Goal: Task Accomplishment & Management: Manage account settings

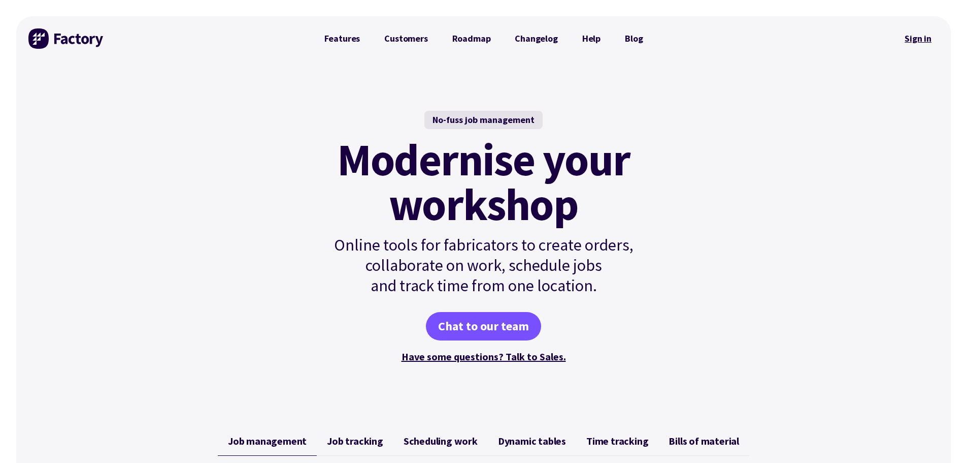
click at [910, 37] on link "Sign in" at bounding box center [918, 38] width 41 height 23
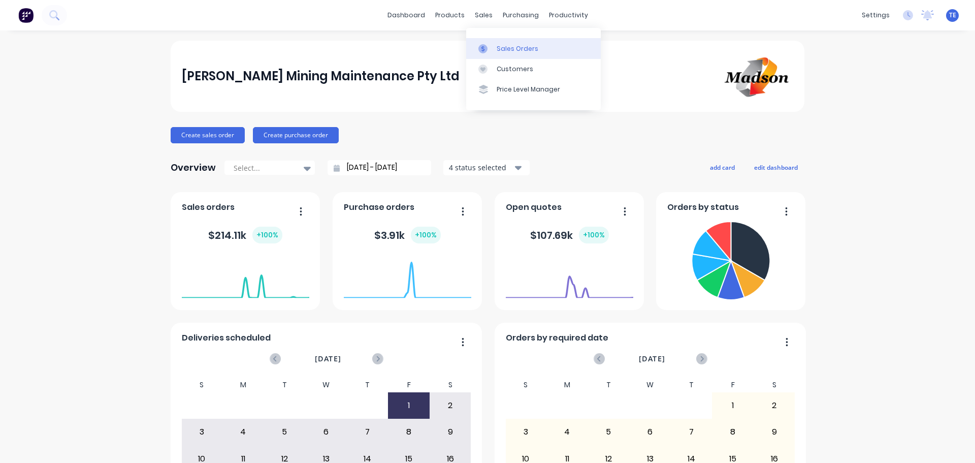
click at [497, 51] on div "Sales Orders" at bounding box center [518, 48] width 42 height 9
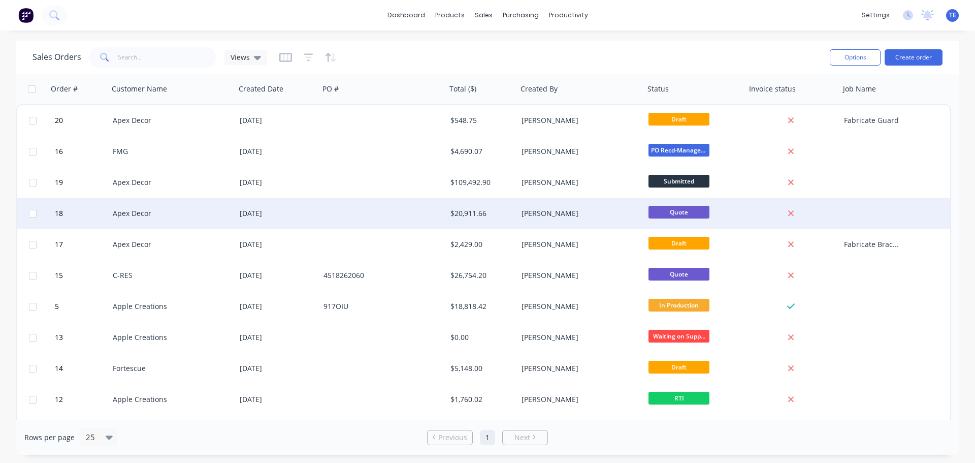
click at [192, 218] on div "Apex Decor" at bounding box center [169, 213] width 113 height 10
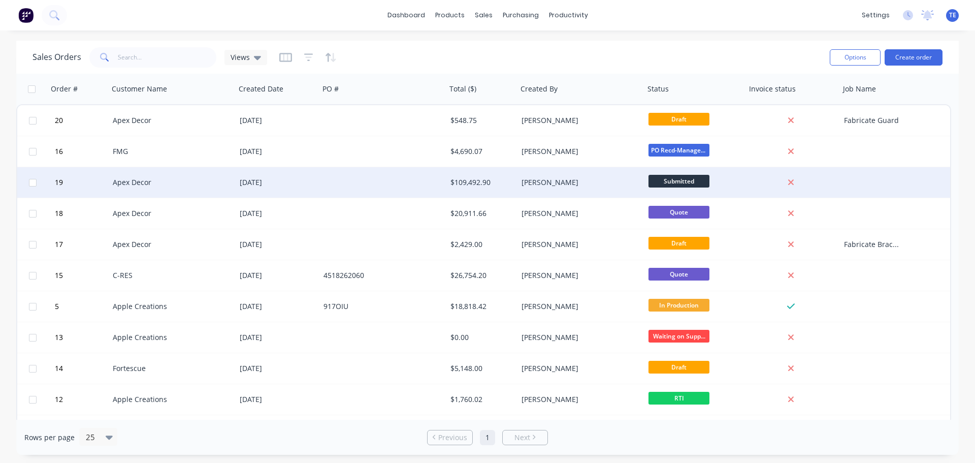
click at [164, 181] on div "Apex Decor" at bounding box center [169, 182] width 113 height 10
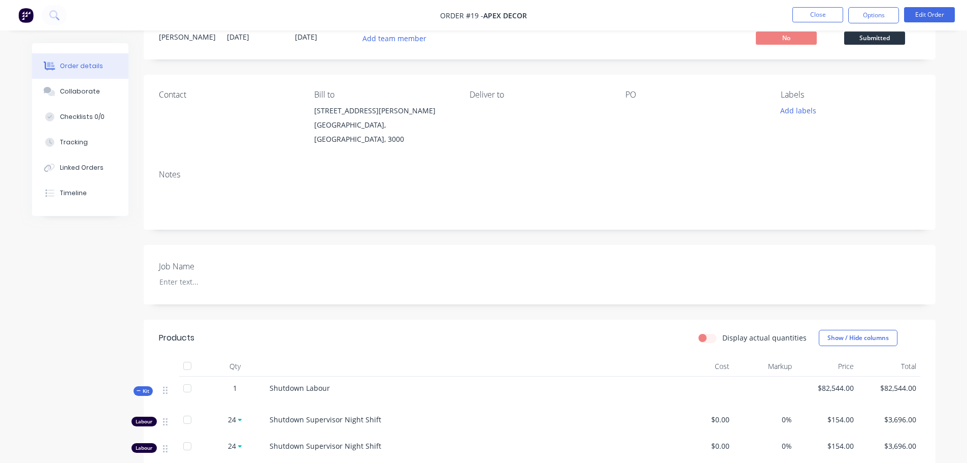
scroll to position [29, 0]
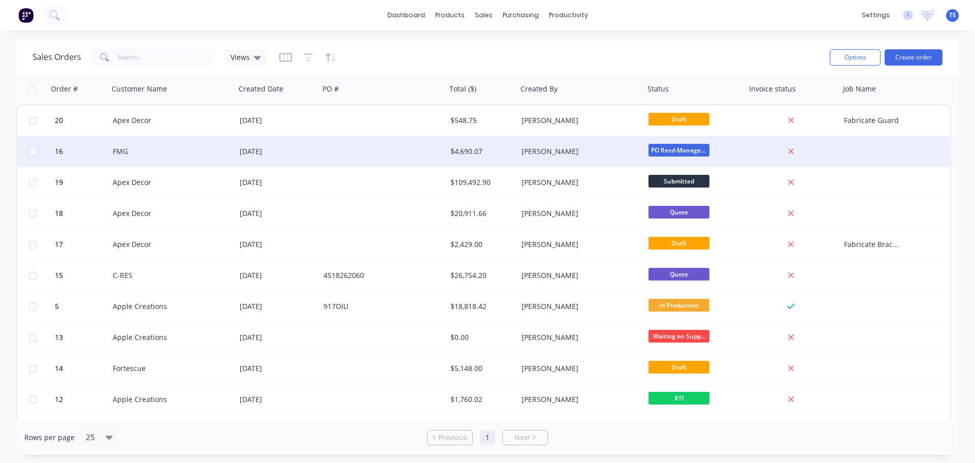
click at [127, 150] on div "FMG" at bounding box center [169, 151] width 113 height 10
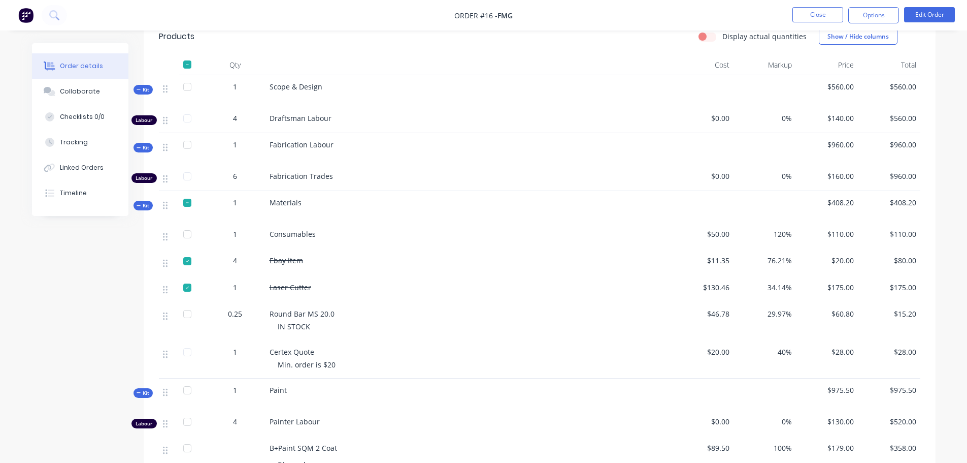
scroll to position [169, 0]
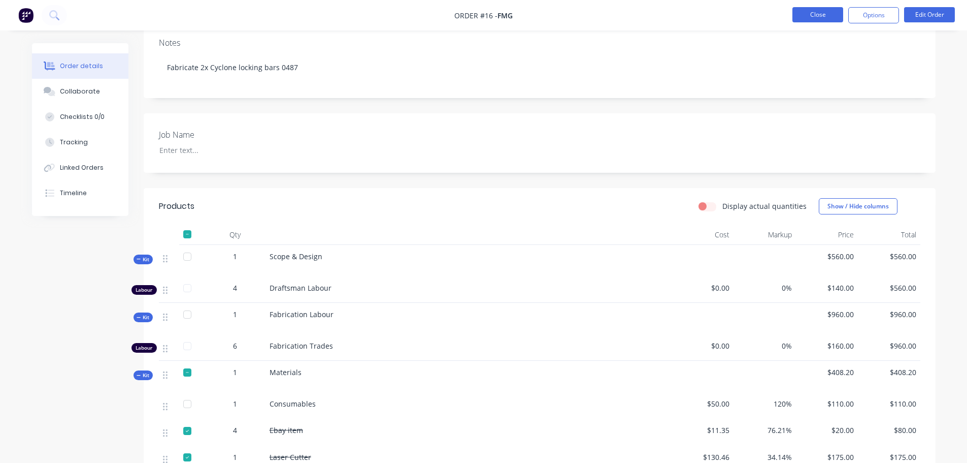
click at [837, 13] on button "Close" at bounding box center [818, 14] width 51 height 15
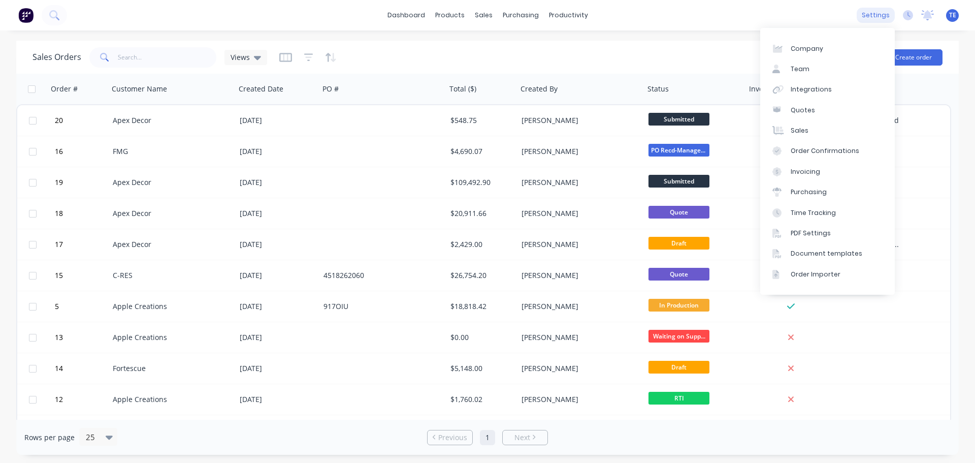
click at [889, 17] on div "settings" at bounding box center [876, 15] width 38 height 15
click at [814, 87] on div "Integrations" at bounding box center [811, 89] width 41 height 9
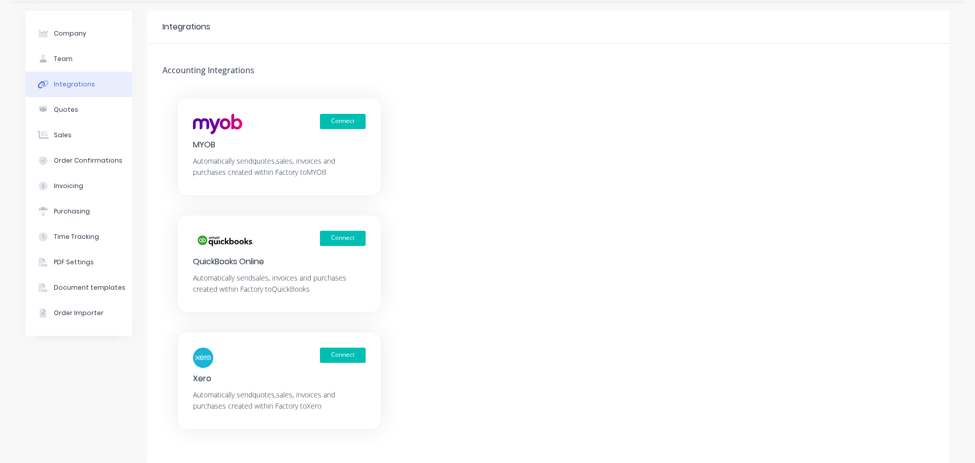
scroll to position [57, 0]
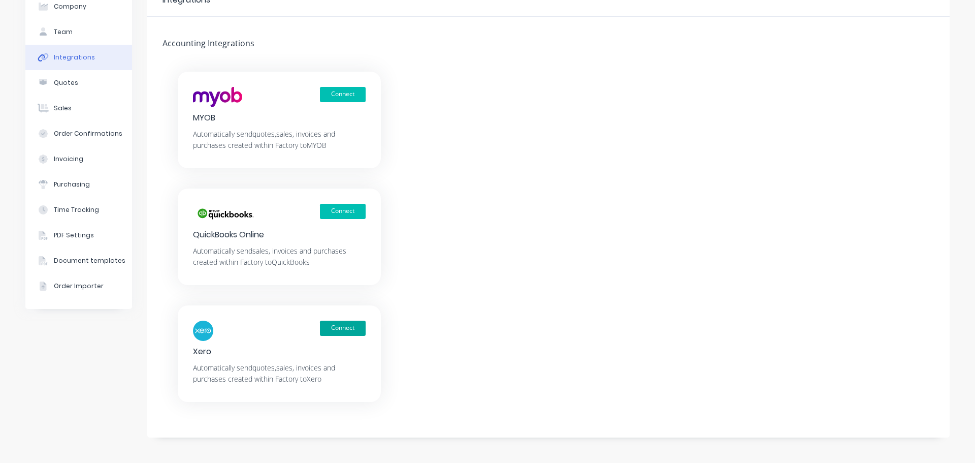
click at [342, 330] on button "Connect" at bounding box center [343, 327] width 46 height 15
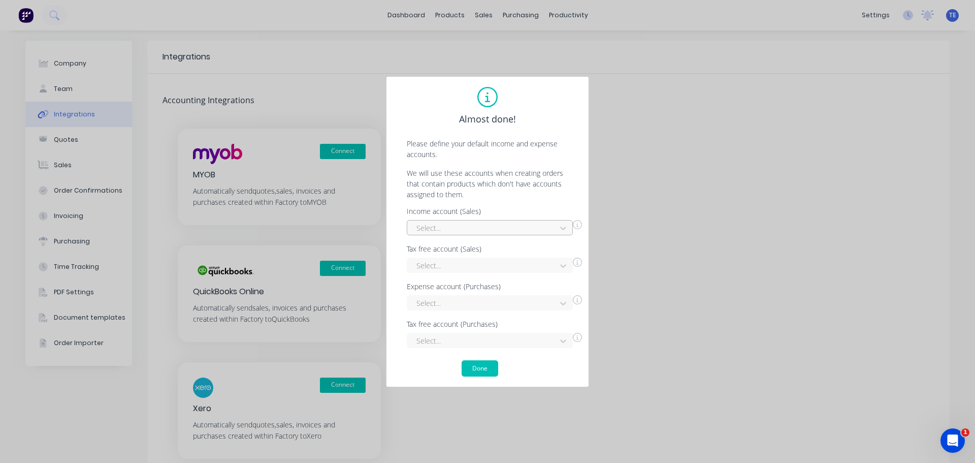
click at [431, 224] on div at bounding box center [483, 227] width 136 height 13
click at [478, 267] on div "Fabrication - Labour & Materials" at bounding box center [490, 267] width 166 height 19
click at [480, 297] on div "Select..." at bounding box center [490, 302] width 166 height 15
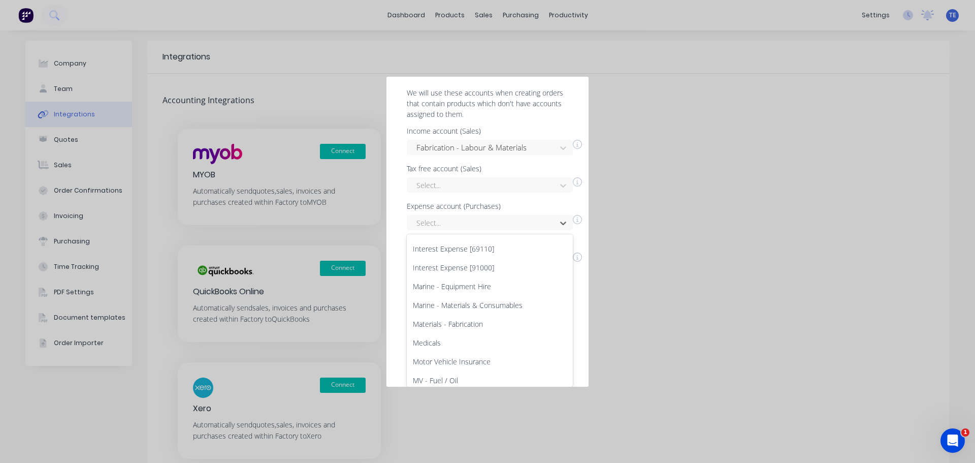
scroll to position [667, 0]
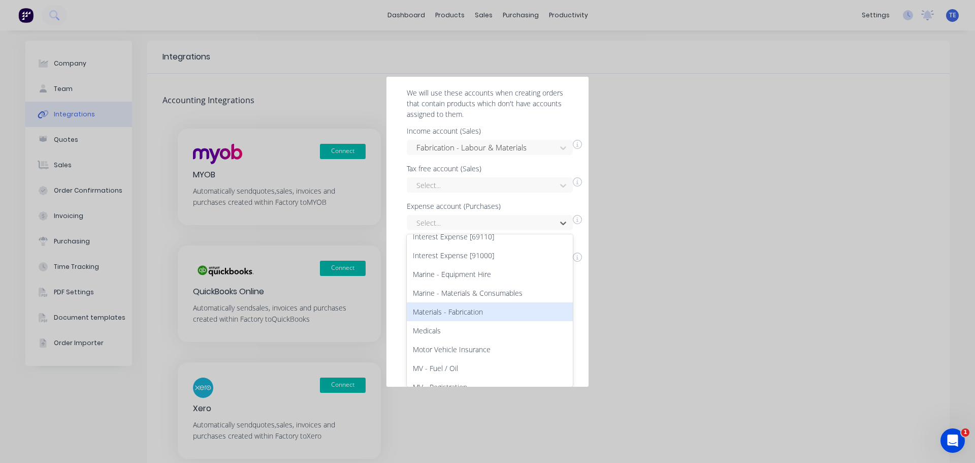
click at [451, 312] on div "Materials - Fabrication" at bounding box center [490, 311] width 166 height 19
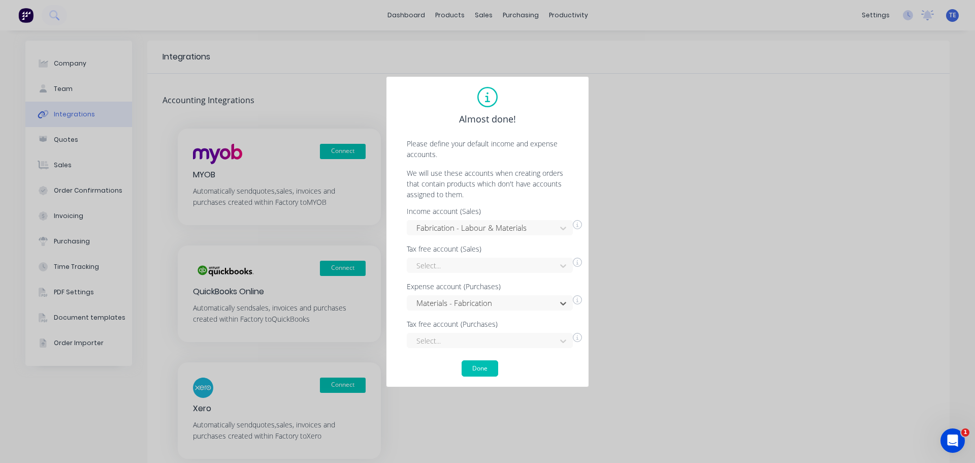
scroll to position [0, 0]
click at [480, 369] on button "Done" at bounding box center [480, 368] width 37 height 16
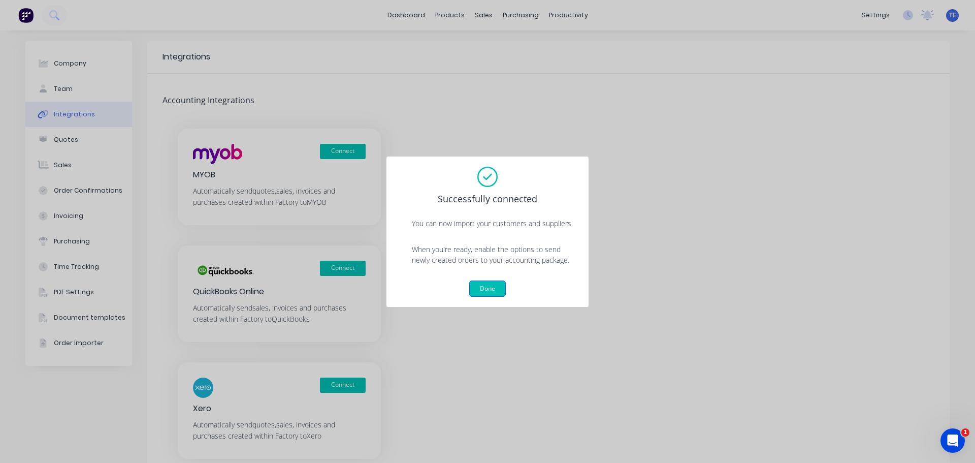
click at [485, 286] on button "Done" at bounding box center [487, 288] width 37 height 16
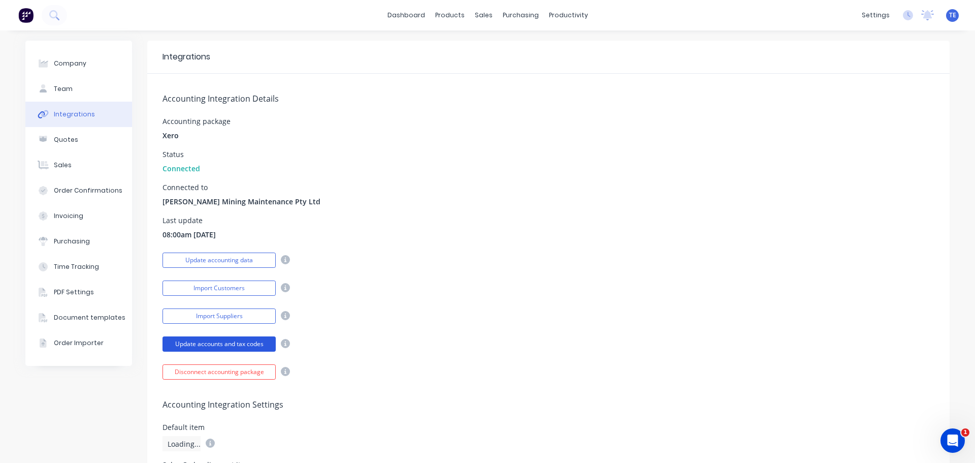
click at [200, 340] on button "Update accounts and tax codes" at bounding box center [219, 343] width 113 height 15
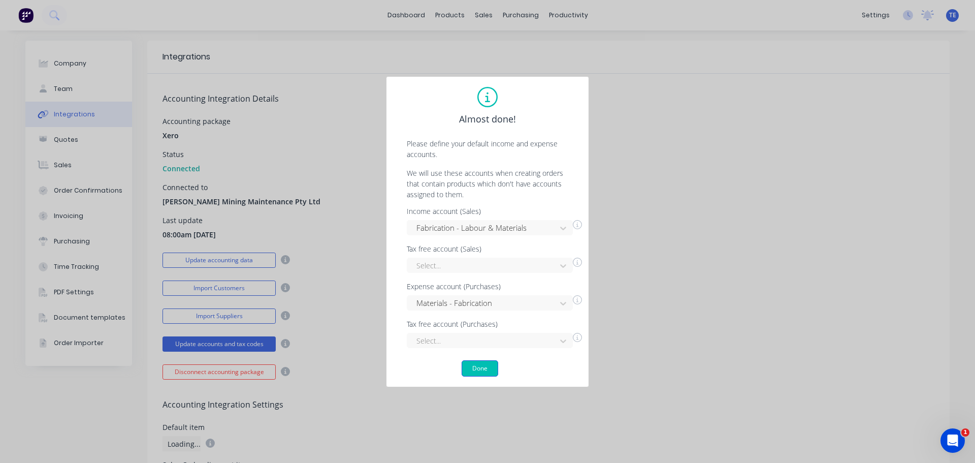
click at [474, 369] on button "Done" at bounding box center [480, 368] width 37 height 16
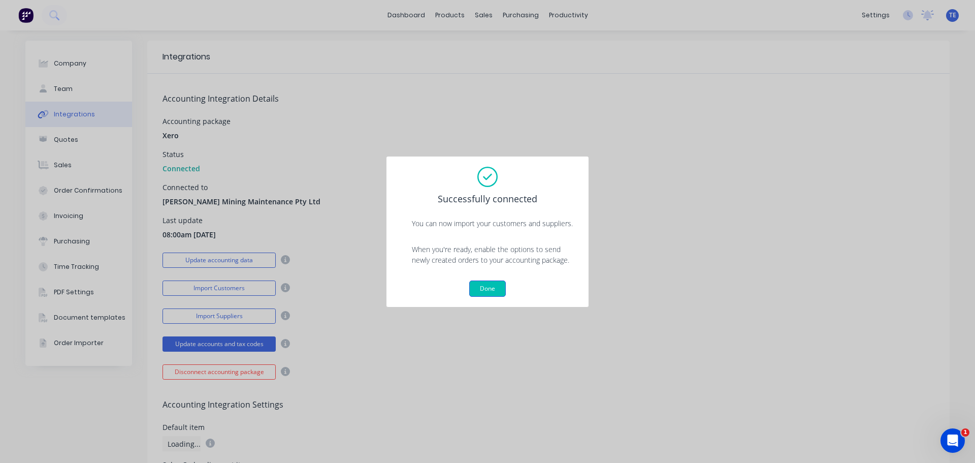
click at [486, 295] on button "Done" at bounding box center [487, 288] width 37 height 16
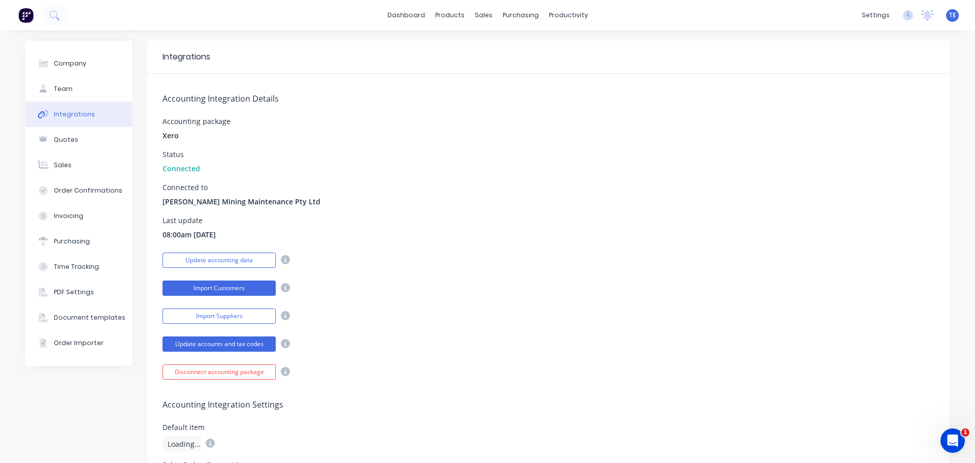
click at [232, 287] on button "Import Customers" at bounding box center [219, 287] width 113 height 15
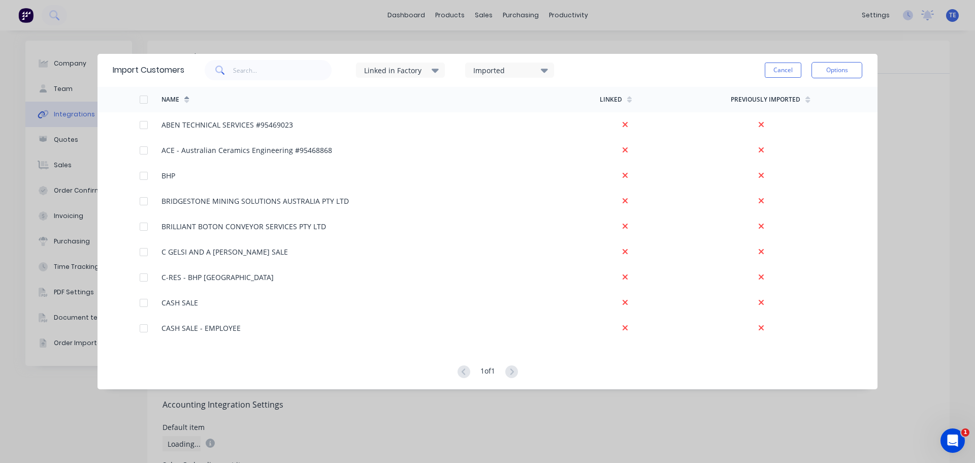
click at [141, 101] on div at bounding box center [144, 99] width 20 height 20
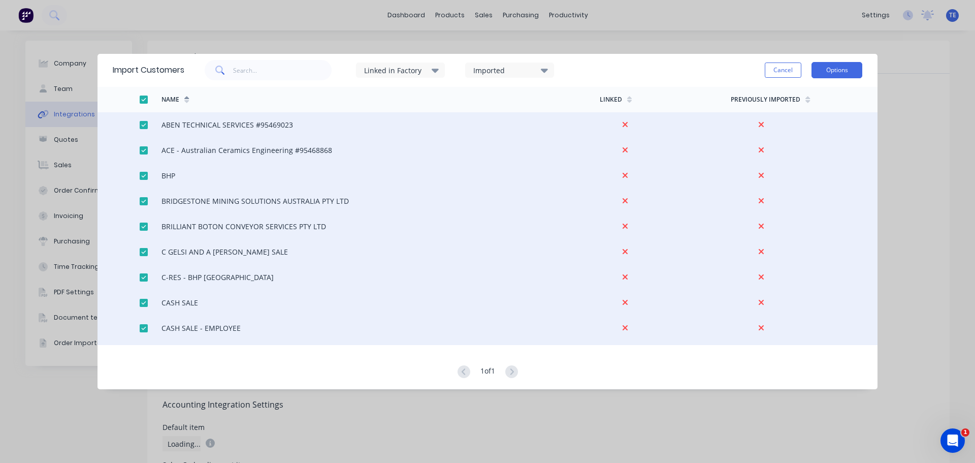
click at [828, 66] on button "Options" at bounding box center [836, 70] width 51 height 16
click at [798, 123] on div "Import all customers" at bounding box center [814, 121] width 78 height 15
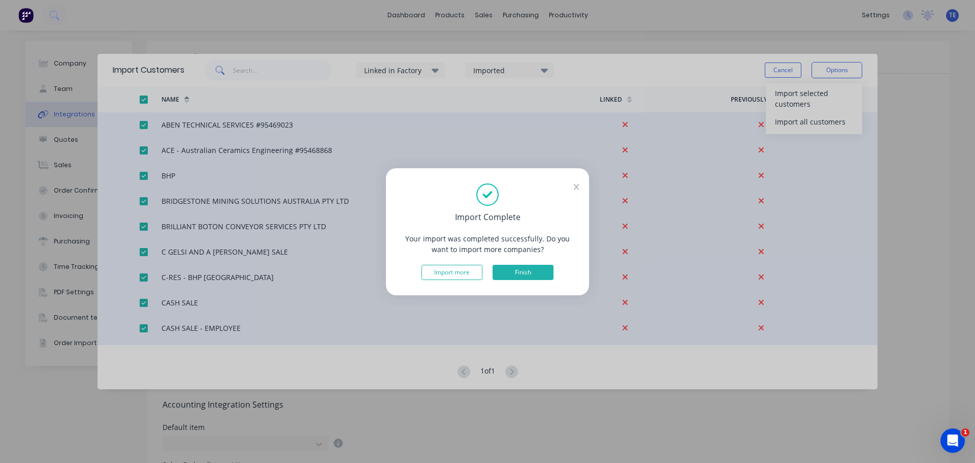
click at [513, 272] on button "Finish" at bounding box center [523, 272] width 61 height 15
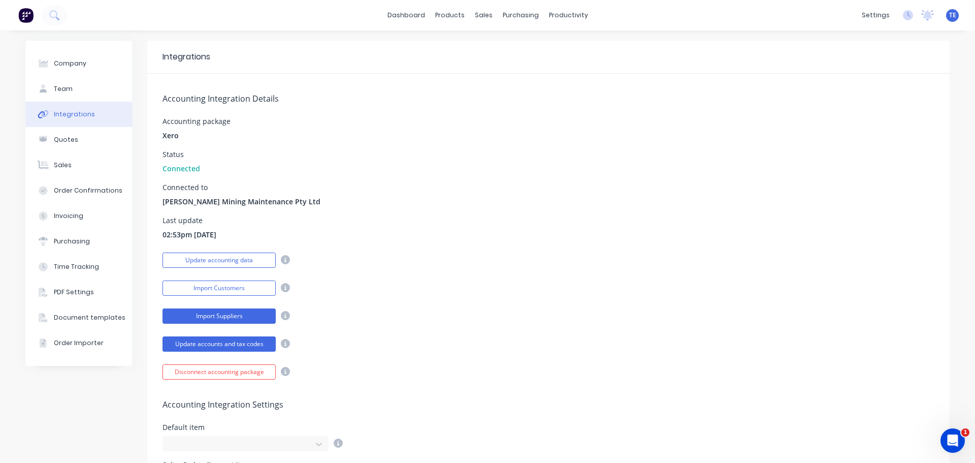
click at [220, 314] on button "Import Suppliers" at bounding box center [219, 315] width 113 height 15
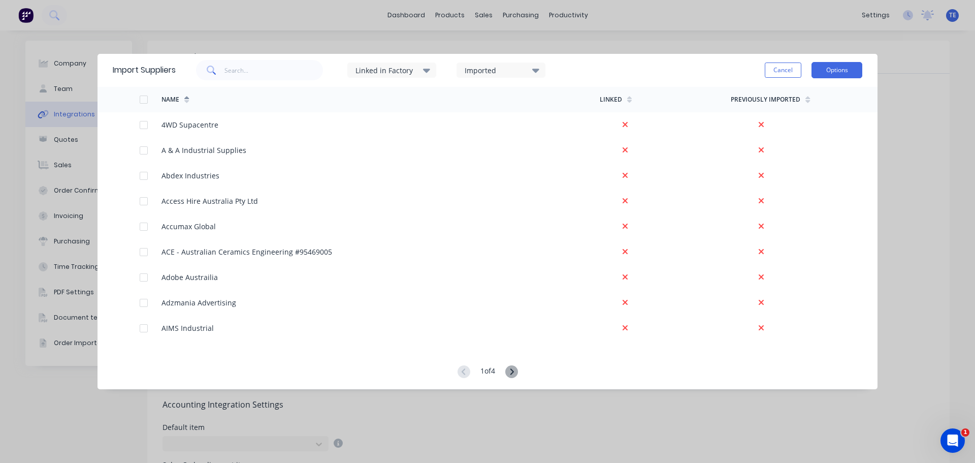
click at [835, 69] on button "Options" at bounding box center [836, 70] width 51 height 16
click at [814, 122] on div "Import all suppliers" at bounding box center [814, 121] width 78 height 15
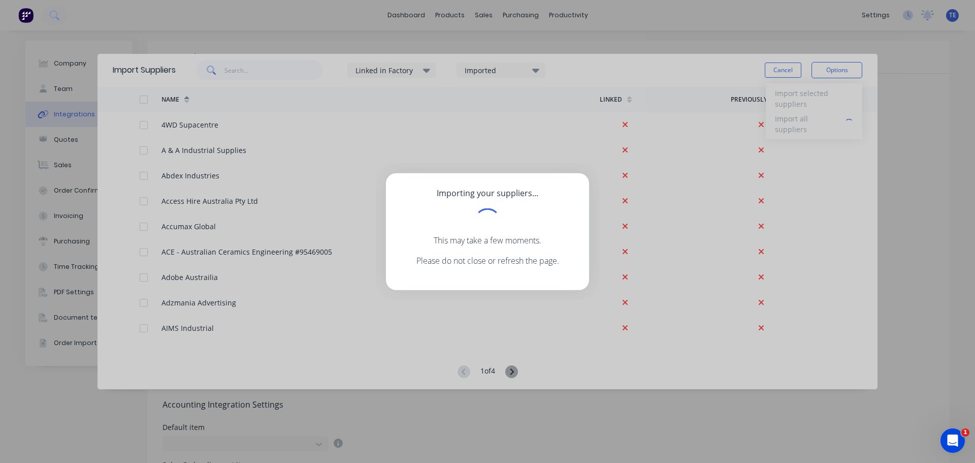
click at [945, 442] on div "Open Intercom Messenger" at bounding box center [953, 441] width 34 height 34
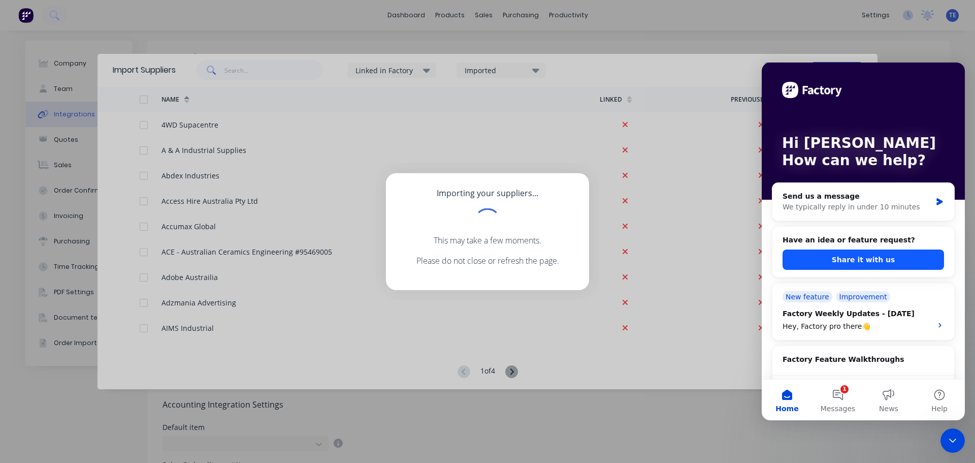
click at [868, 254] on button "Share it with us" at bounding box center [863, 259] width 161 height 20
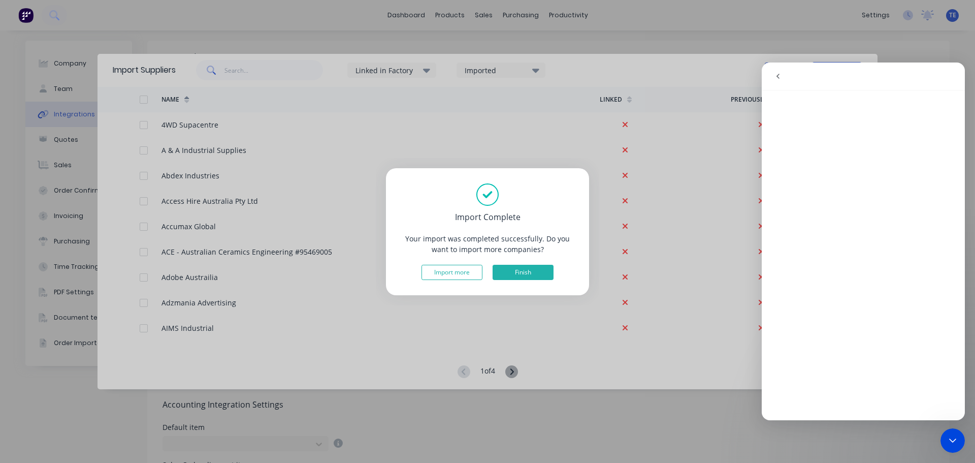
click at [519, 271] on button "Finish" at bounding box center [523, 272] width 61 height 15
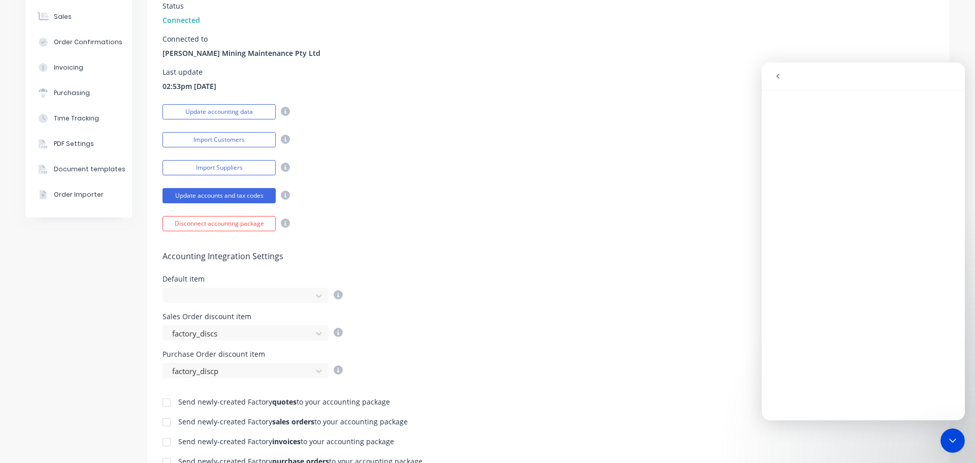
scroll to position [169, 0]
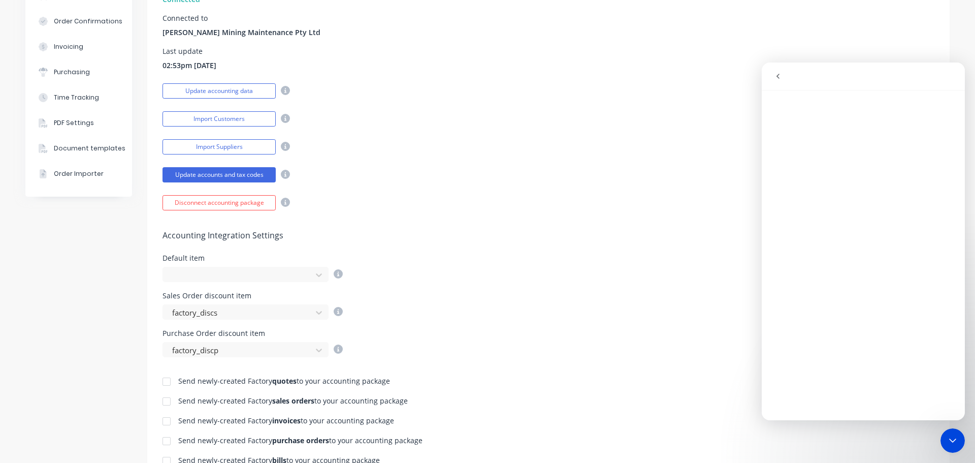
click at [959, 442] on div "Close Intercom Messenger" at bounding box center [952, 440] width 24 height 24
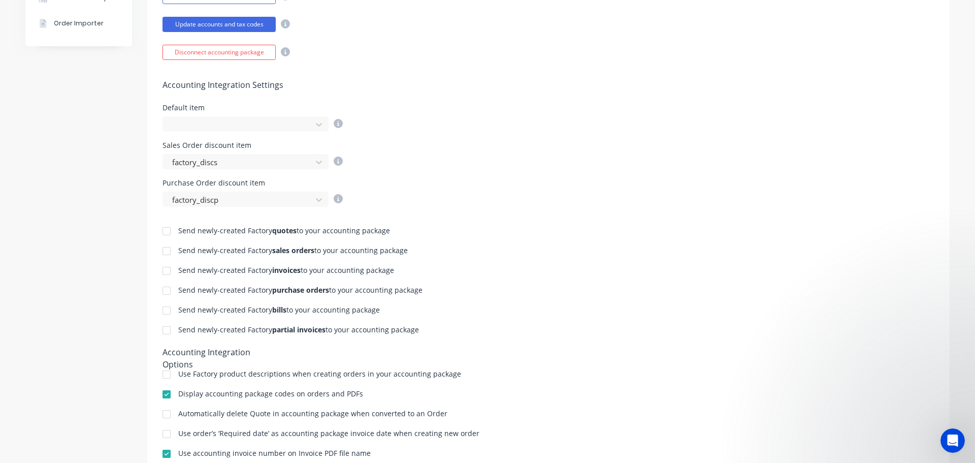
scroll to position [339, 0]
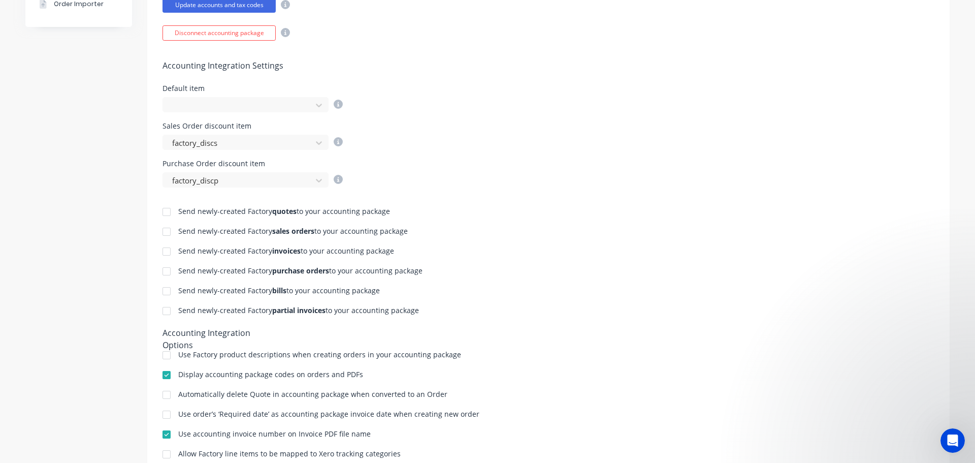
drag, startPoint x: 422, startPoint y: 271, endPoint x: 228, endPoint y: 251, distance: 195.6
click at [228, 251] on div "Send newly-created Factory quotes to your accounting package Send newly-created…" at bounding box center [548, 333] width 802 height 292
click at [181, 249] on div "Send newly-created Factory invoices to your accounting package" at bounding box center [286, 250] width 216 height 7
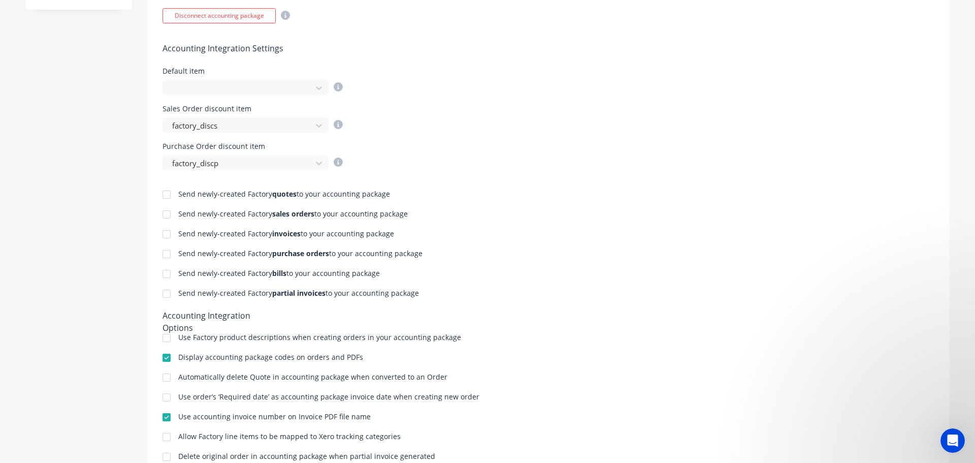
scroll to position [0, 0]
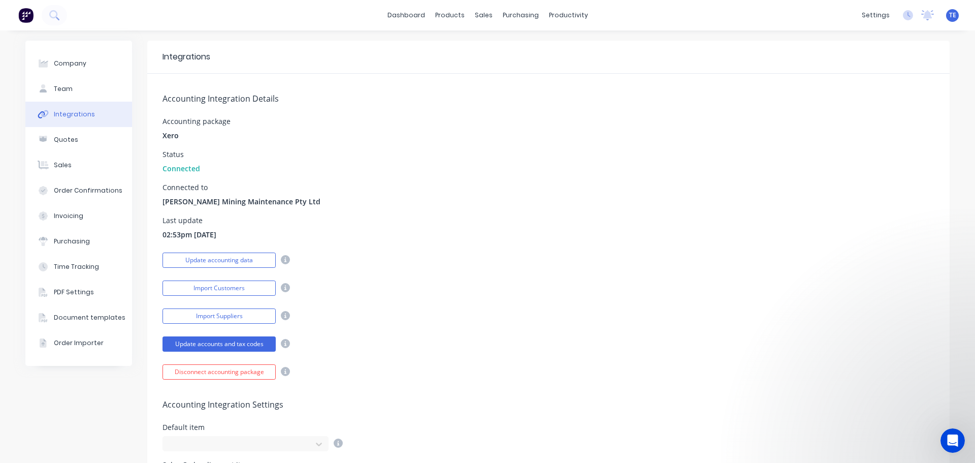
click at [21, 9] on img at bounding box center [25, 15] width 15 height 15
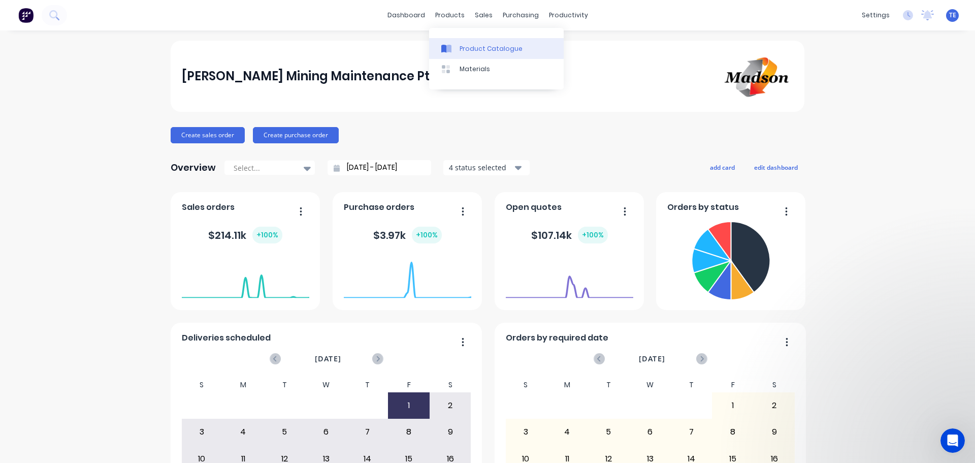
click at [474, 51] on div "Product Catalogue" at bounding box center [491, 48] width 63 height 9
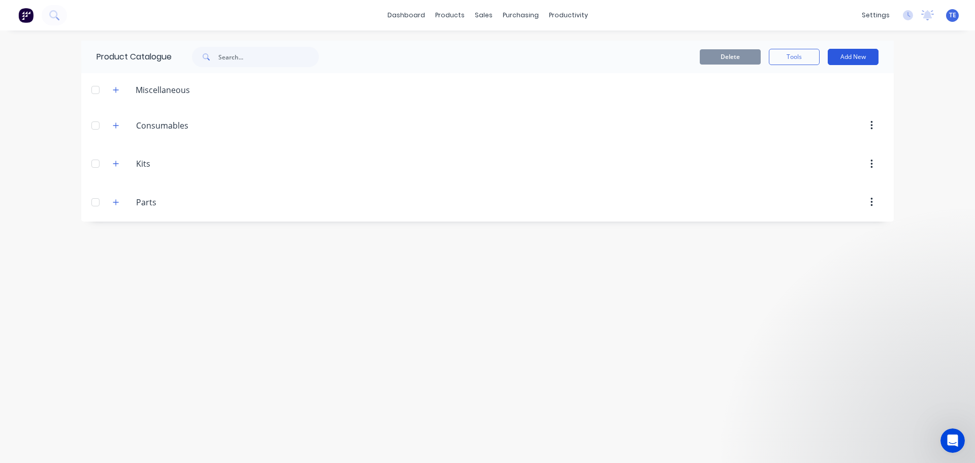
click at [834, 53] on button "Add New" at bounding box center [853, 57] width 51 height 16
click at [807, 122] on div "Product Kit" at bounding box center [830, 123] width 78 height 15
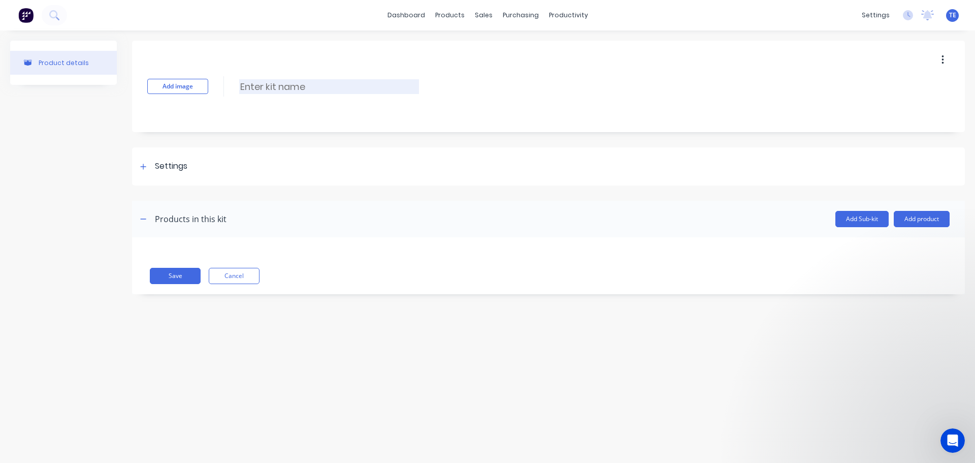
click at [250, 89] on input at bounding box center [329, 86] width 180 height 15
type input "Fabrication and Install Kit"
click at [843, 217] on button "Add Sub-kit" at bounding box center [861, 219] width 53 height 16
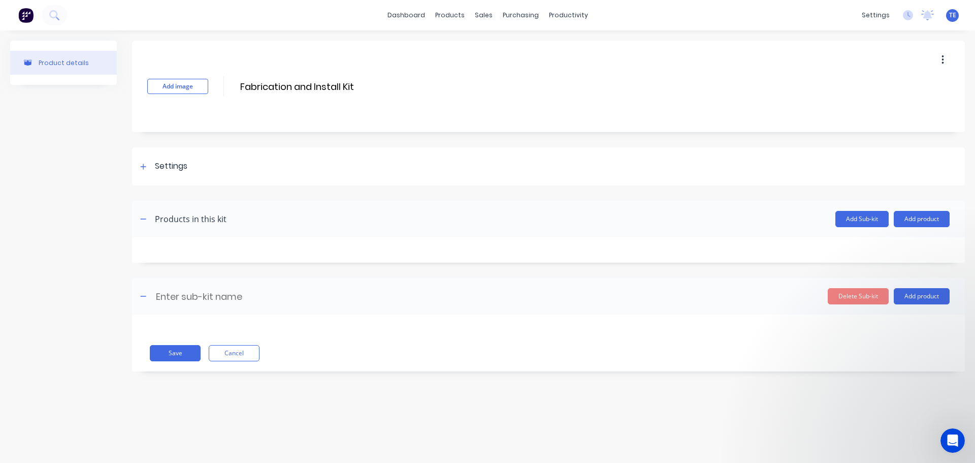
click at [189, 204] on header "Products in this kit Add Sub-kit Add product" at bounding box center [548, 219] width 833 height 37
click at [200, 215] on div "Products in this kit" at bounding box center [191, 219] width 72 height 12
click at [569, 296] on div "Delete Sub-kit Add product" at bounding box center [642, 296] width 615 height 16
click at [240, 300] on input at bounding box center [245, 296] width 180 height 15
click at [141, 219] on icon "button" at bounding box center [144, 218] width 6 height 1
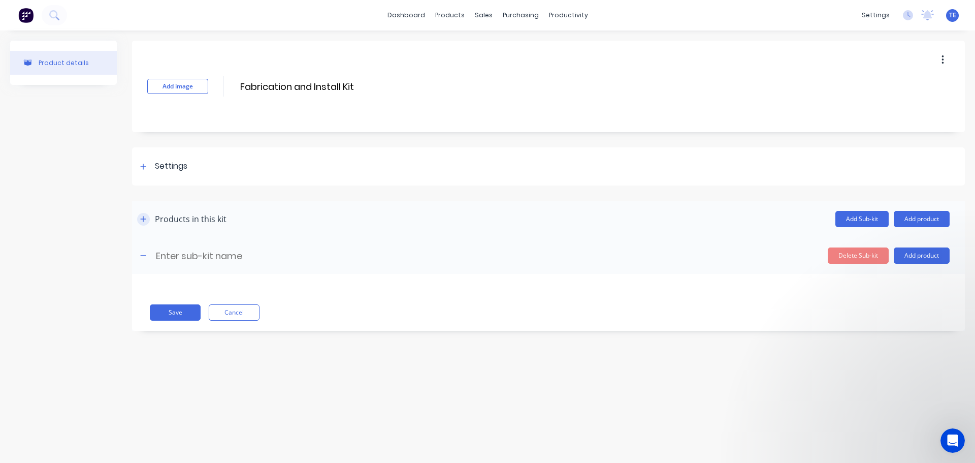
click at [141, 219] on icon "button" at bounding box center [144, 219] width 6 height 6
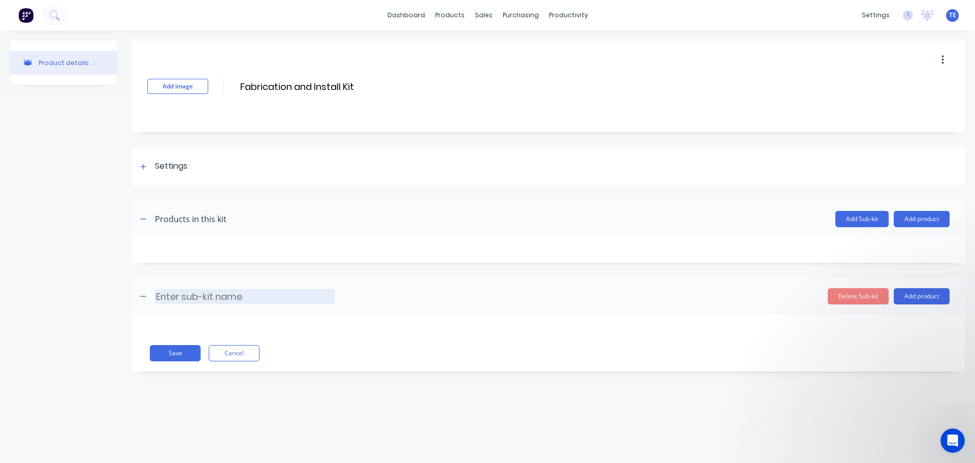
click at [205, 299] on input at bounding box center [245, 296] width 180 height 15
type input "Design"
click at [182, 353] on button "Save" at bounding box center [175, 353] width 51 height 16
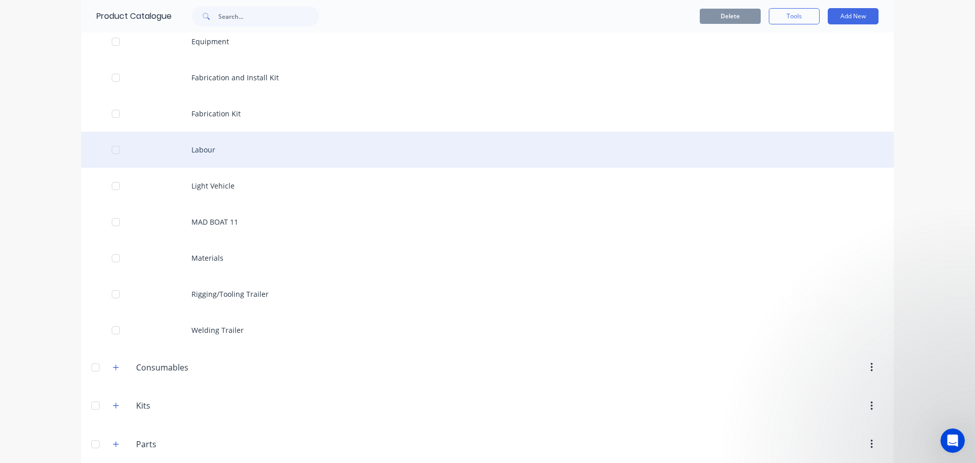
scroll to position [166, 0]
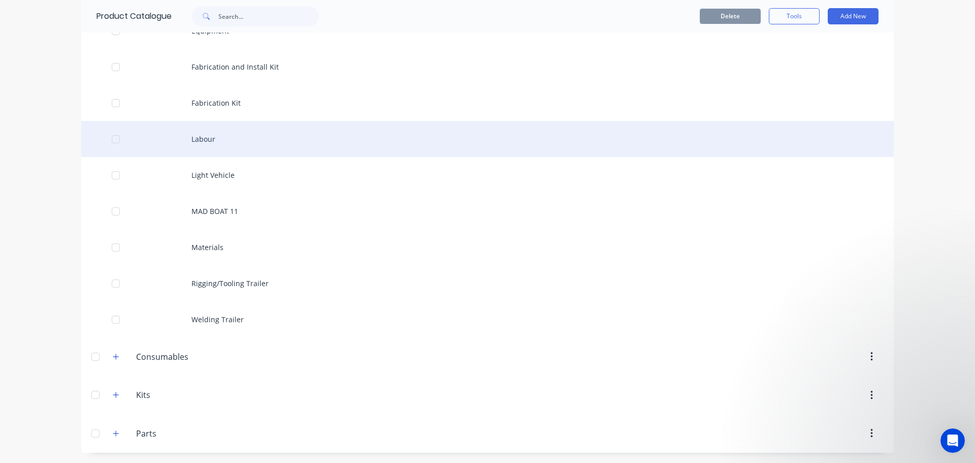
click at [206, 136] on div "Labour" at bounding box center [487, 139] width 813 height 36
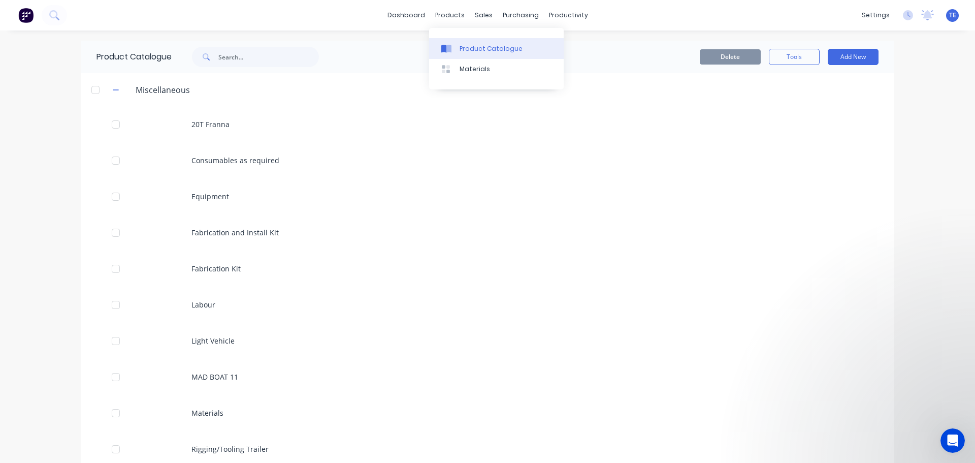
click at [465, 47] on div "Product Catalogue" at bounding box center [491, 48] width 63 height 9
click at [493, 49] on div "Product Catalogue" at bounding box center [491, 48] width 63 height 9
click at [400, 16] on link "dashboard" at bounding box center [406, 15] width 48 height 15
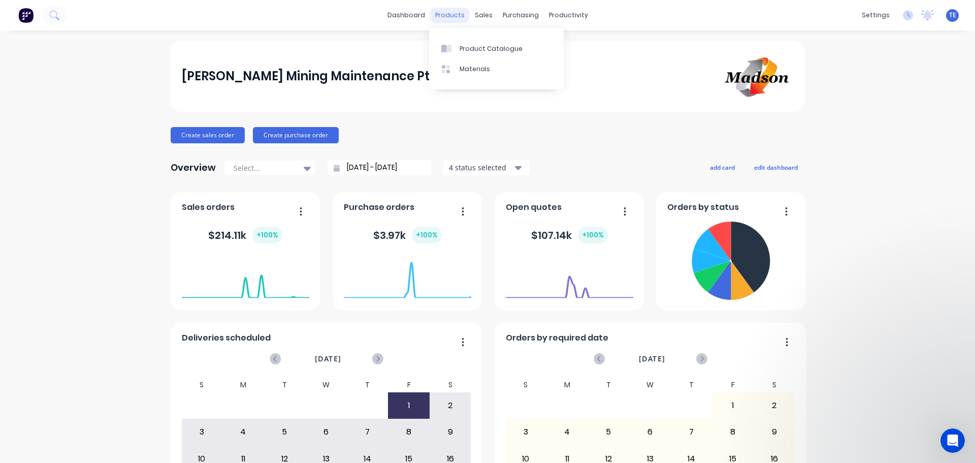
click at [451, 17] on div "products" at bounding box center [450, 15] width 40 height 15
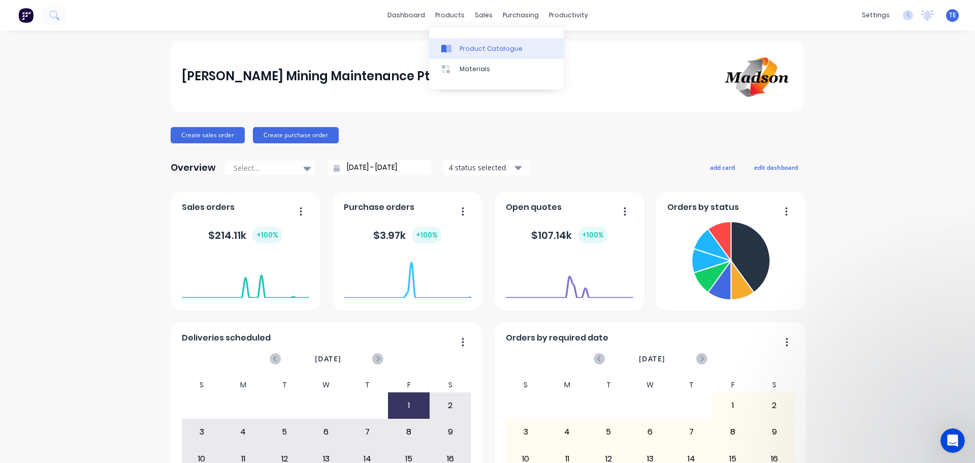
click at [471, 52] on div "Product Catalogue" at bounding box center [491, 48] width 63 height 9
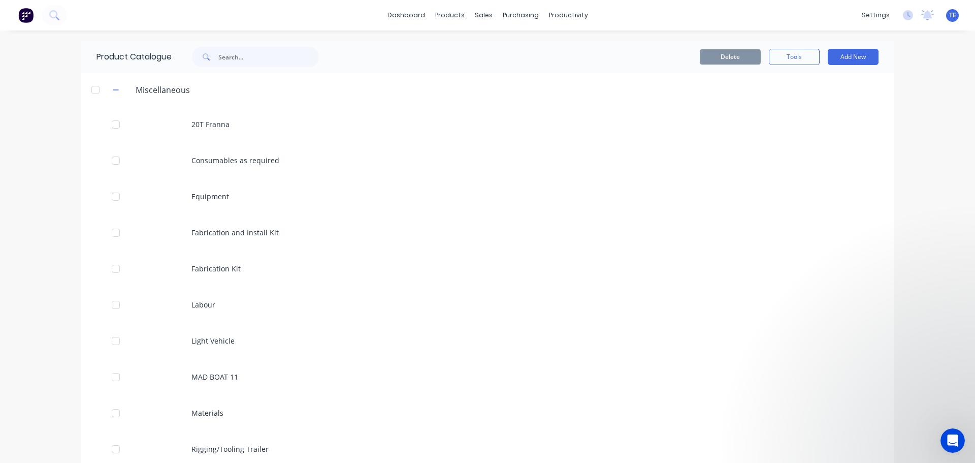
click at [105, 60] on div "Product Catalogue" at bounding box center [126, 57] width 90 height 33
click at [110, 90] on button "button" at bounding box center [116, 89] width 13 height 13
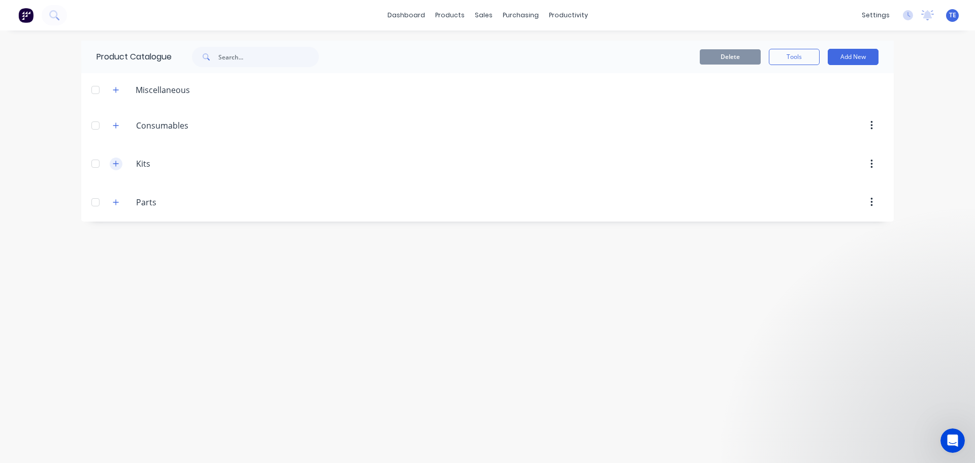
click at [112, 164] on button "button" at bounding box center [116, 163] width 13 height 13
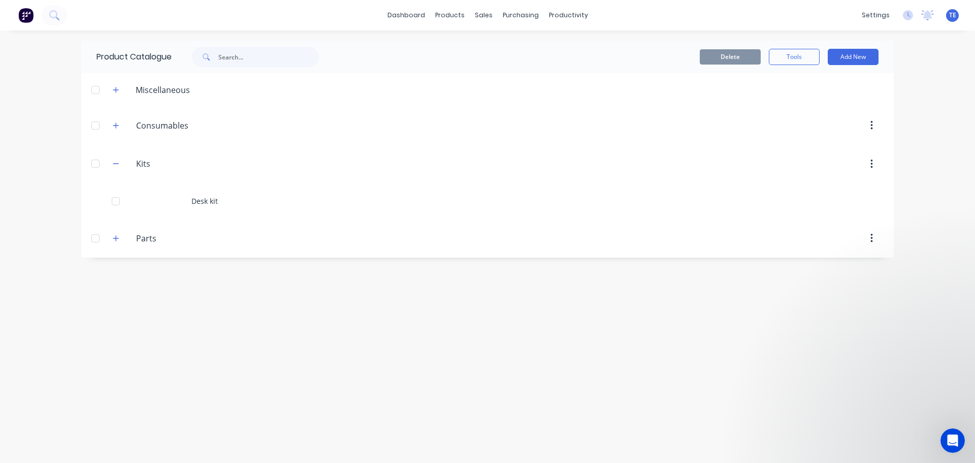
click at [871, 164] on icon "button" at bounding box center [871, 163] width 2 height 9
click at [859, 60] on button "Add New" at bounding box center [853, 57] width 51 height 16
click at [819, 121] on div "Product Kit" at bounding box center [830, 123] width 78 height 15
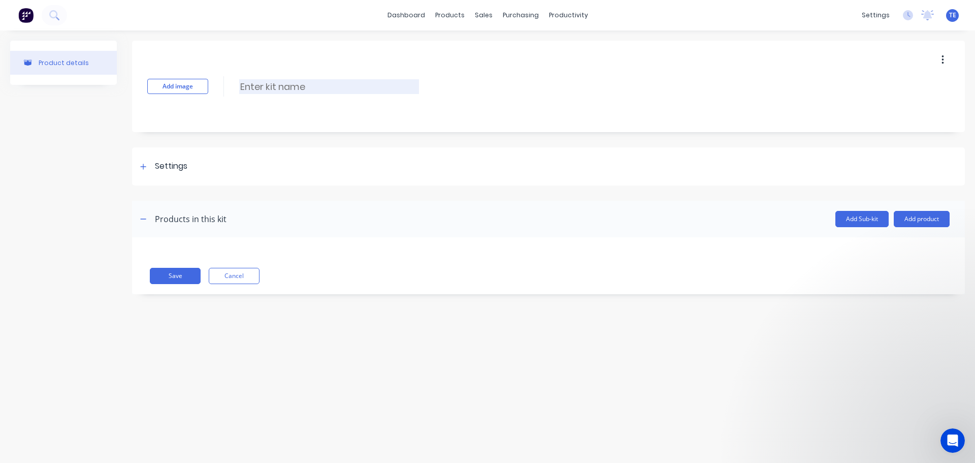
click at [284, 93] on input at bounding box center [329, 86] width 180 height 15
type input "Fabrication and Install"
click at [853, 220] on button "Add Sub-kit" at bounding box center [861, 219] width 53 height 16
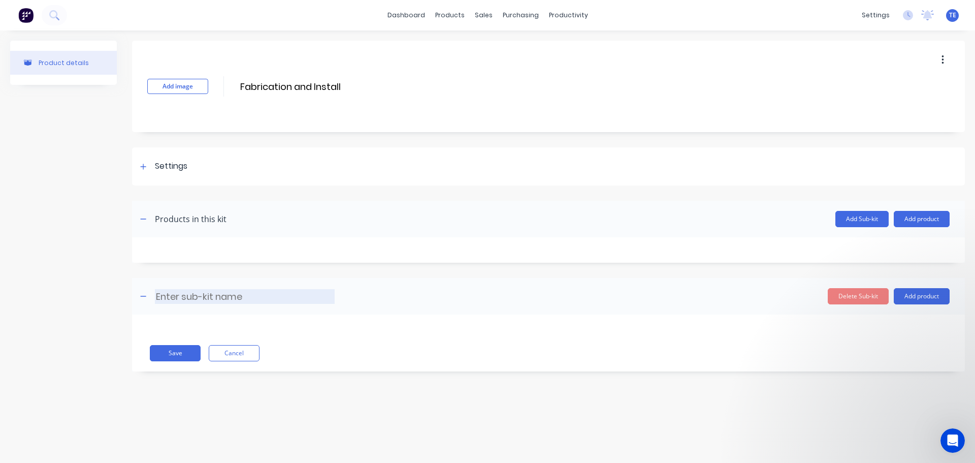
click at [214, 293] on input at bounding box center [245, 296] width 180 height 15
type input "Design"
click at [185, 352] on button "Save" at bounding box center [175, 353] width 51 height 16
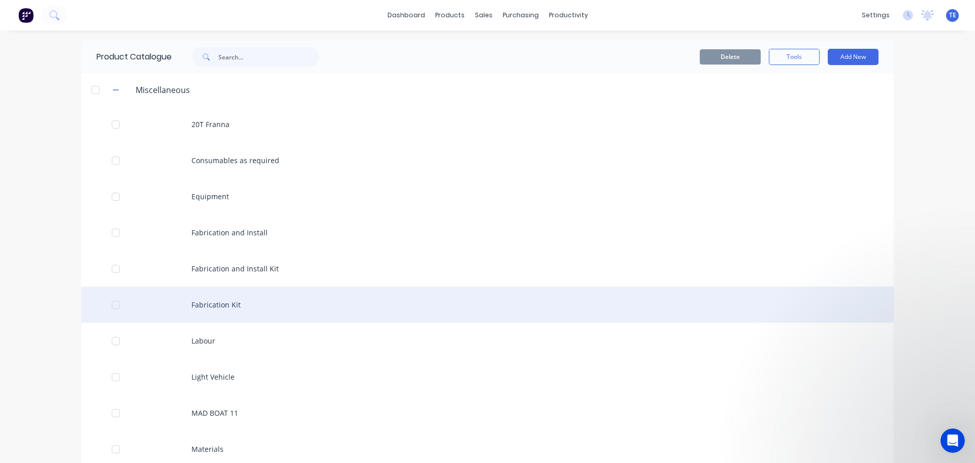
scroll to position [238, 0]
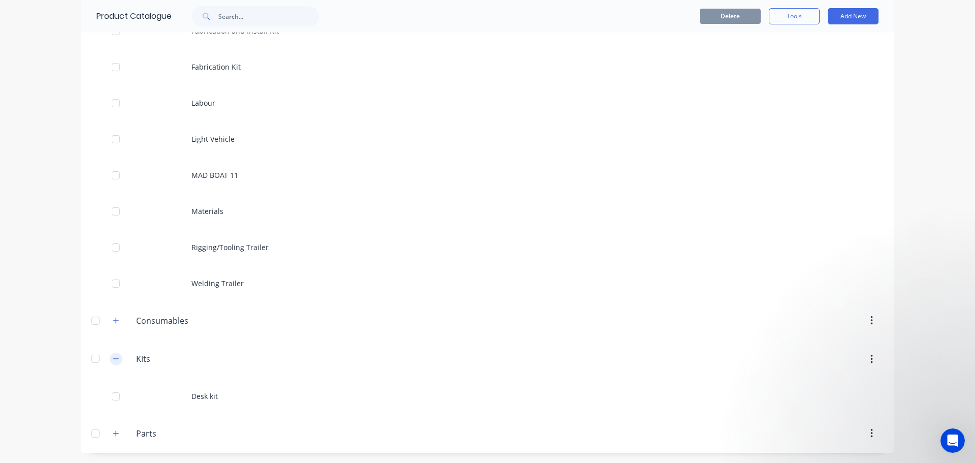
click at [113, 361] on icon "button" at bounding box center [116, 358] width 6 height 7
click at [114, 396] on icon "button" at bounding box center [116, 394] width 6 height 7
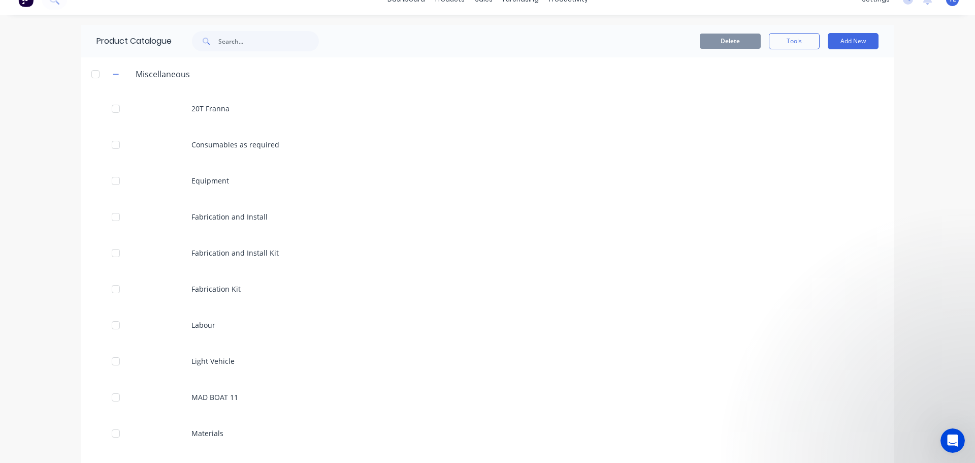
scroll to position [0, 0]
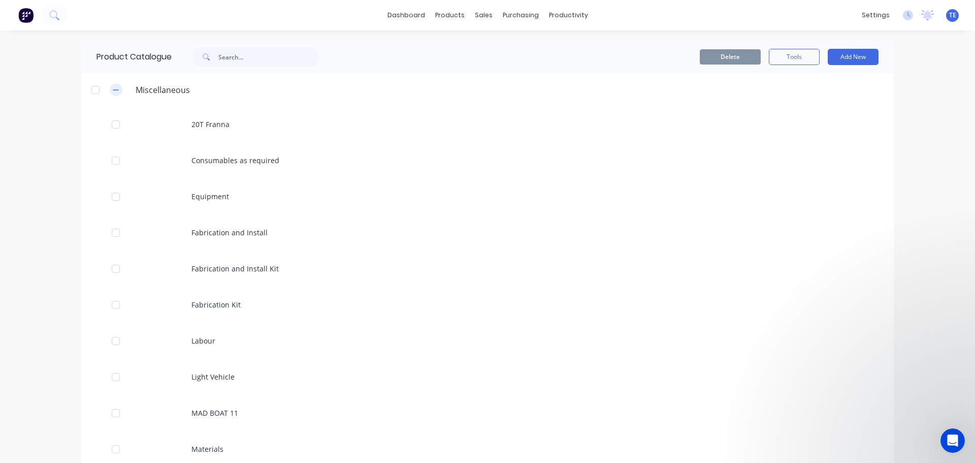
click at [116, 91] on button "button" at bounding box center [116, 89] width 13 height 13
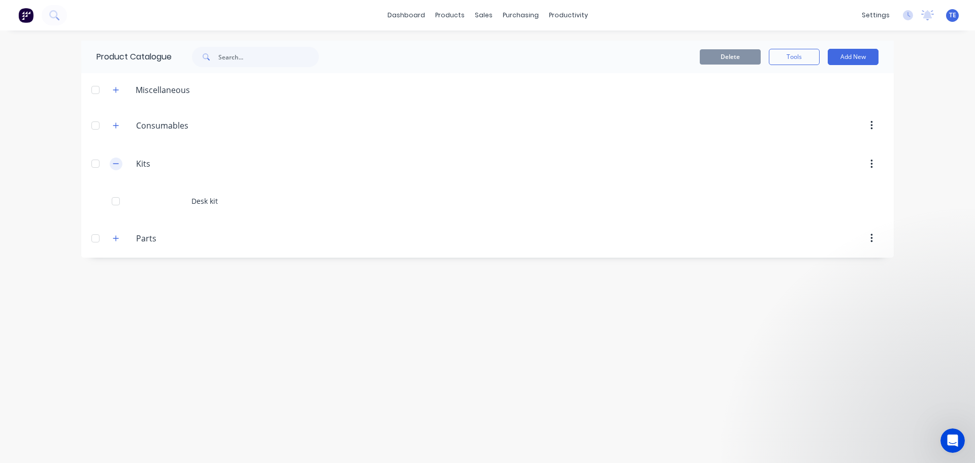
click at [113, 165] on icon "button" at bounding box center [116, 163] width 6 height 7
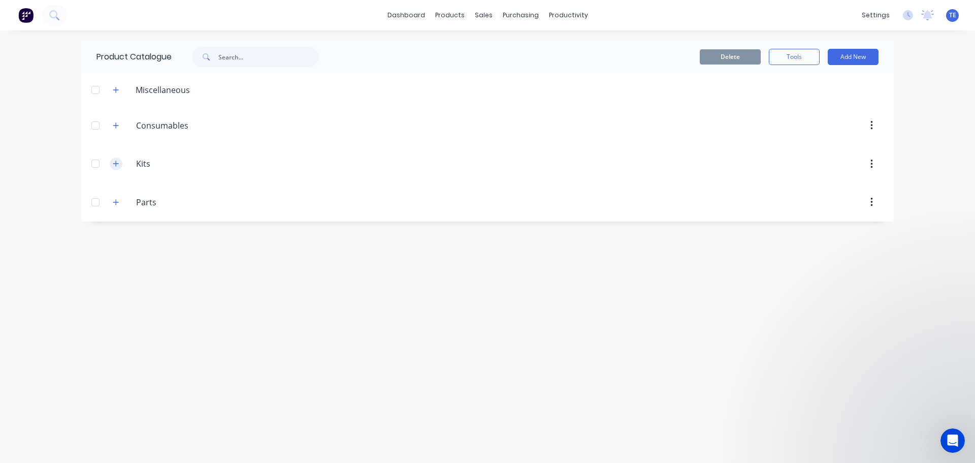
click at [113, 165] on icon "button" at bounding box center [116, 163] width 6 height 7
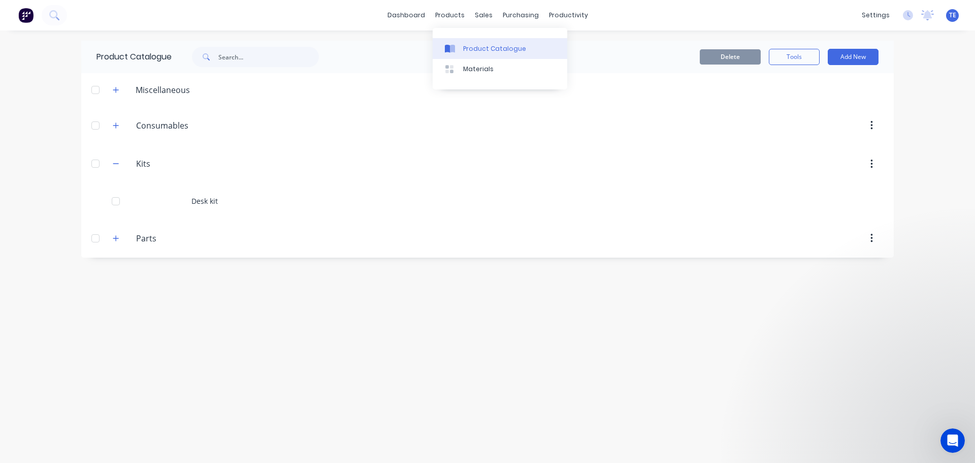
click at [467, 52] on div "Product Catalogue" at bounding box center [494, 48] width 63 height 9
click at [113, 241] on icon "button" at bounding box center [116, 238] width 6 height 7
click at [24, 132] on div "dashboard products sales purchasing productivity dashboard products Product Cat…" at bounding box center [487, 231] width 975 height 463
click at [856, 59] on button "Add New" at bounding box center [853, 57] width 51 height 16
click at [20, 125] on div "dashboard products sales purchasing productivity dashboard products Product Cat…" at bounding box center [487, 231] width 975 height 463
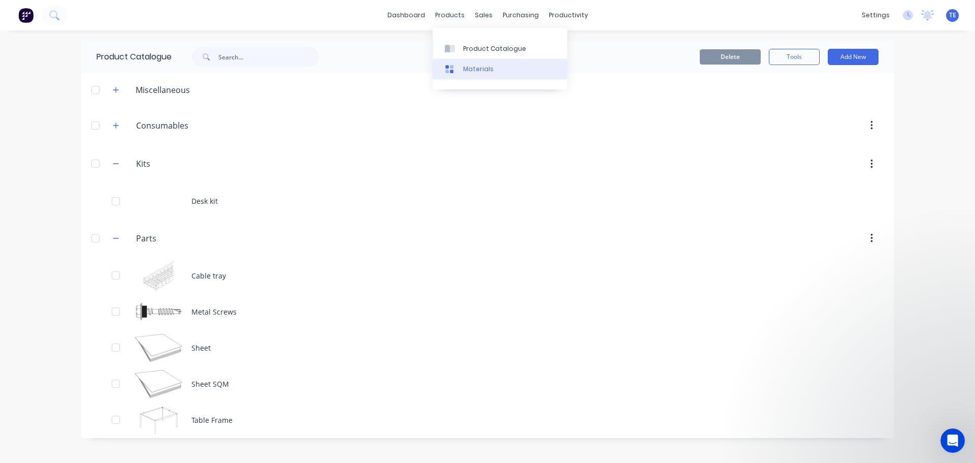
click at [458, 67] on div at bounding box center [452, 68] width 15 height 9
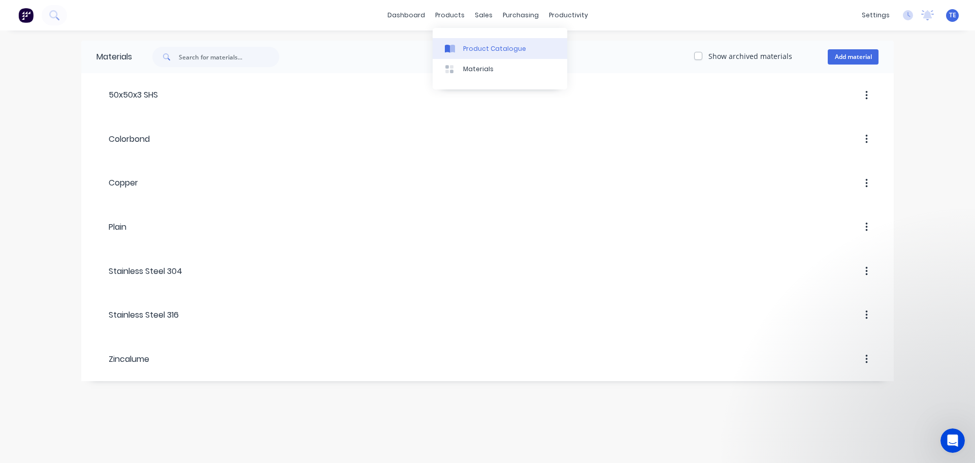
click at [472, 42] on link "Product Catalogue" at bounding box center [500, 48] width 135 height 20
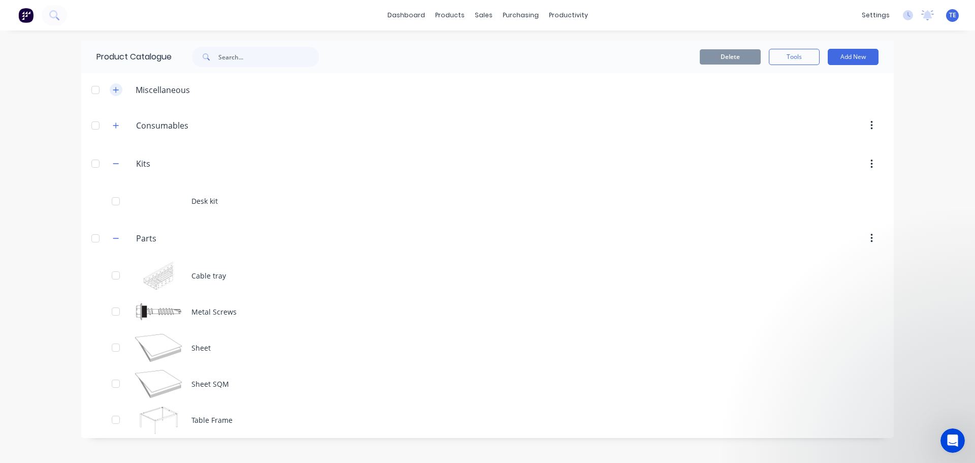
click at [115, 93] on icon "button" at bounding box center [116, 89] width 6 height 7
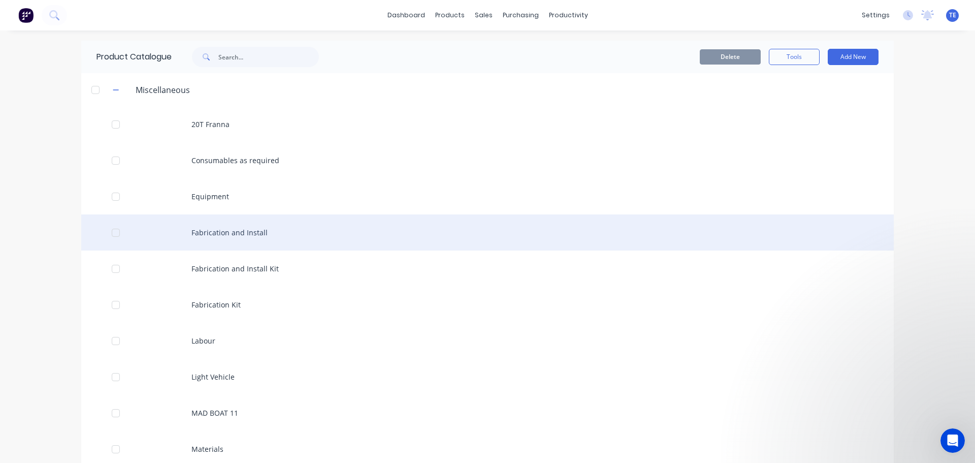
click at [232, 238] on div "Fabrication and Install" at bounding box center [487, 232] width 813 height 36
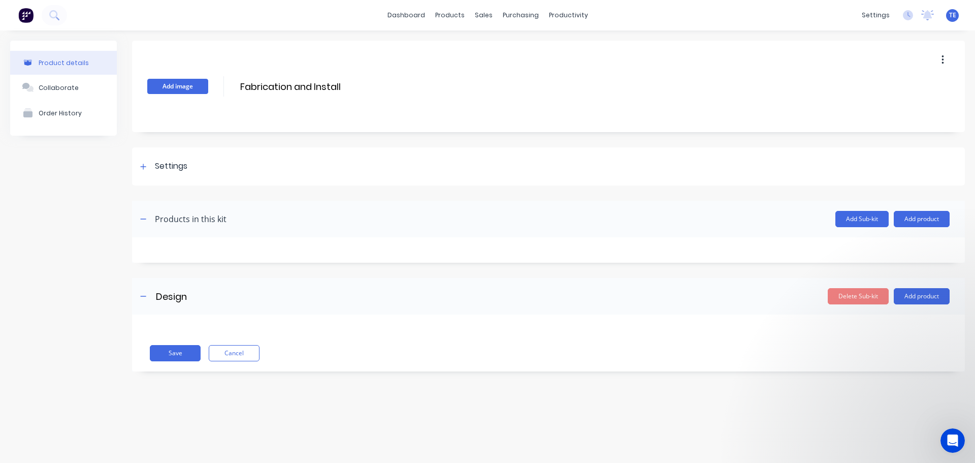
click at [188, 87] on button "Add image" at bounding box center [177, 86] width 61 height 15
click at [862, 220] on button "Add Sub-kit" at bounding box center [861, 219] width 53 height 16
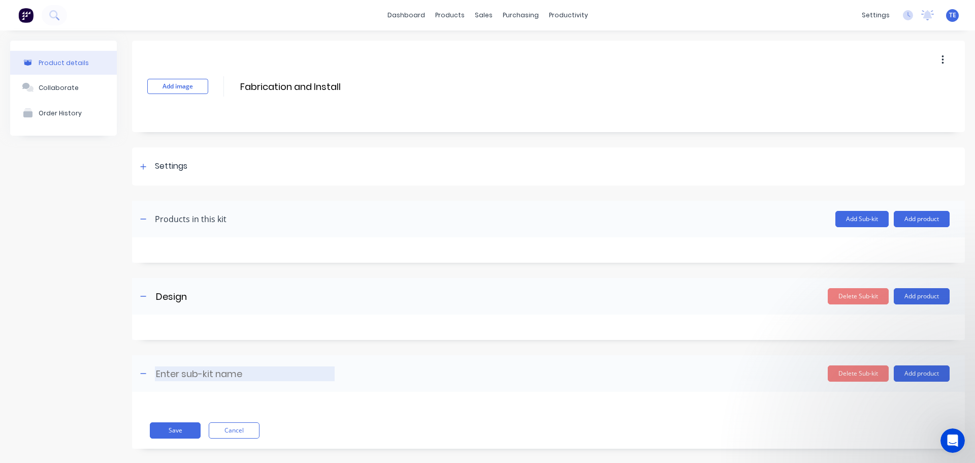
click at [221, 375] on input at bounding box center [245, 373] width 180 height 15
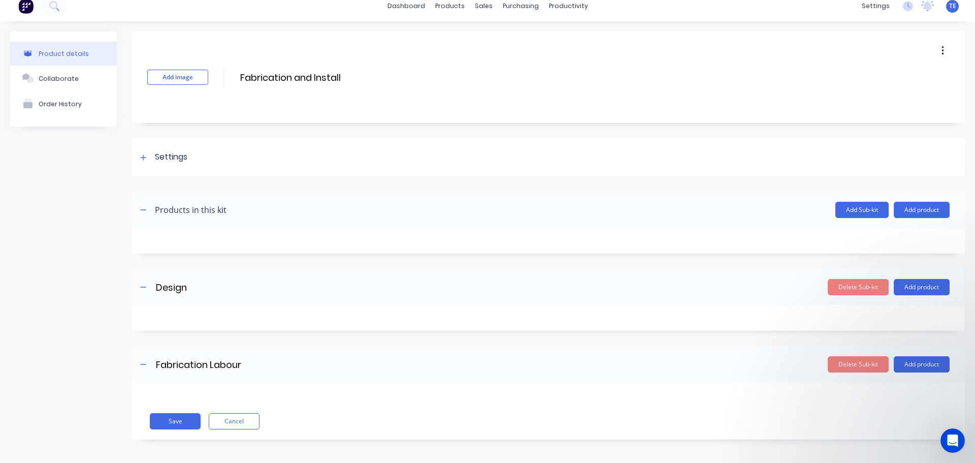
scroll to position [11, 0]
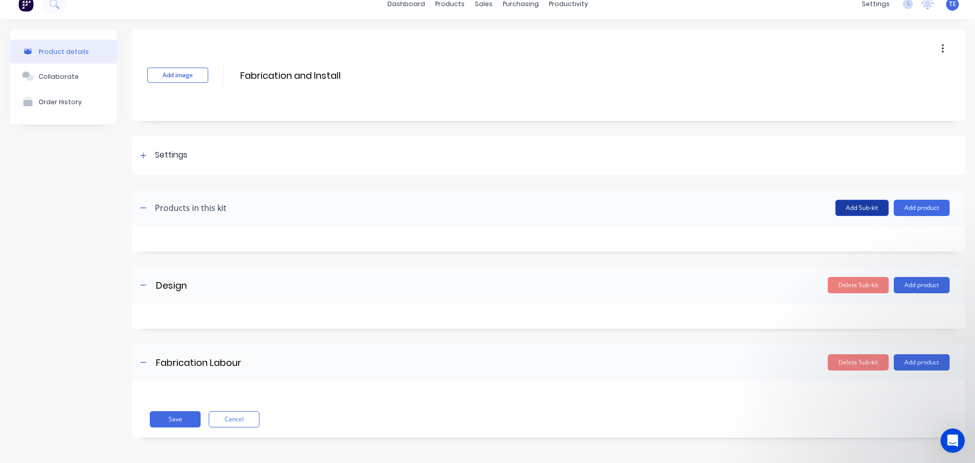
type input "Fabrication Labour"
click at [850, 204] on button "Add Sub-kit" at bounding box center [861, 208] width 53 height 16
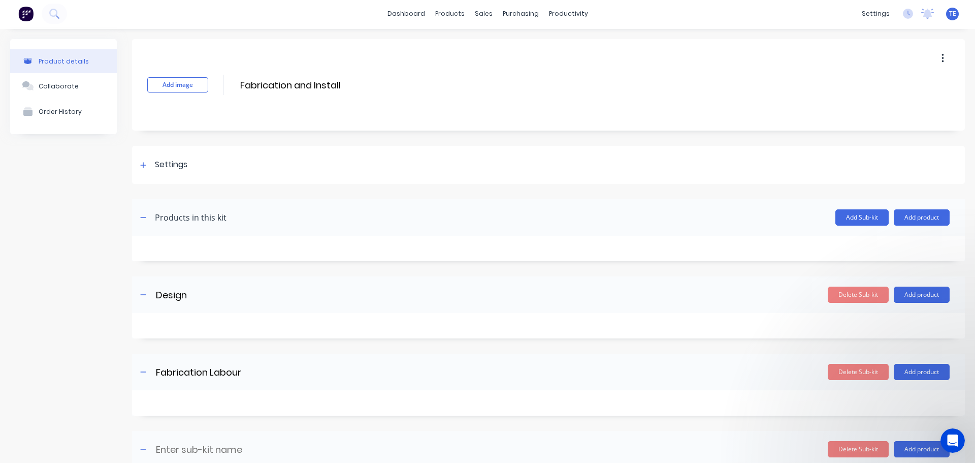
scroll to position [88, 0]
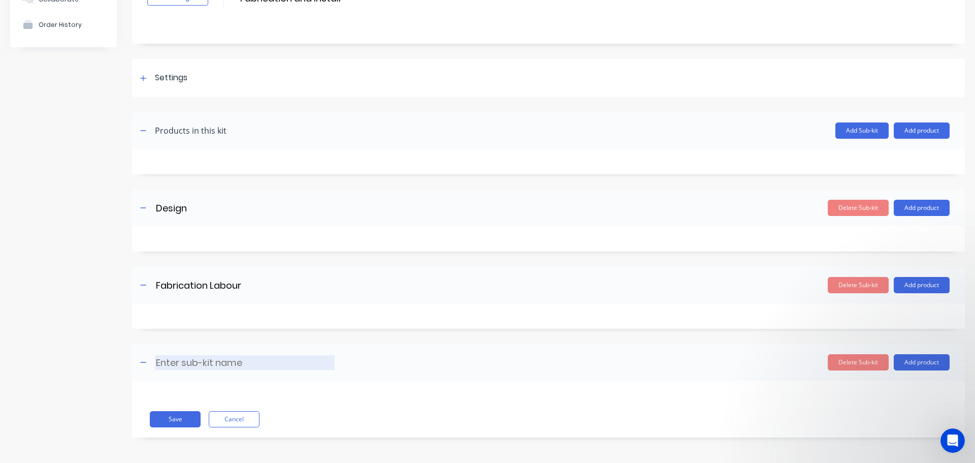
click at [208, 364] on input at bounding box center [245, 362] width 180 height 15
type input "Site Install - Labour"
click at [852, 129] on button "Add Sub-kit" at bounding box center [861, 130] width 53 height 16
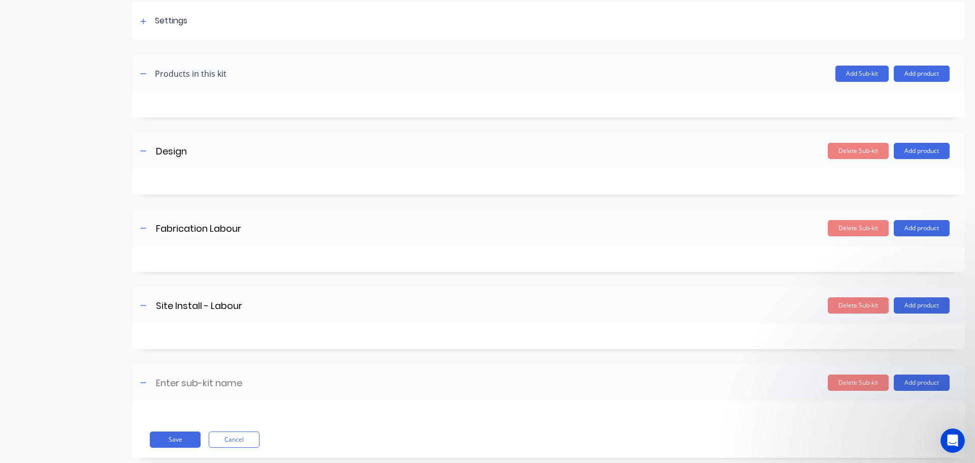
scroll to position [166, 0]
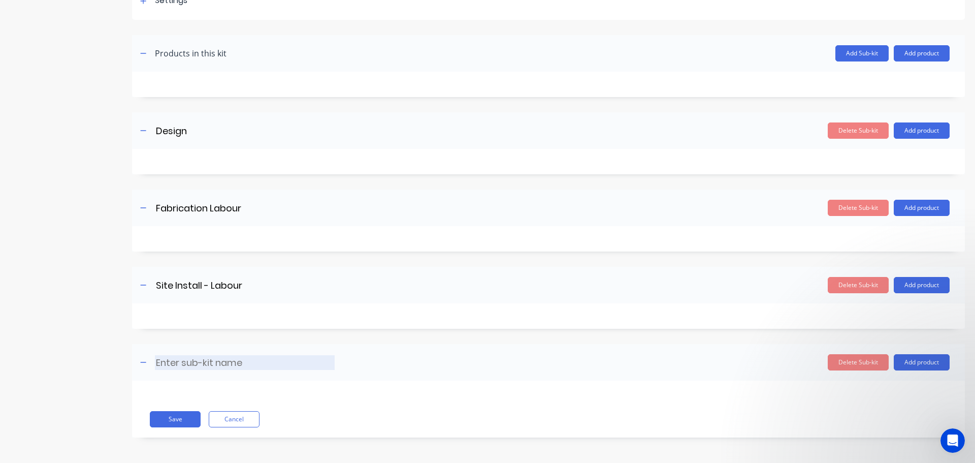
click at [215, 358] on input at bounding box center [245, 362] width 180 height 15
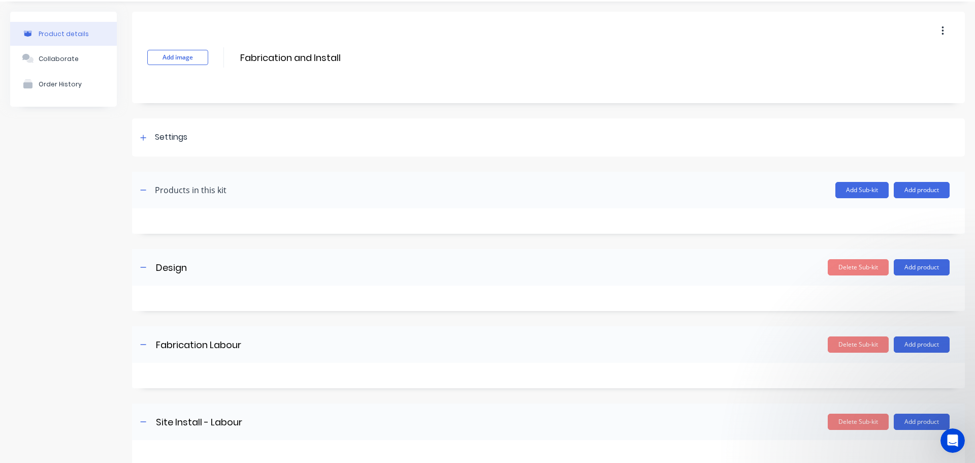
scroll to position [0, 0]
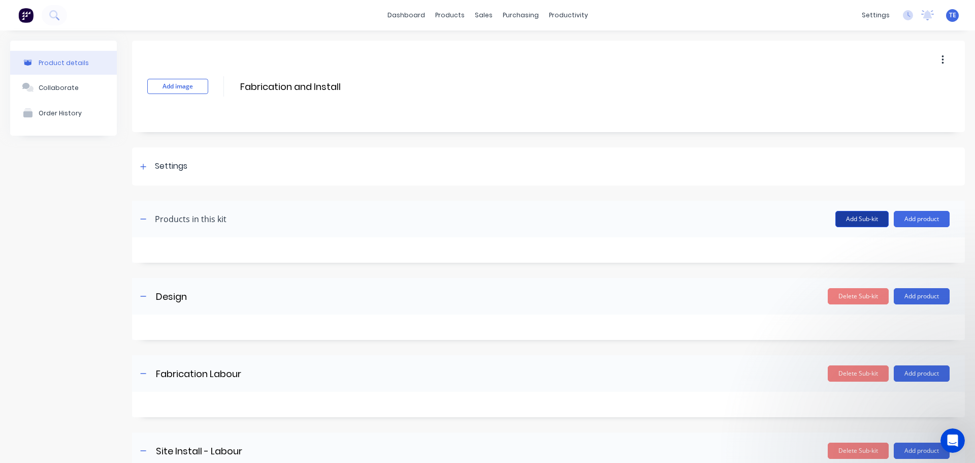
type input "Materials"
click at [841, 220] on button "Add Sub-kit" at bounding box center [861, 219] width 53 height 16
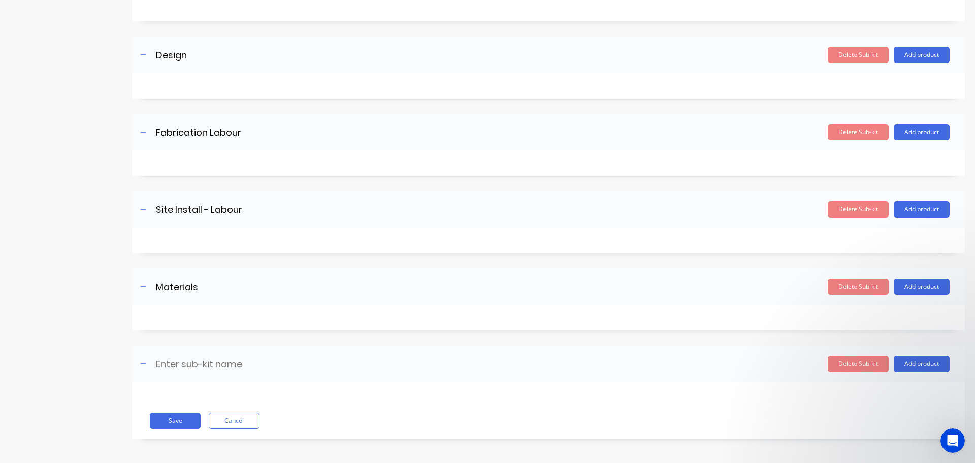
scroll to position [243, 0]
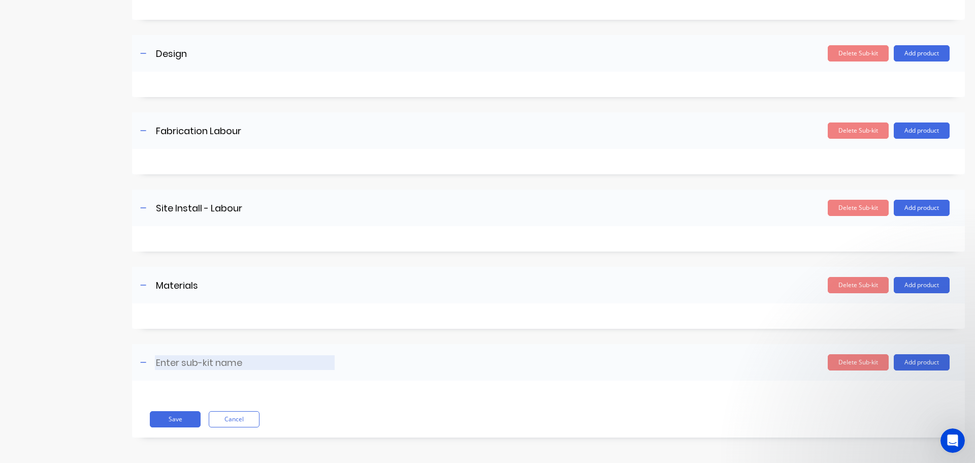
click at [222, 360] on input at bounding box center [245, 362] width 180 height 15
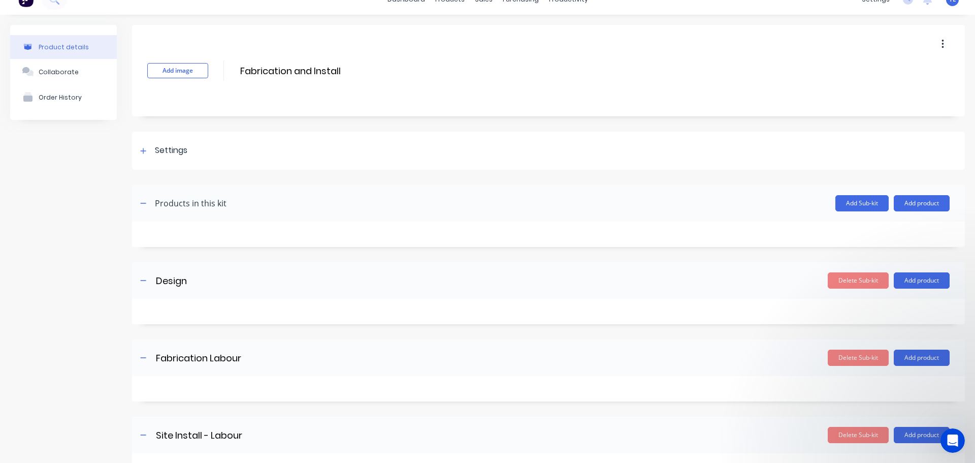
scroll to position [0, 0]
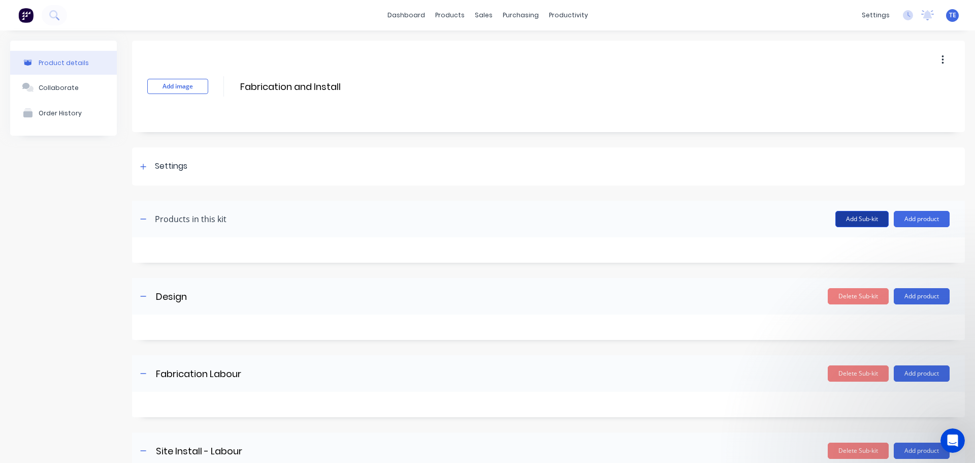
type input "Paint"
drag, startPoint x: 860, startPoint y: 219, endPoint x: 842, endPoint y: 230, distance: 20.7
click at [860, 218] on button "Add Sub-kit" at bounding box center [861, 219] width 53 height 16
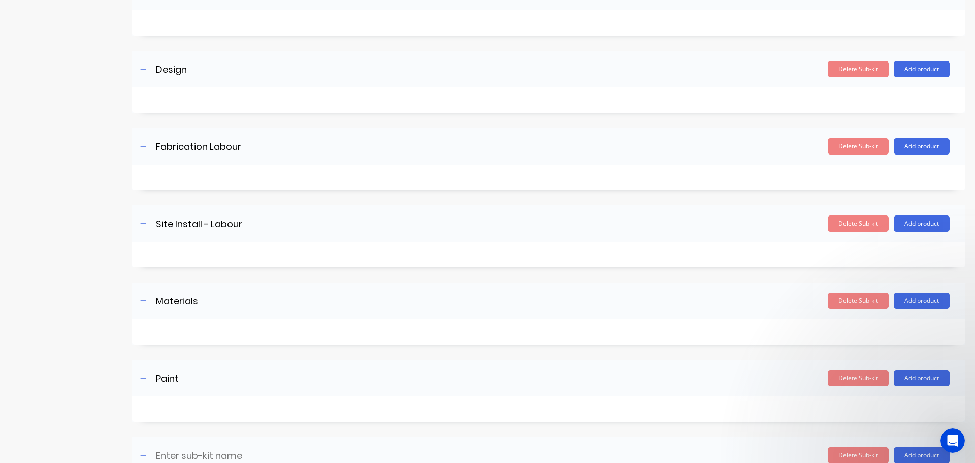
scroll to position [320, 0]
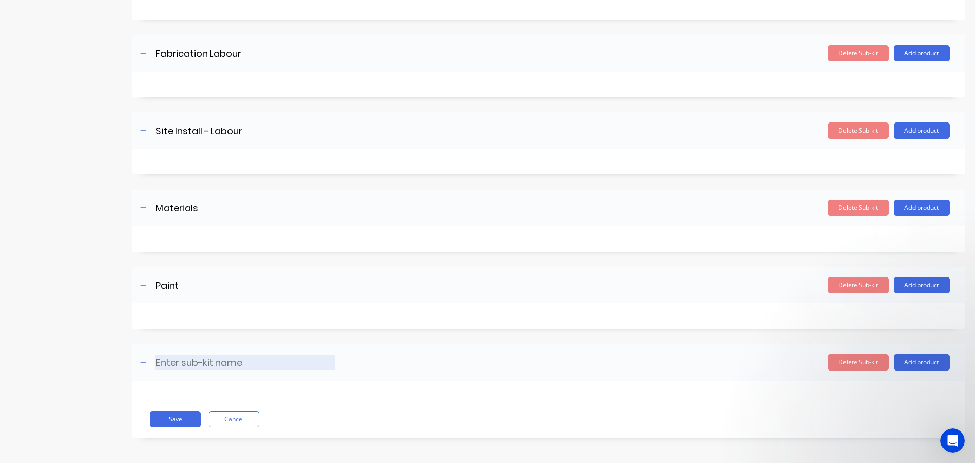
click at [220, 364] on input at bounding box center [245, 362] width 180 height 15
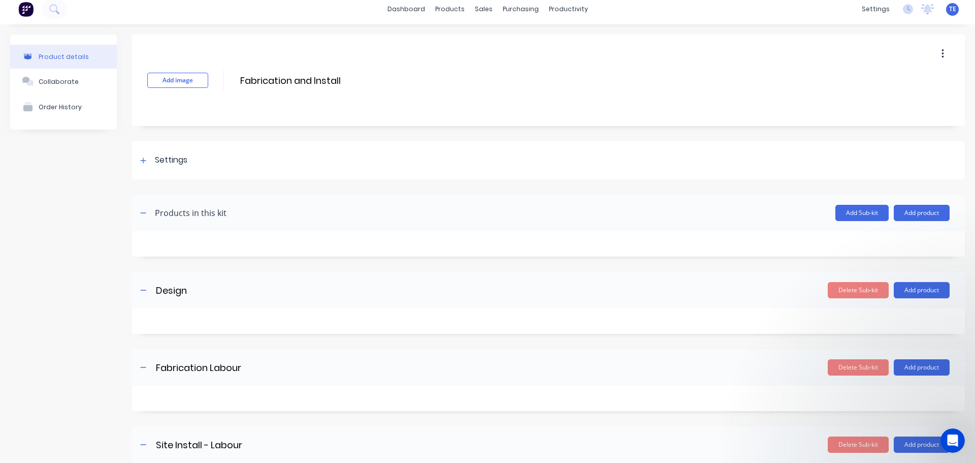
scroll to position [0, 0]
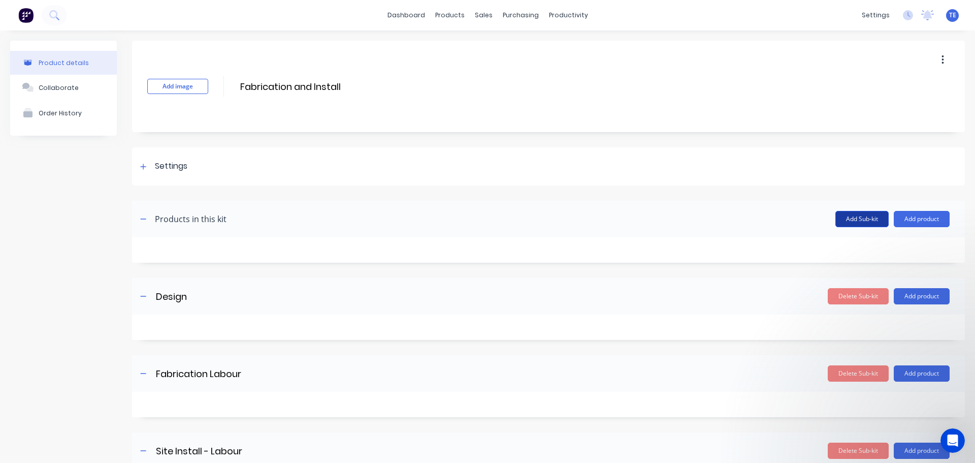
type input "Equipment"
click at [841, 213] on button "Add Sub-kit" at bounding box center [861, 219] width 53 height 16
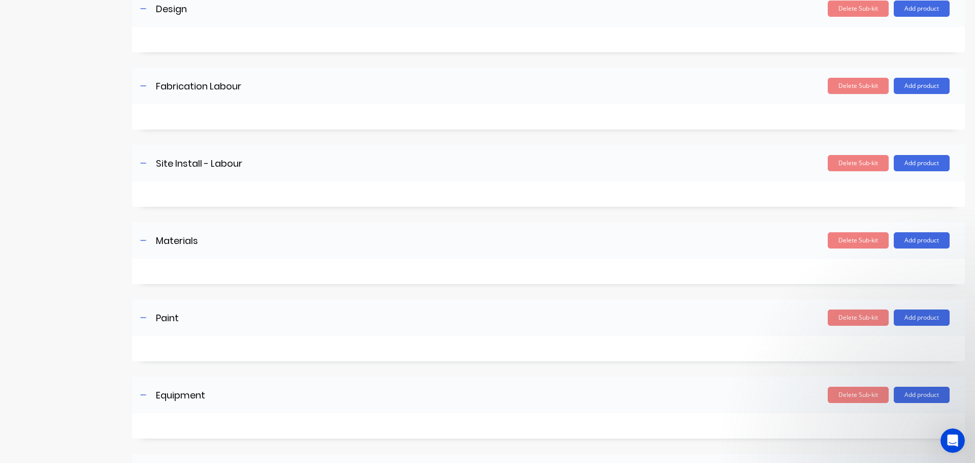
scroll to position [397, 0]
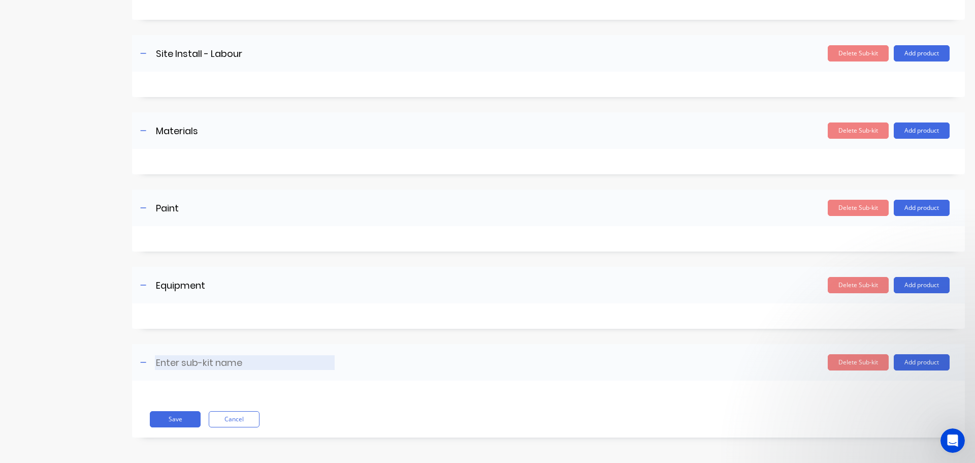
click at [198, 356] on input at bounding box center [245, 362] width 180 height 15
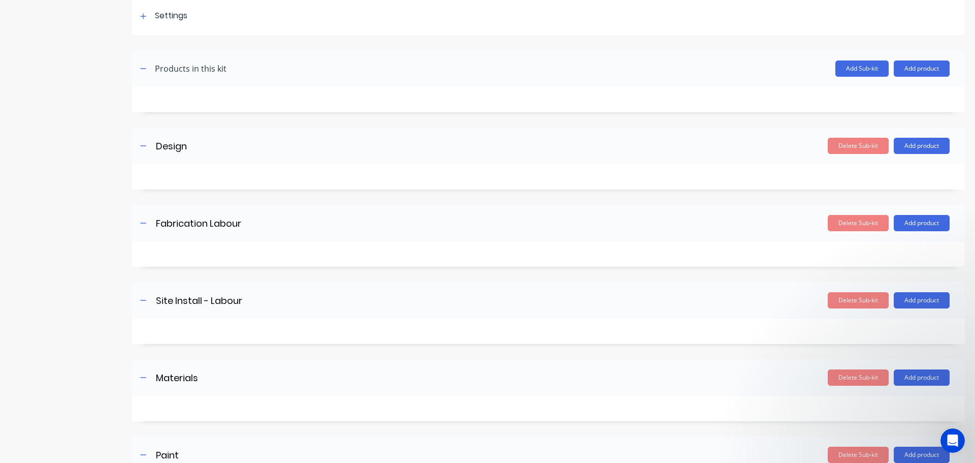
scroll to position [58, 0]
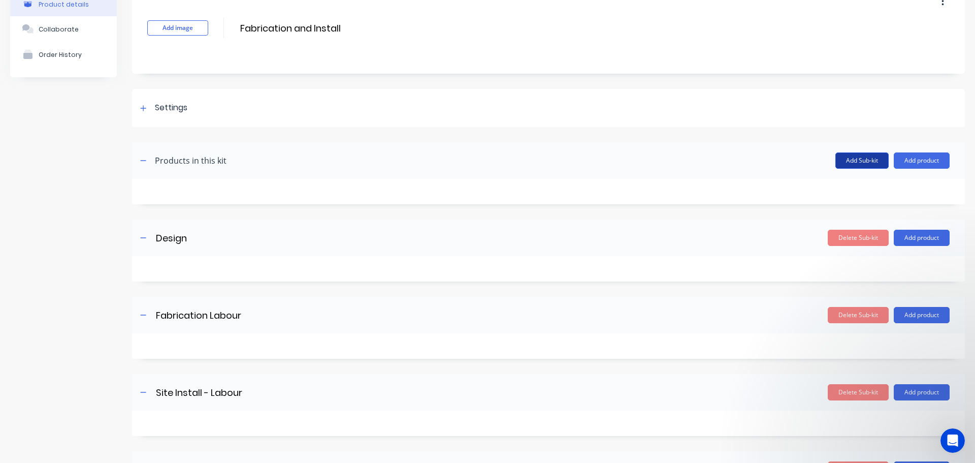
type input "Freight"
click at [835, 156] on button "Add Sub-kit" at bounding box center [861, 160] width 53 height 16
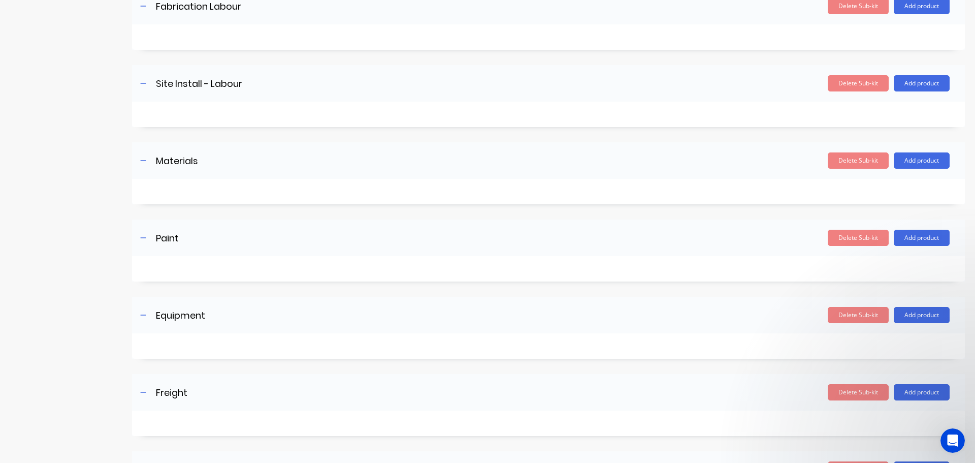
scroll to position [474, 0]
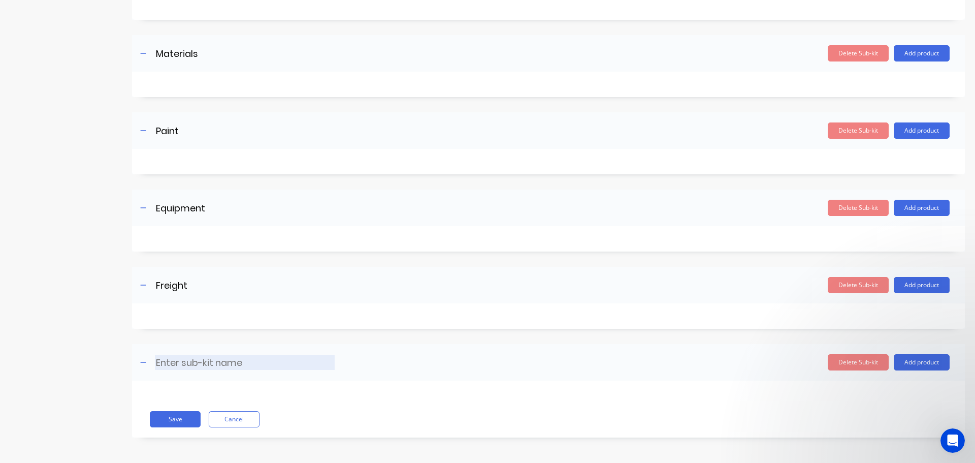
click at [186, 355] on input at bounding box center [245, 362] width 180 height 15
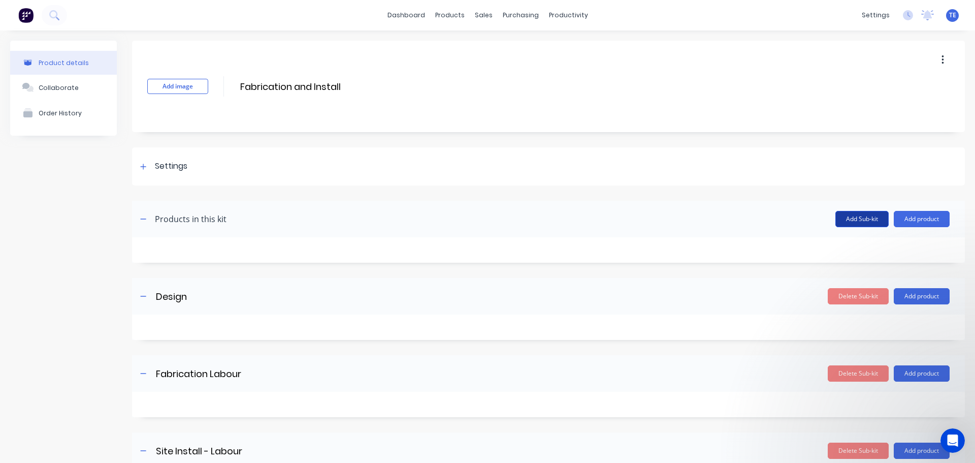
type input "Weld Procedures"
click at [841, 222] on button "Add Sub-kit" at bounding box center [861, 219] width 53 height 16
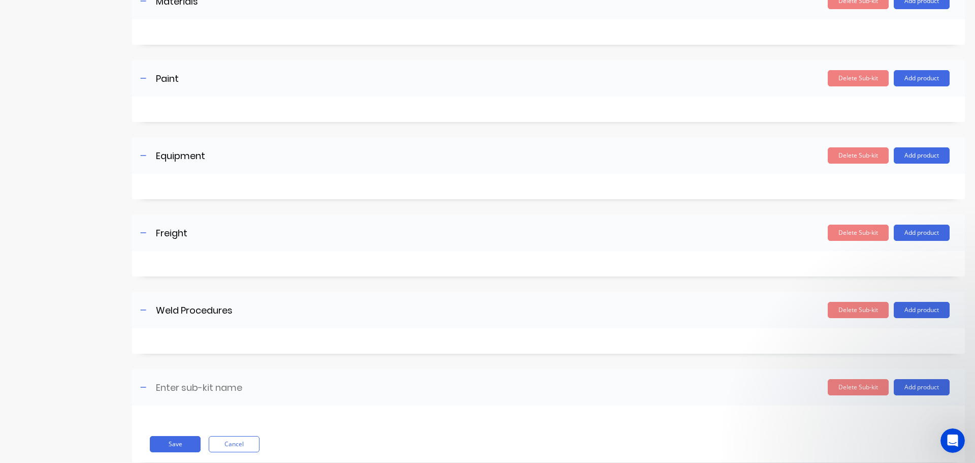
scroll to position [551, 0]
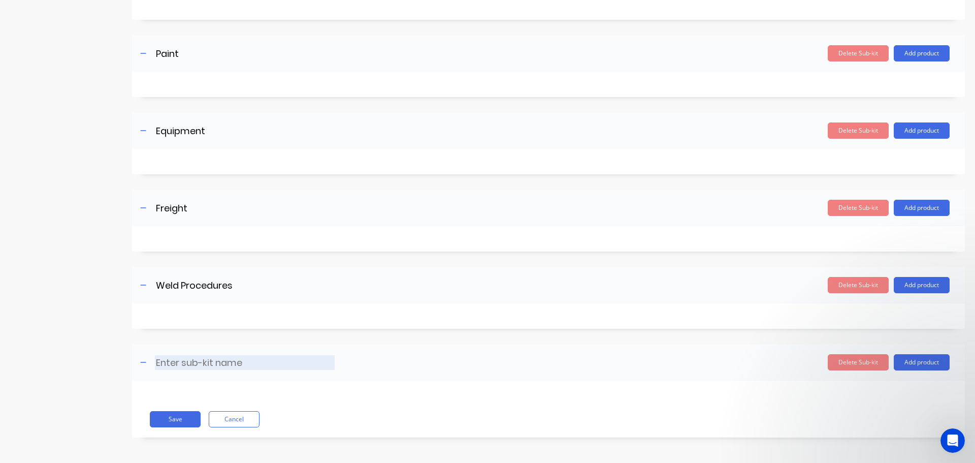
click at [187, 356] on input at bounding box center [245, 362] width 180 height 15
type input "NDT"
click at [168, 421] on button "Save" at bounding box center [175, 419] width 51 height 16
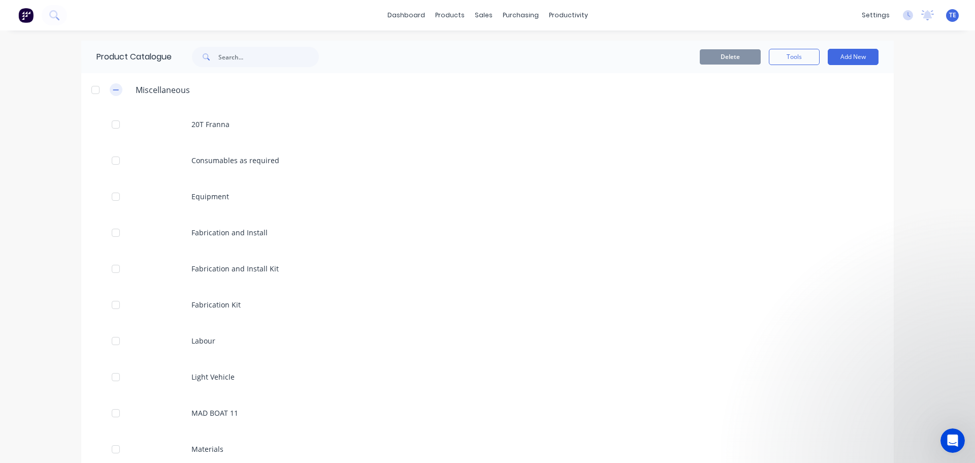
click at [113, 91] on icon "button" at bounding box center [116, 89] width 6 height 7
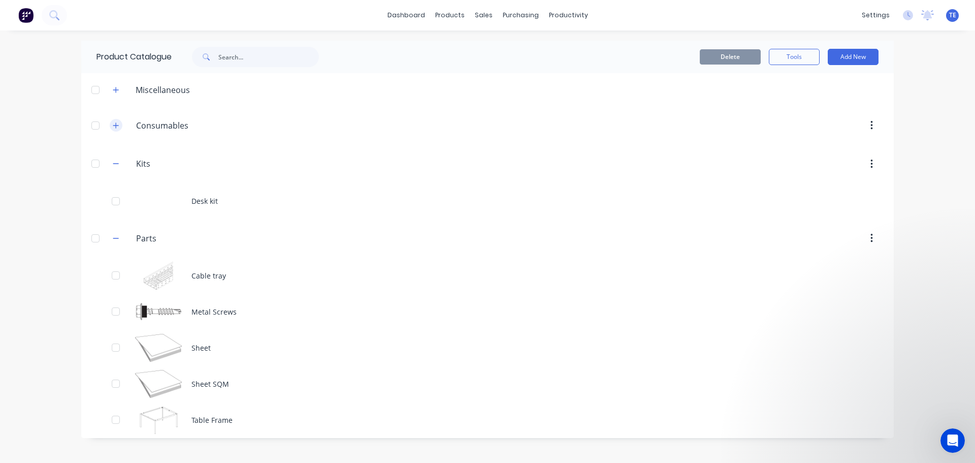
click at [114, 126] on icon "button" at bounding box center [116, 125] width 6 height 7
click at [113, 94] on button "button" at bounding box center [116, 89] width 13 height 13
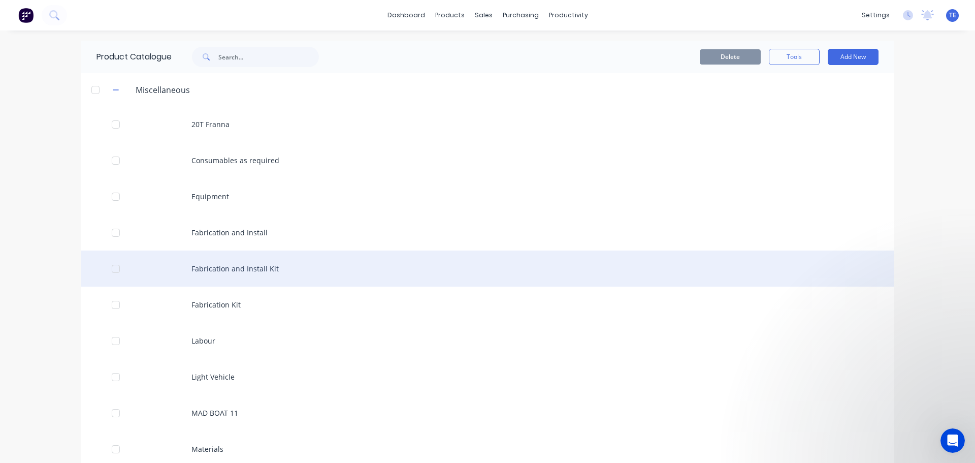
click at [108, 267] on div at bounding box center [116, 268] width 20 height 20
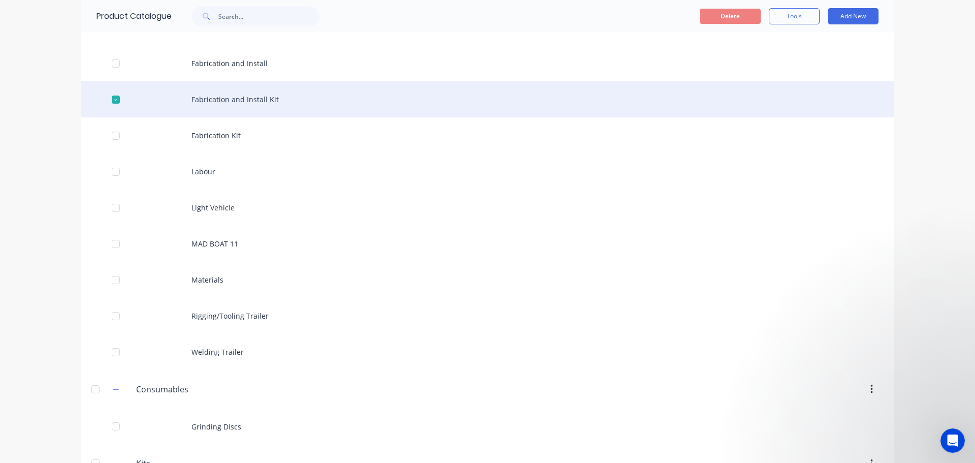
click at [213, 95] on div "Fabrication and Install Kit" at bounding box center [487, 99] width 813 height 36
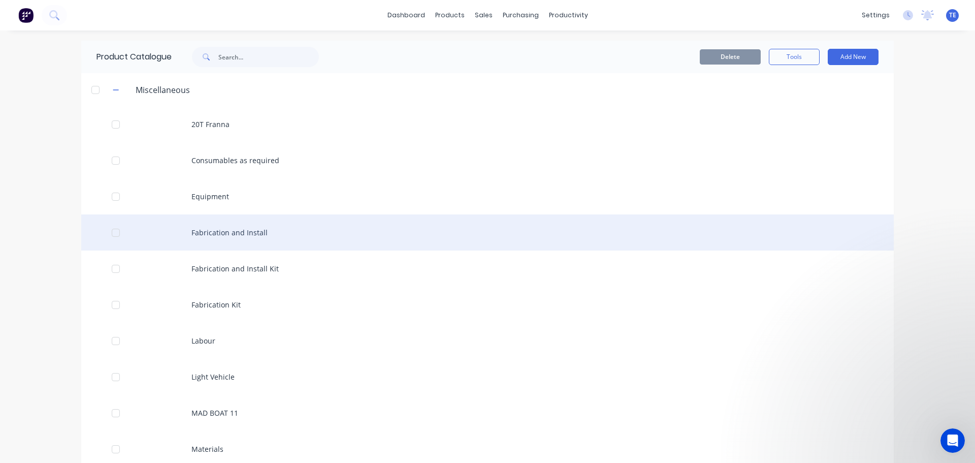
click at [231, 230] on div "Fabrication and Install" at bounding box center [487, 232] width 813 height 36
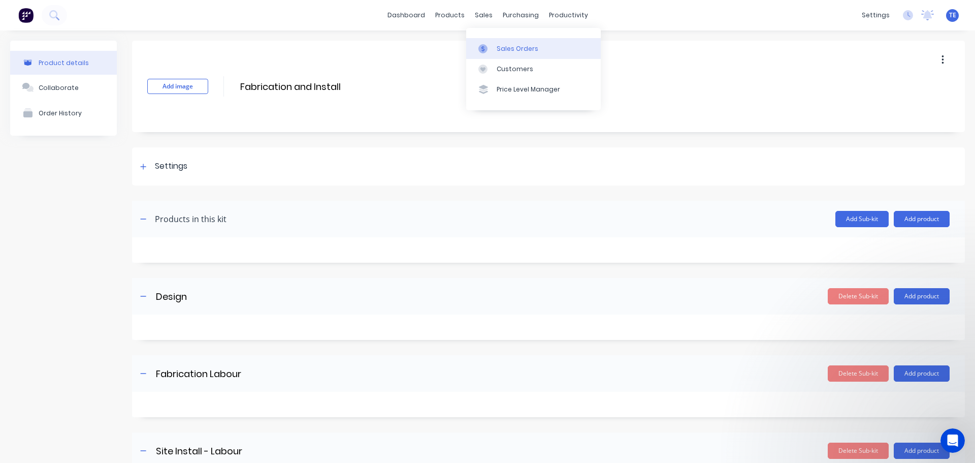
click at [499, 48] on div "Sales Orders" at bounding box center [518, 48] width 42 height 9
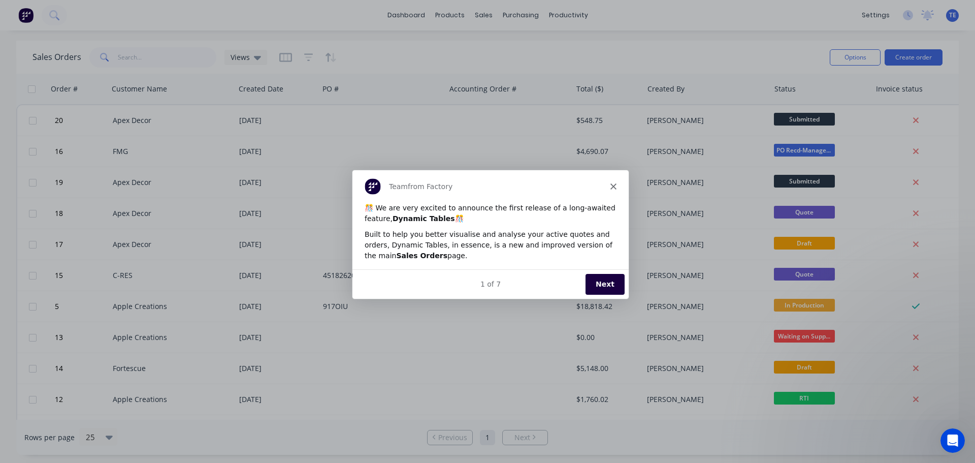
click at [615, 187] on icon "Close" at bounding box center [613, 186] width 6 height 6
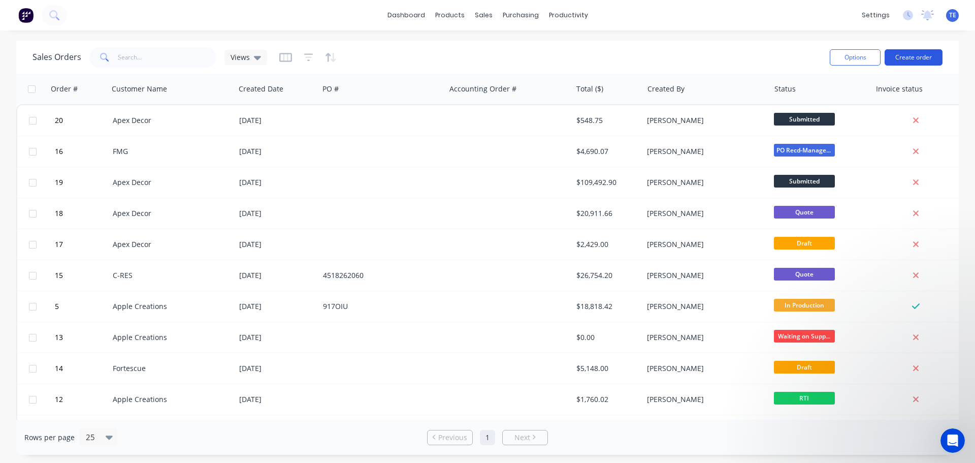
click at [904, 59] on button "Create order" at bounding box center [914, 57] width 58 height 16
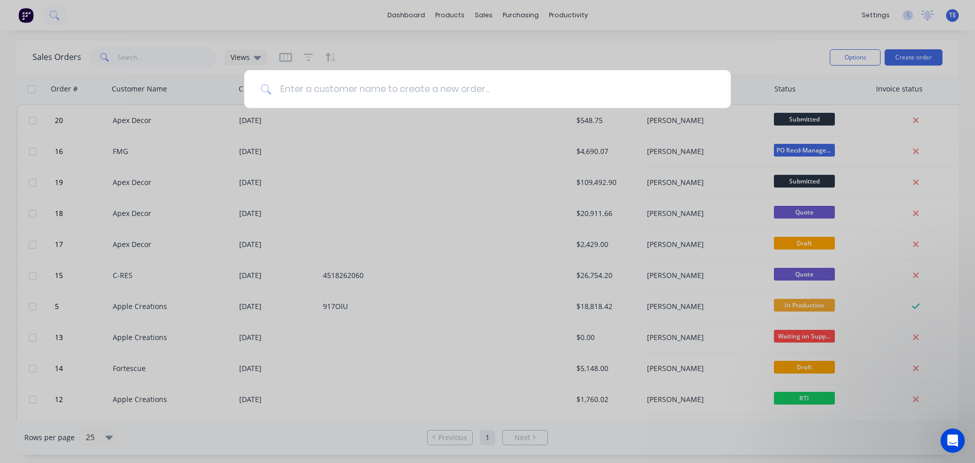
click at [394, 91] on input at bounding box center [493, 89] width 443 height 38
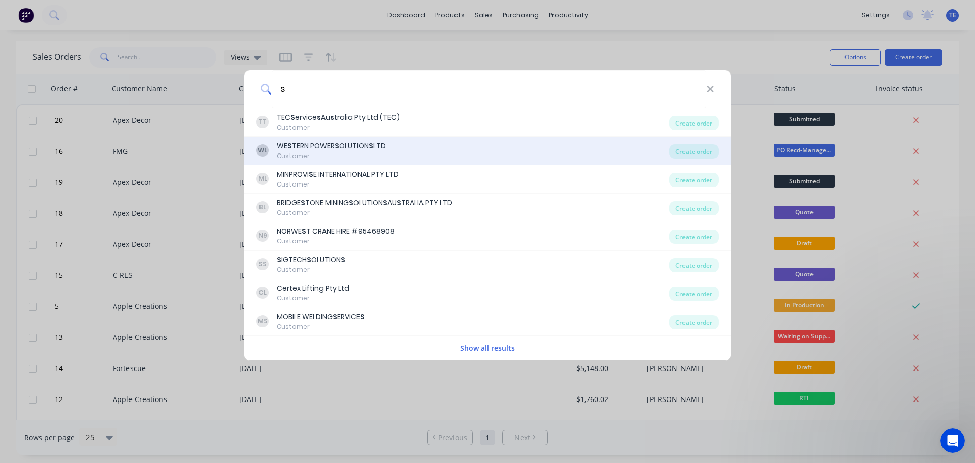
type input "s"
click at [336, 138] on div "WL WE S TERN POWER S OLUTION S LTD Customer Create order" at bounding box center [487, 151] width 486 height 28
click at [679, 150] on div "Create order" at bounding box center [693, 151] width 49 height 14
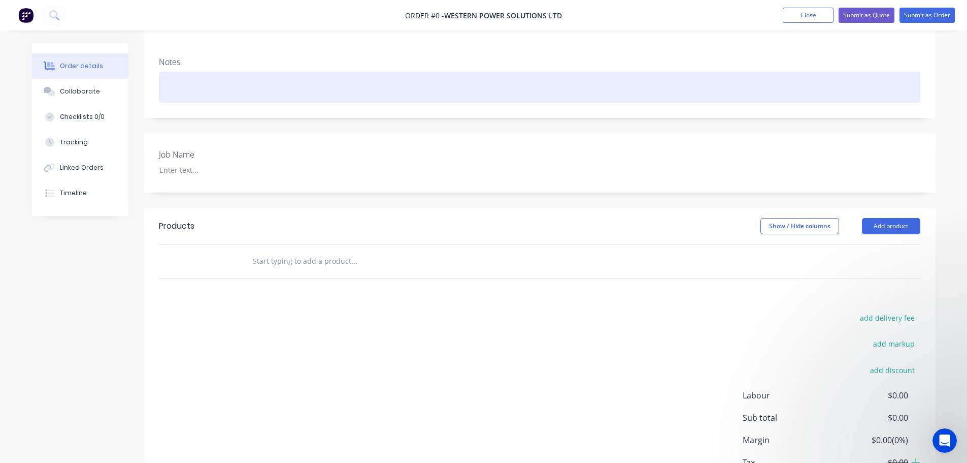
scroll to position [169, 0]
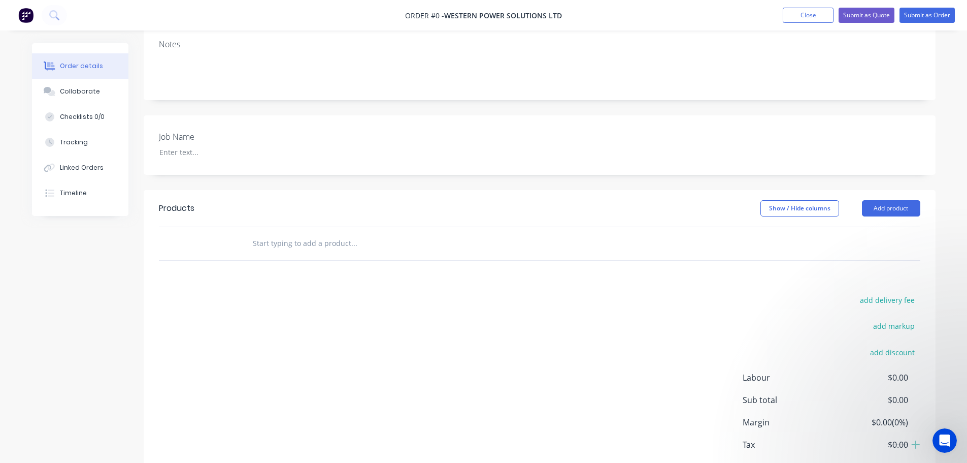
click at [514, 233] on div at bounding box center [396, 243] width 305 height 20
click at [902, 200] on button "Add product" at bounding box center [891, 208] width 58 height 16
click at [439, 237] on input "text" at bounding box center [353, 243] width 203 height 20
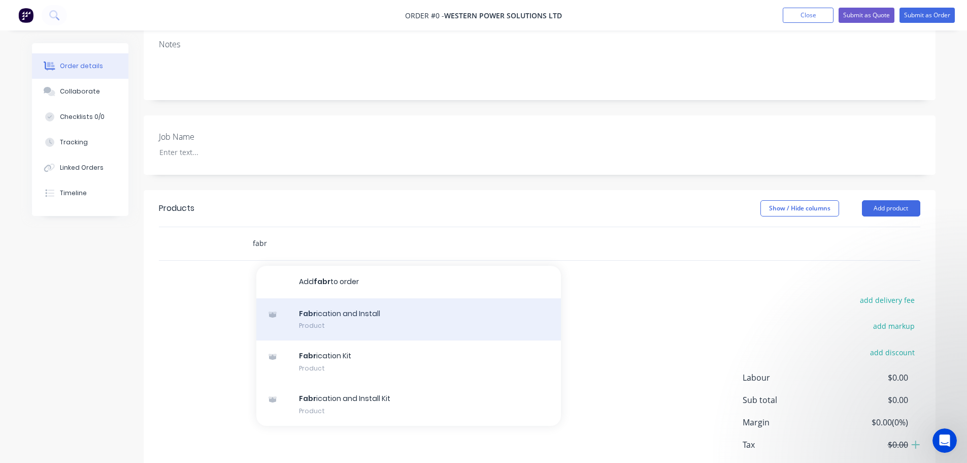
type input "fabr"
click at [345, 303] on div "Fabr ication and Install Product" at bounding box center [408, 319] width 305 height 43
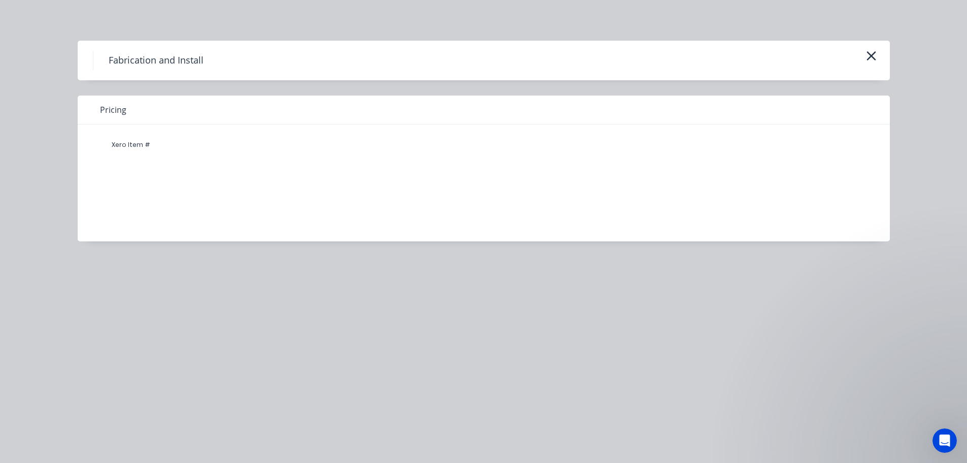
click at [109, 56] on h4 "Fabrication and Install" at bounding box center [156, 60] width 126 height 19
click at [153, 58] on h4 "Fabrication and Install" at bounding box center [156, 60] width 126 height 19
click at [157, 132] on div "Xero Item #" at bounding box center [476, 175] width 797 height 102
click at [165, 58] on h4 "Fabrication and Install" at bounding box center [156, 60] width 126 height 19
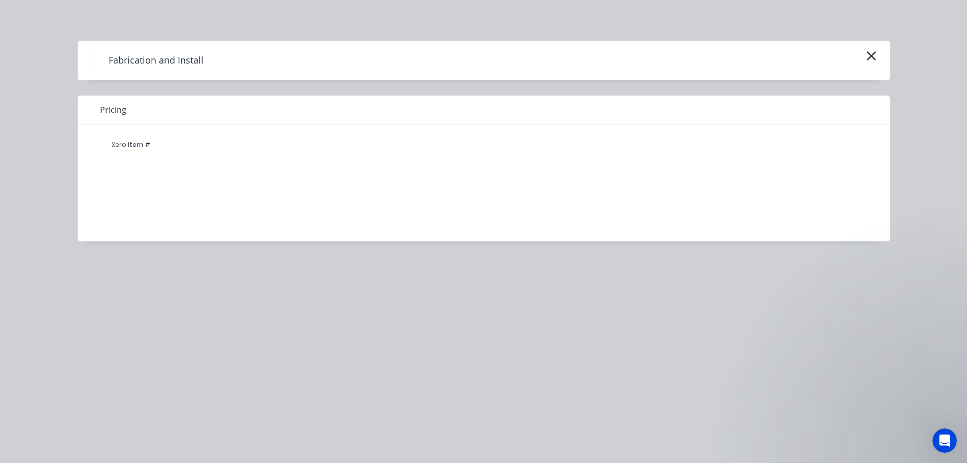
click at [873, 55] on icon "button" at bounding box center [871, 56] width 11 height 14
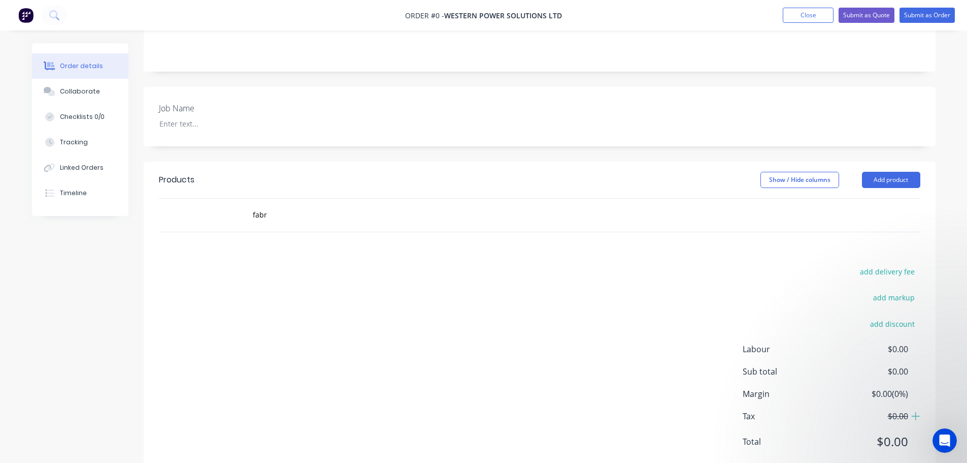
scroll to position [215, 0]
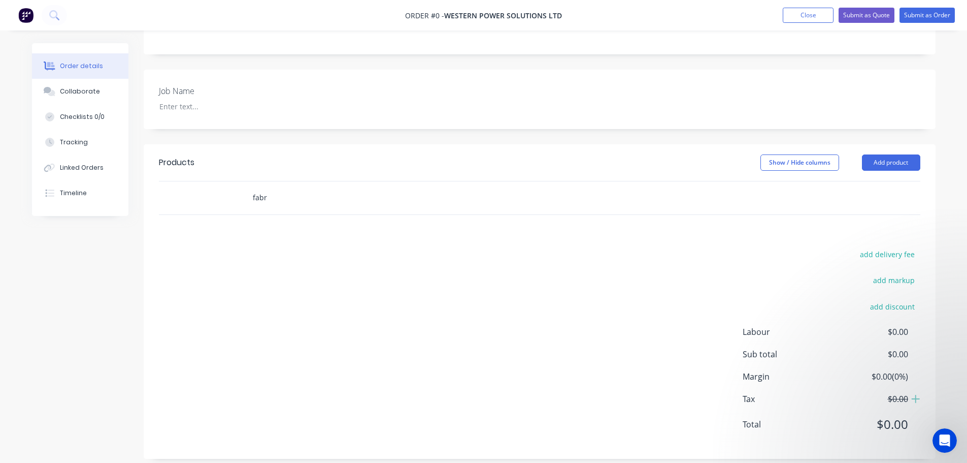
drag, startPoint x: 283, startPoint y: 180, endPoint x: 285, endPoint y: 185, distance: 5.5
click at [284, 187] on input "fabr" at bounding box center [353, 197] width 203 height 20
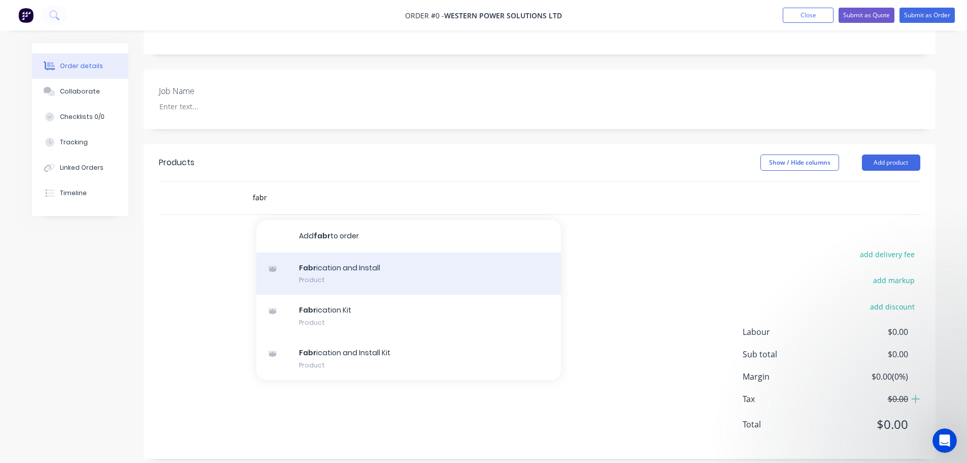
click at [318, 258] on div "Fabr ication and Install Product" at bounding box center [408, 273] width 305 height 43
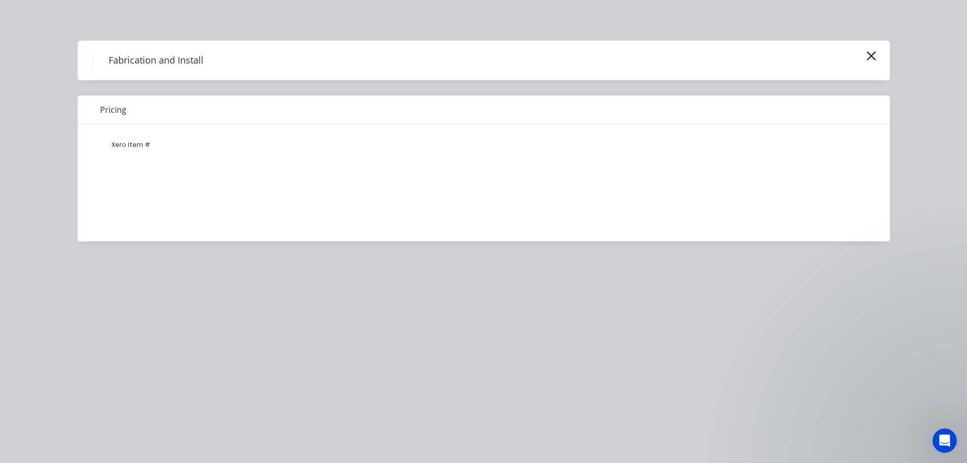
click at [122, 145] on div "Xero Item #" at bounding box center [131, 145] width 61 height 20
click at [120, 105] on span "Pricing" at bounding box center [113, 110] width 26 height 12
click at [225, 43] on div "Fabrication and Install" at bounding box center [484, 61] width 813 height 40
click at [153, 56] on h4 "Fabrication and Install" at bounding box center [156, 60] width 126 height 19
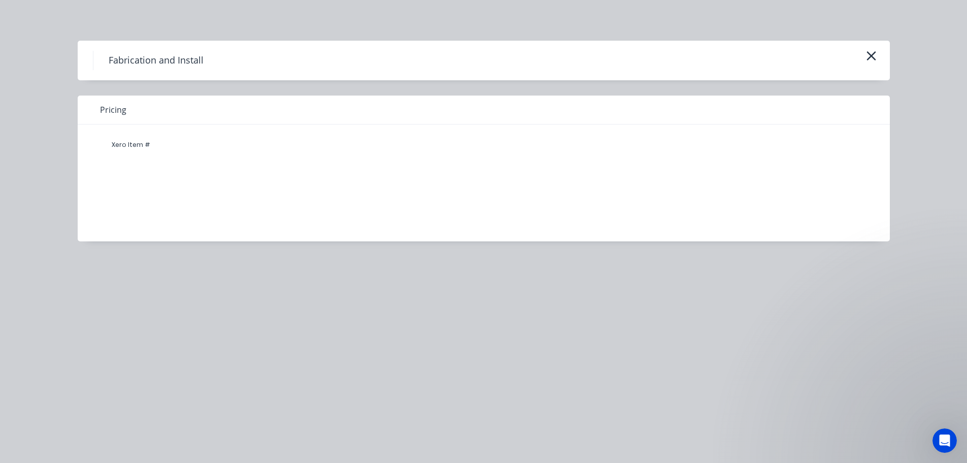
click at [183, 61] on h4 "Fabrication and Install" at bounding box center [156, 60] width 126 height 19
click at [866, 54] on icon "button" at bounding box center [871, 56] width 11 height 14
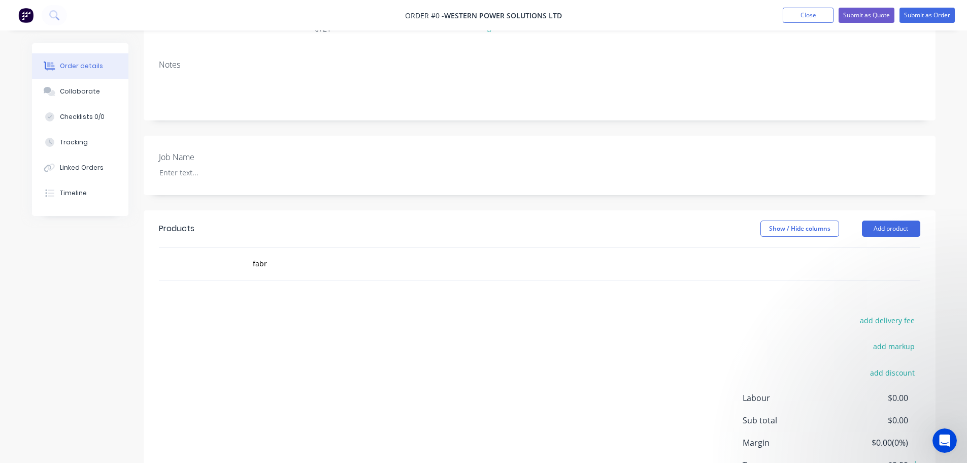
scroll to position [169, 0]
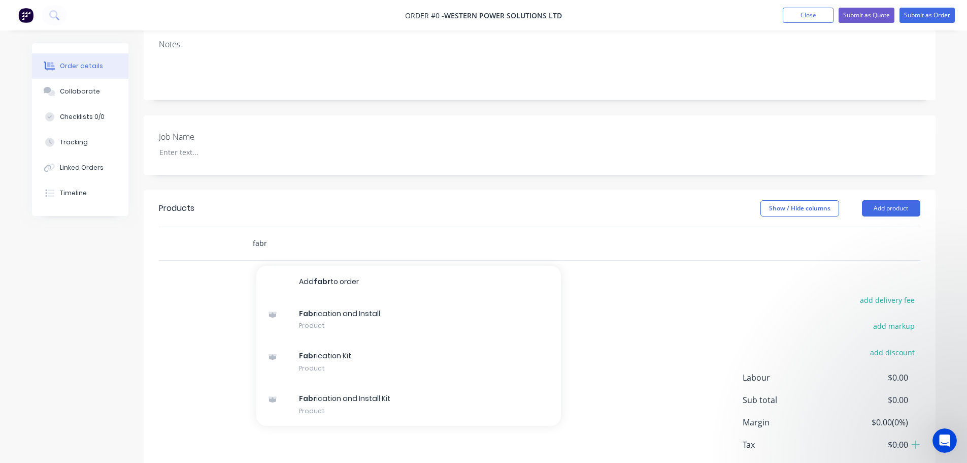
click at [276, 235] on input "fabr" at bounding box center [353, 243] width 203 height 20
drag, startPoint x: 300, startPoint y: 231, endPoint x: 177, endPoint y: 234, distance: 122.9
click at [177, 234] on div "fabr Add fabr to order Fabr ication and Install Product Fabr ication Kit Produc…" at bounding box center [540, 243] width 762 height 33
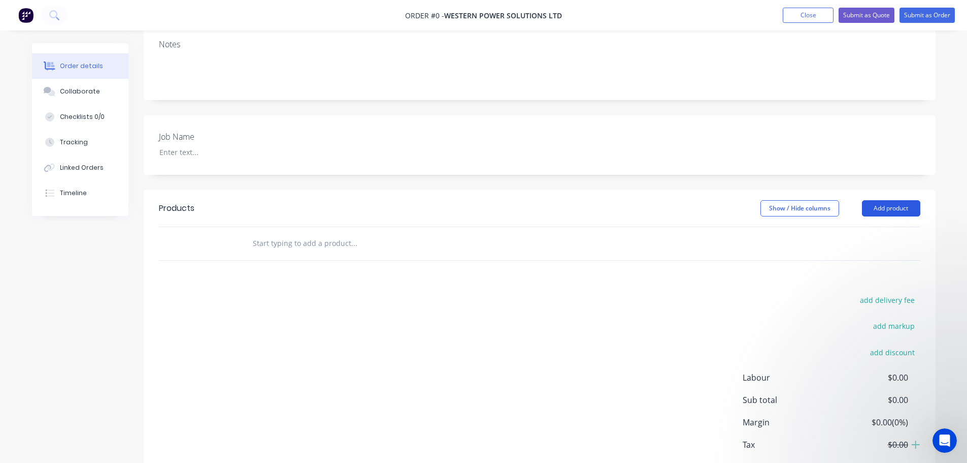
click at [895, 200] on button "Add product" at bounding box center [891, 208] width 58 height 16
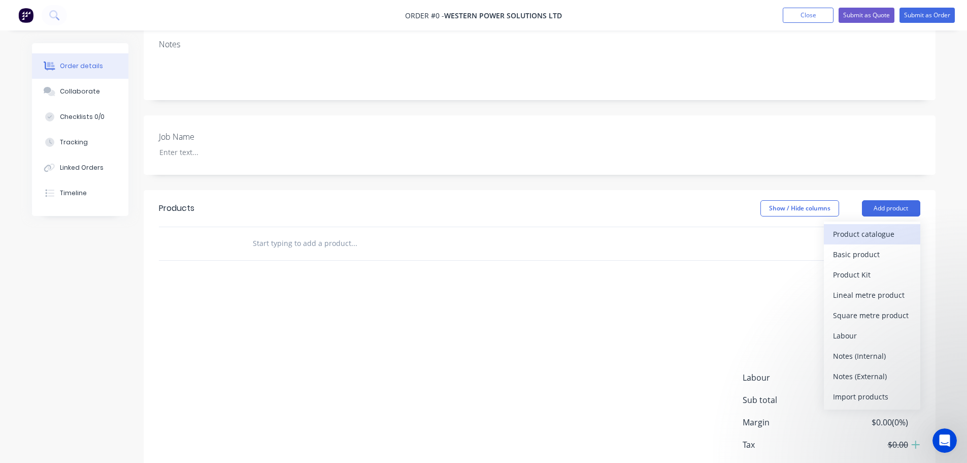
click at [868, 226] on div "Product catalogue" at bounding box center [872, 233] width 78 height 15
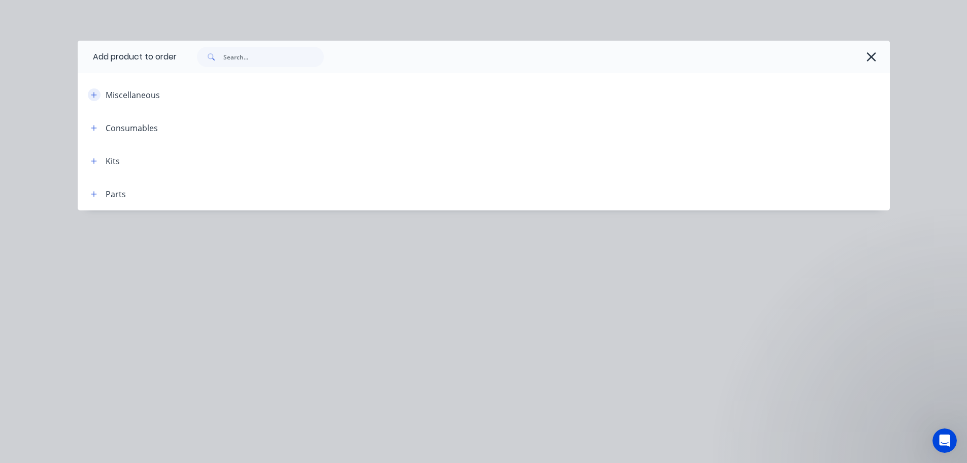
click at [96, 96] on icon "button" at bounding box center [94, 94] width 6 height 7
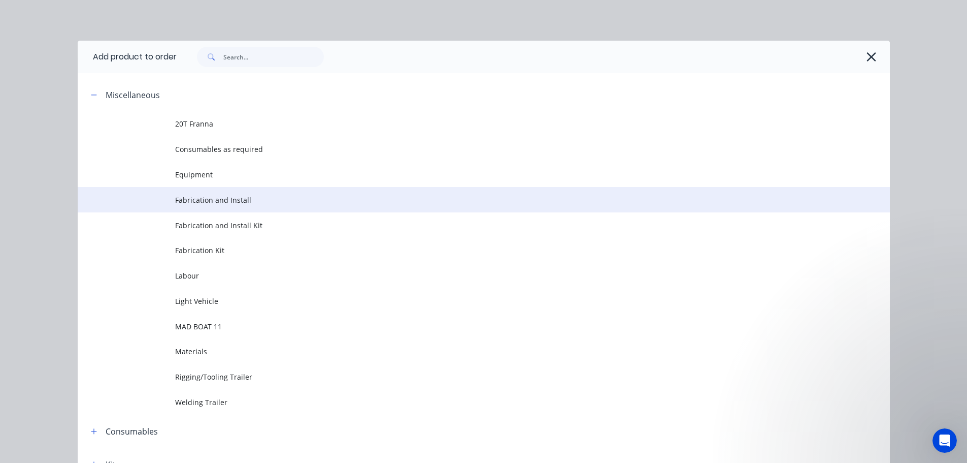
click at [201, 198] on span "Fabrication and Install" at bounding box center [461, 199] width 572 height 11
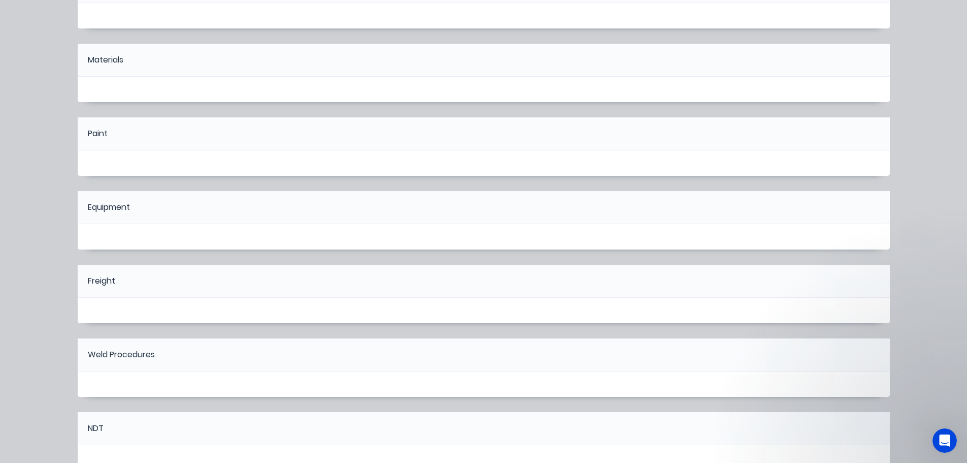
scroll to position [430, 0]
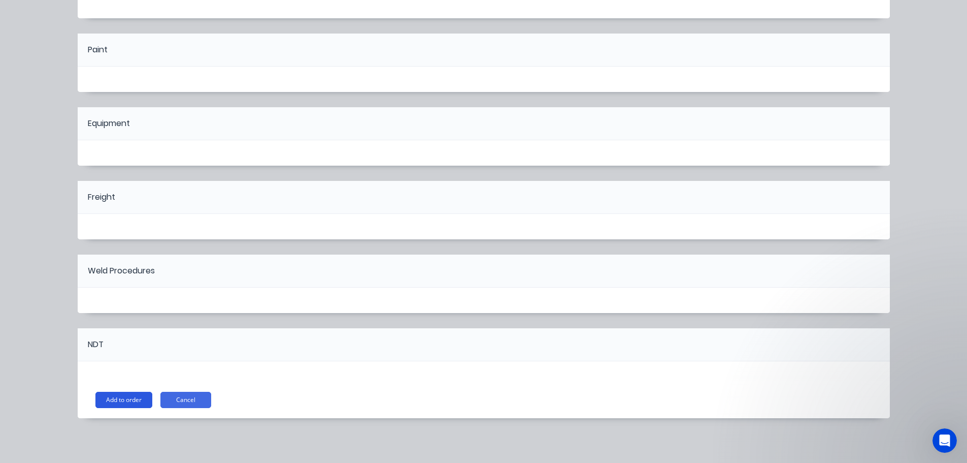
click at [121, 404] on button "Add to order" at bounding box center [123, 400] width 57 height 16
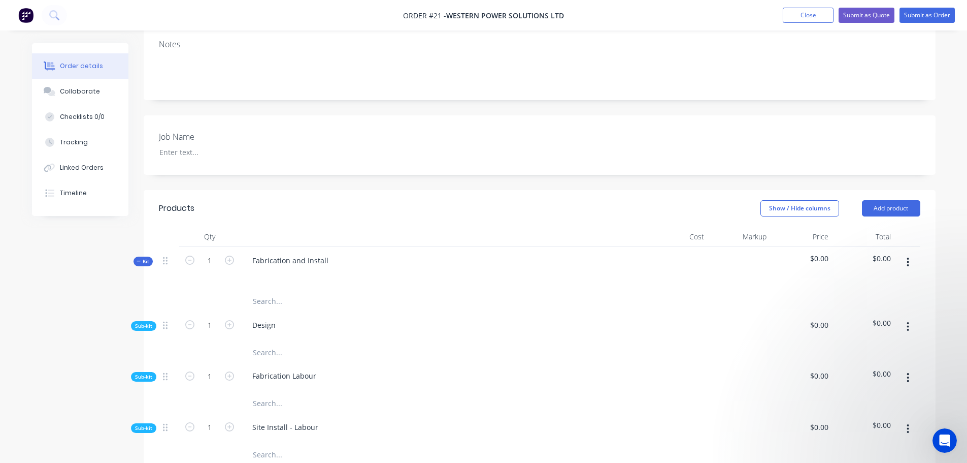
scroll to position [339, 0]
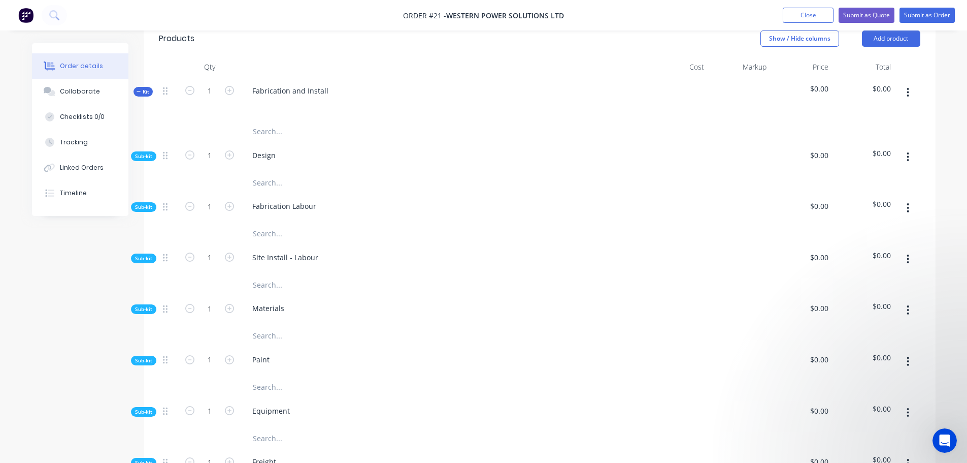
click at [265, 173] on input "text" at bounding box center [353, 182] width 203 height 20
click at [164, 149] on div at bounding box center [169, 155] width 12 height 14
click at [913, 148] on button "button" at bounding box center [908, 157] width 24 height 18
click at [261, 172] on input "text" at bounding box center [353, 182] width 203 height 20
type input "d"
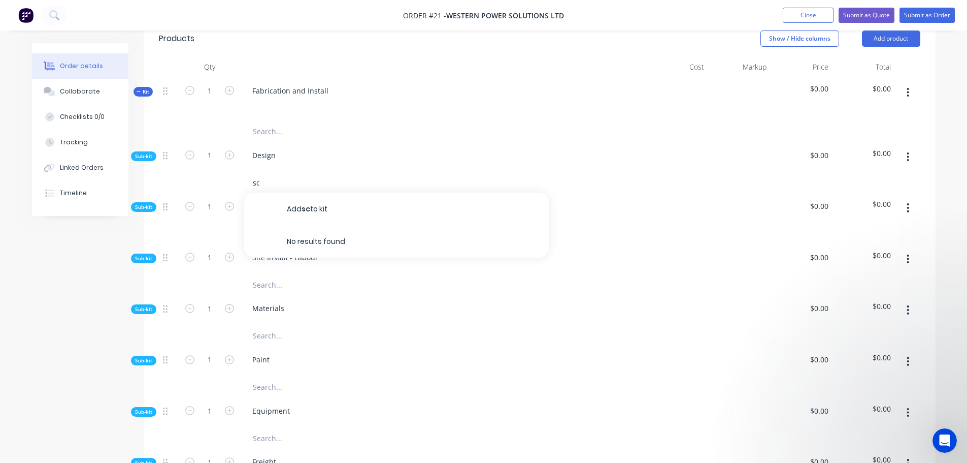
type input "scr"
drag, startPoint x: 297, startPoint y: 168, endPoint x: 196, endPoint y: 163, distance: 101.2
click at [196, 172] on div "scr" at bounding box center [540, 182] width 762 height 20
type input "d"
click at [909, 152] on icon "button" at bounding box center [908, 156] width 2 height 9
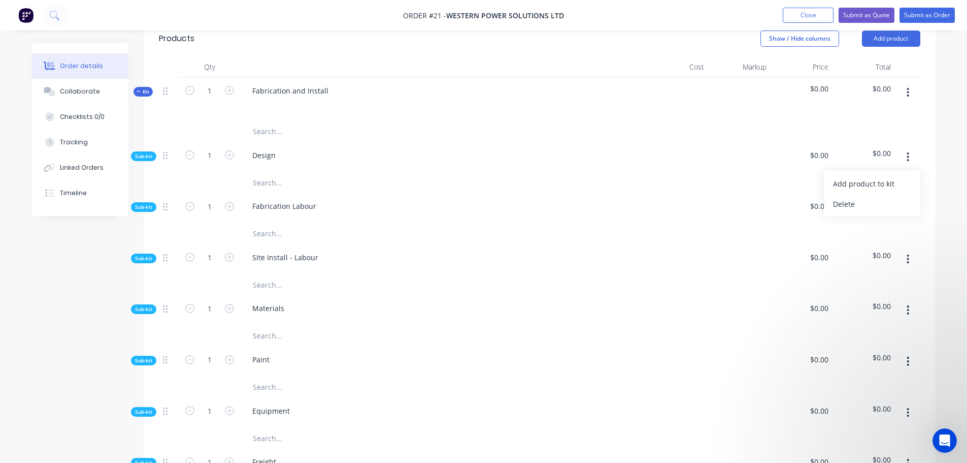
click at [257, 172] on input "text" at bounding box center [353, 182] width 203 height 20
click at [173, 148] on div at bounding box center [169, 155] width 12 height 14
click at [148, 152] on span "Sub-kit" at bounding box center [143, 156] width 17 height 8
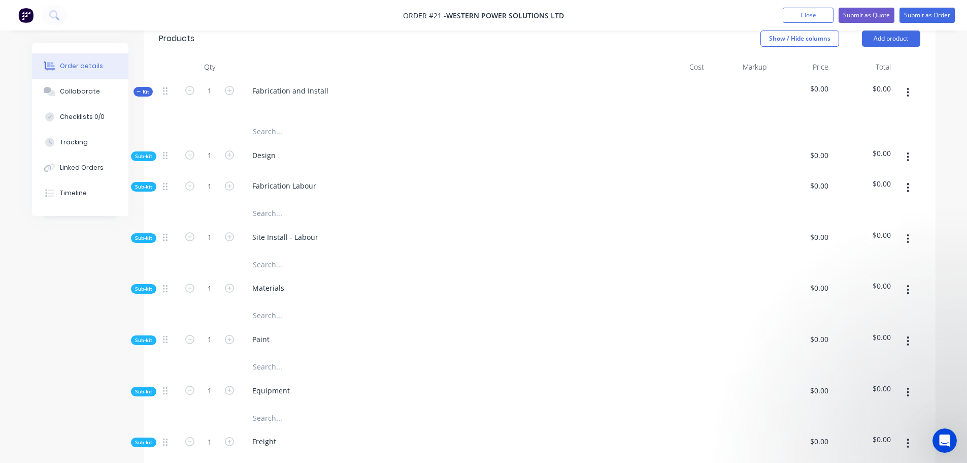
click at [147, 152] on span "Sub-kit" at bounding box center [143, 156] width 17 height 8
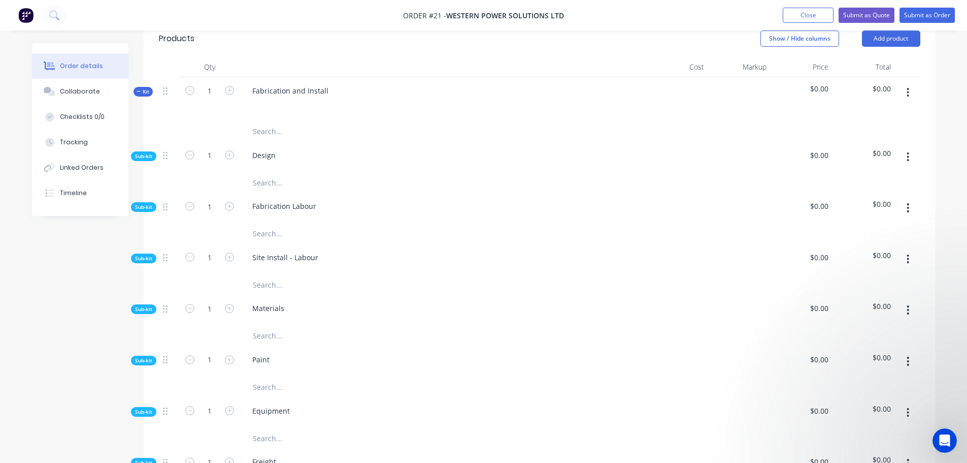
click at [269, 172] on input "text" at bounding box center [353, 182] width 203 height 20
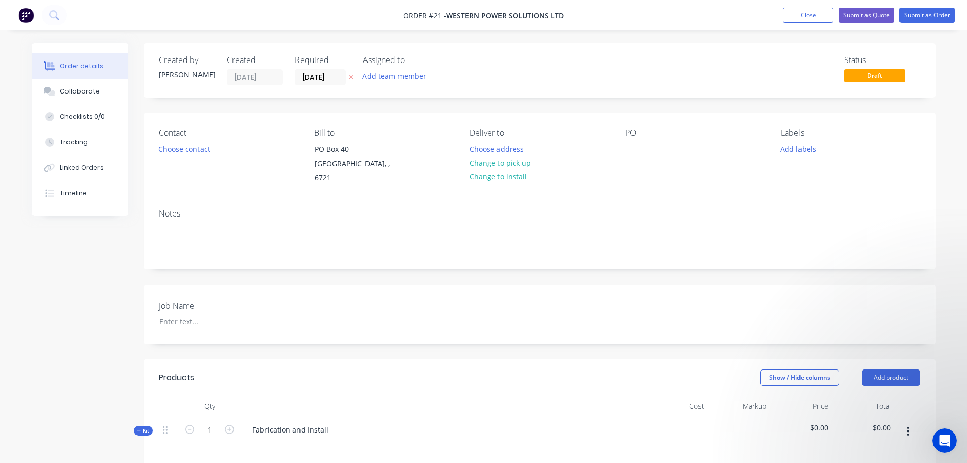
scroll to position [169, 0]
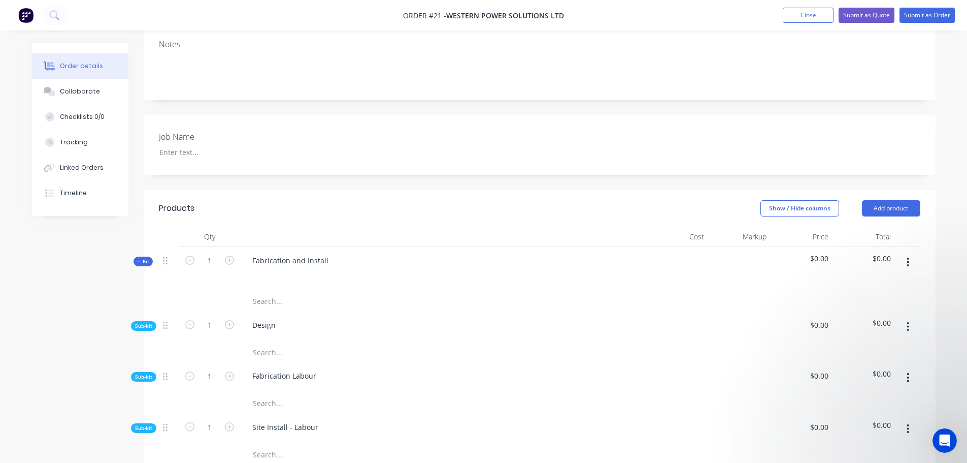
click at [914, 253] on button "button" at bounding box center [908, 262] width 24 height 18
click at [943, 250] on div "Order details Collaborate Checklists 0/0 Tracking Linked Orders Timeline Order …" at bounding box center [484, 468] width 924 height 1189
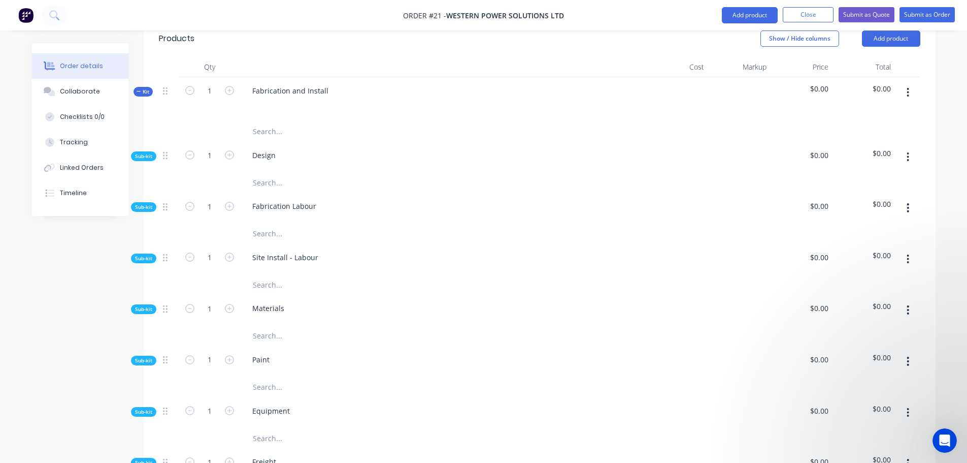
scroll to position [508, 0]
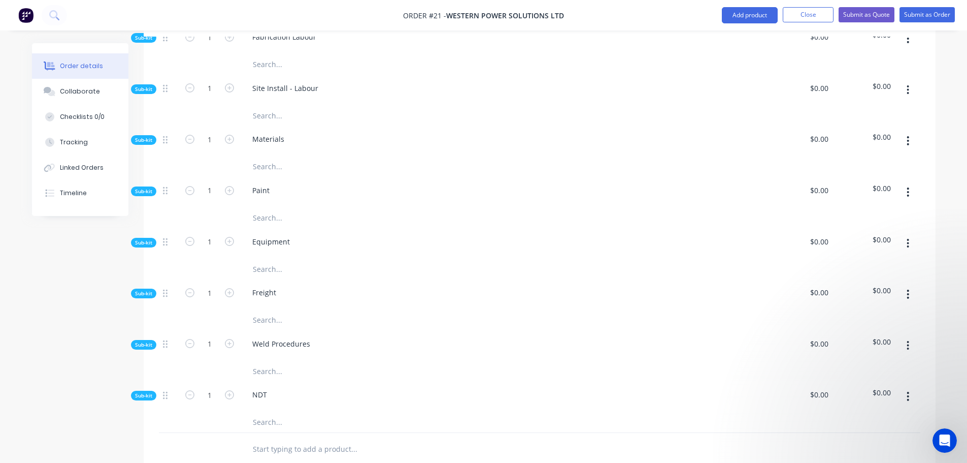
click at [905, 81] on button "button" at bounding box center [908, 90] width 24 height 18
click at [879, 109] on div "Add product to kit" at bounding box center [872, 116] width 78 height 15
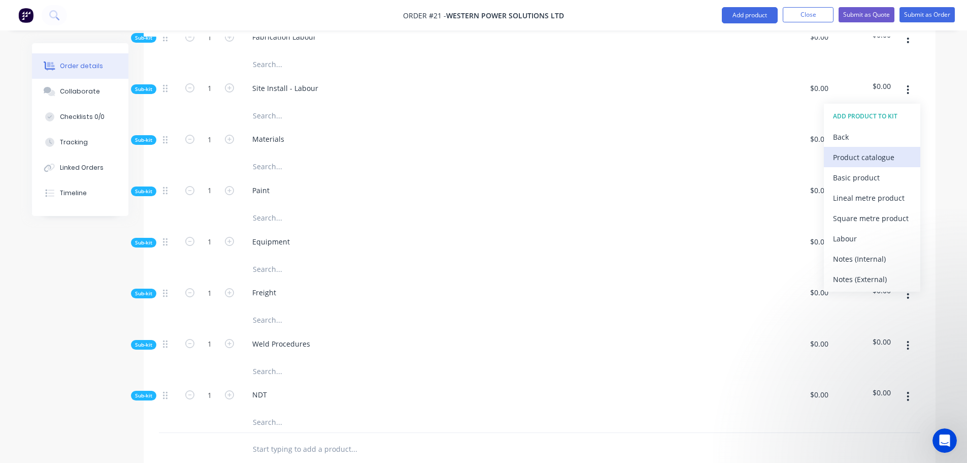
click at [878, 150] on div "Product catalogue" at bounding box center [872, 157] width 78 height 15
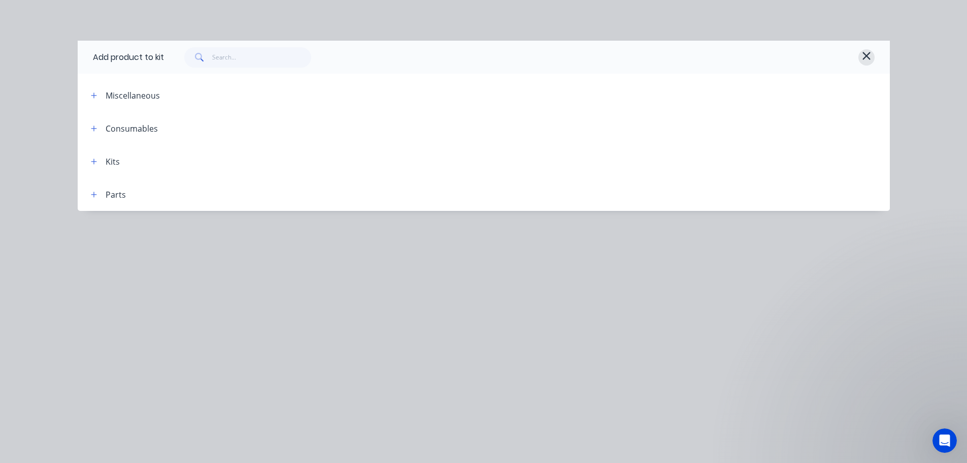
click at [862, 56] on icon "button" at bounding box center [866, 56] width 9 height 12
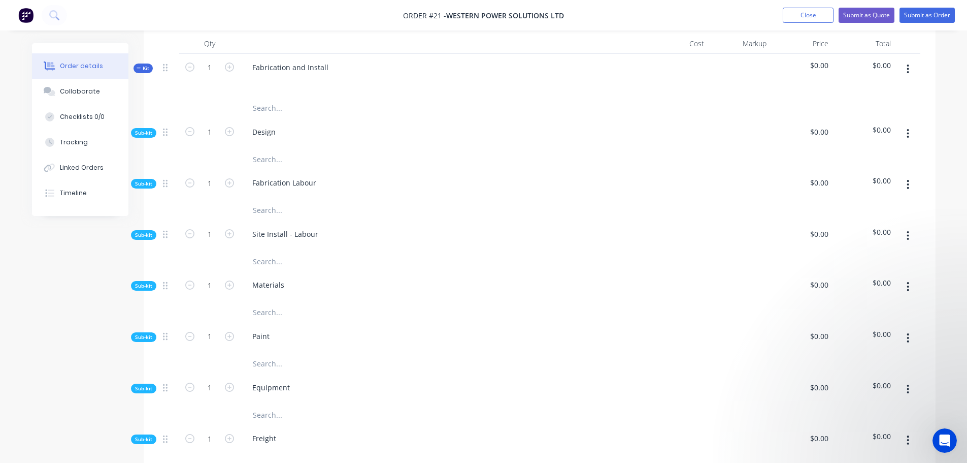
scroll to position [339, 0]
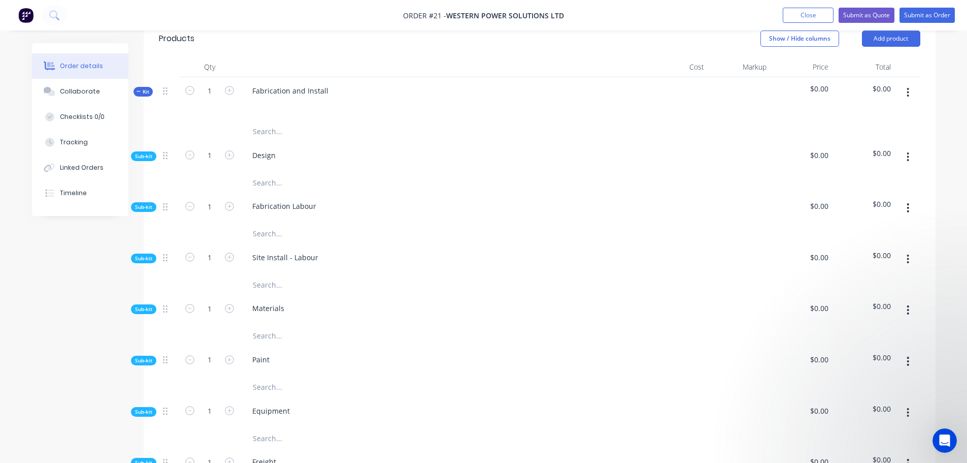
click at [908, 151] on icon "button" at bounding box center [908, 156] width 3 height 11
click at [880, 176] on div "Add product to kit" at bounding box center [872, 183] width 78 height 15
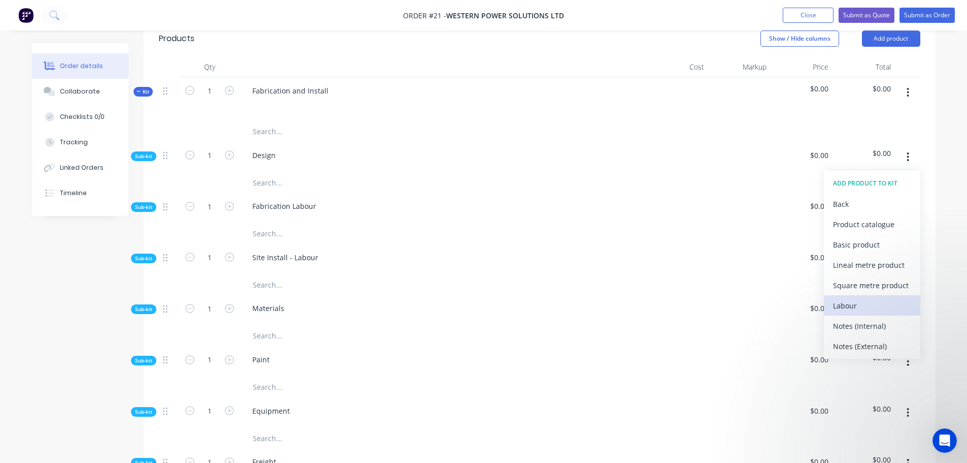
click at [859, 298] on div "Labour" at bounding box center [872, 305] width 78 height 15
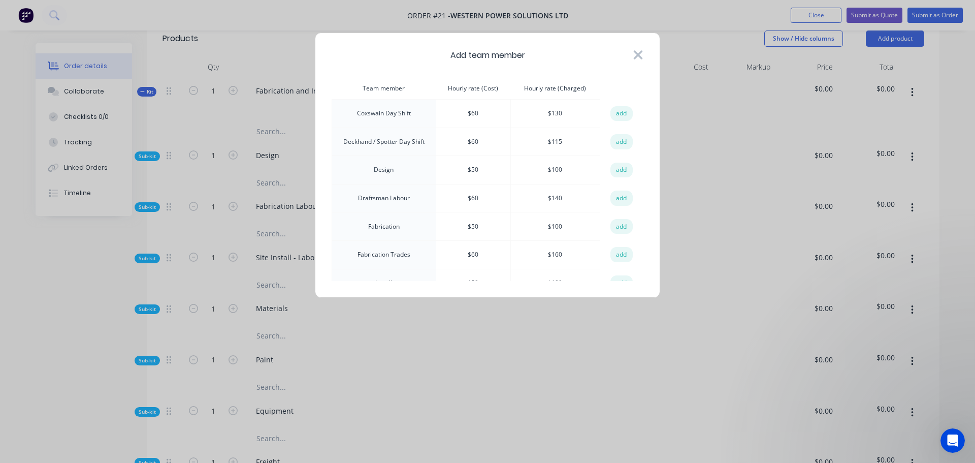
click at [635, 55] on icon at bounding box center [638, 55] width 11 height 14
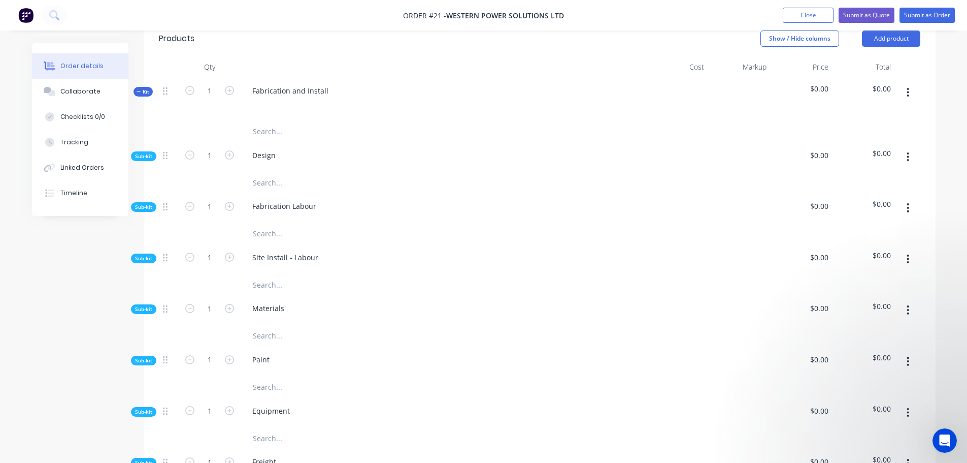
click at [267, 172] on input "text" at bounding box center [353, 182] width 203 height 20
type input "d"
click at [906, 148] on button "button" at bounding box center [908, 157] width 24 height 18
click at [881, 176] on div "Add product to kit" at bounding box center [872, 183] width 78 height 15
click at [269, 173] on input "text" at bounding box center [353, 182] width 203 height 20
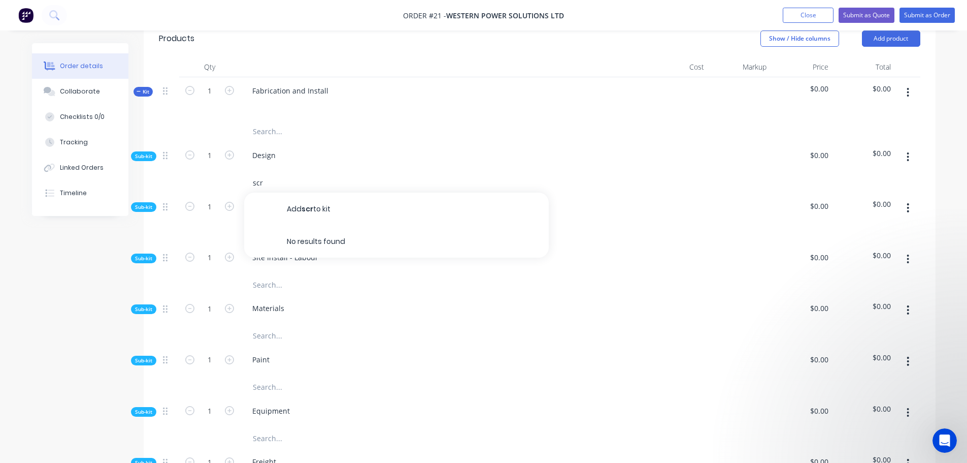
type input "scre"
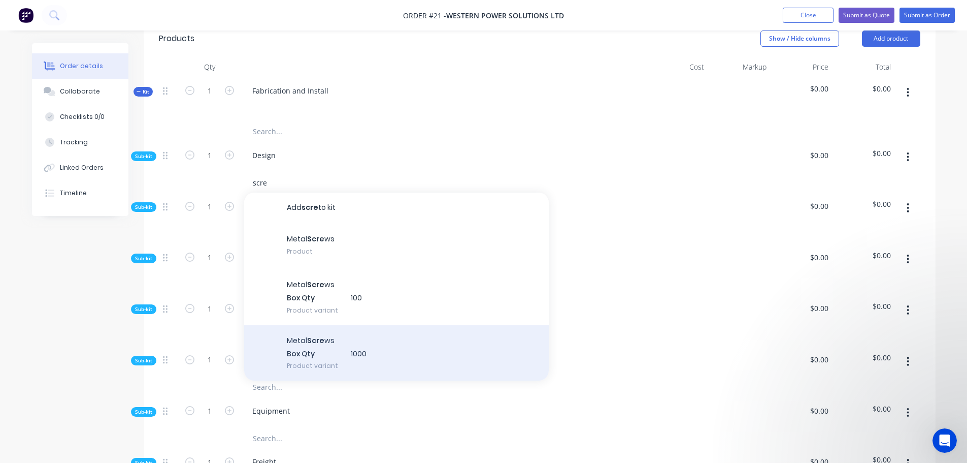
scroll to position [0, 0]
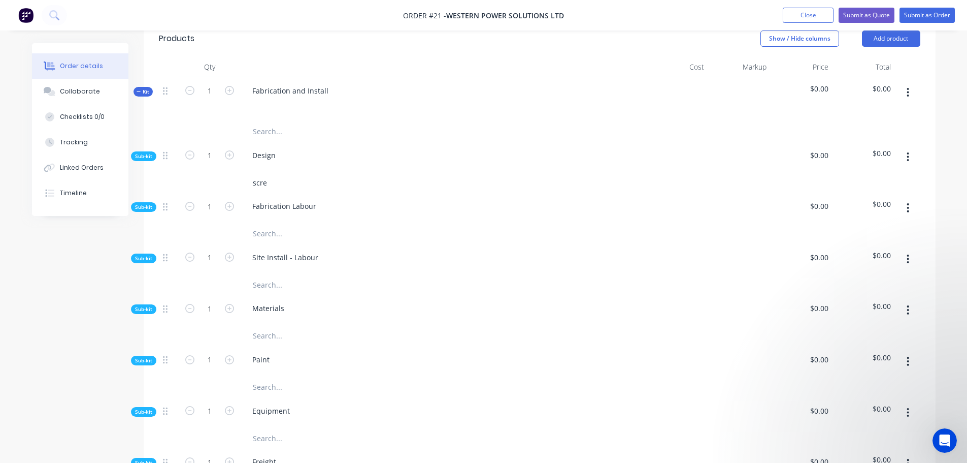
drag, startPoint x: 268, startPoint y: 173, endPoint x: 238, endPoint y: 172, distance: 30.0
click at [238, 172] on div "scre" at bounding box center [540, 182] width 762 height 20
click at [907, 151] on icon "button" at bounding box center [908, 156] width 3 height 11
click at [887, 176] on div "Add product to kit" at bounding box center [872, 183] width 78 height 15
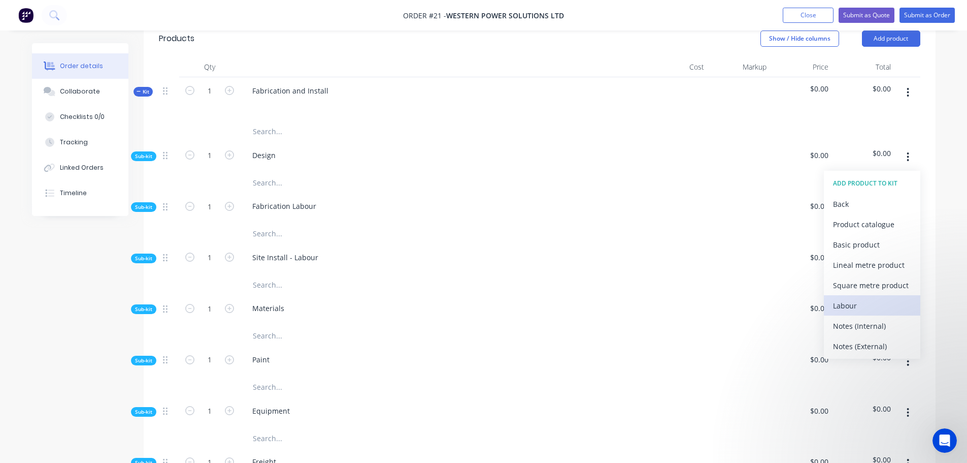
click at [852, 298] on div "Labour" at bounding box center [872, 305] width 78 height 15
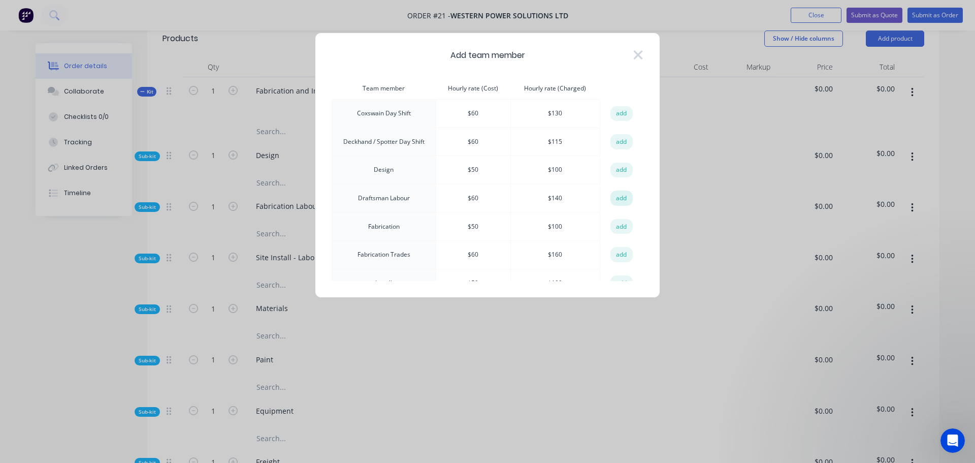
click at [618, 198] on button "add" at bounding box center [621, 197] width 22 height 15
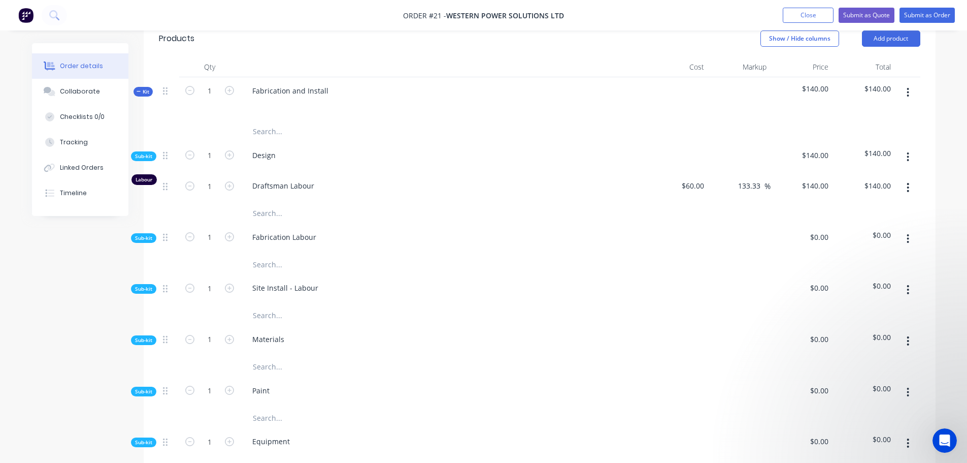
click at [910, 178] on button "button" at bounding box center [908, 187] width 24 height 18
click at [863, 207] on div "Duplicate" at bounding box center [872, 214] width 78 height 15
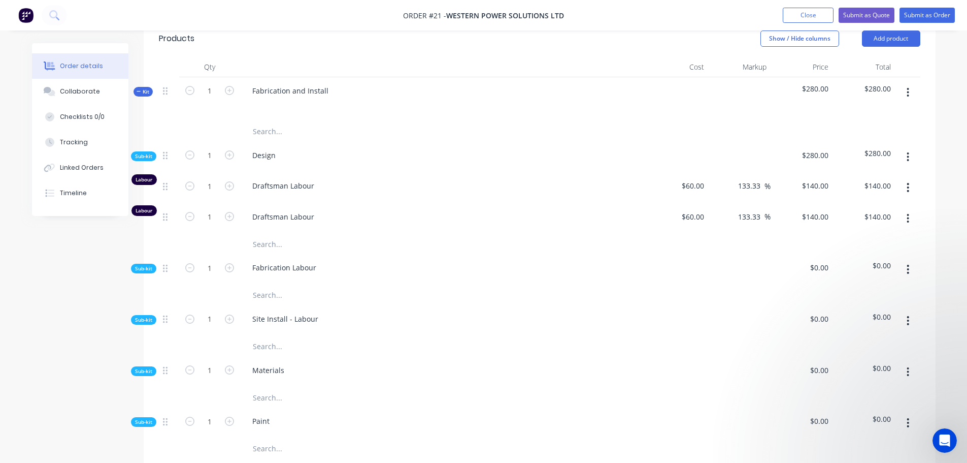
click at [909, 214] on icon "button" at bounding box center [908, 218] width 2 height 9
click at [852, 278] on div "Delete" at bounding box center [872, 285] width 78 height 15
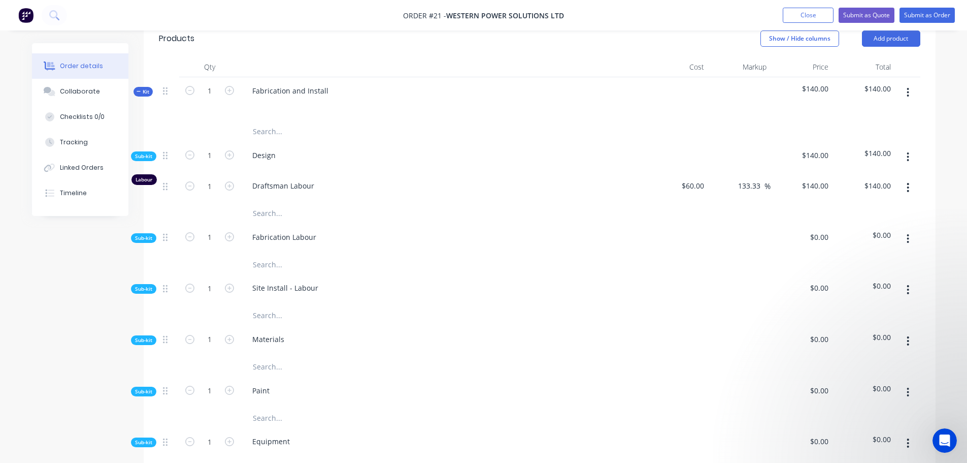
click at [140, 152] on span "Sub-kit" at bounding box center [143, 156] width 17 height 8
click at [141, 152] on span "Sub-kit" at bounding box center [143, 156] width 17 height 8
click at [278, 254] on input "text" at bounding box center [353, 264] width 203 height 20
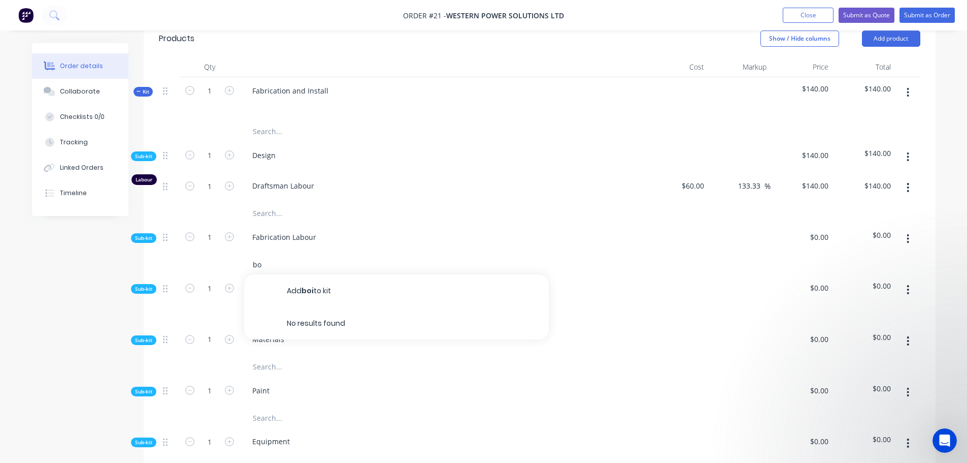
type input "b"
type input "sup"
drag, startPoint x: 278, startPoint y: 252, endPoint x: 246, endPoint y: 258, distance: 32.1
click at [246, 258] on div "sup" at bounding box center [396, 264] width 305 height 20
click at [789, 9] on button "Close" at bounding box center [808, 15] width 51 height 15
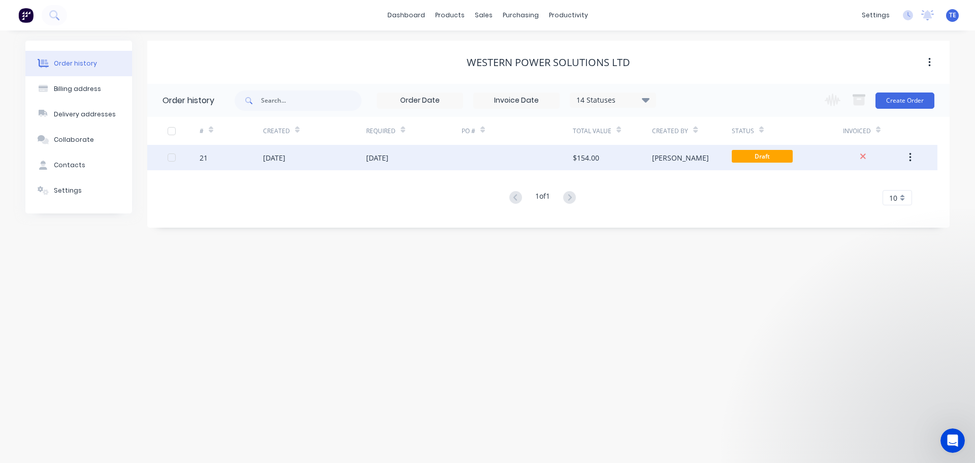
click at [907, 156] on button "button" at bounding box center [910, 157] width 24 height 18
click at [867, 180] on div "Archive" at bounding box center [874, 184] width 78 height 15
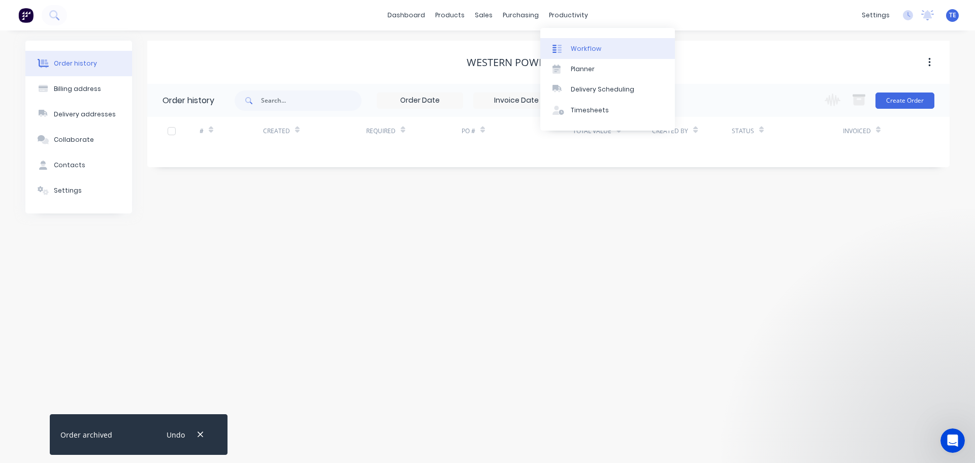
click at [577, 51] on div "Workflow" at bounding box center [586, 48] width 30 height 9
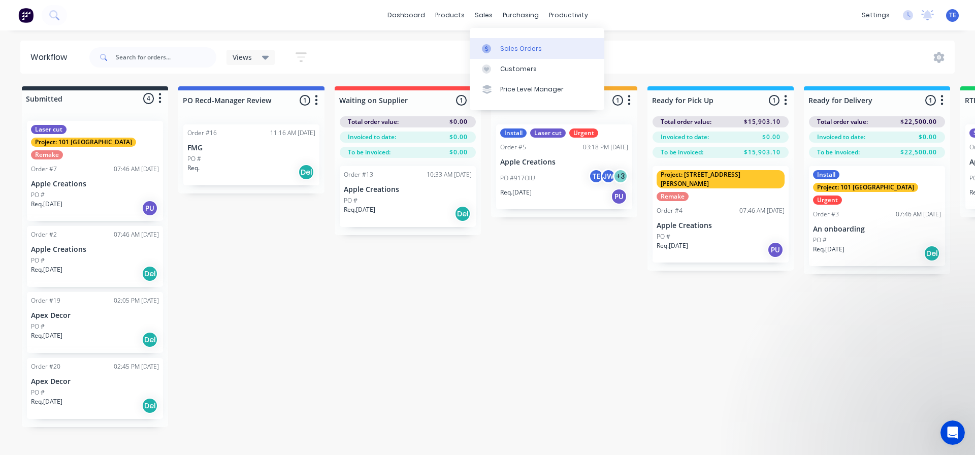
click at [515, 47] on div "Sales Orders" at bounding box center [521, 48] width 42 height 9
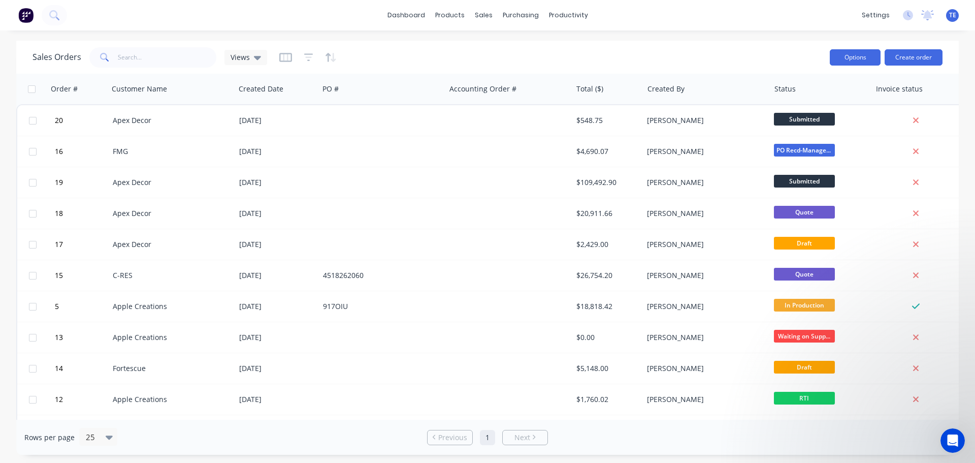
click at [842, 53] on button "Options" at bounding box center [855, 57] width 51 height 16
click at [694, 60] on div "Sales Orders Views" at bounding box center [427, 57] width 789 height 25
click at [924, 56] on button "Create order" at bounding box center [914, 57] width 58 height 16
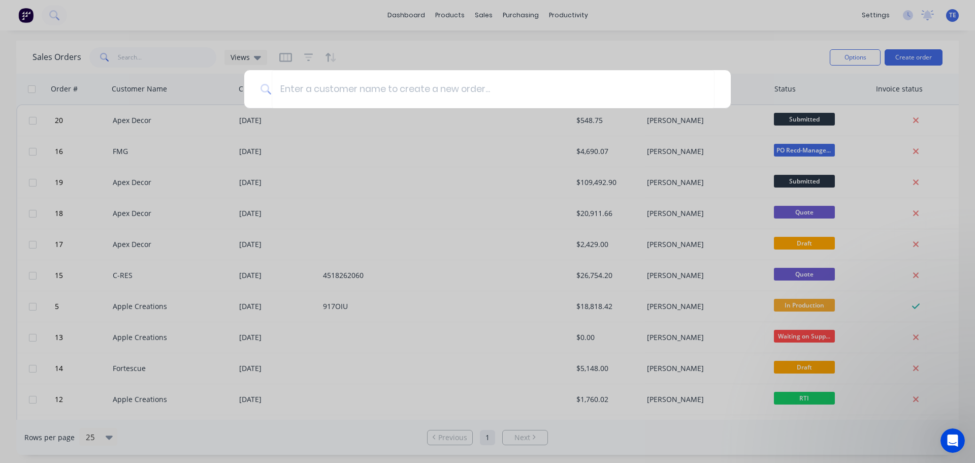
click at [750, 57] on div at bounding box center [487, 231] width 975 height 463
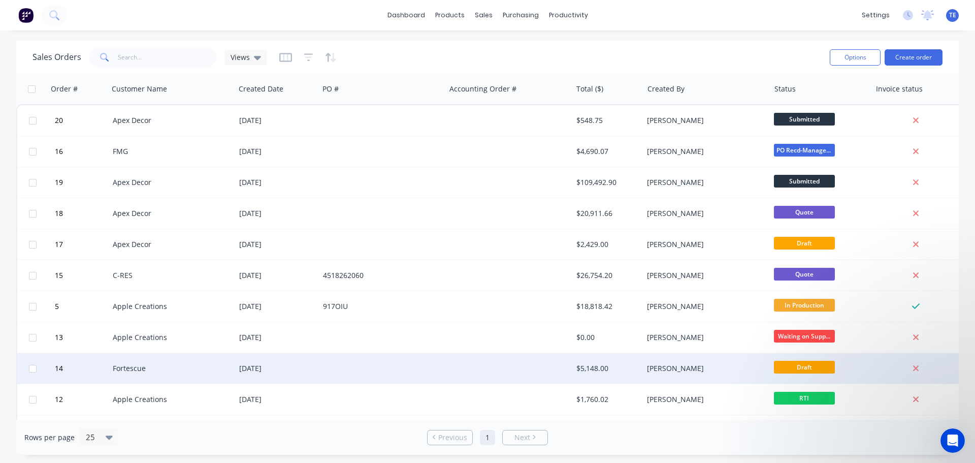
click at [663, 366] on div "[PERSON_NAME]" at bounding box center [703, 368] width 113 height 10
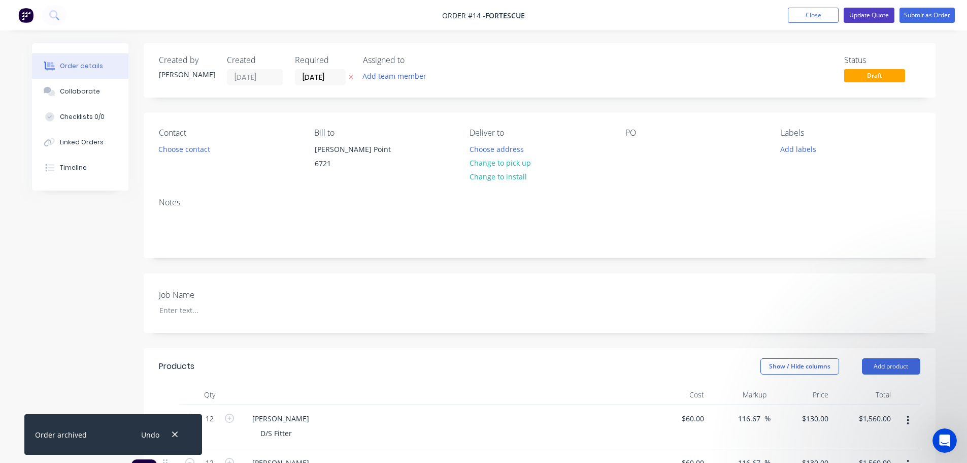
click at [859, 16] on button "Update Quote" at bounding box center [869, 15] width 51 height 15
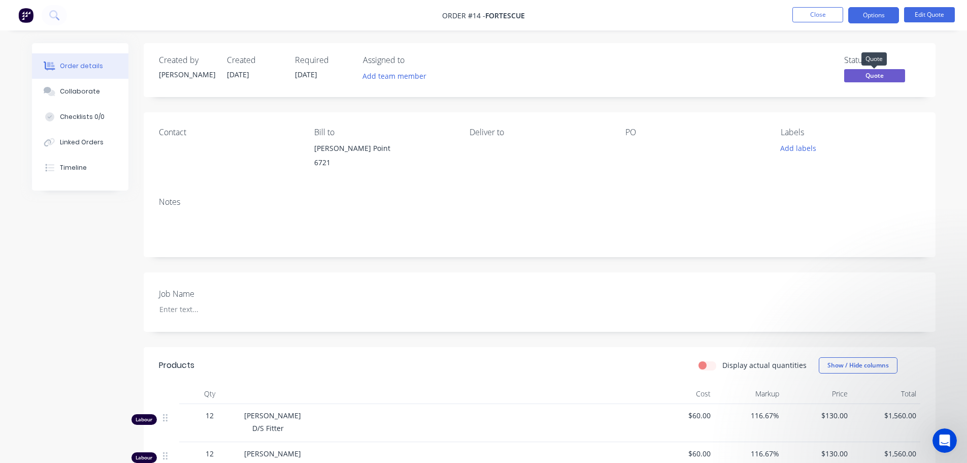
click at [867, 75] on span "Quote" at bounding box center [875, 75] width 61 height 13
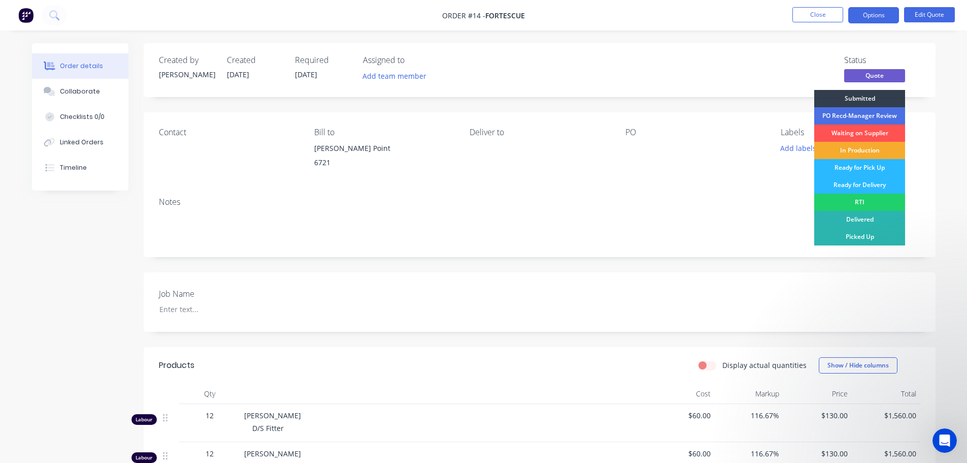
click at [859, 149] on div "In Production" at bounding box center [860, 150] width 91 height 17
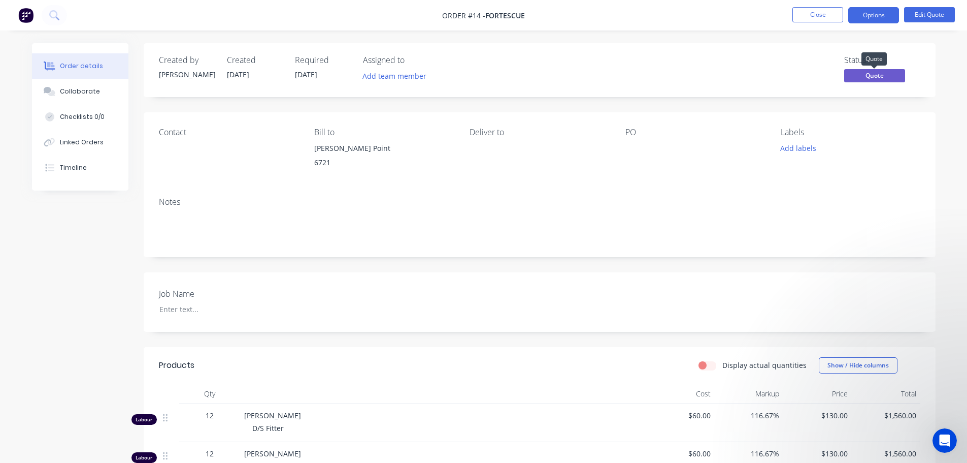
click at [866, 77] on span "Quote" at bounding box center [875, 75] width 61 height 13
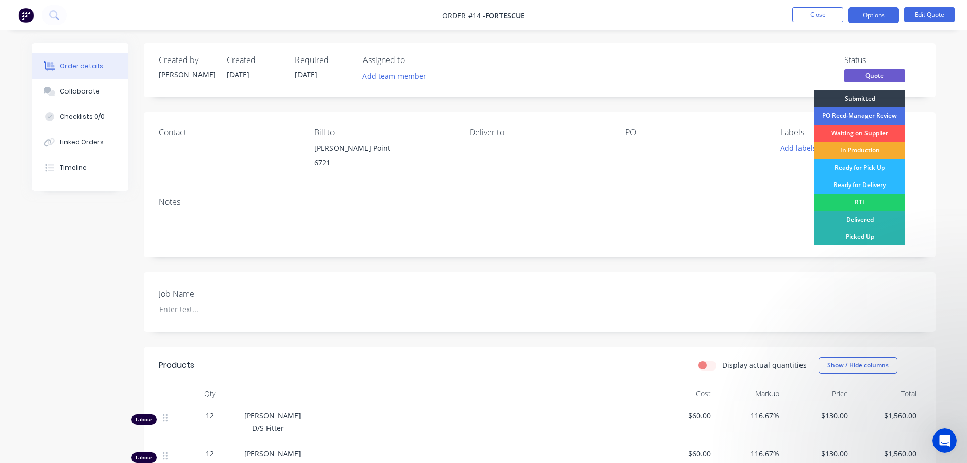
click at [863, 150] on div "In Production" at bounding box center [860, 150] width 91 height 17
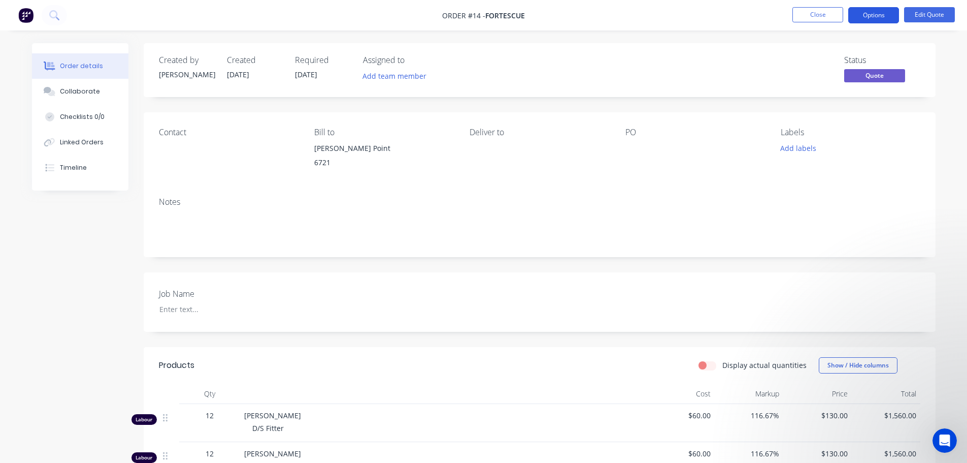
click at [878, 13] on button "Options" at bounding box center [874, 15] width 51 height 16
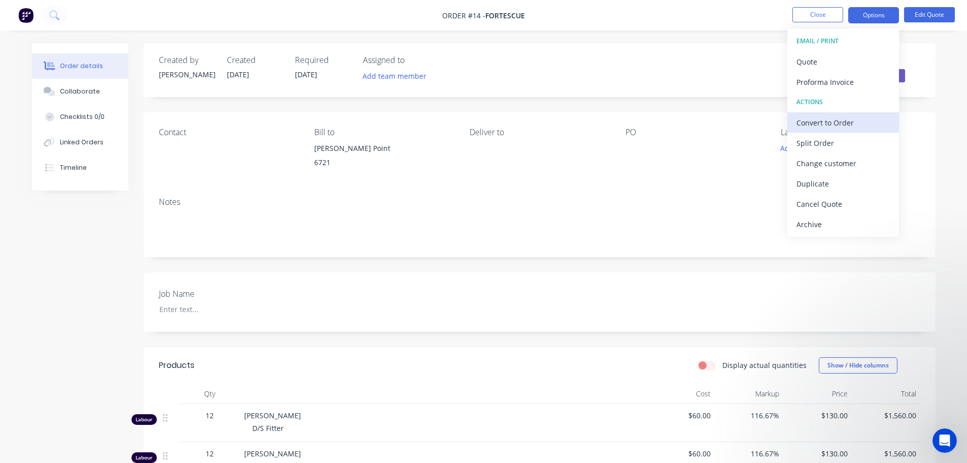
click at [837, 121] on div "Convert to Order" at bounding box center [843, 122] width 93 height 15
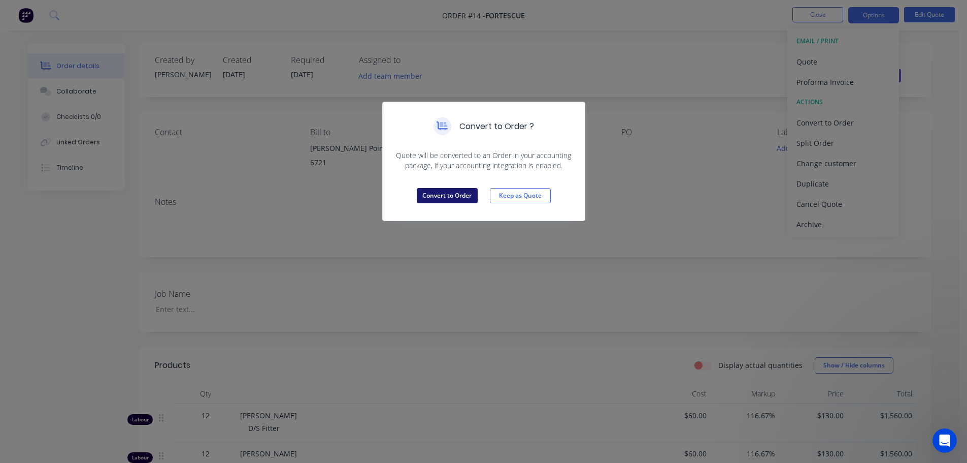
click at [433, 197] on button "Convert to Order" at bounding box center [447, 195] width 61 height 15
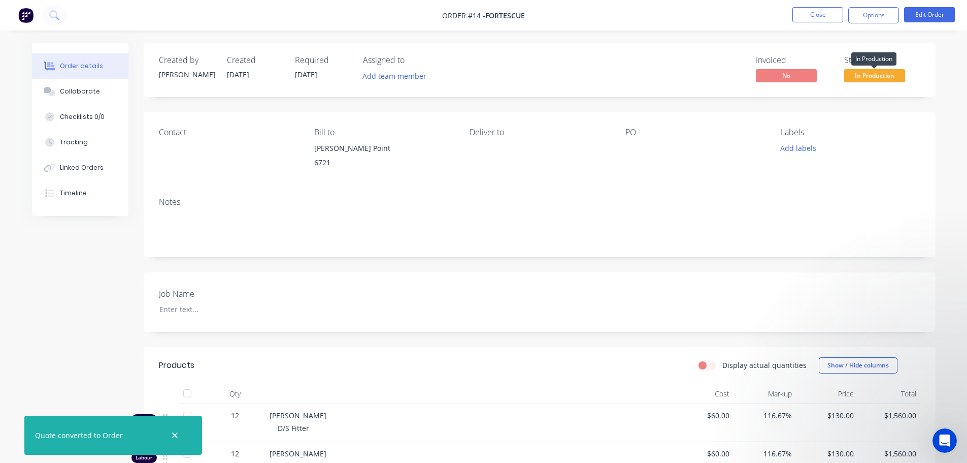
click at [869, 75] on span "In Production" at bounding box center [875, 75] width 61 height 13
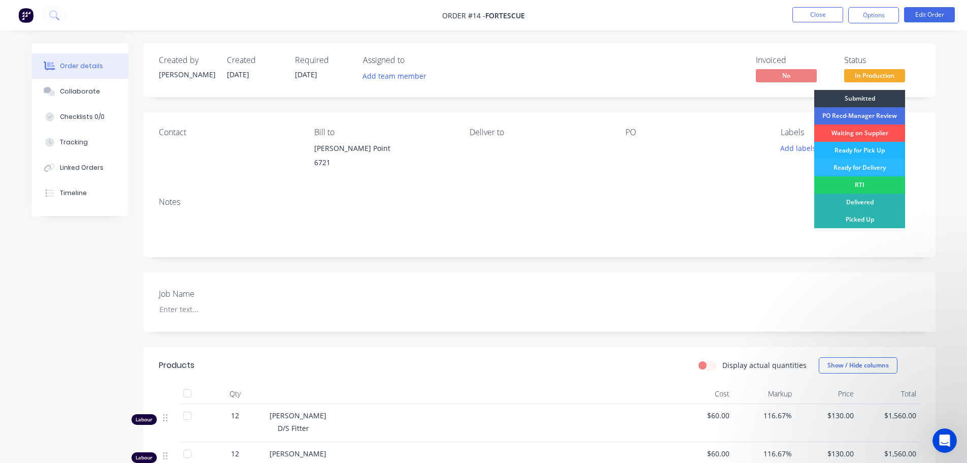
click at [857, 147] on div "Ready for Pick Up" at bounding box center [860, 150] width 91 height 17
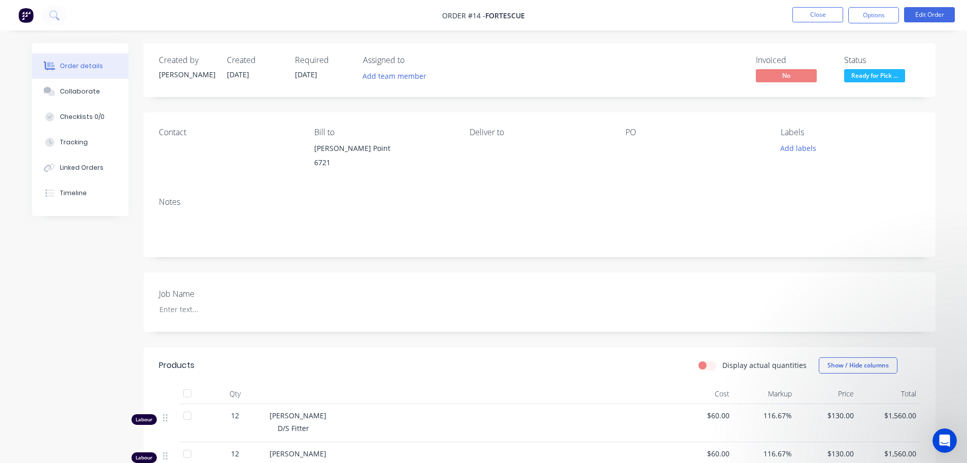
click at [862, 85] on div "Created by [PERSON_NAME] Created [DATE] Required [DATE] Assigned to Add team me…" at bounding box center [540, 70] width 792 height 54
click at [863, 78] on span "Ready for Pick ..." at bounding box center [875, 75] width 61 height 13
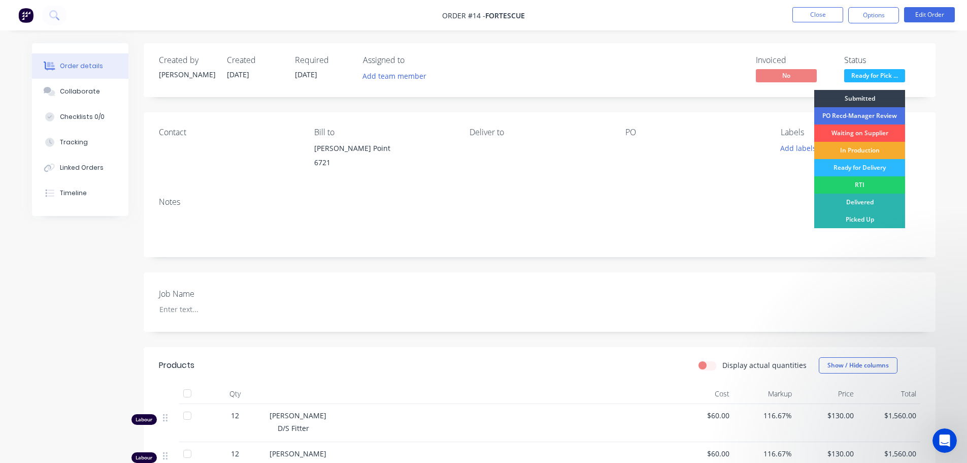
click at [854, 145] on div "In Production" at bounding box center [860, 150] width 91 height 17
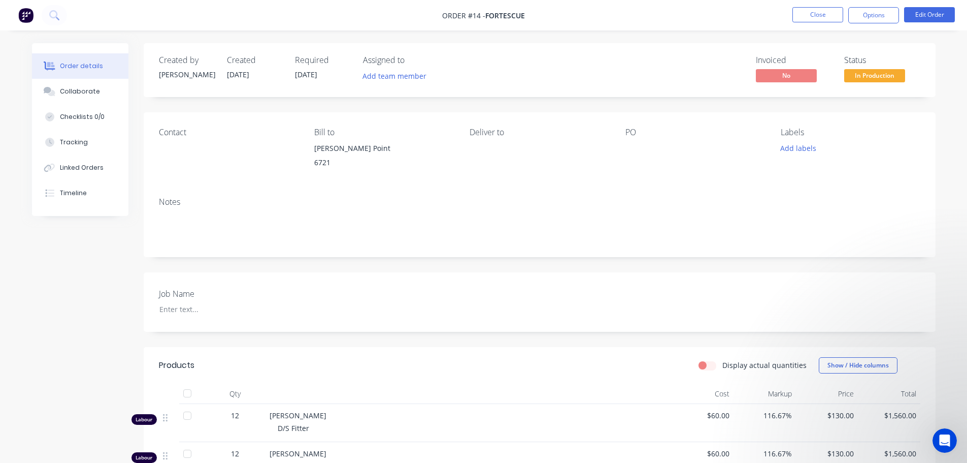
click at [866, 72] on span "In Production" at bounding box center [875, 75] width 61 height 13
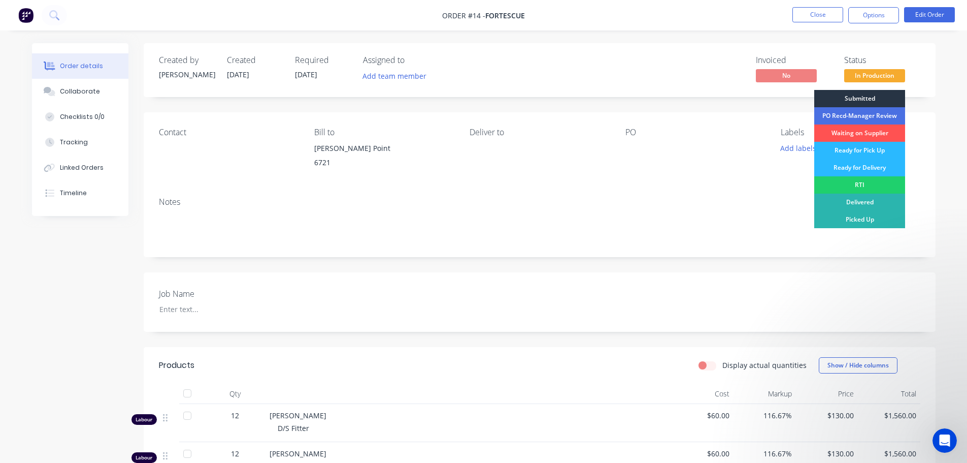
click at [868, 96] on div "Submitted" at bounding box center [860, 98] width 91 height 17
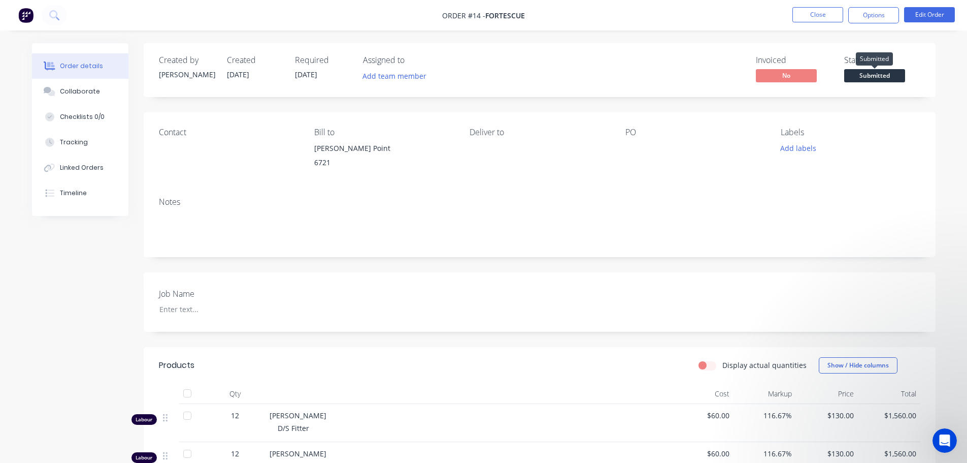
click at [872, 76] on span "Submitted" at bounding box center [875, 75] width 61 height 13
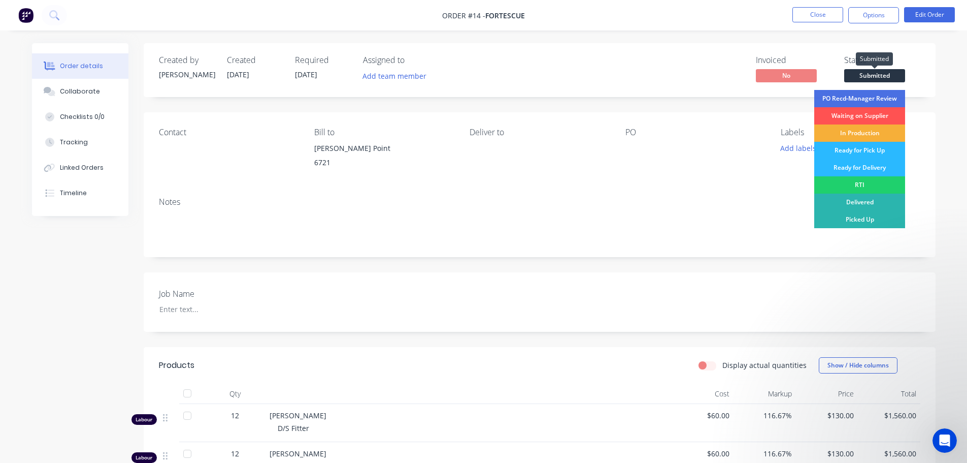
click at [867, 73] on span "Submitted" at bounding box center [875, 75] width 61 height 13
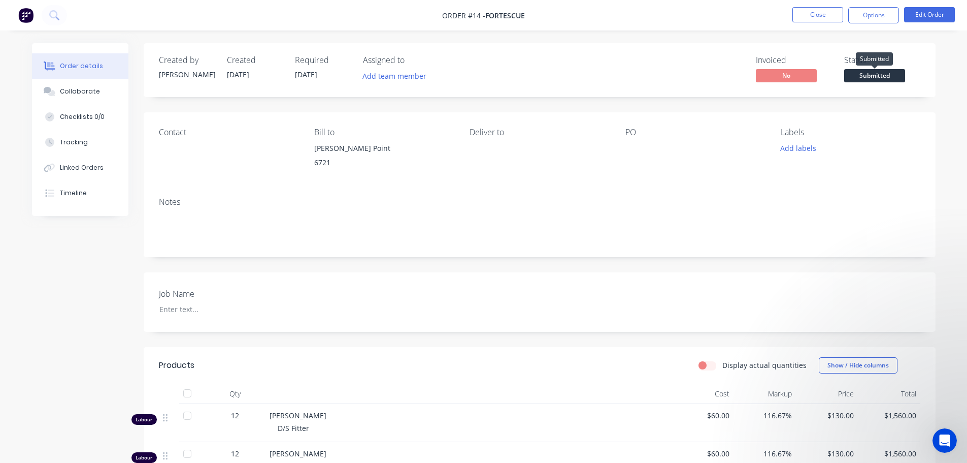
click at [878, 74] on span "Submitted" at bounding box center [875, 75] width 61 height 13
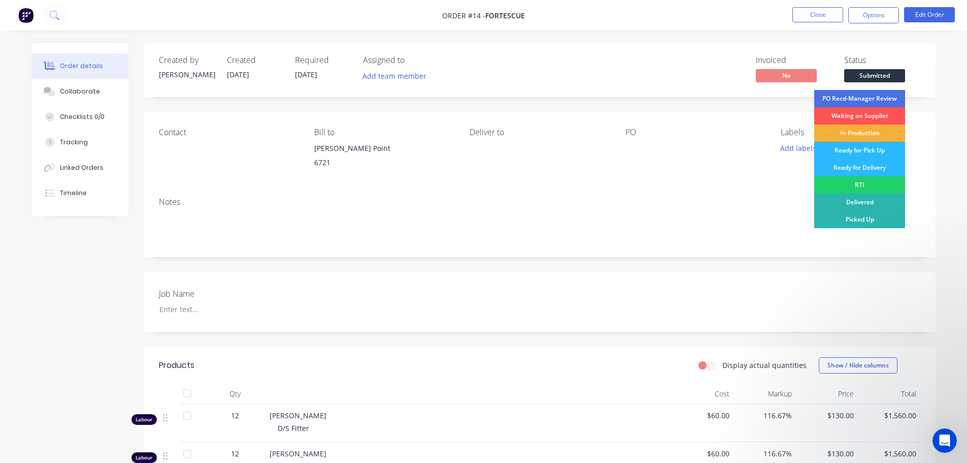
drag, startPoint x: 867, startPoint y: 167, endPoint x: 882, endPoint y: 110, distance: 58.3
click at [867, 167] on div "Ready for Delivery" at bounding box center [860, 167] width 91 height 17
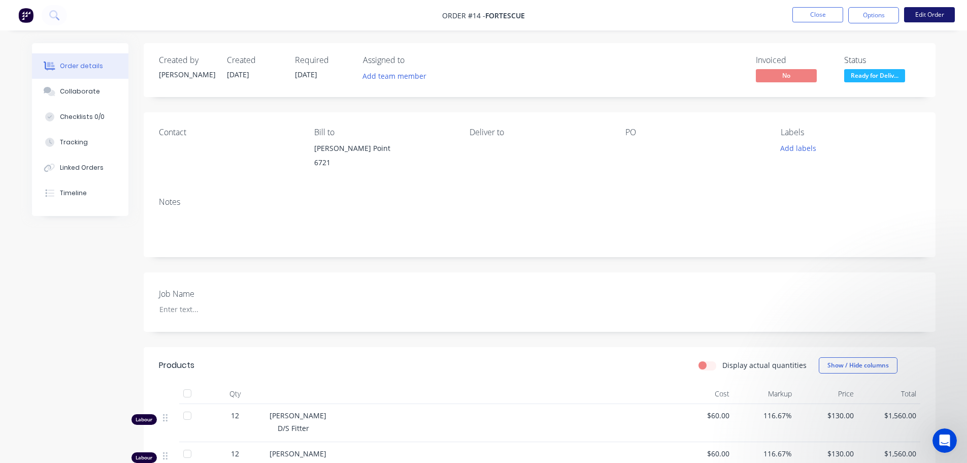
click at [929, 17] on button "Edit Order" at bounding box center [929, 14] width 51 height 15
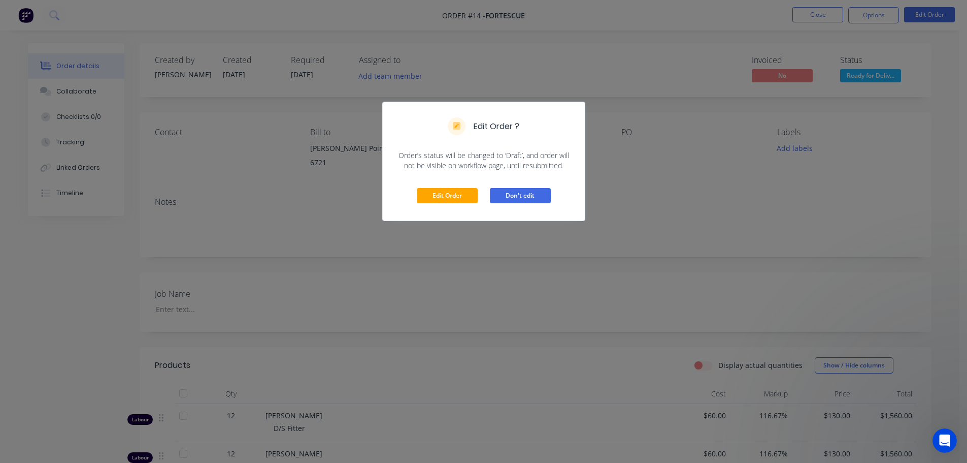
click at [541, 199] on button "Don't edit" at bounding box center [520, 195] width 61 height 15
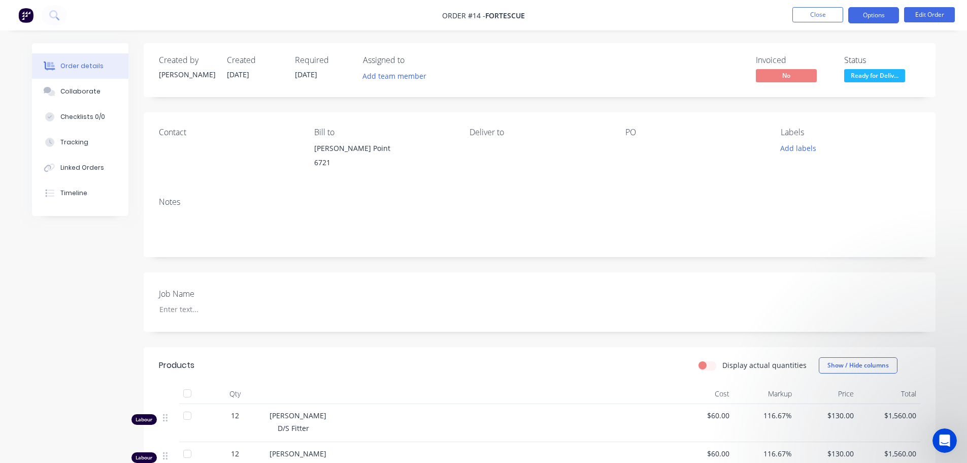
click at [870, 14] on button "Options" at bounding box center [874, 15] width 51 height 16
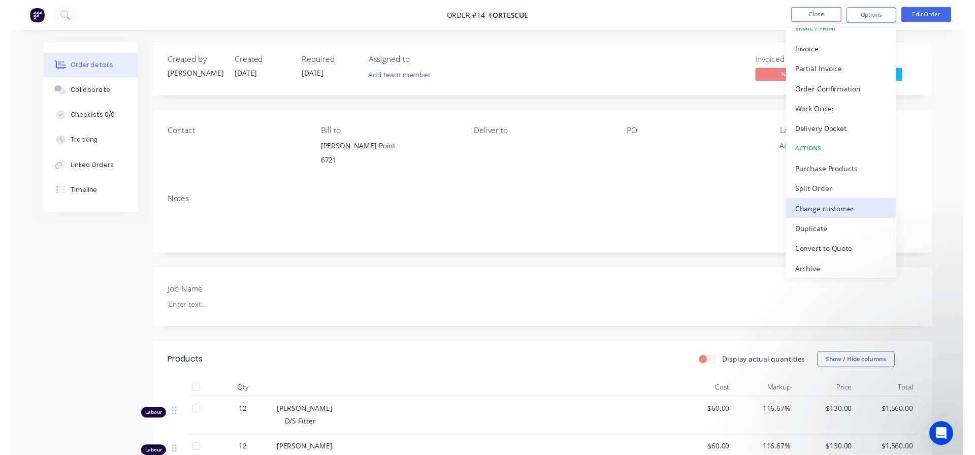
scroll to position [15, 0]
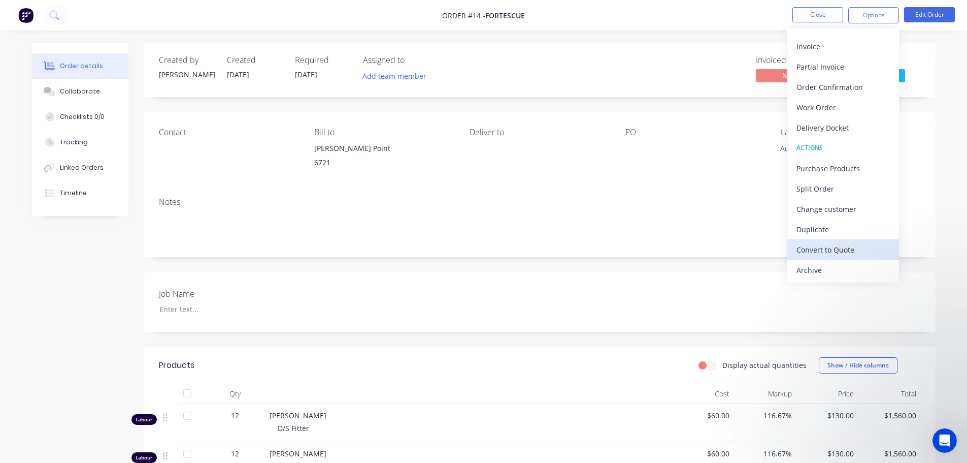
click at [844, 253] on div "Convert to Quote" at bounding box center [843, 249] width 93 height 15
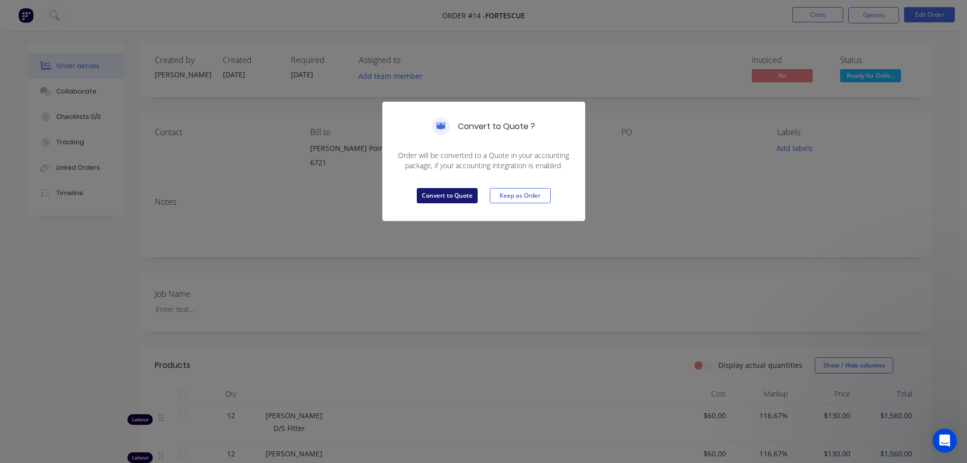
click at [460, 192] on button "Convert to Quote" at bounding box center [447, 195] width 61 height 15
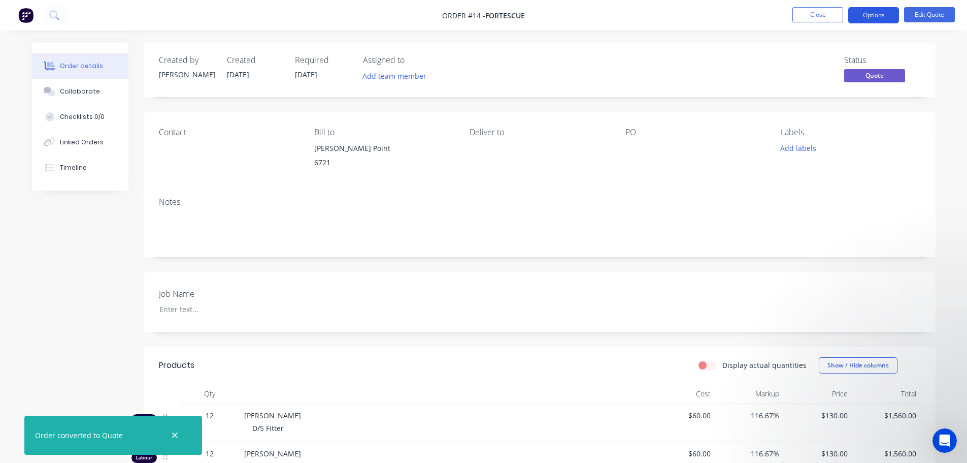
click at [876, 9] on button "Options" at bounding box center [874, 15] width 51 height 16
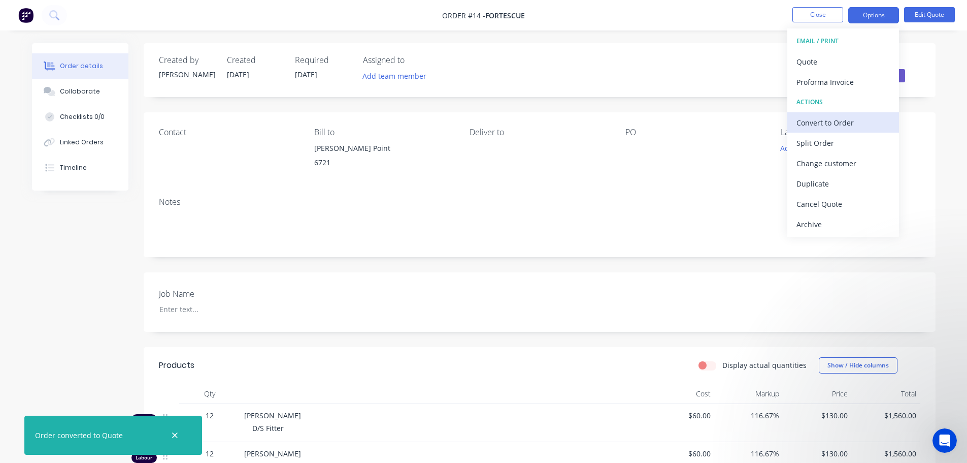
click at [822, 125] on div "Convert to Order" at bounding box center [843, 122] width 93 height 15
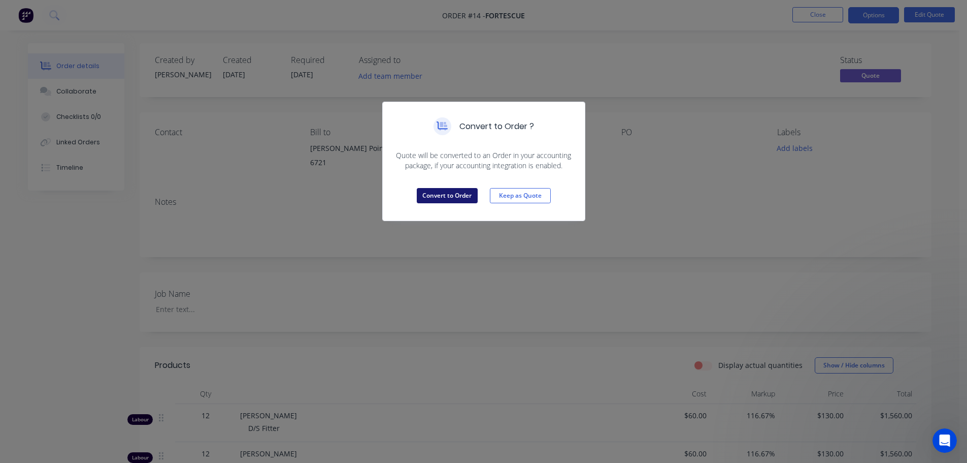
click at [460, 192] on button "Convert to Order" at bounding box center [447, 195] width 61 height 15
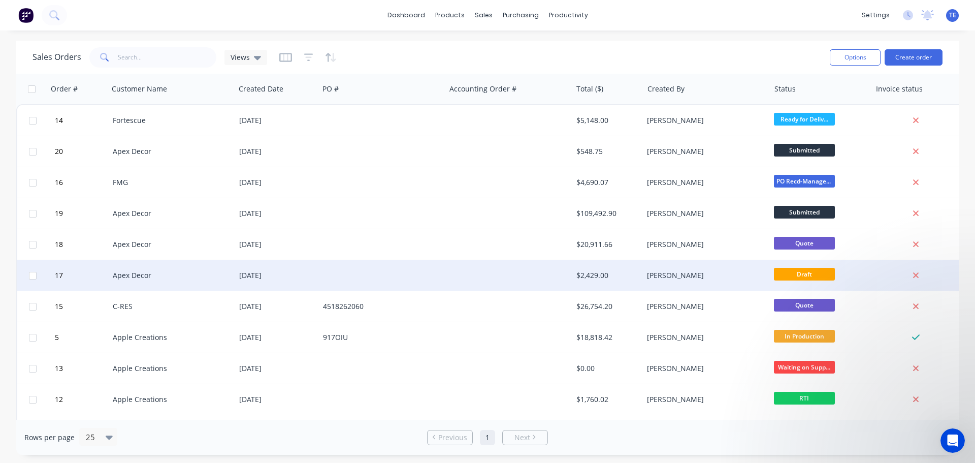
click at [637, 279] on div "$2,429.00" at bounding box center [607, 275] width 63 height 10
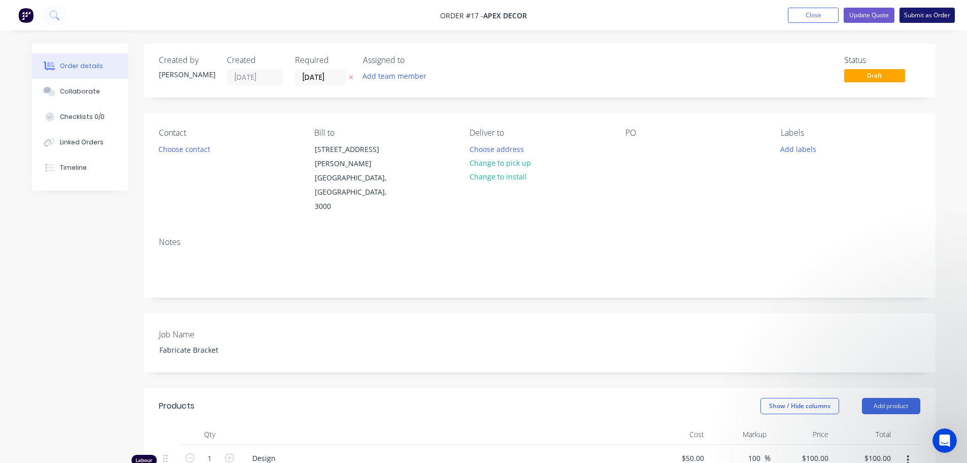
click at [923, 18] on button "Submit as Order" at bounding box center [927, 15] width 55 height 15
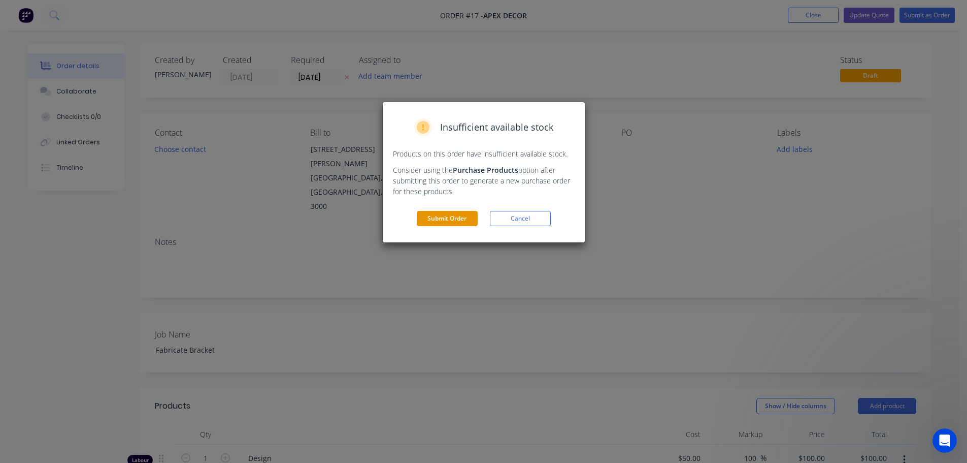
click at [447, 220] on button "Submit Order" at bounding box center [447, 218] width 61 height 15
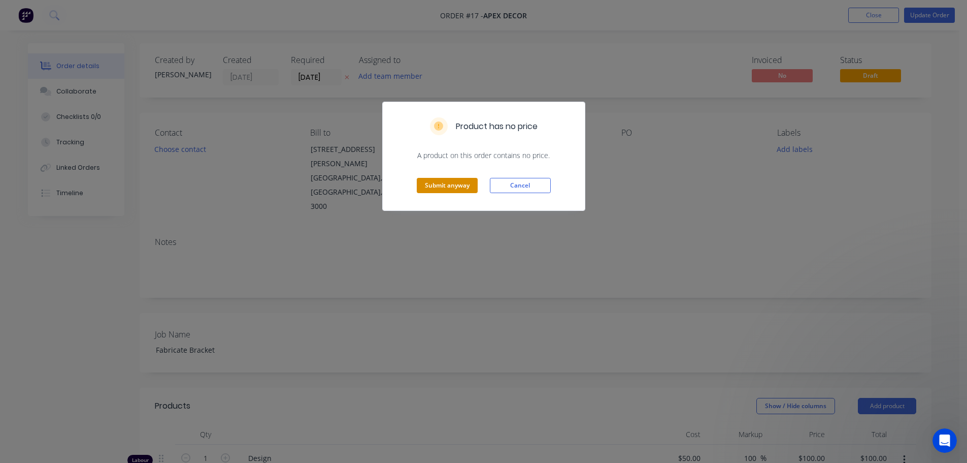
click at [454, 184] on button "Submit anyway" at bounding box center [447, 185] width 61 height 15
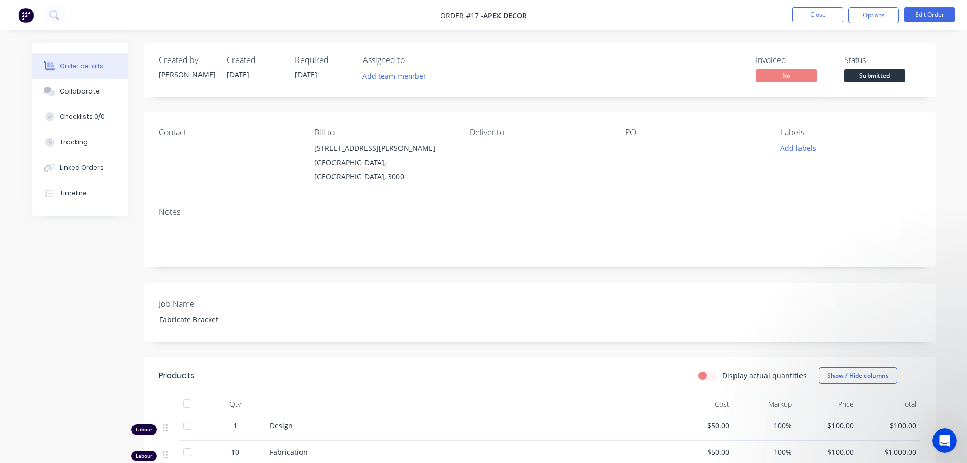
click at [25, 18] on img at bounding box center [25, 15] width 15 height 15
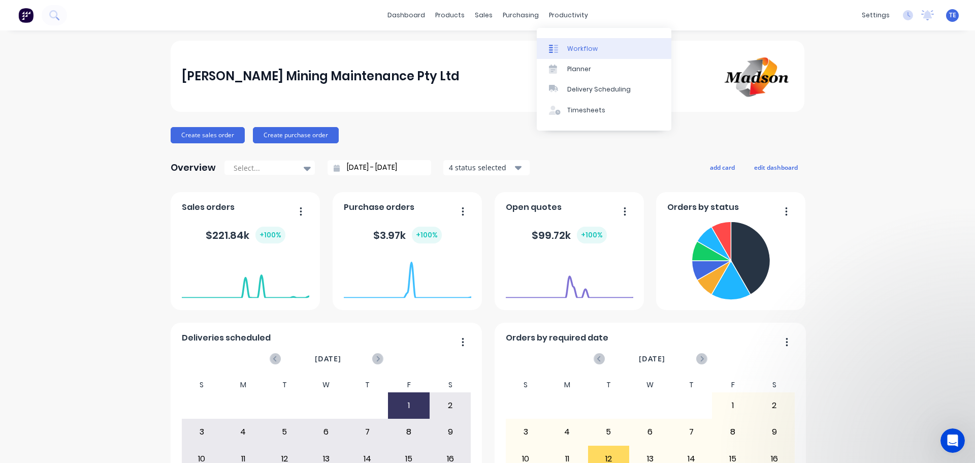
click at [568, 47] on div "Workflow" at bounding box center [582, 48] width 30 height 9
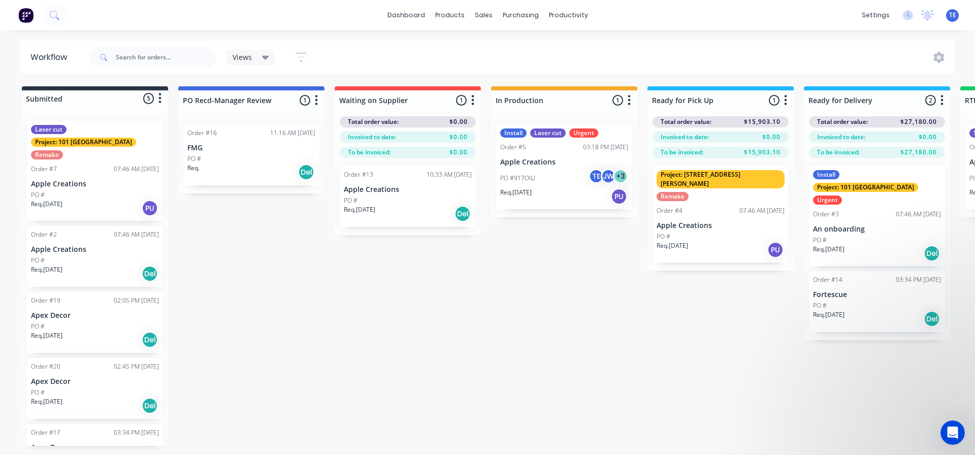
click at [144, 200] on div "PU" at bounding box center [150, 208] width 16 height 16
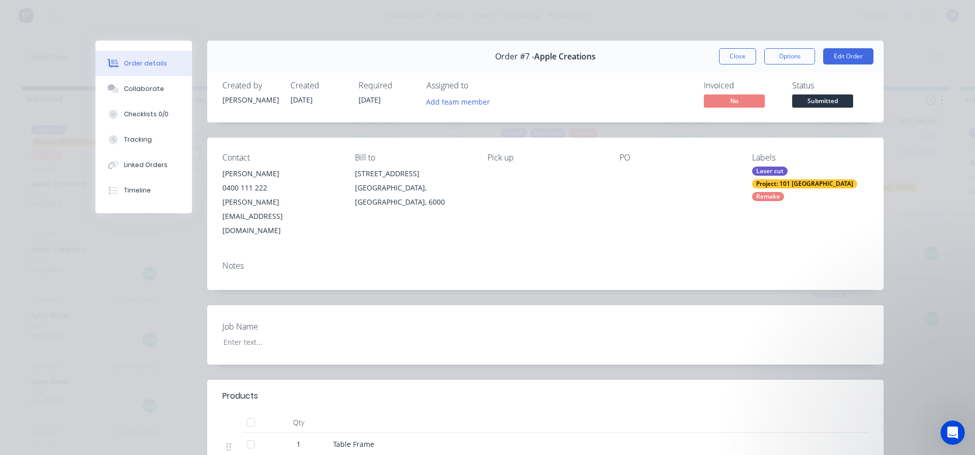
click at [267, 24] on div "Order details Collaborate Checklists 0/0 Tracking Linked Orders Timeline Order …" at bounding box center [487, 227] width 975 height 455
click at [29, 47] on div "Order details Collaborate Checklists 0/0 Tracking Linked Orders Timeline Order …" at bounding box center [487, 227] width 975 height 455
click at [737, 61] on button "Close" at bounding box center [737, 56] width 37 height 16
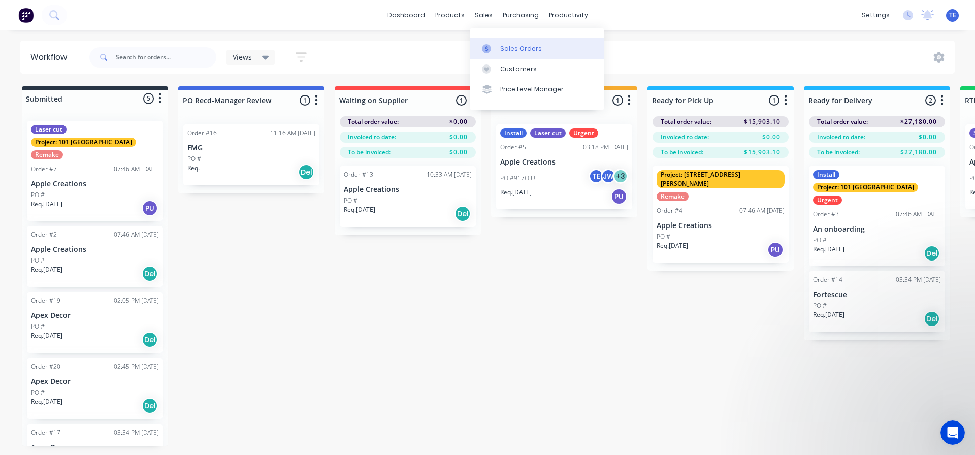
click at [511, 45] on div "Sales Orders" at bounding box center [521, 48] width 42 height 9
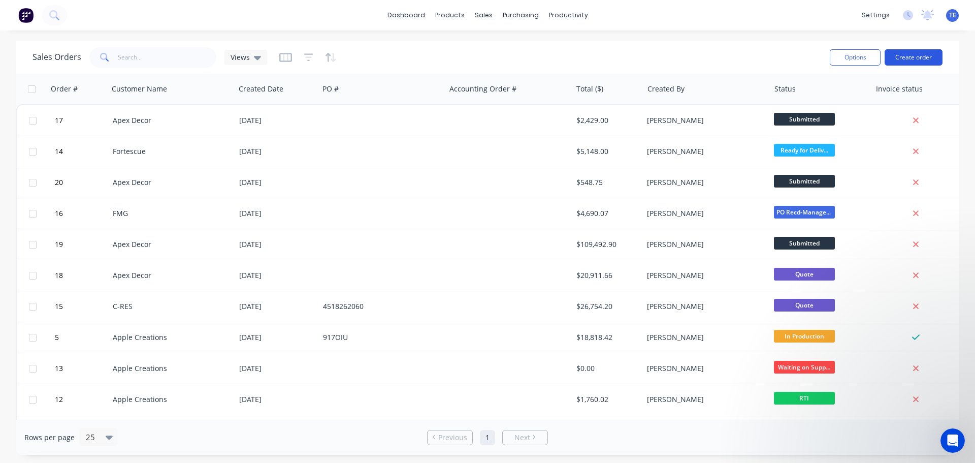
click at [918, 57] on button "Create order" at bounding box center [914, 57] width 58 height 16
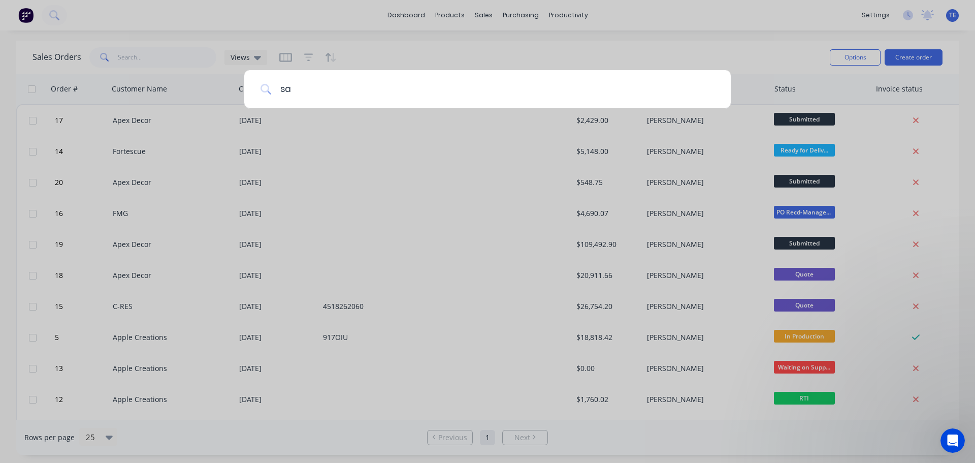
type input "sad"
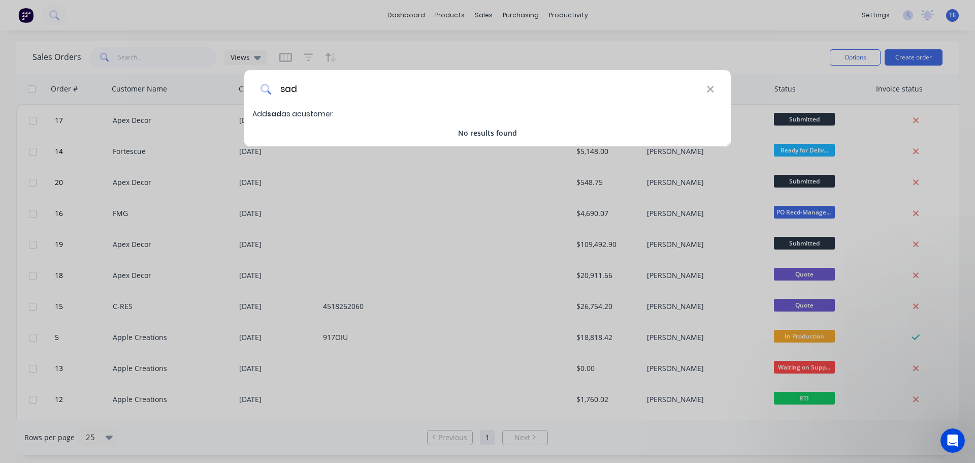
drag, startPoint x: 338, startPoint y: 91, endPoint x: 196, endPoint y: 92, distance: 142.2
click at [195, 94] on div "sad Add sad as a customer No results found" at bounding box center [487, 231] width 975 height 463
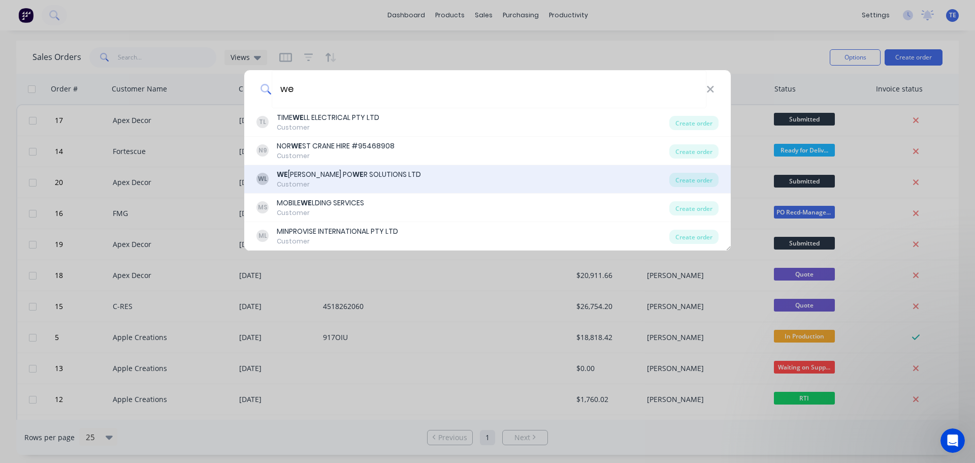
type input "we"
click at [348, 166] on div "WL WE [PERSON_NAME] PO WE R SOLUTIONS LTD Customer Create order" at bounding box center [487, 179] width 486 height 28
click at [335, 177] on div "WE [PERSON_NAME] PO WE R SOLUTIONS LTD" at bounding box center [349, 174] width 144 height 11
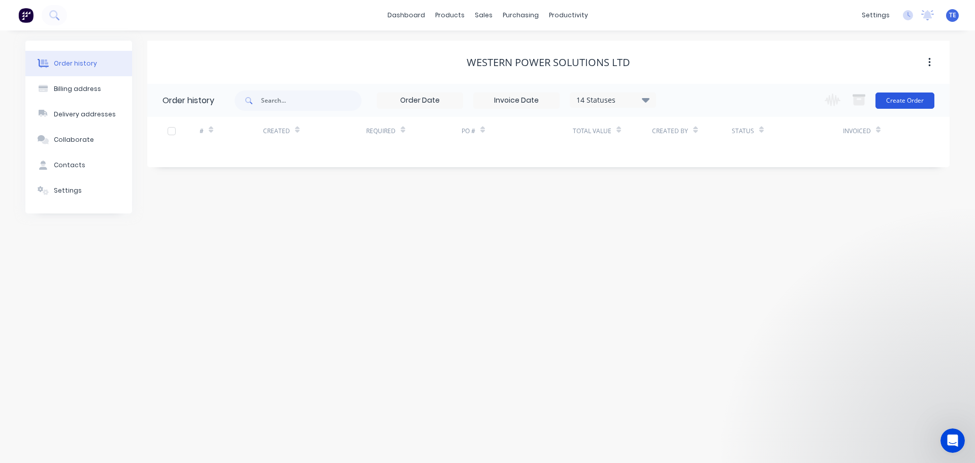
click at [911, 100] on button "Create Order" at bounding box center [904, 100] width 59 height 16
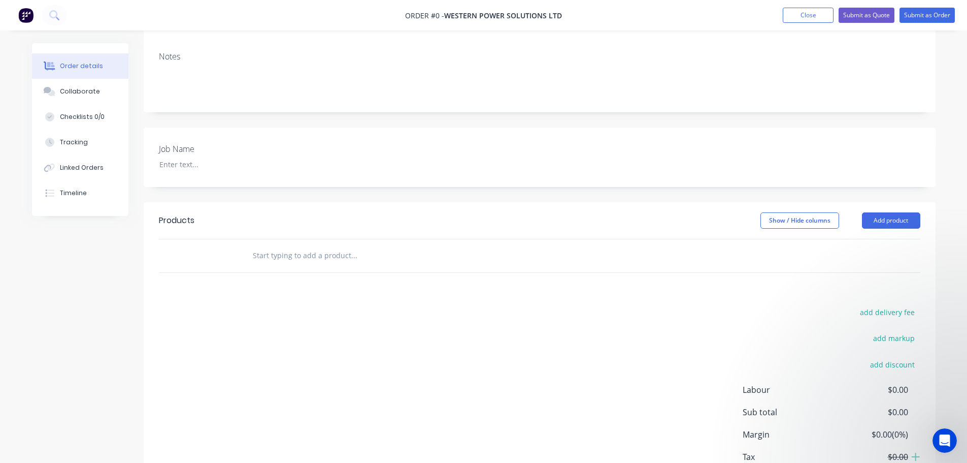
scroll to position [215, 0]
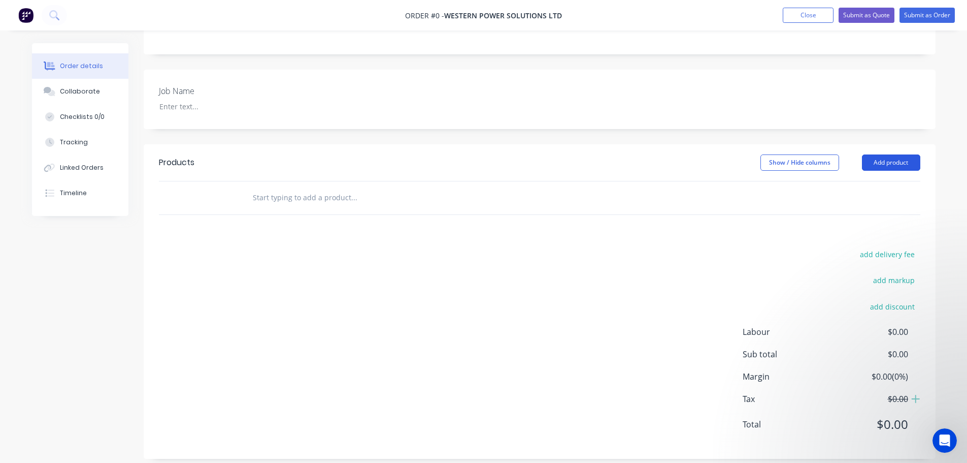
click at [887, 154] on button "Add product" at bounding box center [891, 162] width 58 height 16
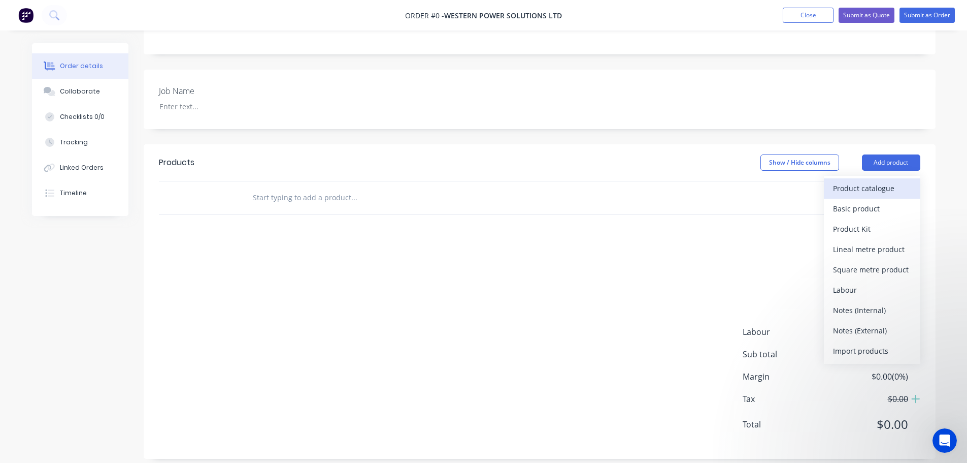
click at [866, 181] on div "Product catalogue" at bounding box center [872, 188] width 78 height 15
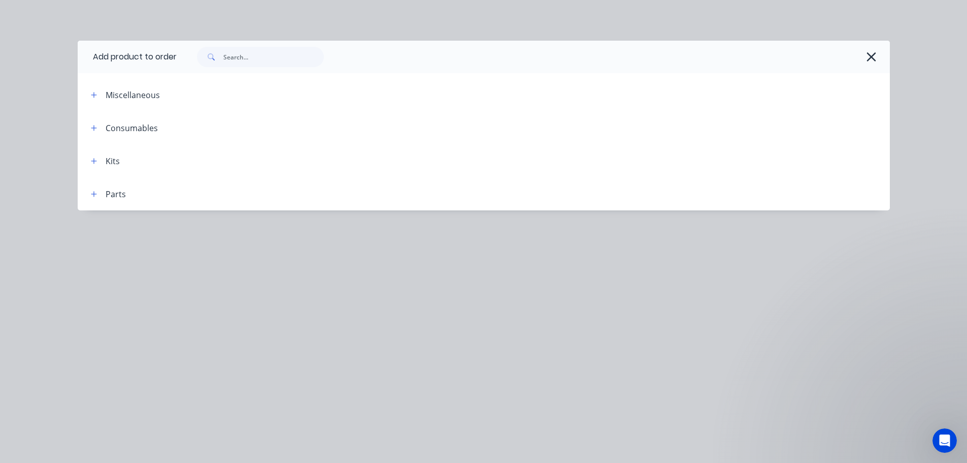
click at [118, 93] on div "Miscellaneous" at bounding box center [133, 95] width 54 height 12
click at [91, 95] on icon "button" at bounding box center [94, 94] width 6 height 7
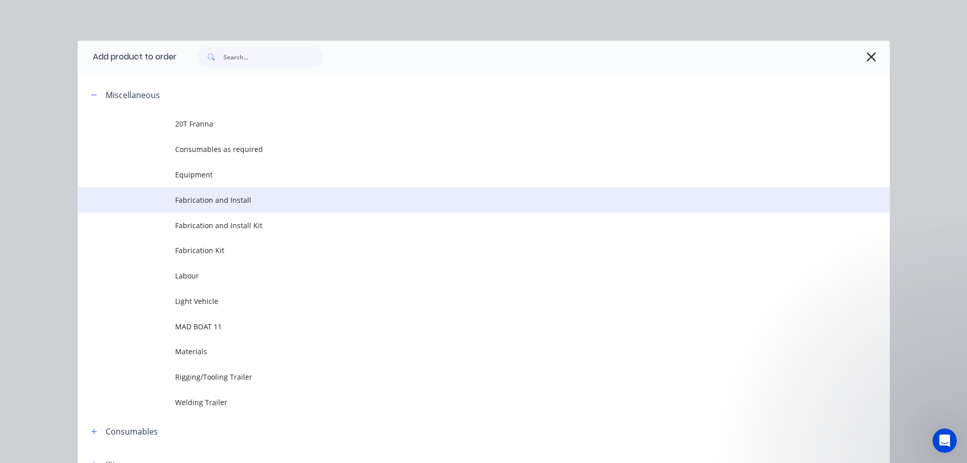
click at [213, 198] on span "Fabrication and Install" at bounding box center [461, 199] width 572 height 11
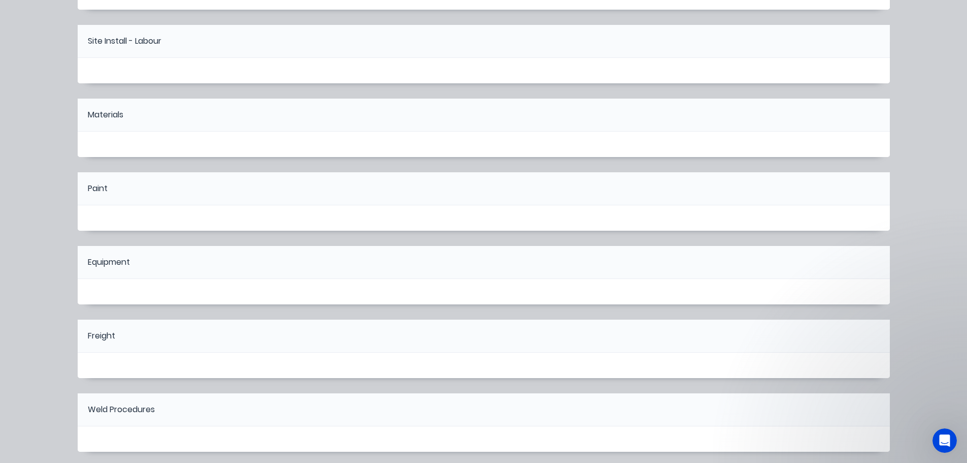
scroll to position [430, 0]
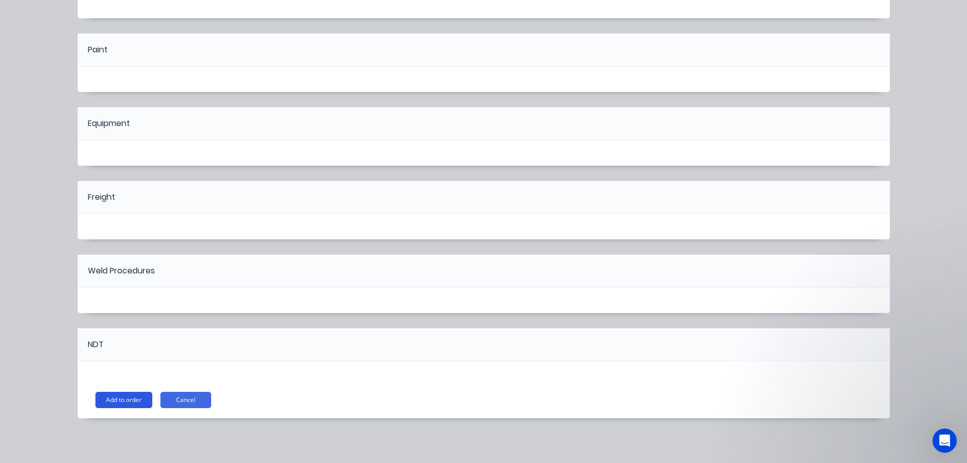
click at [129, 400] on button "Add to order" at bounding box center [123, 400] width 57 height 16
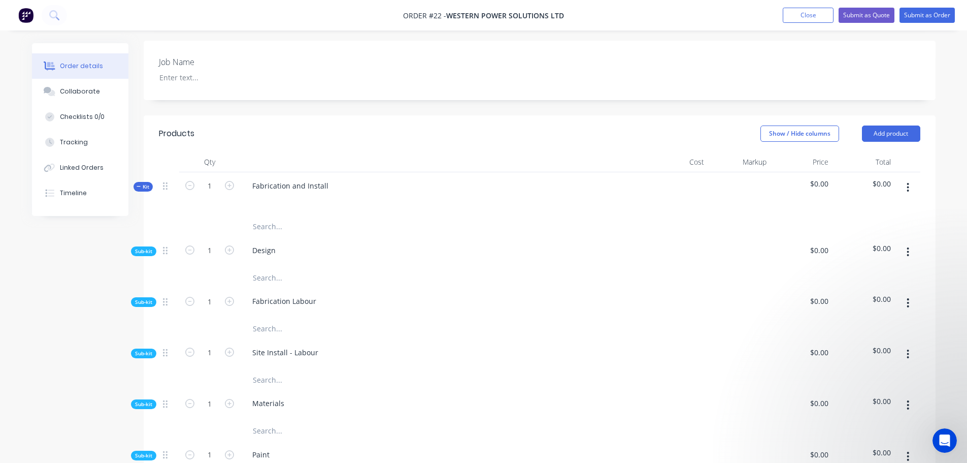
scroll to position [215, 0]
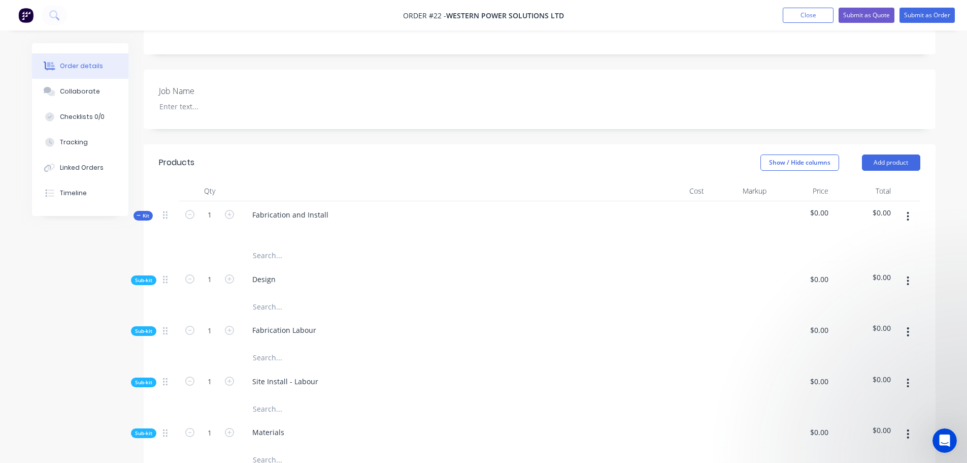
click at [913, 272] on button "button" at bounding box center [908, 281] width 24 height 18
click at [356, 296] on input "text" at bounding box center [353, 306] width 203 height 20
click at [905, 272] on button "button" at bounding box center [908, 281] width 24 height 18
click at [302, 267] on div "Design" at bounding box center [443, 281] width 406 height 31
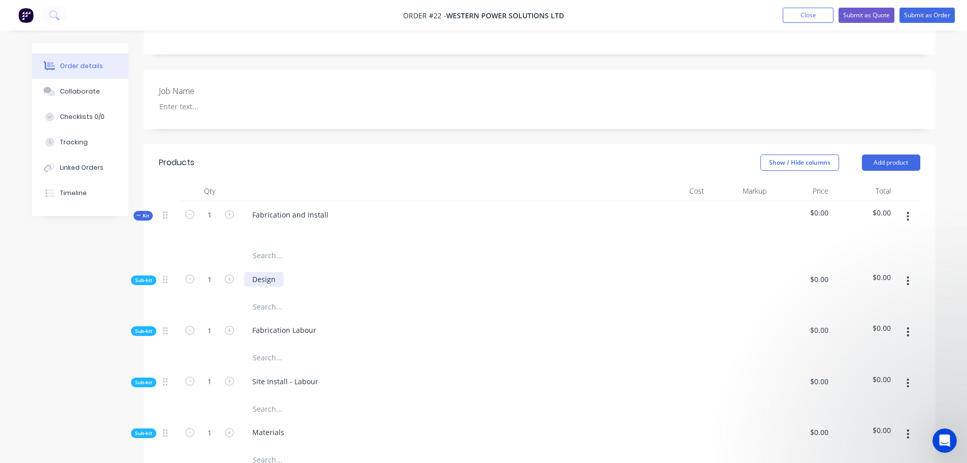
click at [262, 272] on div "Design" at bounding box center [264, 279] width 40 height 15
drag, startPoint x: 275, startPoint y: 271, endPoint x: 236, endPoint y: 270, distance: 39.6
click at [235, 270] on div "Sub-kit 1 Design $0.00 $0.00" at bounding box center [540, 281] width 762 height 31
click at [370, 271] on div "Design" at bounding box center [443, 281] width 406 height 31
click at [263, 296] on input "text" at bounding box center [353, 306] width 203 height 20
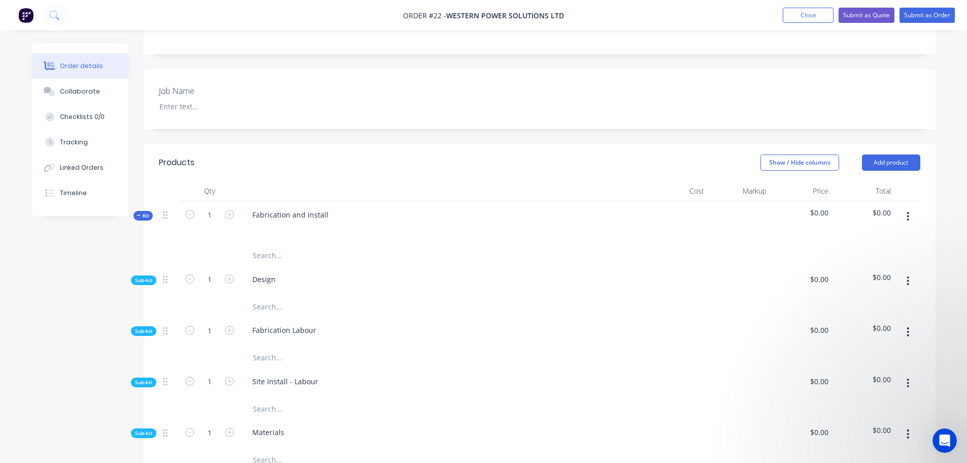
type input "d"
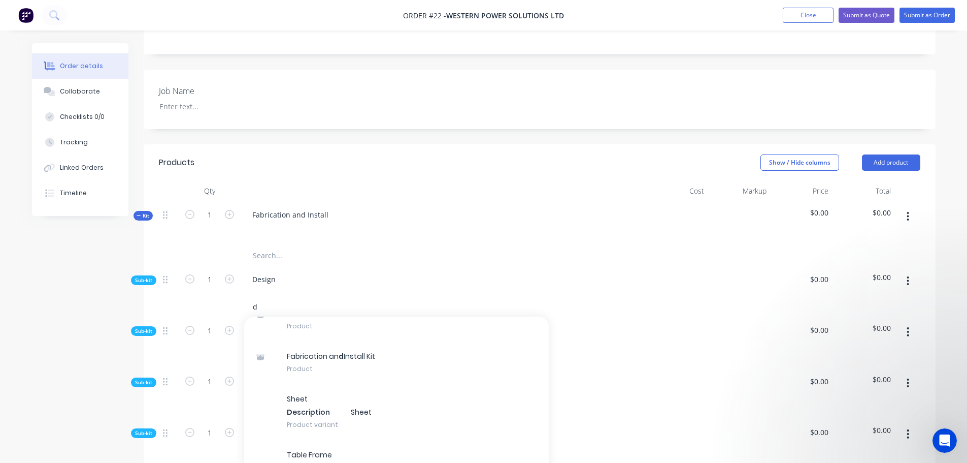
scroll to position [0, 0]
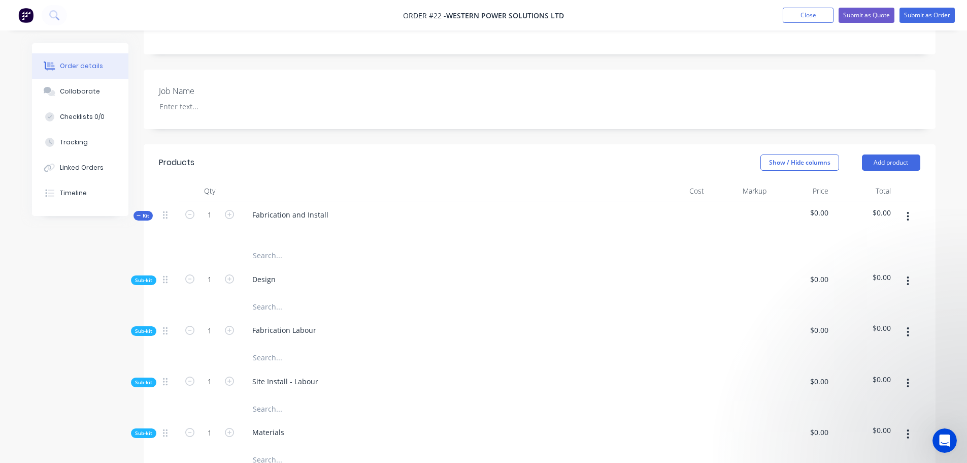
click at [907, 275] on icon "button" at bounding box center [908, 280] width 3 height 11
click at [883, 300] on div "Add product to kit" at bounding box center [872, 307] width 78 height 15
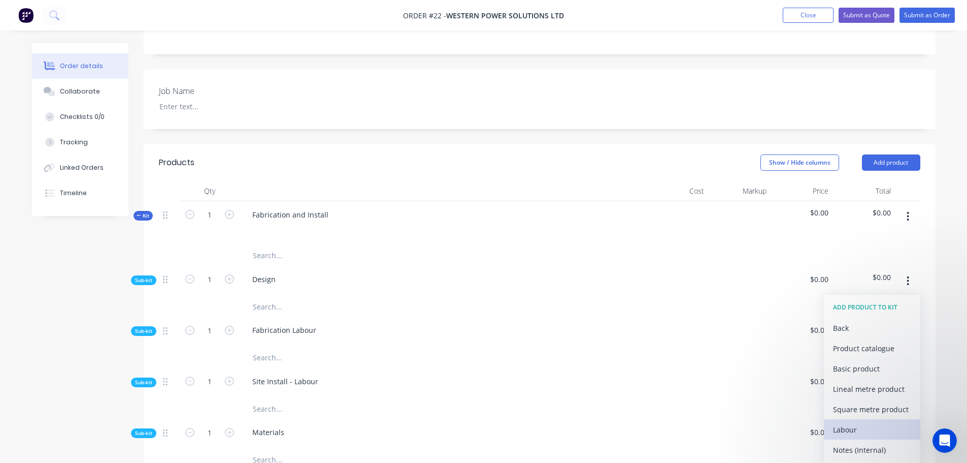
click at [848, 422] on div "Labour" at bounding box center [872, 429] width 78 height 15
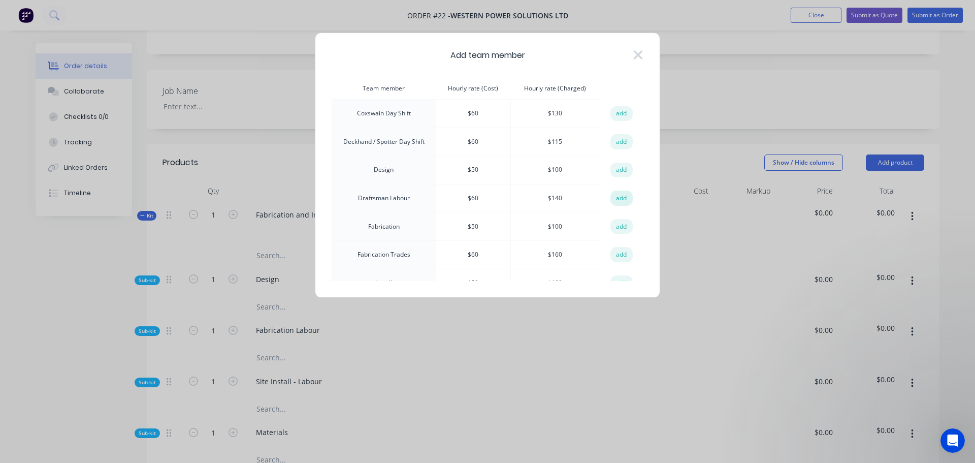
click at [620, 198] on button "add" at bounding box center [621, 197] width 22 height 15
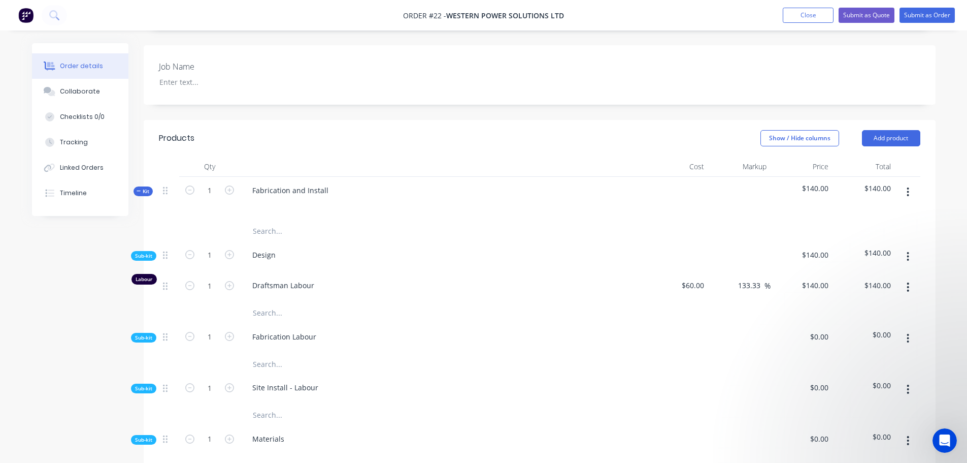
scroll to position [215, 0]
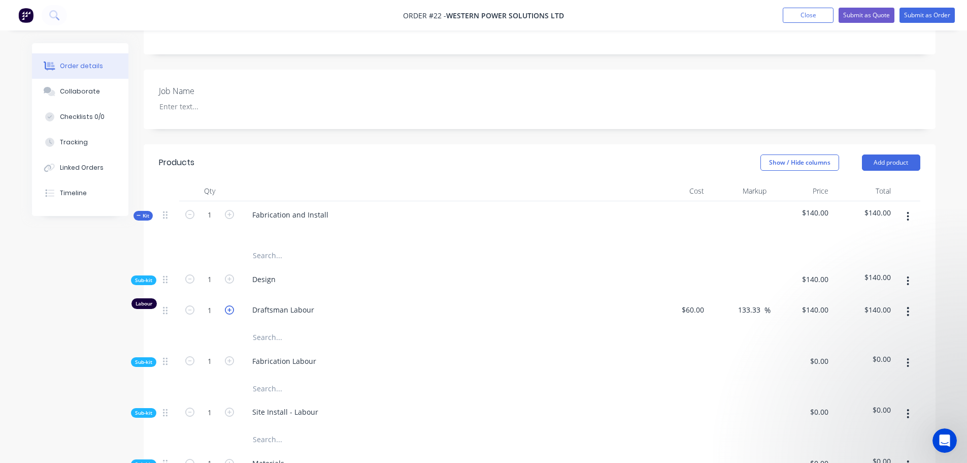
click at [232, 305] on icon "button" at bounding box center [229, 309] width 9 height 9
type input "2"
type input "$280.00"
click at [232, 305] on icon "button" at bounding box center [229, 309] width 9 height 9
type input "3"
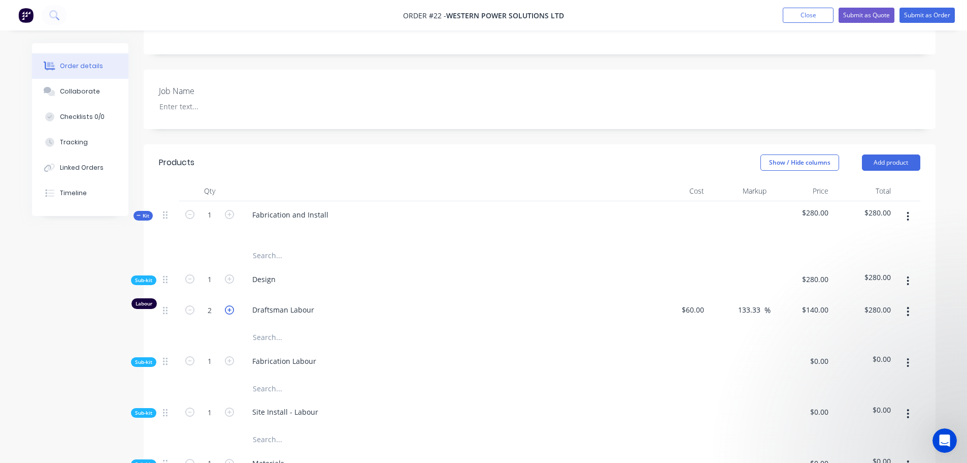
type input "$420.00"
click at [232, 305] on icon "button" at bounding box center [229, 309] width 9 height 9
type input "4"
type input "$560.00"
click at [910, 306] on icon "button" at bounding box center [908, 311] width 3 height 11
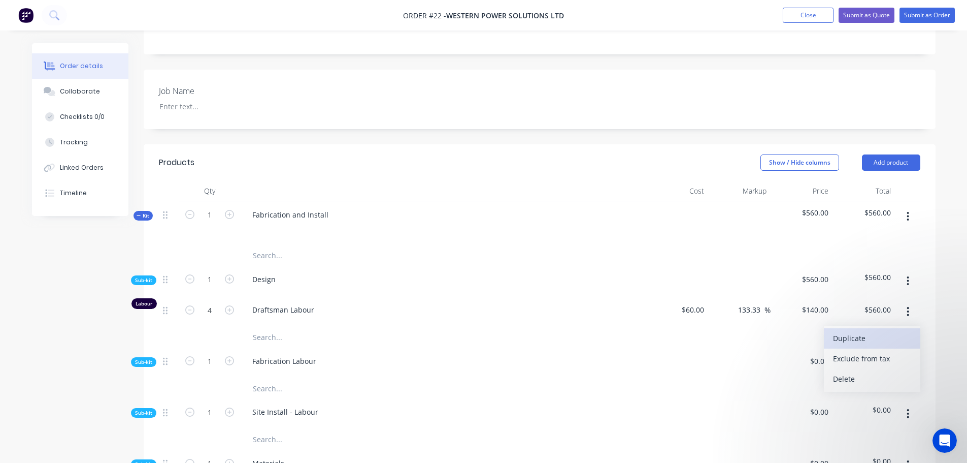
click at [862, 331] on div "Duplicate" at bounding box center [872, 338] width 78 height 15
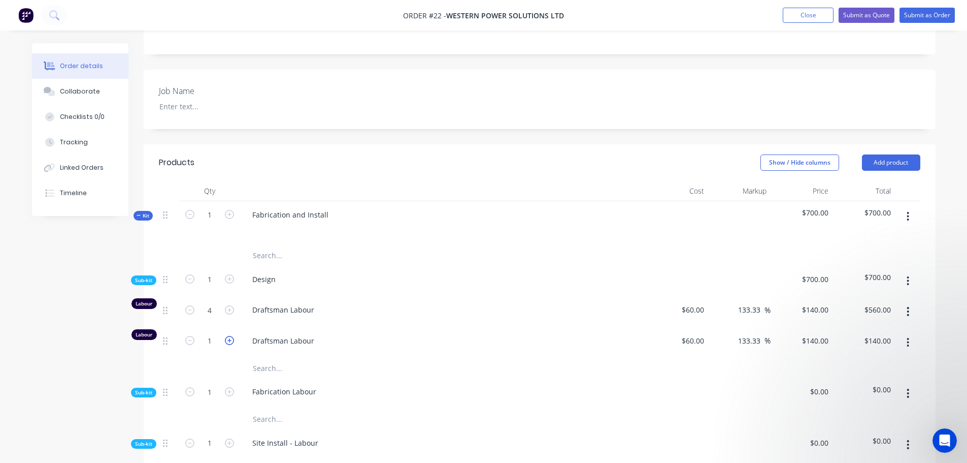
click at [232, 336] on icon "button" at bounding box center [229, 340] width 9 height 9
type input "2"
type input "$280.00"
click at [232, 336] on icon "button" at bounding box center [229, 340] width 9 height 9
type input "3"
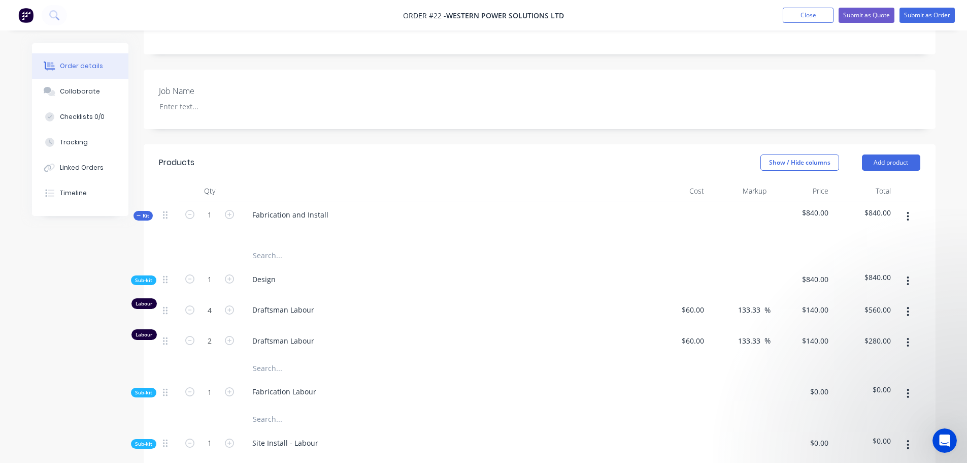
type input "$420.00"
click at [187, 336] on icon "button" at bounding box center [189, 340] width 9 height 9
type input "2"
type input "$280.00"
click at [187, 336] on icon "button" at bounding box center [189, 340] width 9 height 9
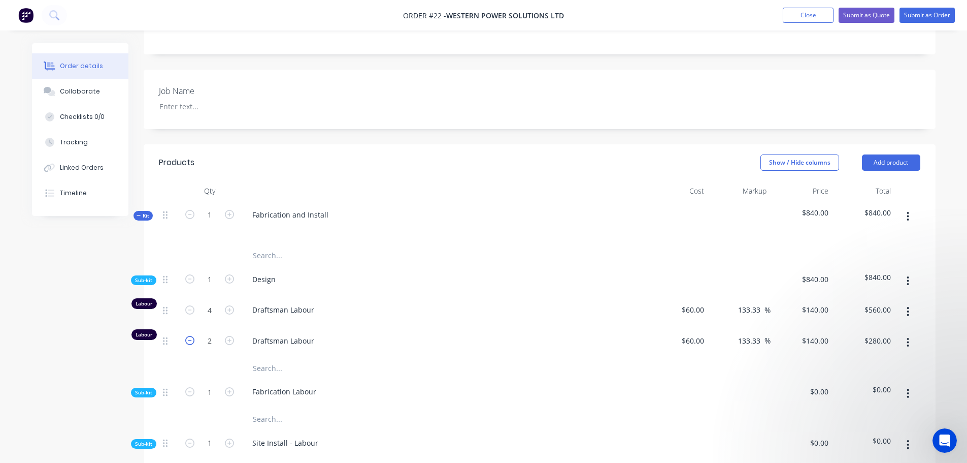
type input "1"
type input "$140.00"
click at [187, 336] on icon "button" at bounding box center [189, 340] width 9 height 9
type input "0"
type input "$0.00"
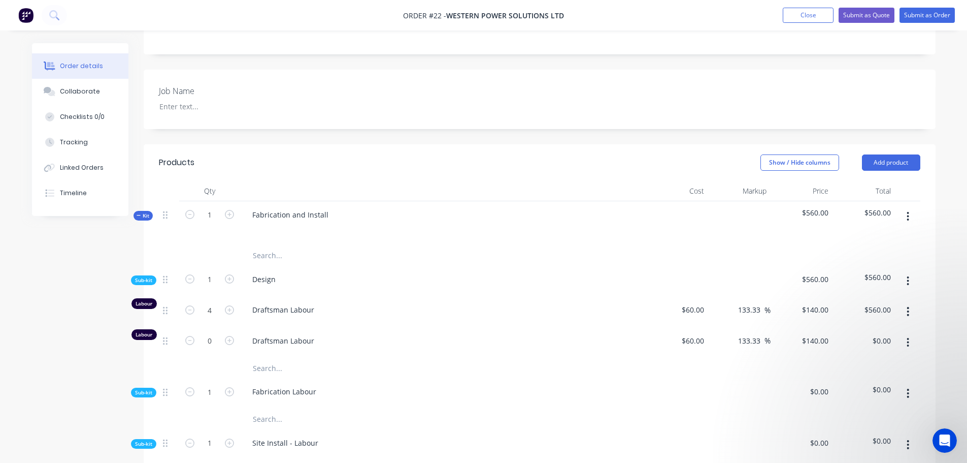
click at [904, 333] on button "button" at bounding box center [908, 342] width 24 height 18
click at [871, 362] on div "Duplicate" at bounding box center [872, 369] width 78 height 15
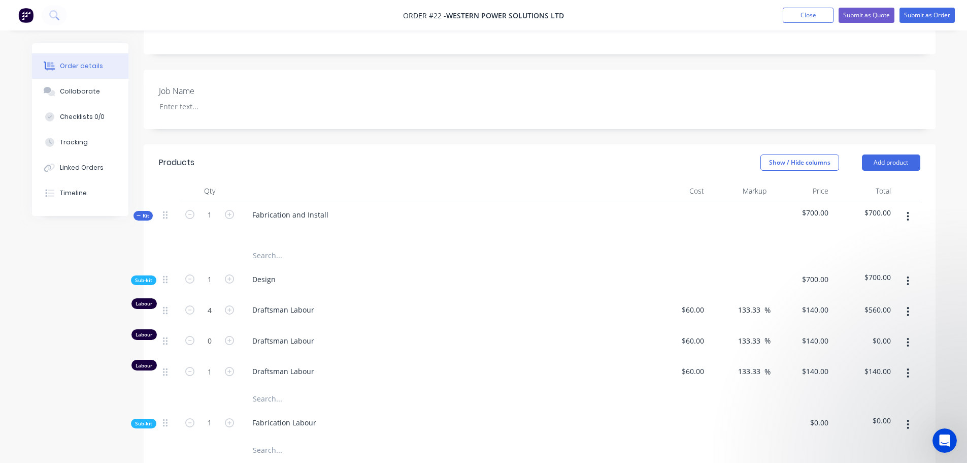
click at [911, 333] on button "button" at bounding box center [908, 342] width 24 height 18
click at [866, 402] on div "Delete" at bounding box center [872, 409] width 78 height 15
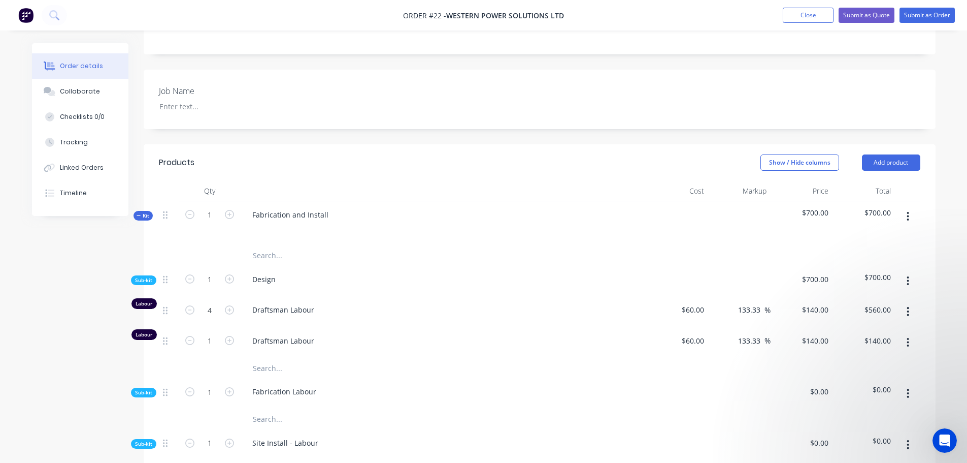
click at [906, 333] on button "button" at bounding box center [908, 342] width 24 height 18
click at [857, 402] on div "Delete" at bounding box center [872, 409] width 78 height 15
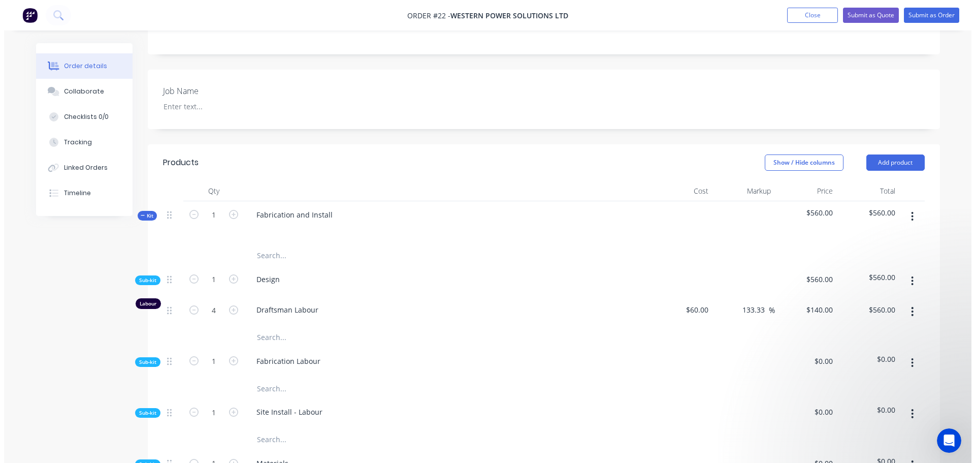
scroll to position [0, 0]
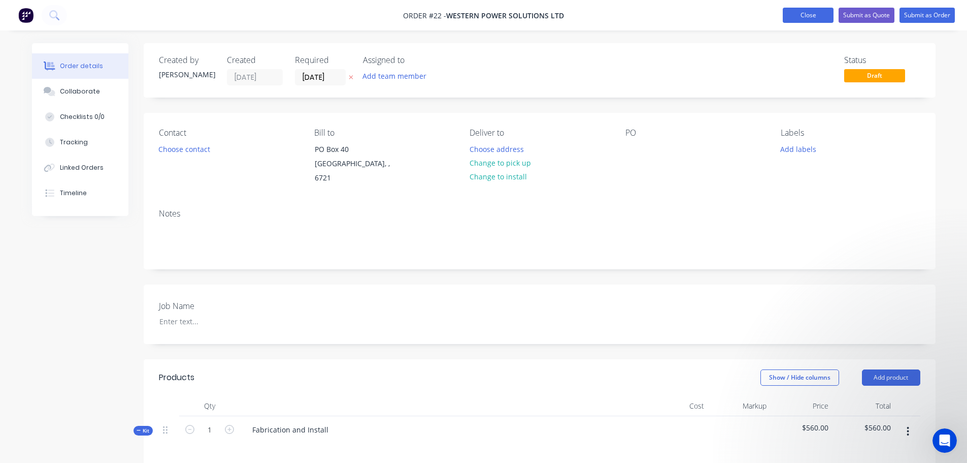
click at [795, 18] on button "Close" at bounding box center [808, 15] width 51 height 15
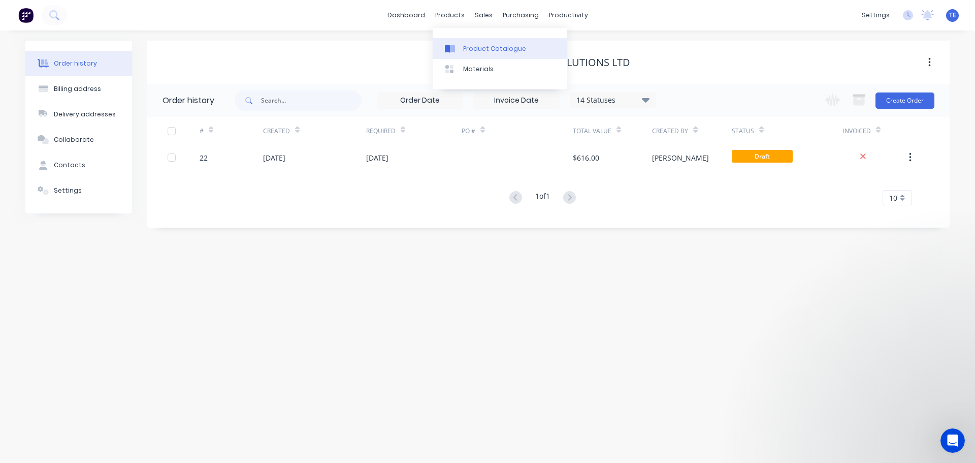
click at [495, 53] on div "Product Catalogue" at bounding box center [494, 48] width 63 height 9
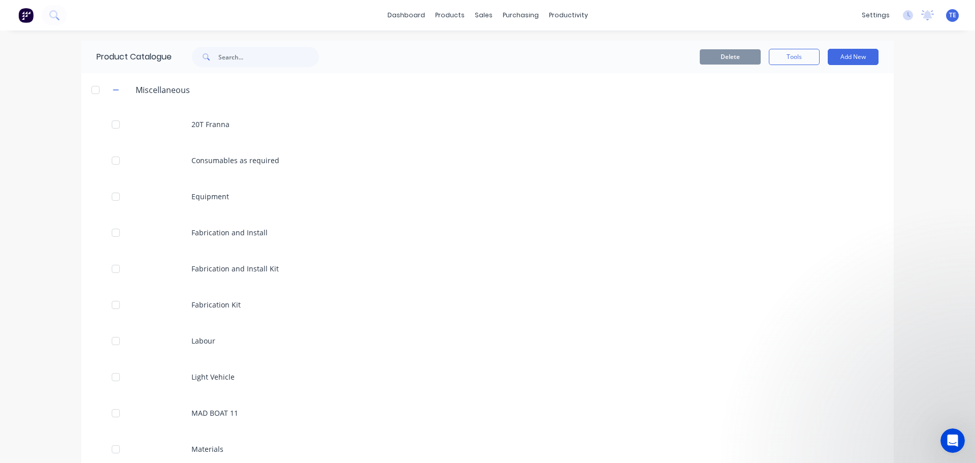
click at [110, 94] on span at bounding box center [116, 89] width 13 height 13
click at [113, 91] on icon "button" at bounding box center [116, 89] width 6 height 7
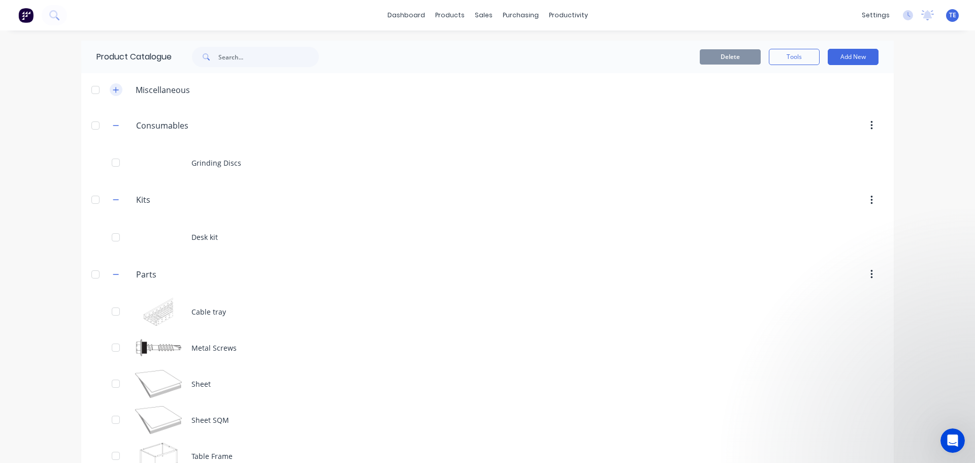
click at [113, 91] on icon "button" at bounding box center [116, 89] width 6 height 7
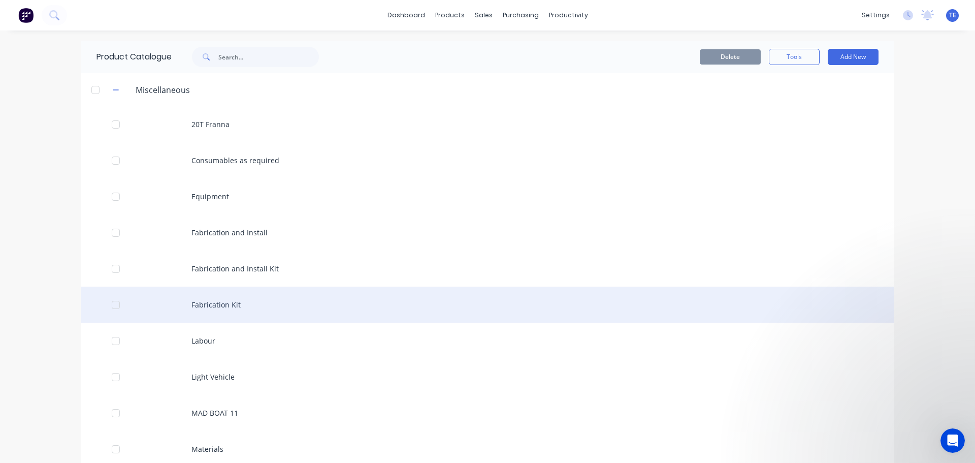
click at [113, 302] on div at bounding box center [116, 305] width 20 height 20
drag, startPoint x: 195, startPoint y: 307, endPoint x: 323, endPoint y: 308, distance: 128.5
click at [323, 308] on div "Fabrication Kit" at bounding box center [487, 304] width 813 height 36
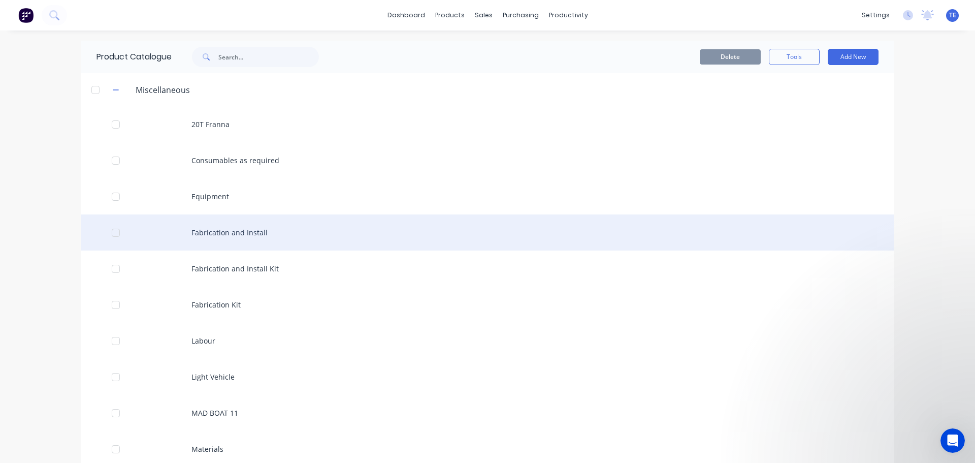
click at [220, 236] on div "Fabrication and Install" at bounding box center [487, 232] width 813 height 36
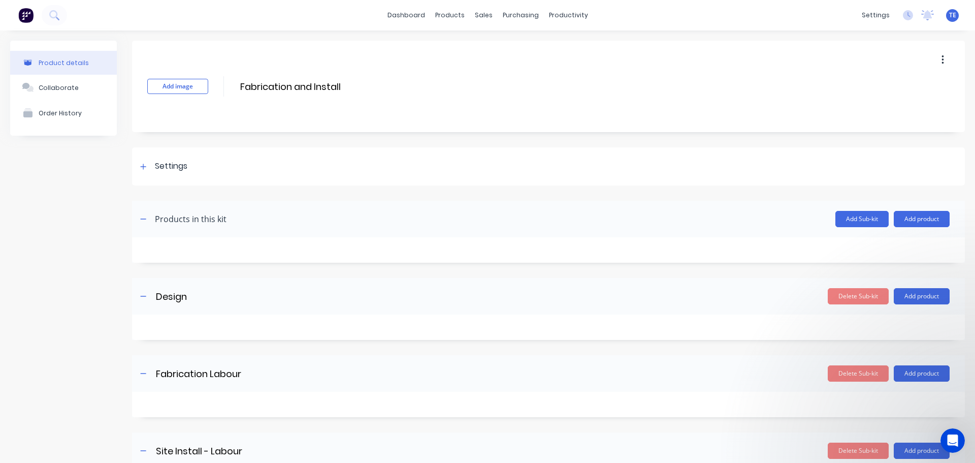
click at [931, 60] on button "button" at bounding box center [943, 60] width 24 height 18
click at [634, 83] on div "Add image Fabrication and Install Fabrication and Install Enter kit name Duplic…" at bounding box center [548, 86] width 833 height 91
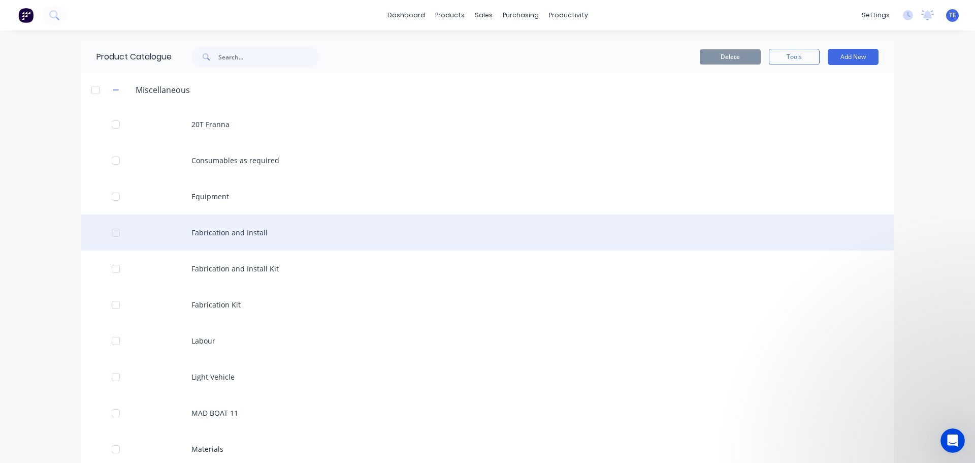
click at [106, 232] on div at bounding box center [116, 232] width 20 height 20
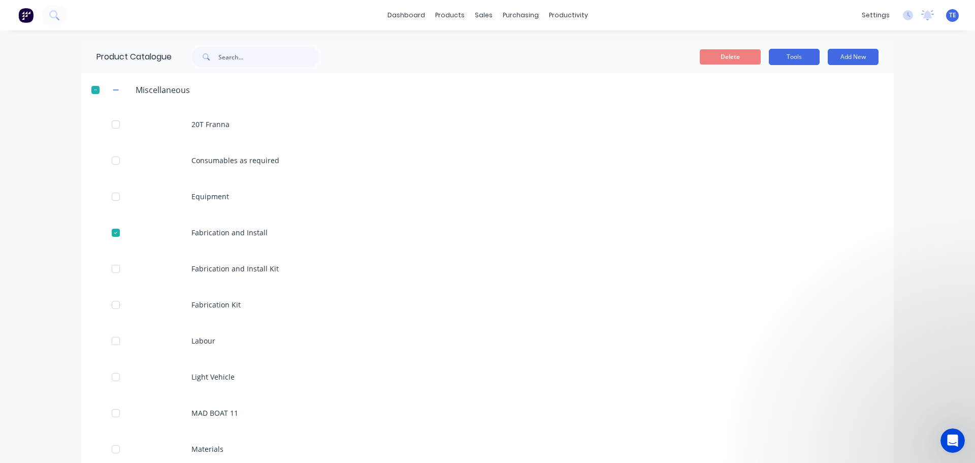
click at [796, 49] on button "Tools" at bounding box center [794, 57] width 51 height 16
click at [644, 103] on header "Miscellaneous" at bounding box center [487, 89] width 813 height 33
click at [722, 55] on button "Delete" at bounding box center [730, 56] width 61 height 15
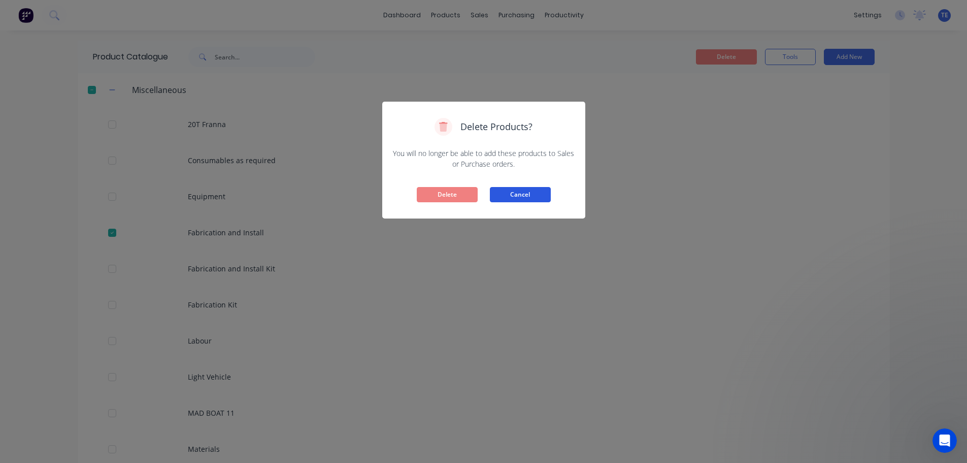
click at [514, 191] on button "Cancel" at bounding box center [520, 194] width 61 height 15
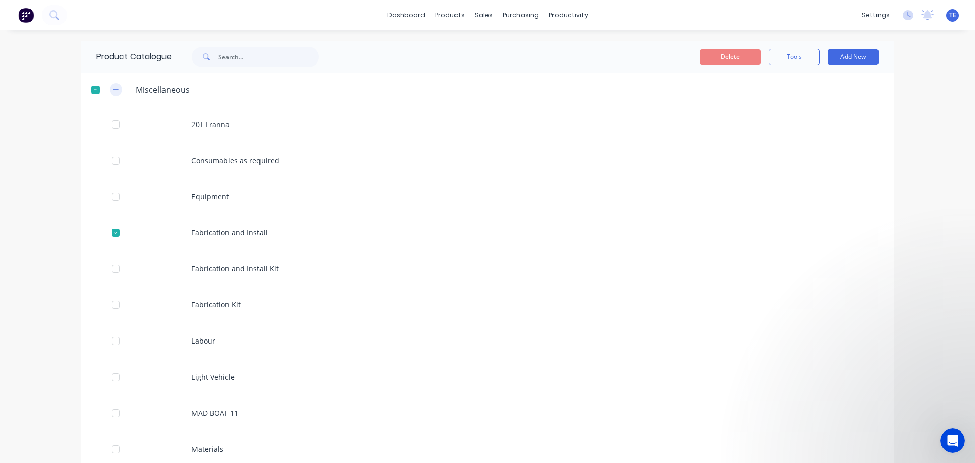
click at [110, 89] on button "button" at bounding box center [116, 89] width 13 height 13
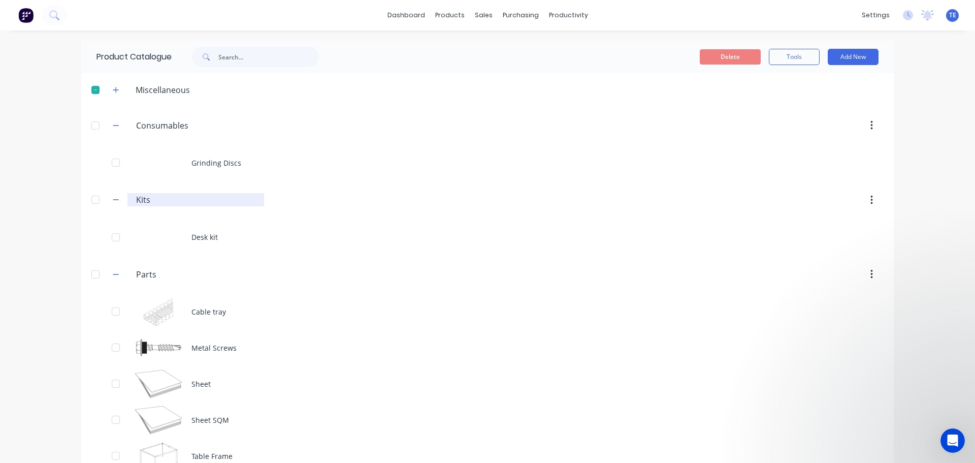
click at [156, 198] on input "Kits" at bounding box center [196, 199] width 120 height 12
click at [868, 192] on button "button" at bounding box center [872, 200] width 24 height 18
click at [211, 193] on input "Kits" at bounding box center [196, 199] width 120 height 12
click at [848, 56] on button "Add New" at bounding box center [853, 57] width 51 height 16
click at [816, 123] on div "Product Kit" at bounding box center [830, 123] width 78 height 15
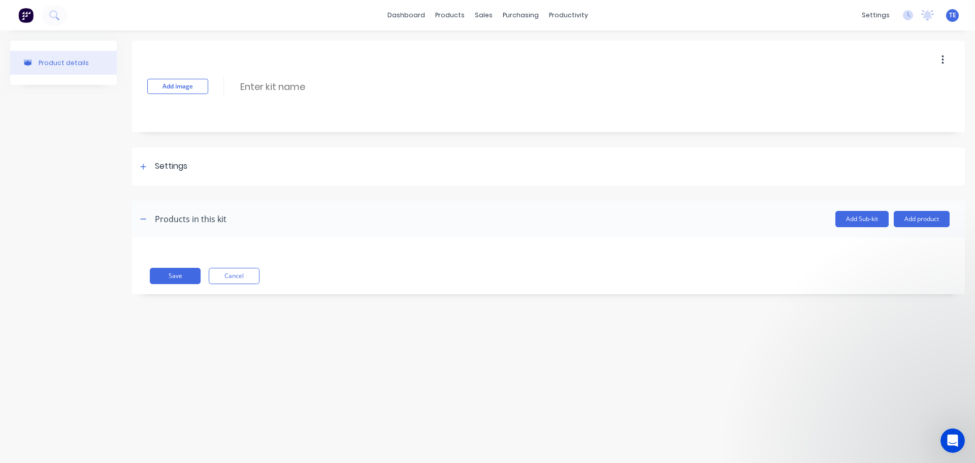
click at [318, 63] on div "Add image Enter kit name" at bounding box center [548, 86] width 833 height 91
click at [300, 89] on input at bounding box center [329, 86] width 180 height 15
click at [170, 164] on div "Settings" at bounding box center [171, 166] width 33 height 13
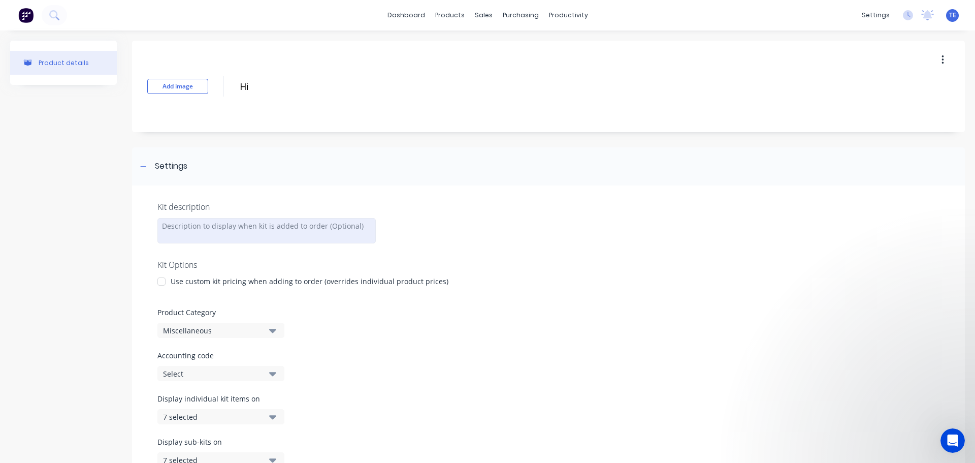
scroll to position [169, 0]
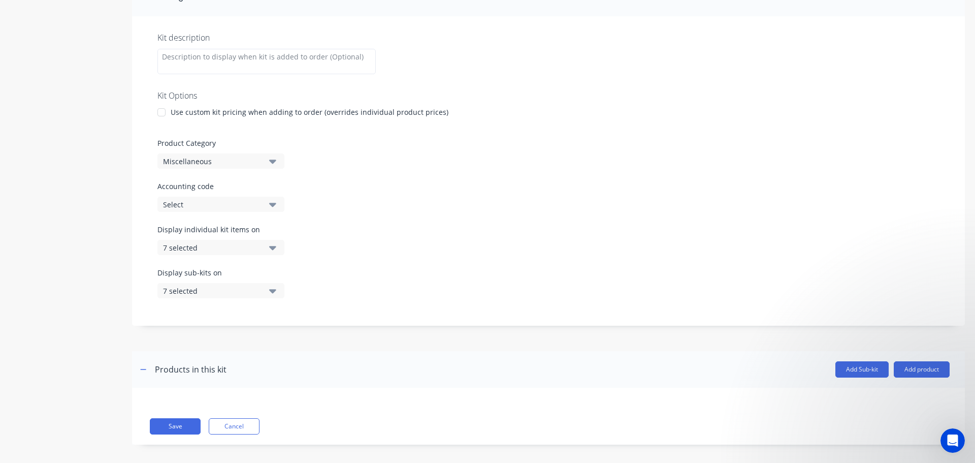
click at [209, 164] on div "Miscellaneous" at bounding box center [212, 161] width 99 height 11
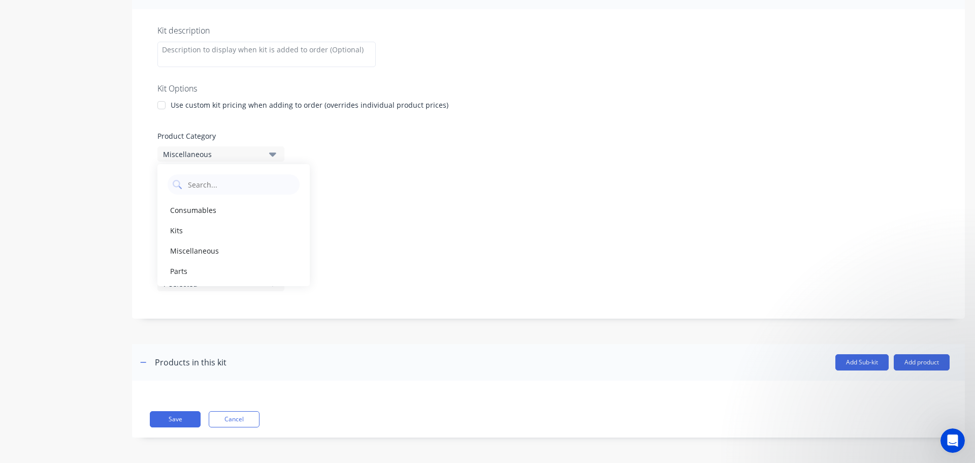
click at [542, 208] on div "Kit description Kit Options Use custom kit pricing when adding to order (overri…" at bounding box center [548, 163] width 833 height 309
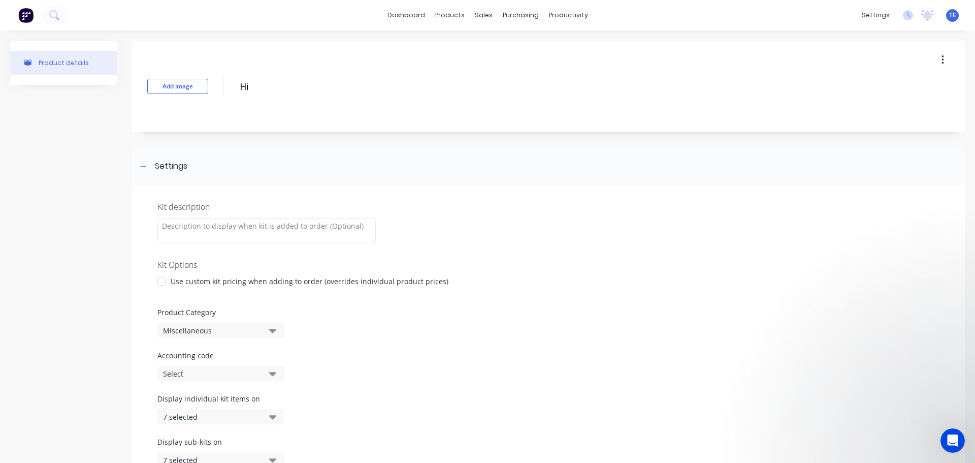
drag, startPoint x: 264, startPoint y: 85, endPoint x: 188, endPoint y: 96, distance: 76.4
click at [188, 96] on div "Add image Hi Hi Enter kit name" at bounding box center [548, 86] width 833 height 91
type input "Fabrication and Install"
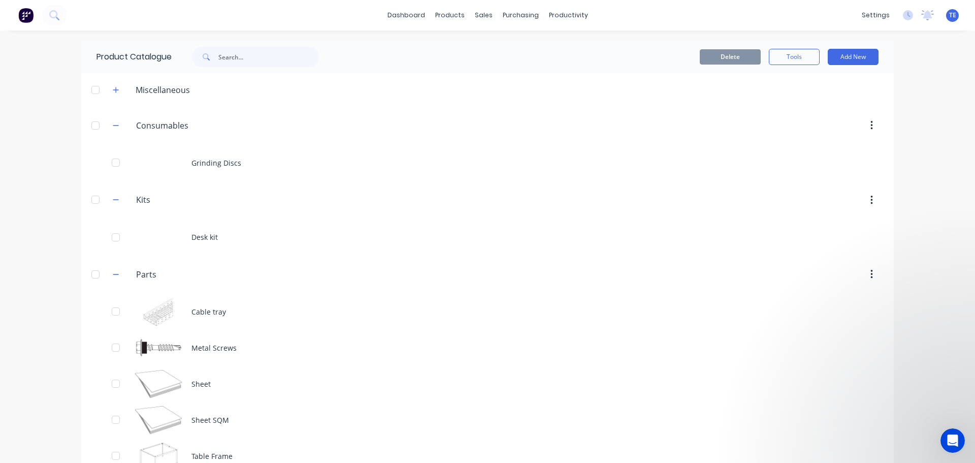
click at [108, 79] on header "Miscellaneous" at bounding box center [487, 89] width 813 height 33
click at [113, 92] on icon "button" at bounding box center [116, 89] width 6 height 7
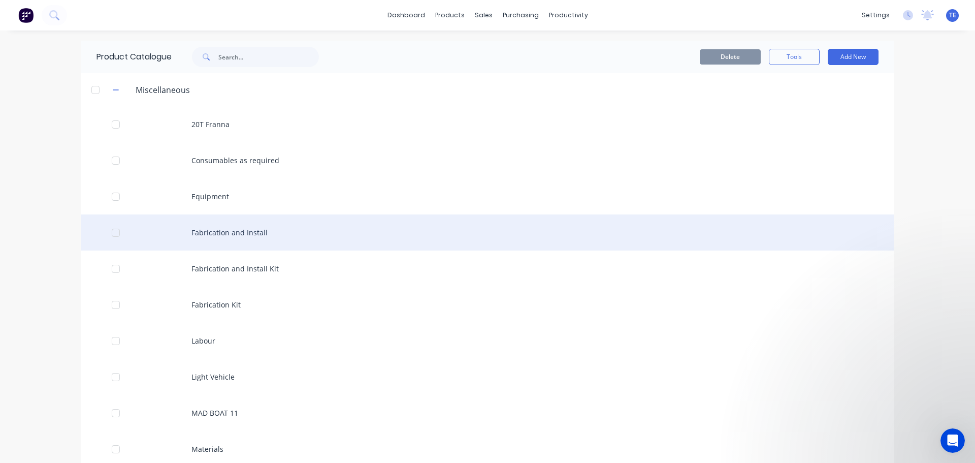
click at [246, 232] on div "Fabrication and Install" at bounding box center [487, 232] width 813 height 36
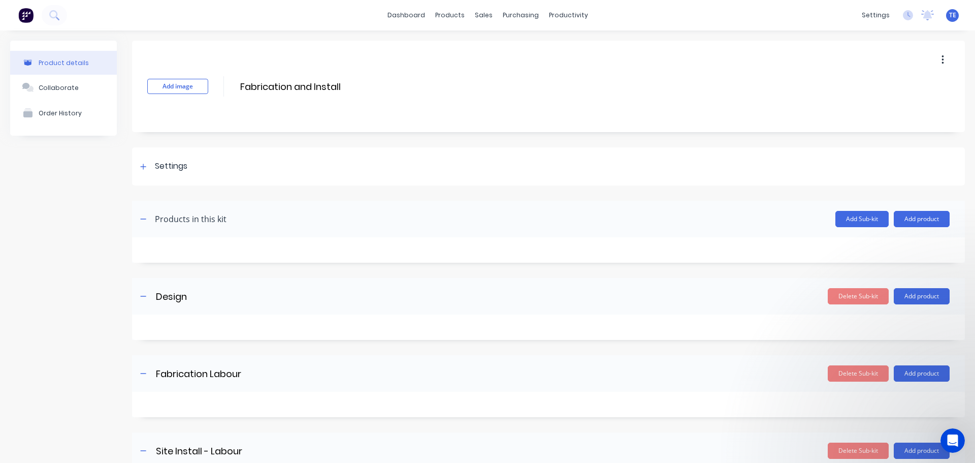
click at [936, 55] on button "button" at bounding box center [943, 60] width 24 height 18
click at [882, 86] on span "Duplicate" at bounding box center [905, 86] width 76 height 11
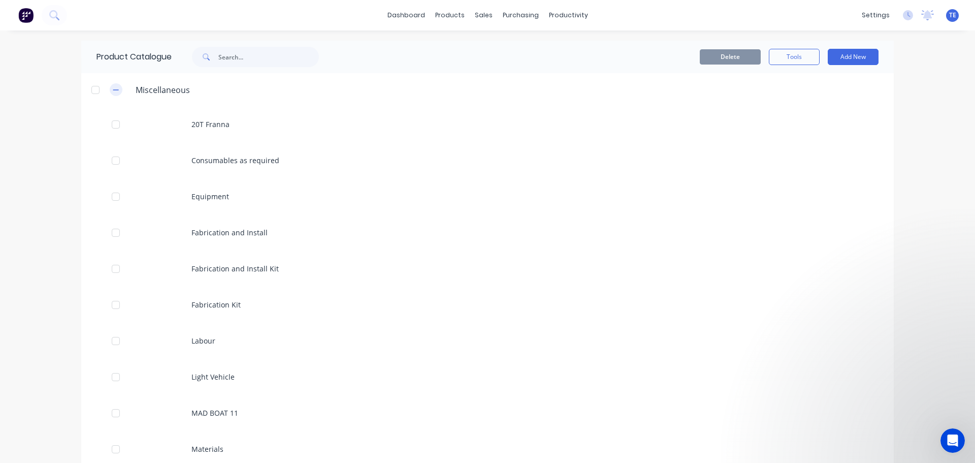
click at [113, 90] on icon "button" at bounding box center [116, 89] width 6 height 1
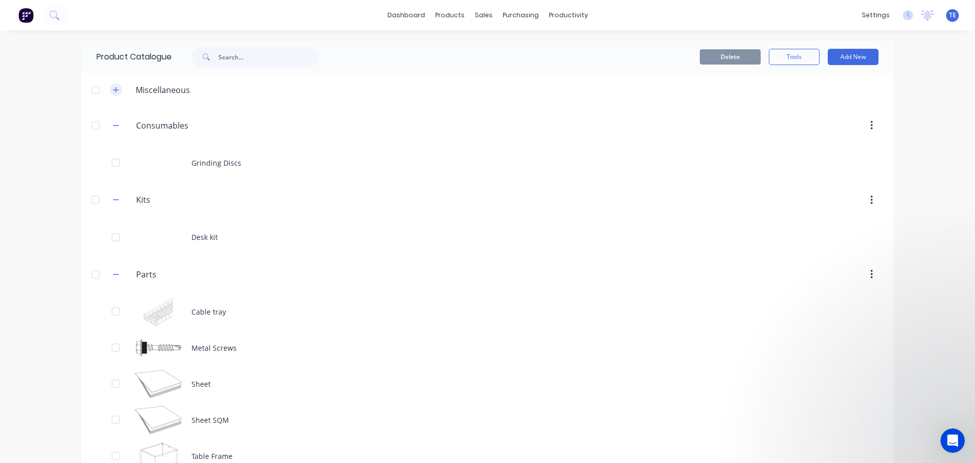
click at [117, 90] on button "button" at bounding box center [116, 89] width 13 height 13
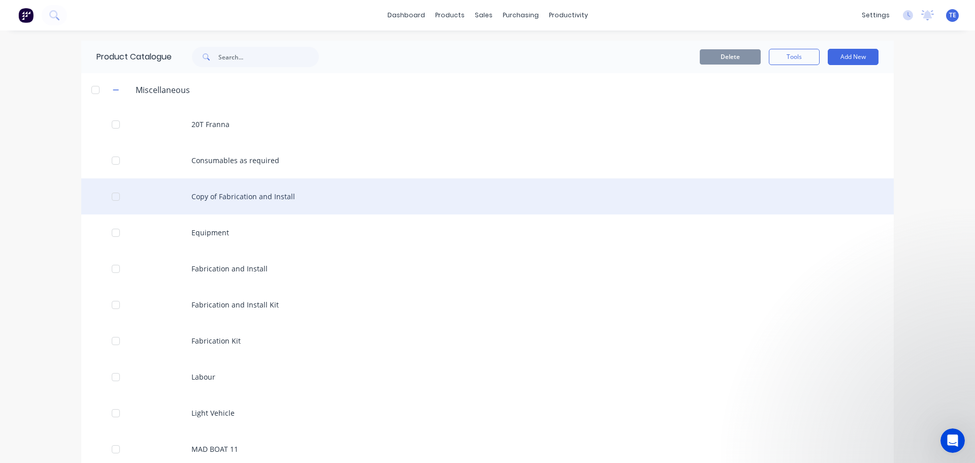
click at [110, 198] on div at bounding box center [116, 196] width 20 height 20
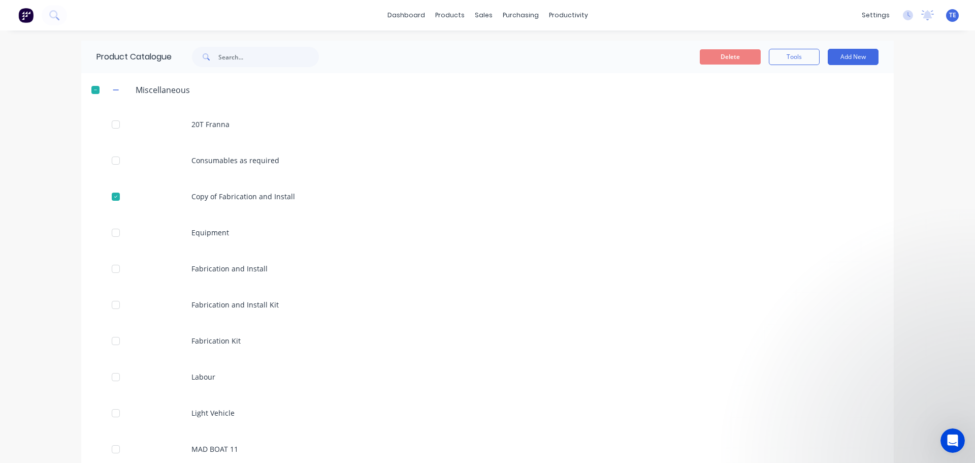
click at [797, 35] on div "dashboard products sales purchasing productivity dashboard products Product Cat…" at bounding box center [487, 231] width 975 height 463
click at [793, 51] on button "Tools" at bounding box center [794, 57] width 51 height 16
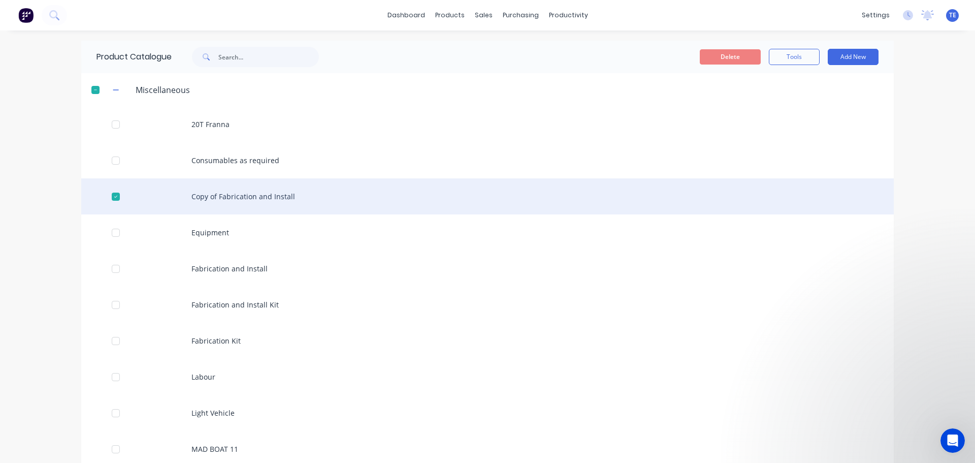
click at [764, 187] on div "Copy of Fabrication and Install" at bounding box center [487, 196] width 813 height 36
drag, startPoint x: 209, startPoint y: 201, endPoint x: 277, endPoint y: 198, distance: 67.6
click at [277, 198] on div "Copy of Fabrication and Install" at bounding box center [487, 196] width 813 height 36
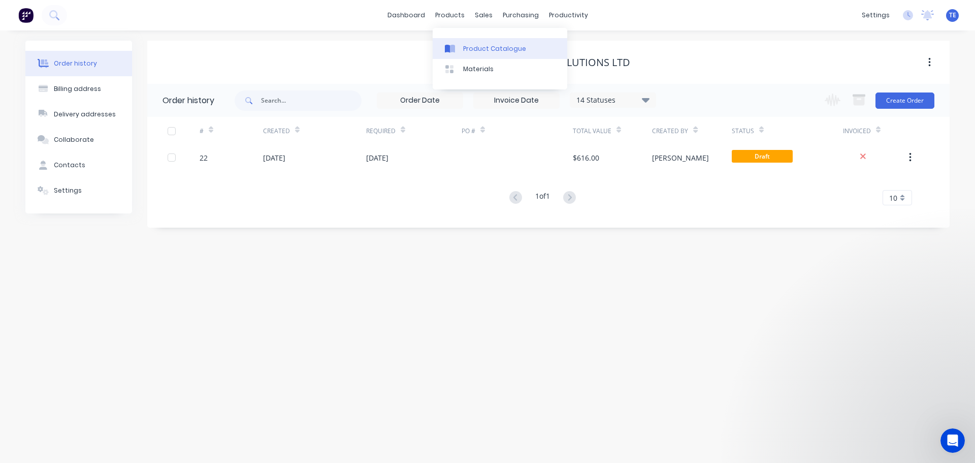
click at [465, 51] on div "Product Catalogue" at bounding box center [494, 48] width 63 height 9
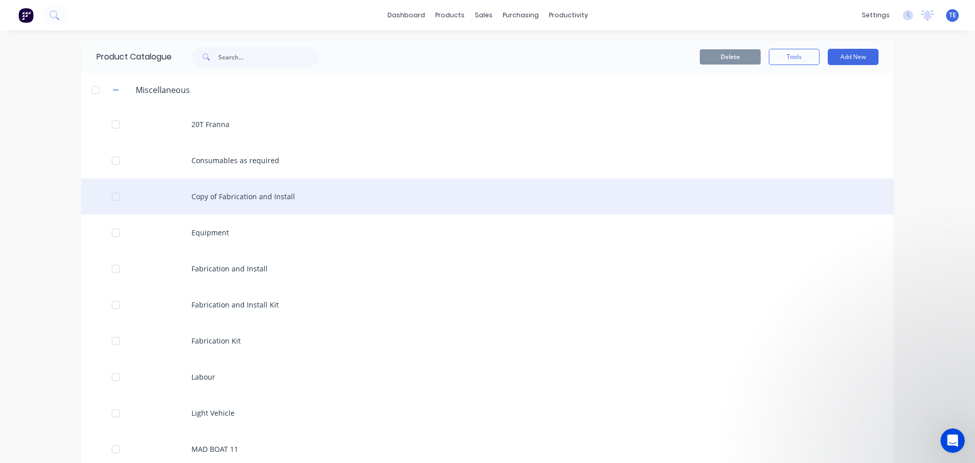
click at [113, 195] on div at bounding box center [116, 196] width 20 height 20
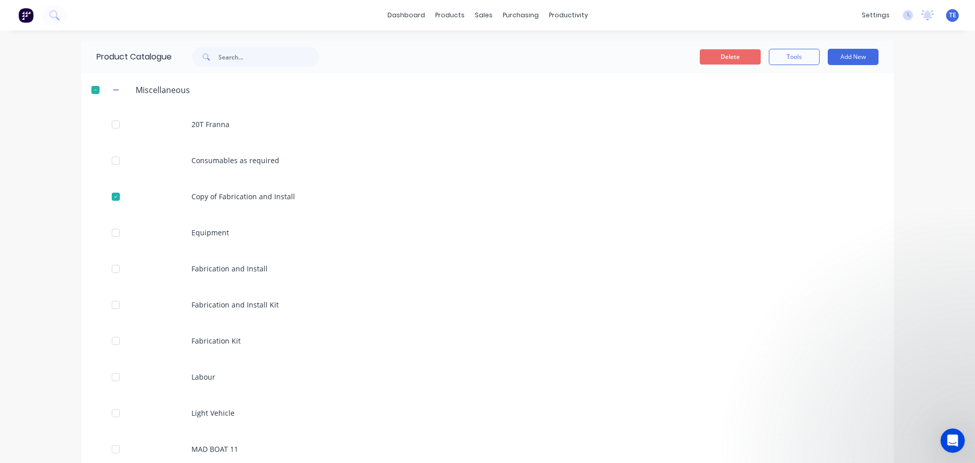
click at [728, 57] on button "Delete" at bounding box center [730, 56] width 61 height 15
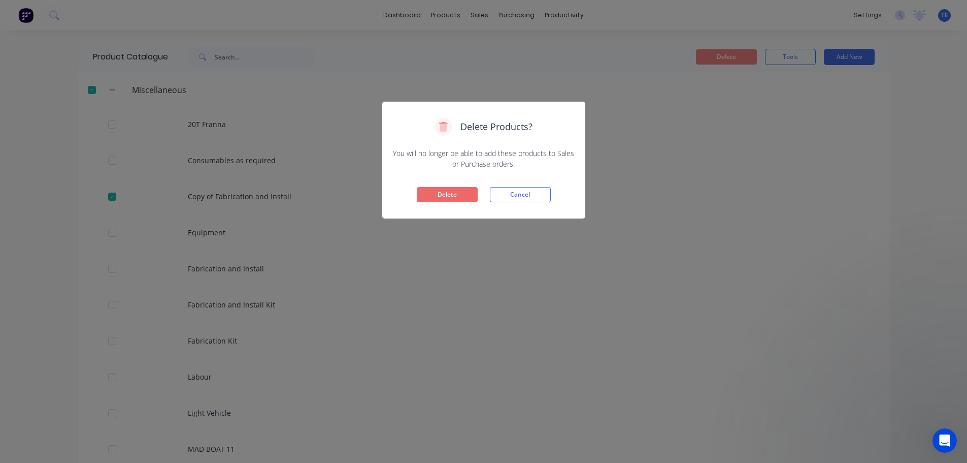
click at [436, 194] on button "Delete" at bounding box center [447, 194] width 61 height 15
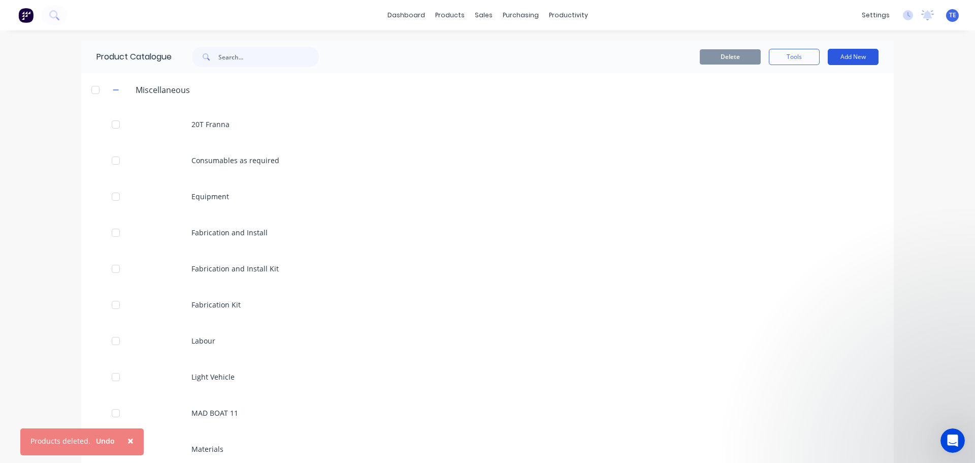
click at [858, 54] on button "Add New" at bounding box center [853, 57] width 51 height 16
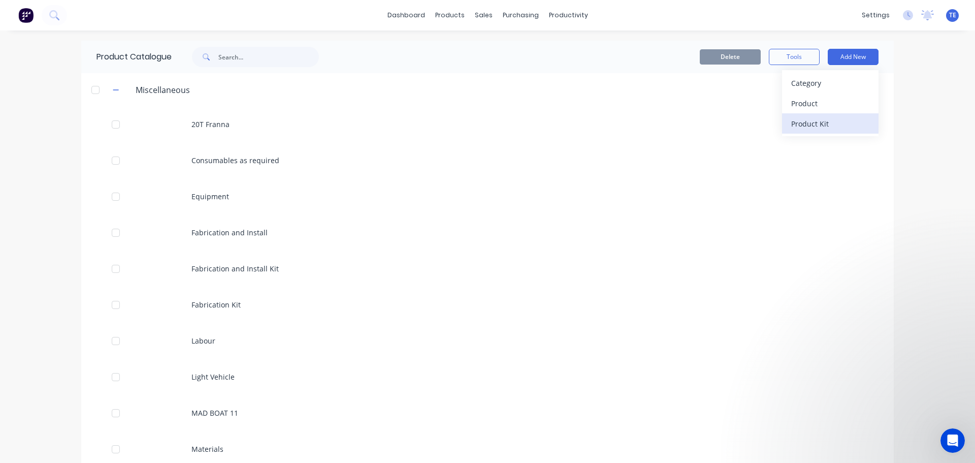
click at [809, 123] on div "Product Kit" at bounding box center [830, 123] width 78 height 15
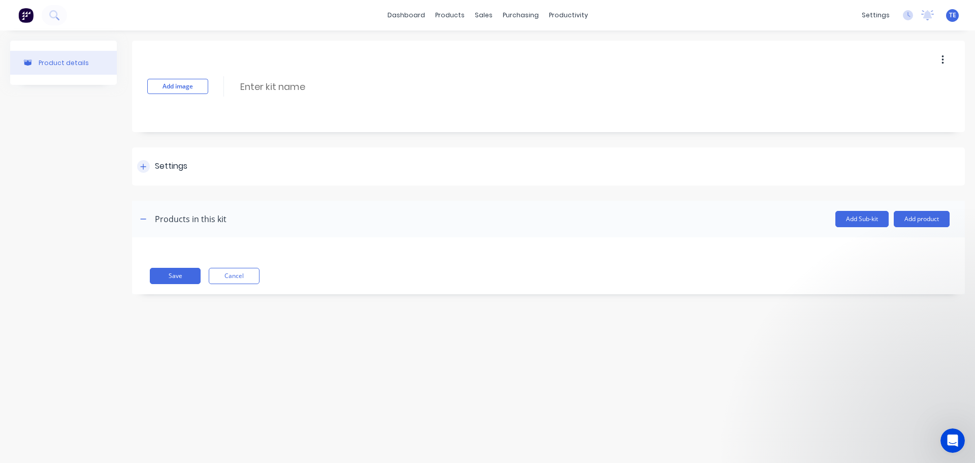
click at [172, 169] on div "Settings" at bounding box center [171, 166] width 33 height 13
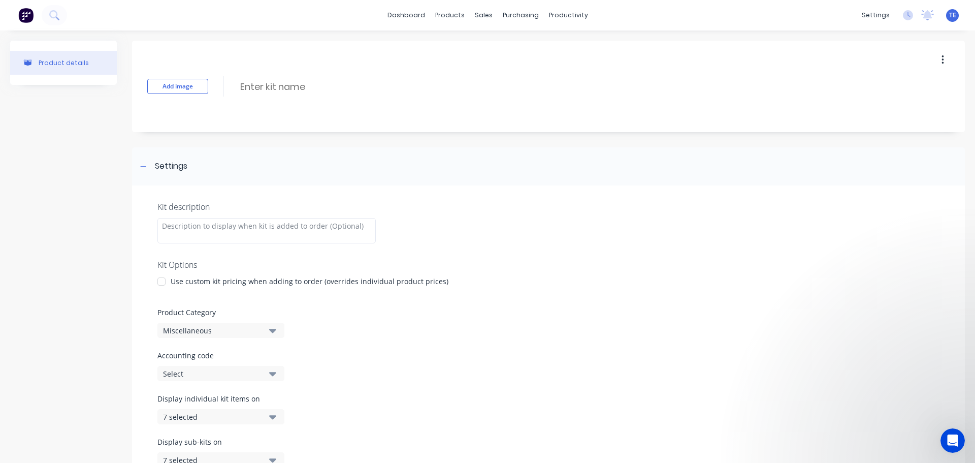
drag, startPoint x: 178, startPoint y: 282, endPoint x: 287, endPoint y: 281, distance: 109.2
click at [287, 281] on div "Use custom kit pricing when adding to order (overrides individual product price…" at bounding box center [310, 281] width 278 height 11
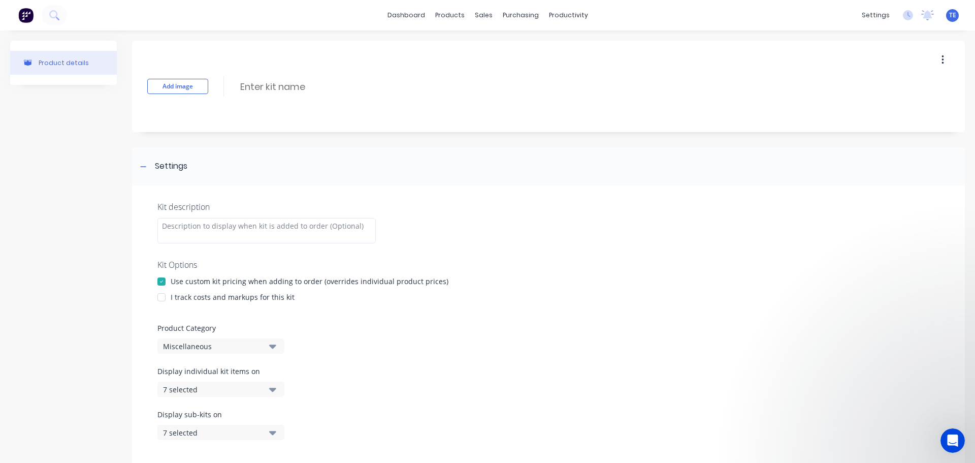
click at [321, 280] on div "Use custom kit pricing when adding to order (overrides individual product price…" at bounding box center [310, 281] width 278 height 11
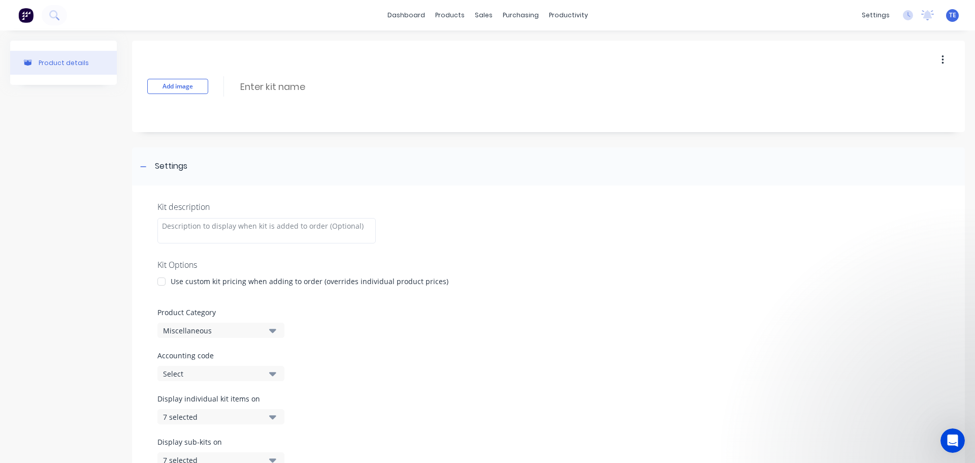
click at [209, 326] on div "Miscellaneous" at bounding box center [212, 330] width 99 height 11
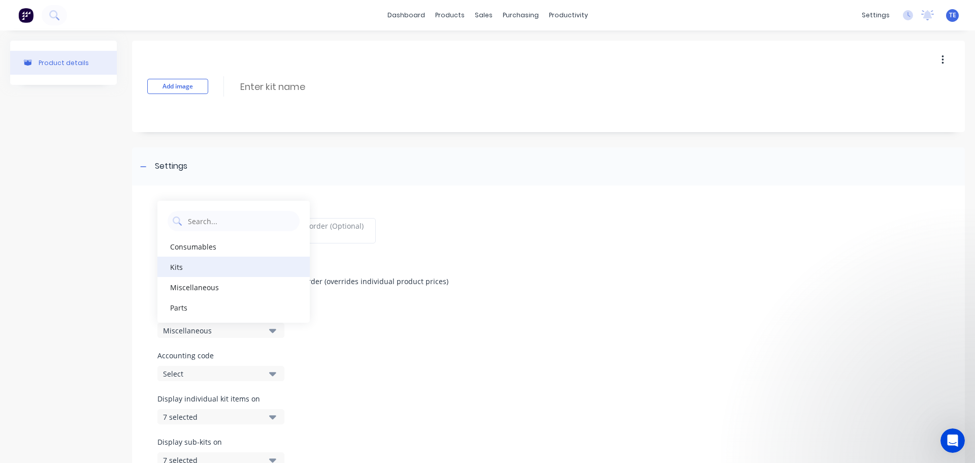
click at [179, 261] on div "Kits" at bounding box center [233, 266] width 152 height 20
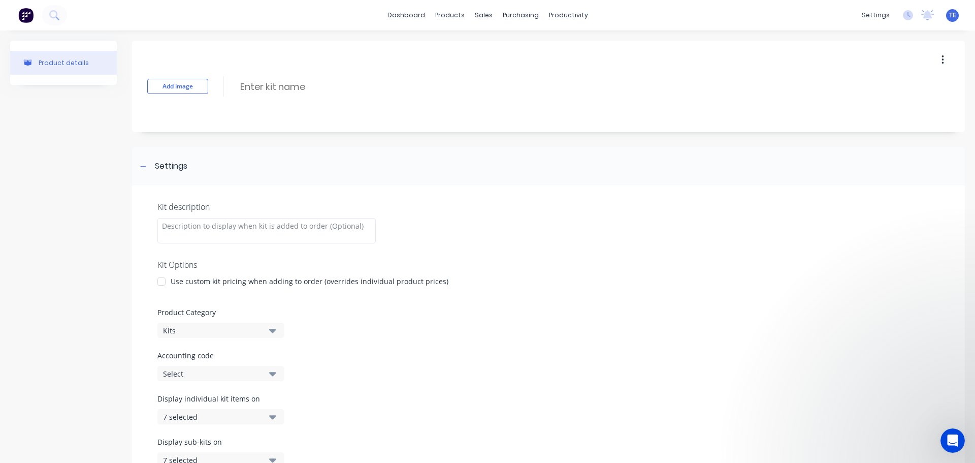
scroll to position [169, 0]
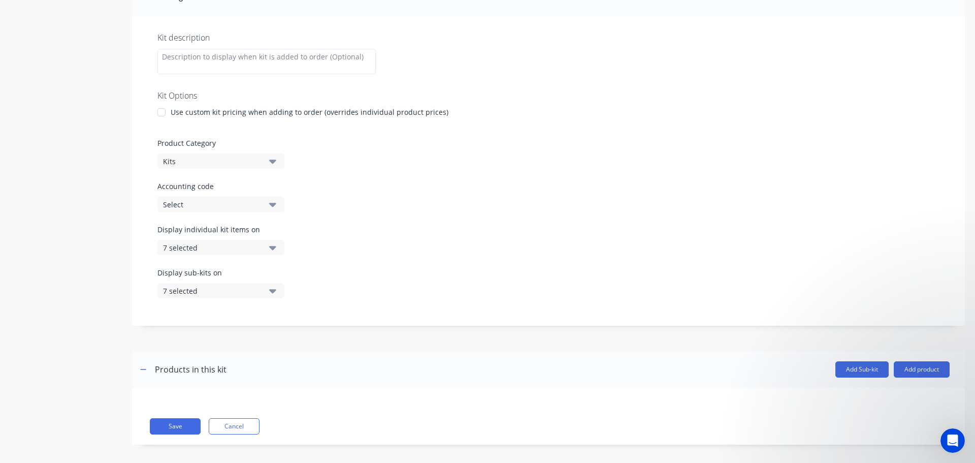
click at [201, 199] on div "Select" at bounding box center [212, 204] width 99 height 11
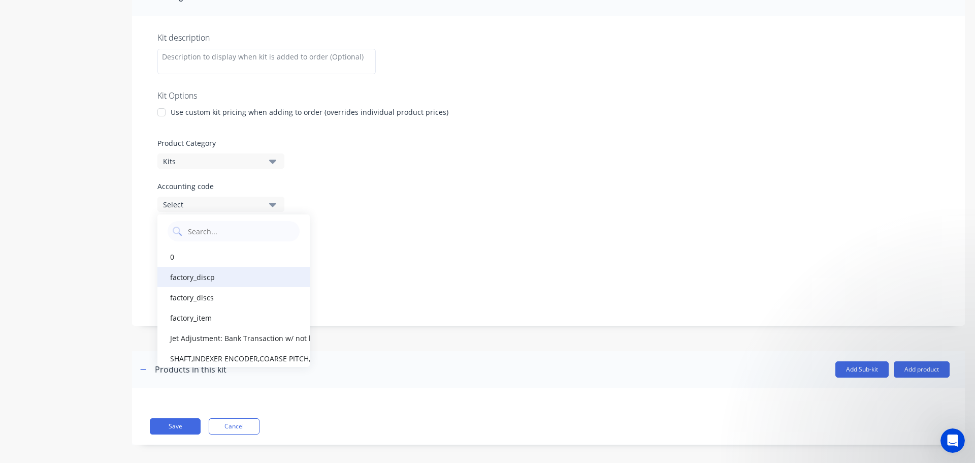
scroll to position [0, 0]
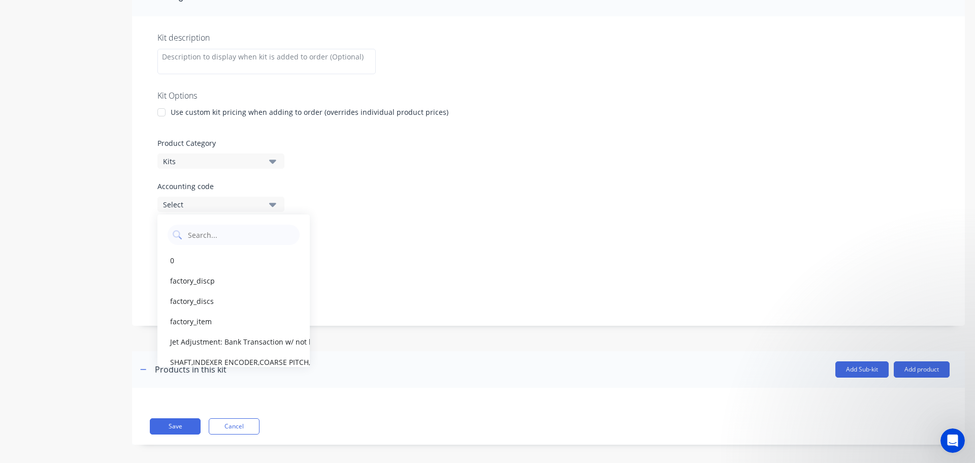
click at [498, 219] on div "Kit description Kit Options Use custom kit pricing when adding to order (overri…" at bounding box center [548, 170] width 833 height 309
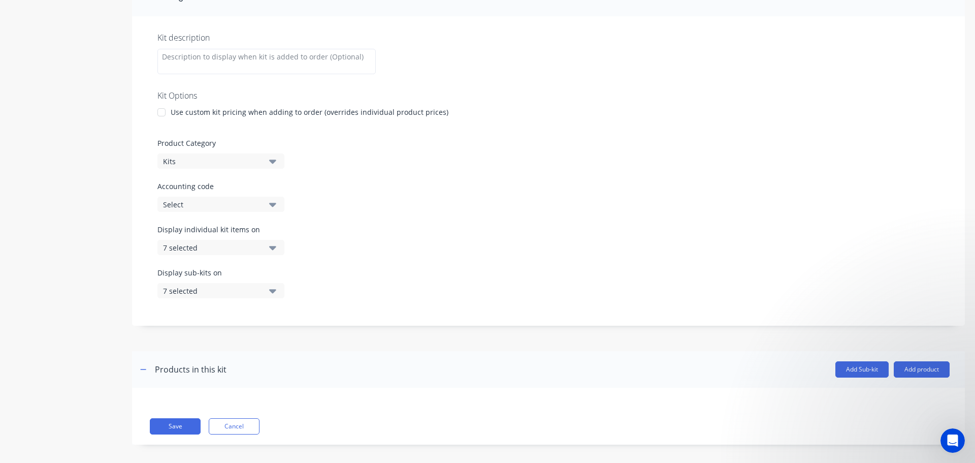
click at [164, 246] on div "7 selected" at bounding box center [212, 247] width 99 height 11
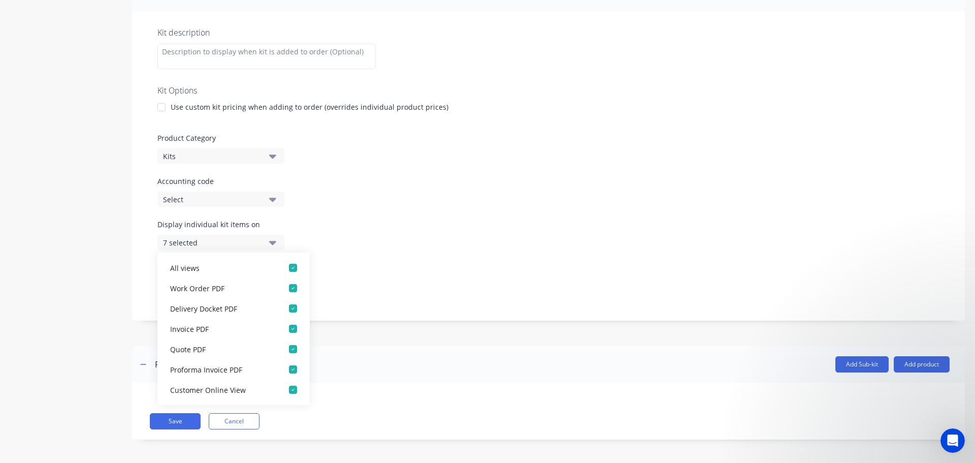
scroll to position [176, 0]
click at [228, 239] on div "7 selected" at bounding box center [212, 240] width 99 height 11
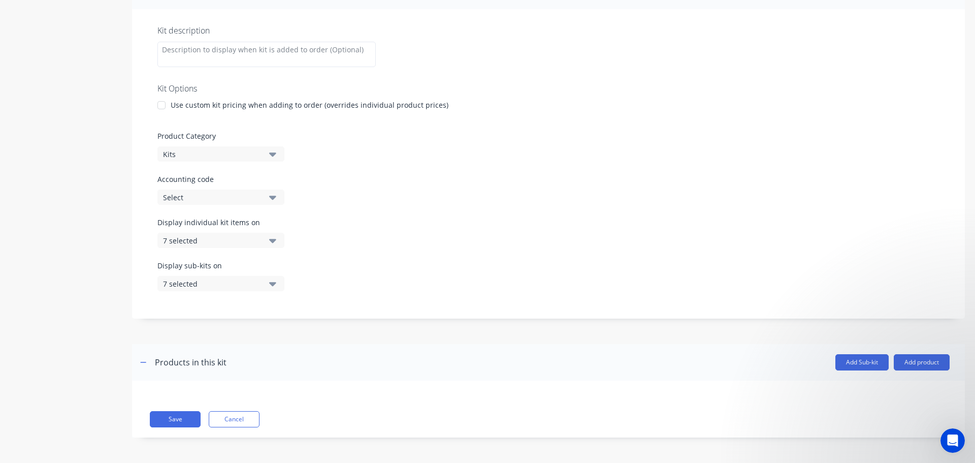
click at [214, 238] on div "7 selected" at bounding box center [212, 240] width 99 height 11
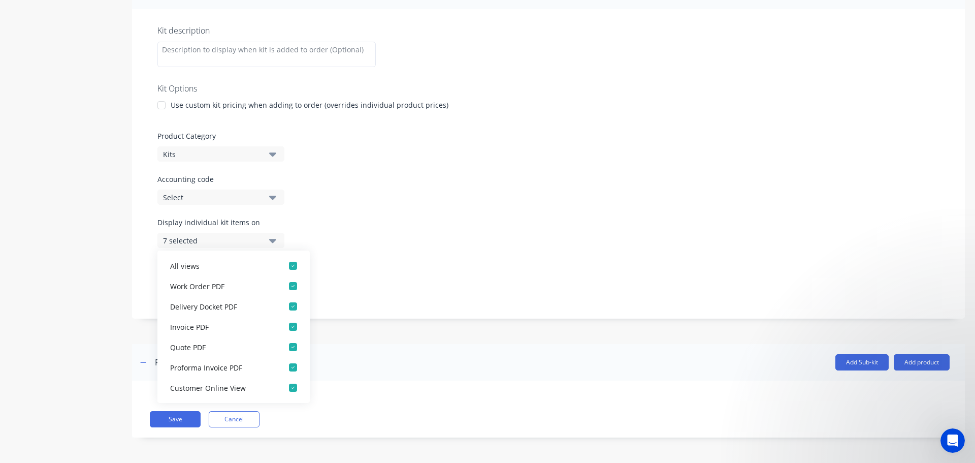
click at [214, 238] on div "7 selected" at bounding box center [212, 240] width 99 height 11
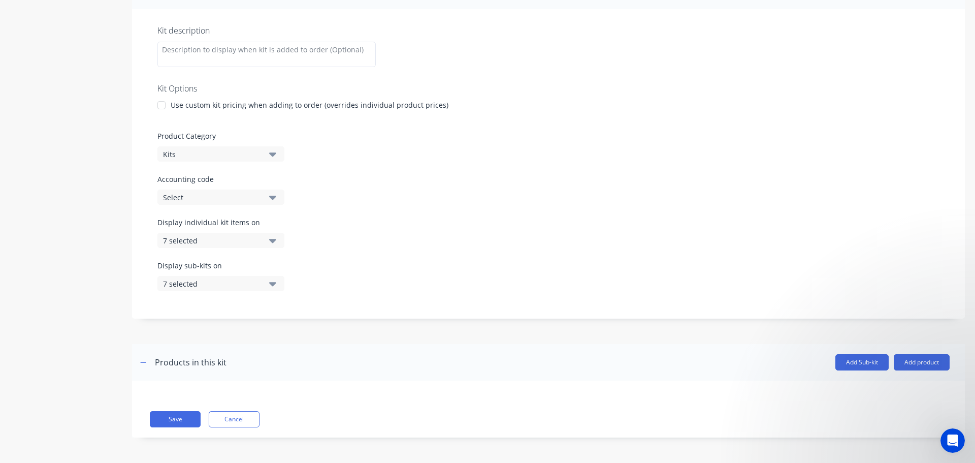
click at [498, 359] on div "Add Sub-kit Add product" at bounding box center [587, 362] width 723 height 16
click at [184, 361] on div "Products in this kit" at bounding box center [191, 362] width 72 height 12
click at [841, 364] on button "Add Sub-kit" at bounding box center [861, 362] width 53 height 16
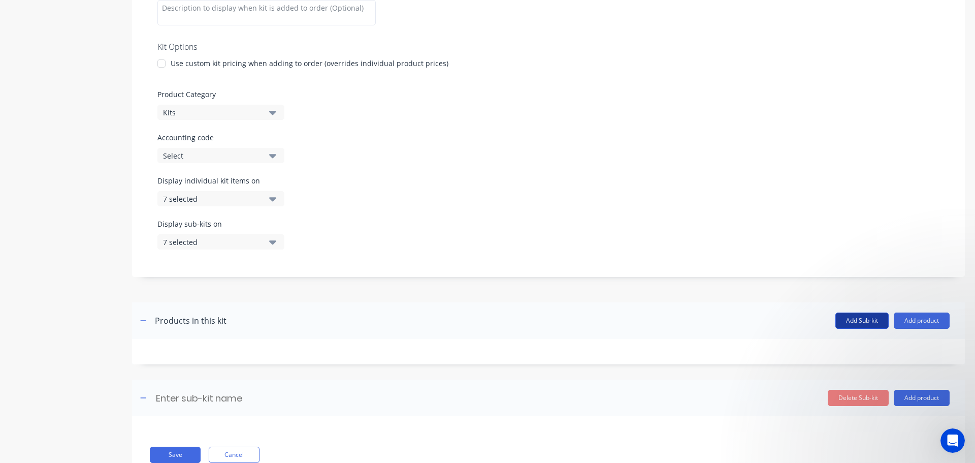
scroll to position [253, 0]
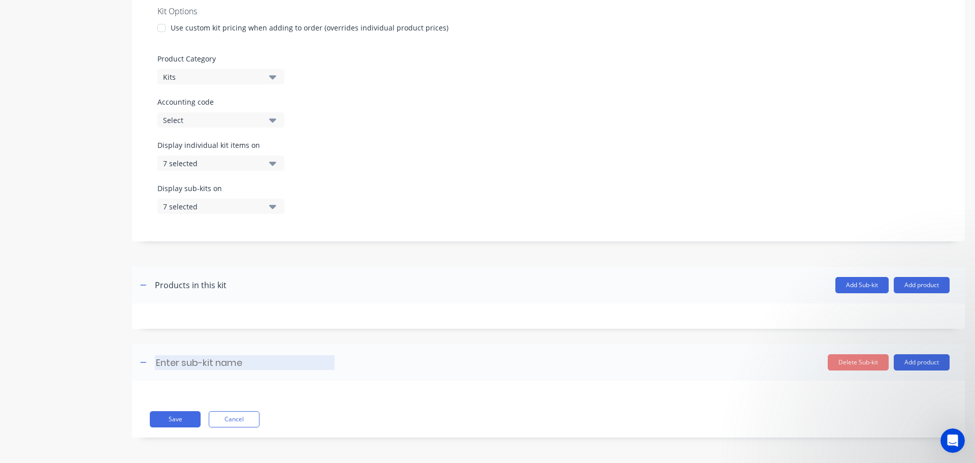
click at [178, 364] on input at bounding box center [245, 362] width 180 height 15
type input "Design"
click at [855, 281] on button "Add Sub-kit" at bounding box center [861, 285] width 53 height 16
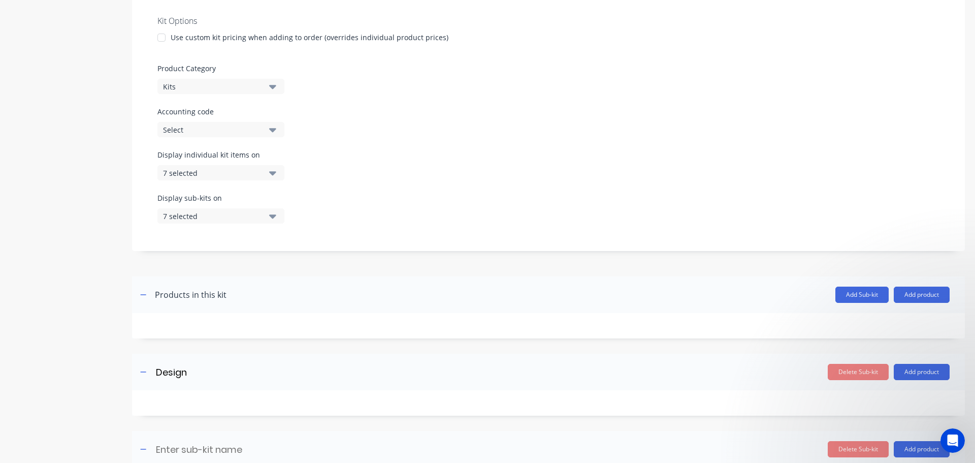
scroll to position [331, 0]
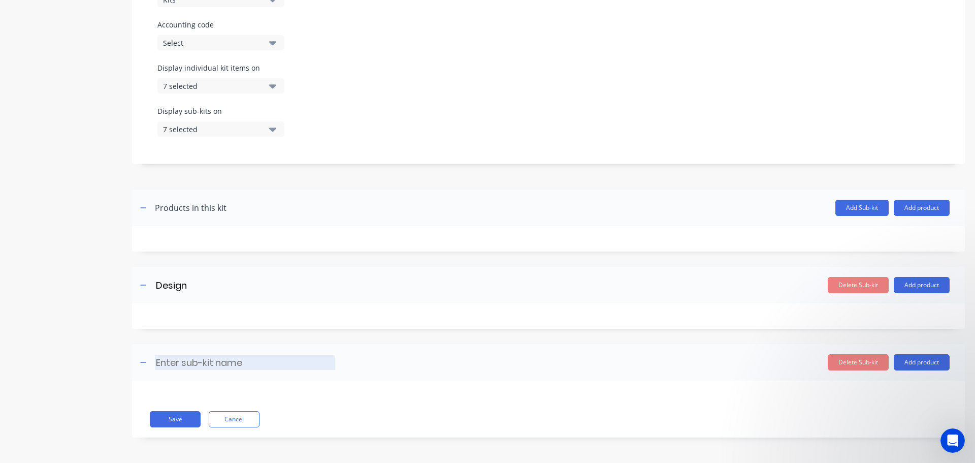
click at [187, 366] on input at bounding box center [245, 362] width 180 height 15
type input "Fabrication Labour"
click at [850, 202] on button "Add Sub-kit" at bounding box center [861, 208] width 53 height 16
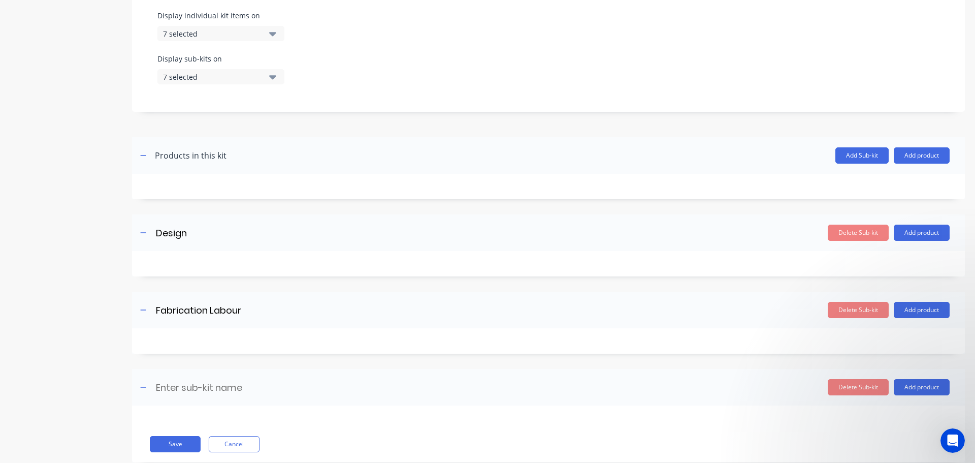
scroll to position [408, 0]
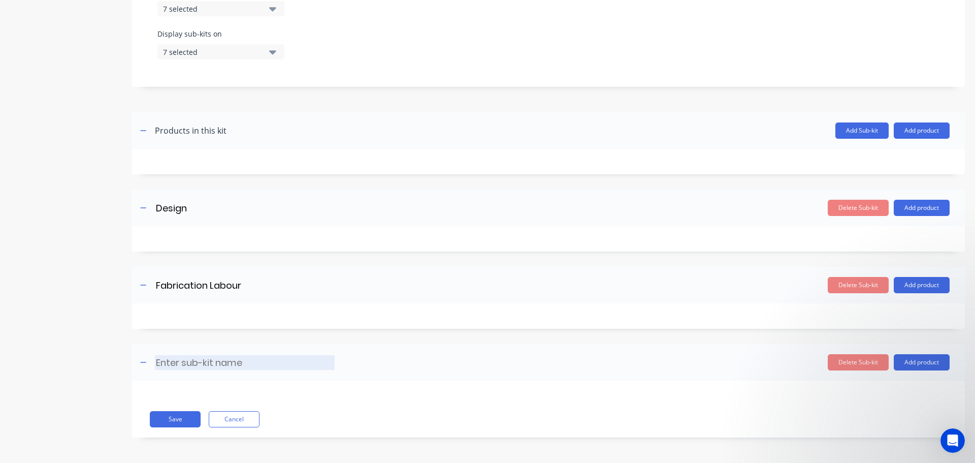
click at [168, 363] on input at bounding box center [245, 362] width 180 height 15
type input "Materials"
click at [841, 128] on button "Add Sub-kit" at bounding box center [861, 130] width 53 height 16
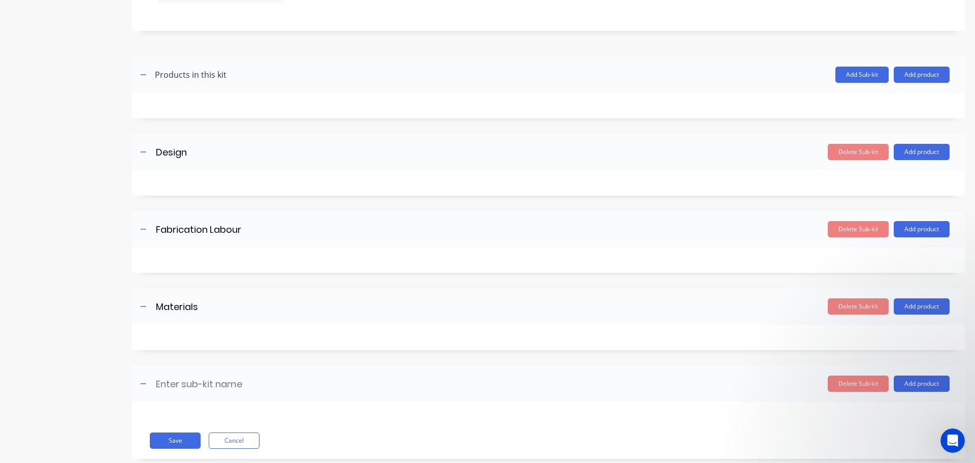
scroll to position [485, 0]
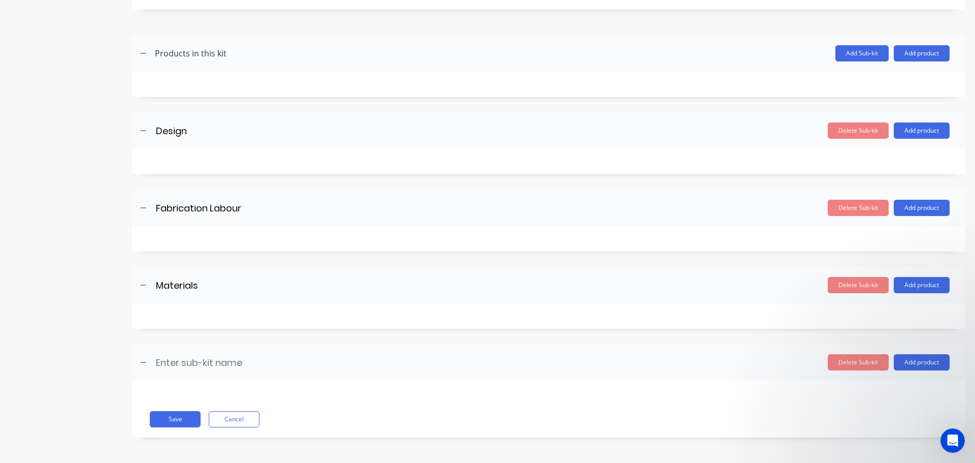
click at [197, 379] on header "Enter sub-kit name Delete Sub-kit Add product" at bounding box center [548, 362] width 833 height 37
drag, startPoint x: 202, startPoint y: 363, endPoint x: 206, endPoint y: 358, distance: 6.9
click at [203, 363] on input at bounding box center [245, 362] width 180 height 15
type input "Freight"
click at [859, 52] on button "Add Sub-kit" at bounding box center [861, 53] width 53 height 16
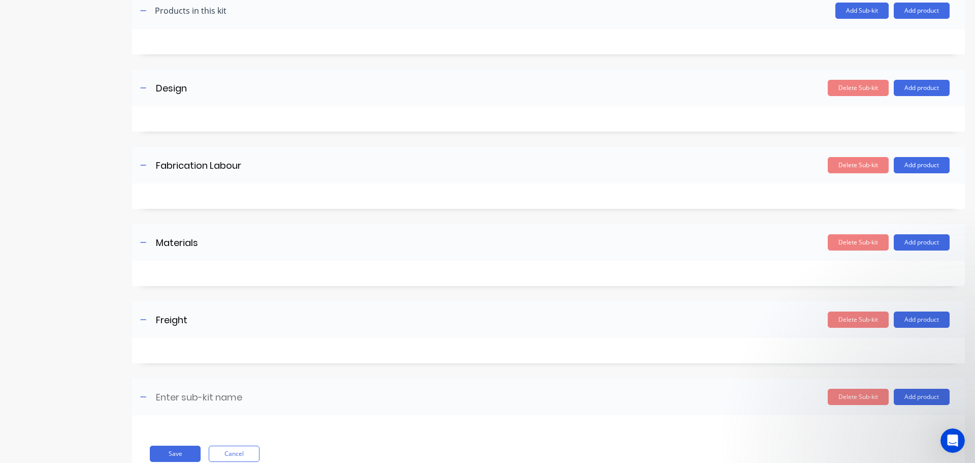
scroll to position [562, 0]
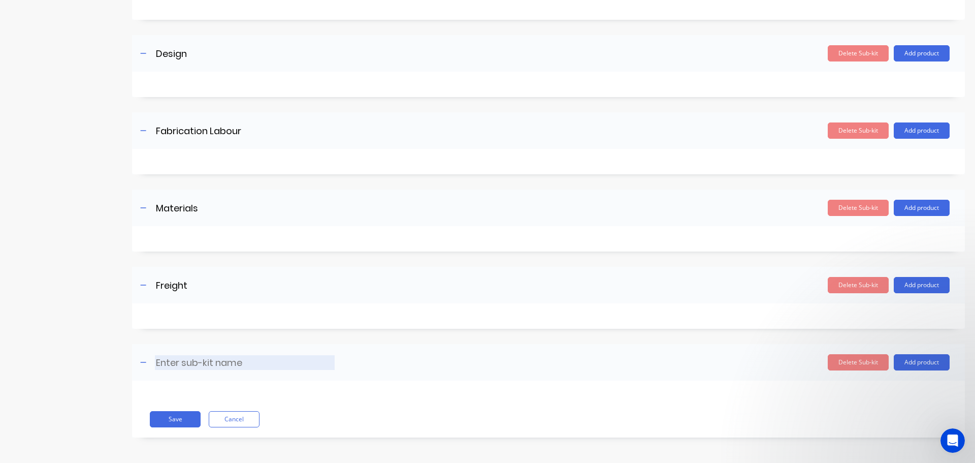
click at [200, 365] on input at bounding box center [245, 362] width 180 height 15
type input "Paint"
drag, startPoint x: 145, startPoint y: 282, endPoint x: 145, endPoint y: 164, distance: 118.8
drag, startPoint x: 189, startPoint y: 207, endPoint x: 196, endPoint y: 200, distance: 9.7
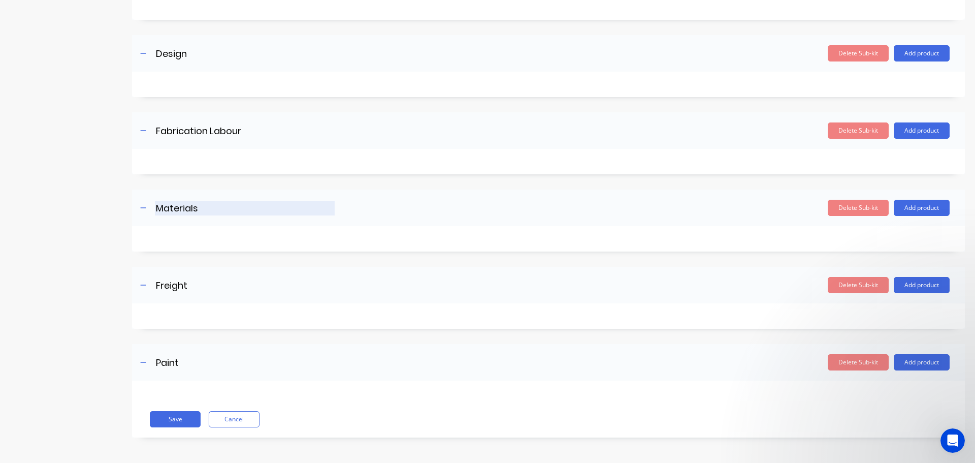
click at [196, 201] on input "Materials" at bounding box center [245, 208] width 180 height 15
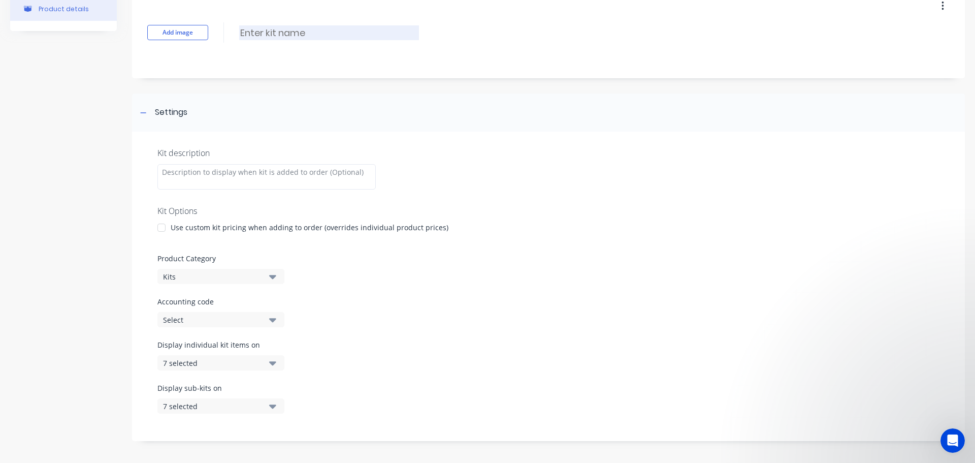
scroll to position [0, 0]
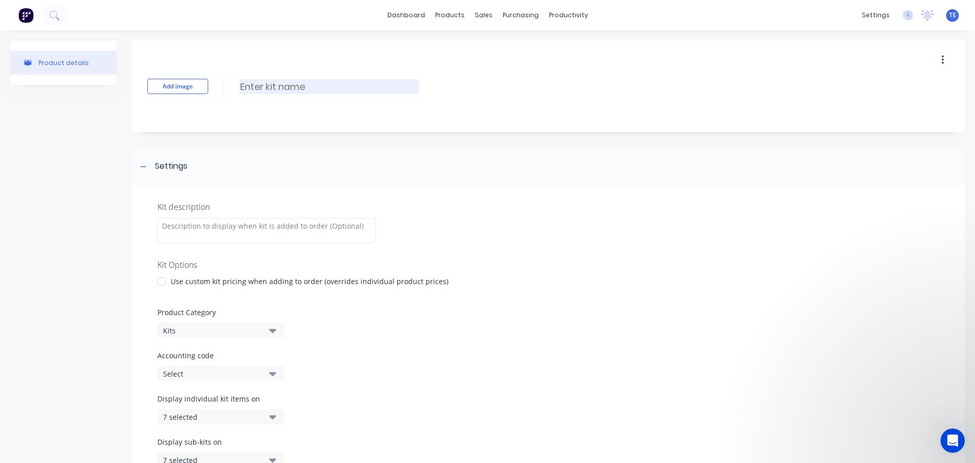
click at [293, 87] on input at bounding box center [329, 86] width 180 height 15
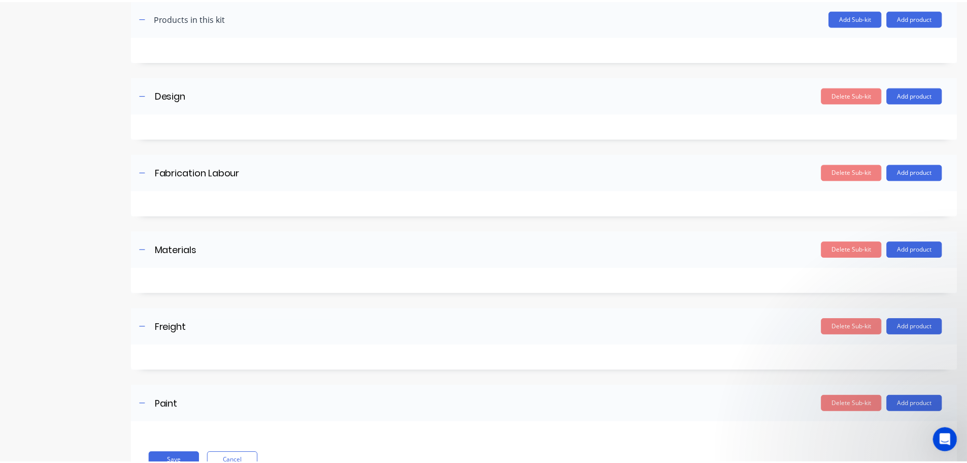
scroll to position [562, 0]
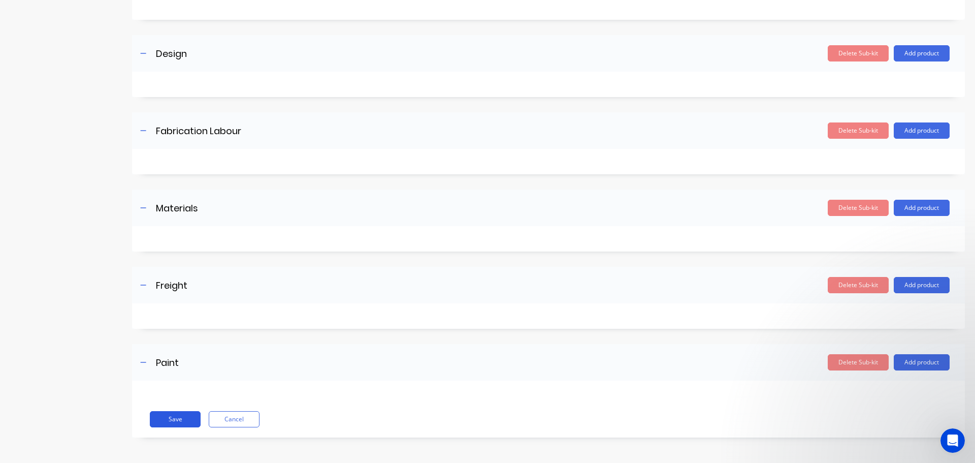
type input "Fab Kit 1"
click at [170, 421] on button "Save" at bounding box center [175, 419] width 51 height 16
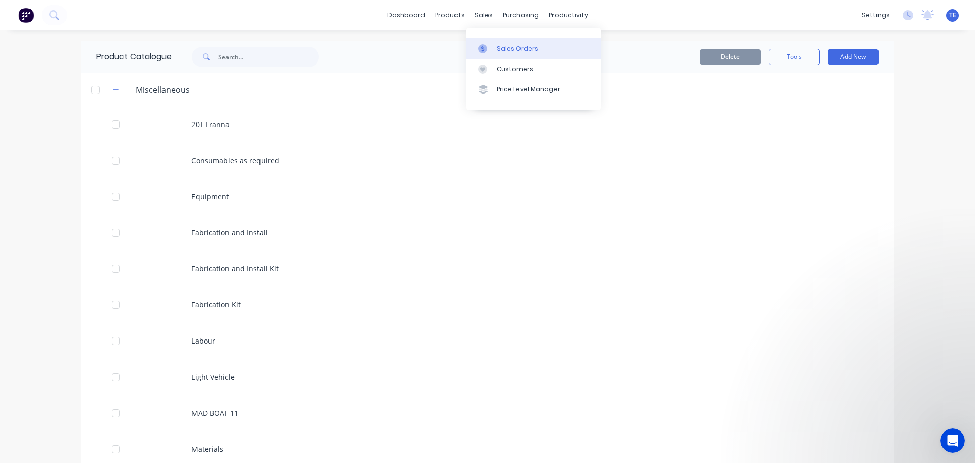
click at [513, 48] on div "Sales Orders" at bounding box center [518, 48] width 42 height 9
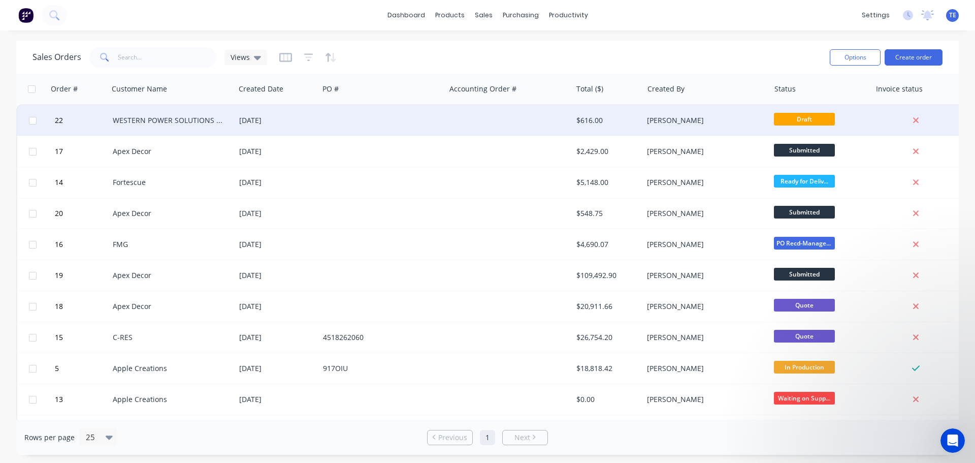
click at [228, 120] on div "WESTERN POWER SOLUTIONS LTD" at bounding box center [172, 120] width 118 height 10
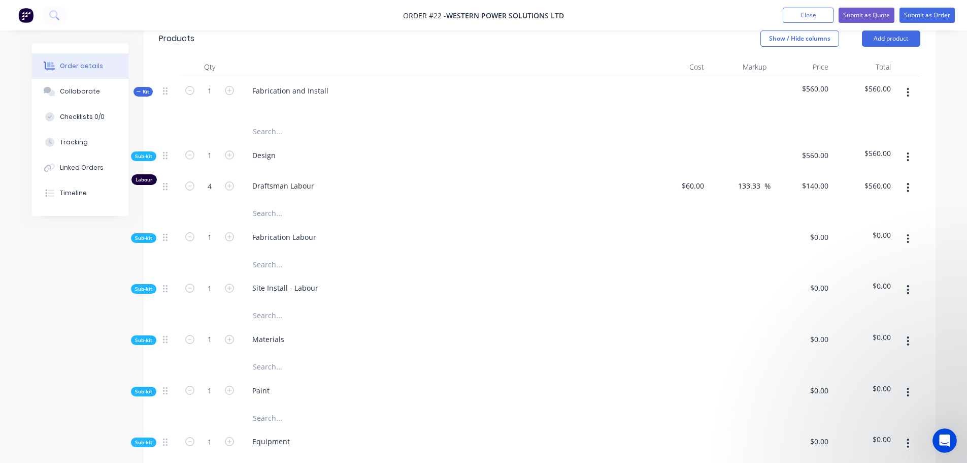
scroll to position [169, 0]
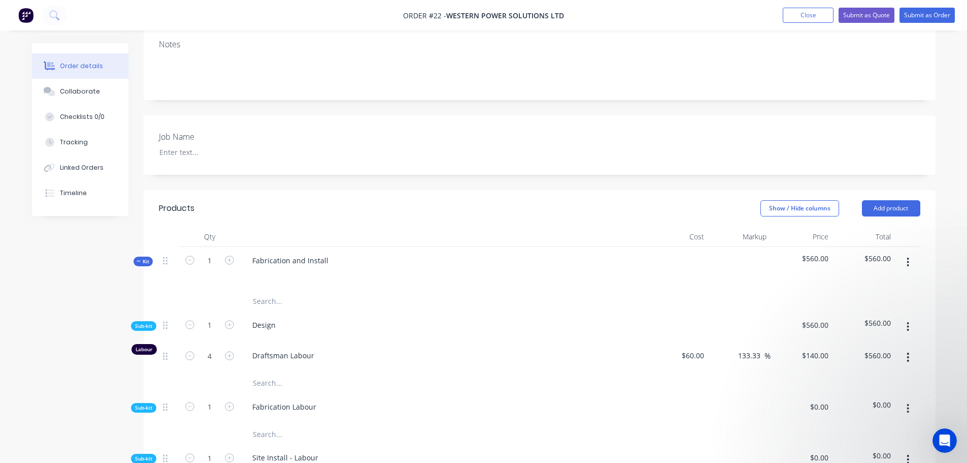
click at [139, 258] on icon at bounding box center [139, 260] width 5 height 5
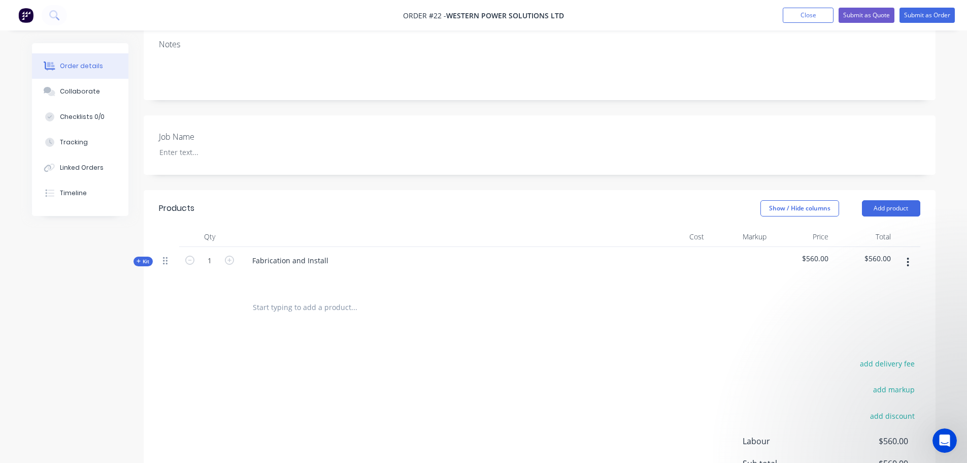
click at [166, 257] on icon at bounding box center [165, 261] width 5 height 8
click at [912, 253] on button "button" at bounding box center [908, 262] width 24 height 18
click at [852, 342] on div "Delete" at bounding box center [872, 349] width 78 height 15
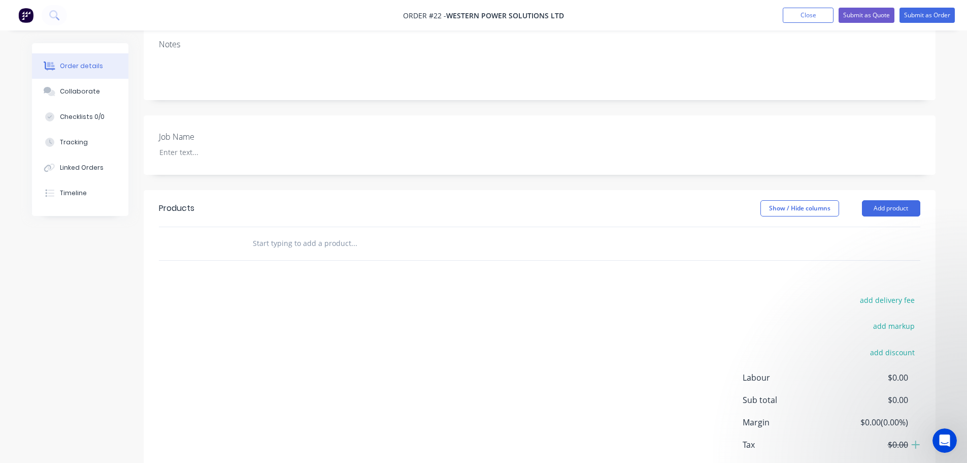
click at [296, 233] on input "text" at bounding box center [353, 243] width 203 height 20
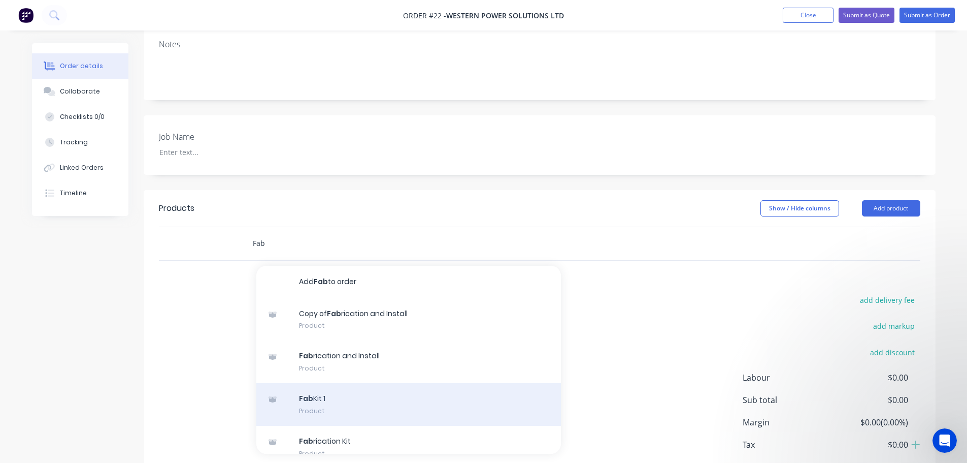
type input "Fab"
click at [306, 393] on div "Fab Kit 1 Product" at bounding box center [408, 404] width 305 height 43
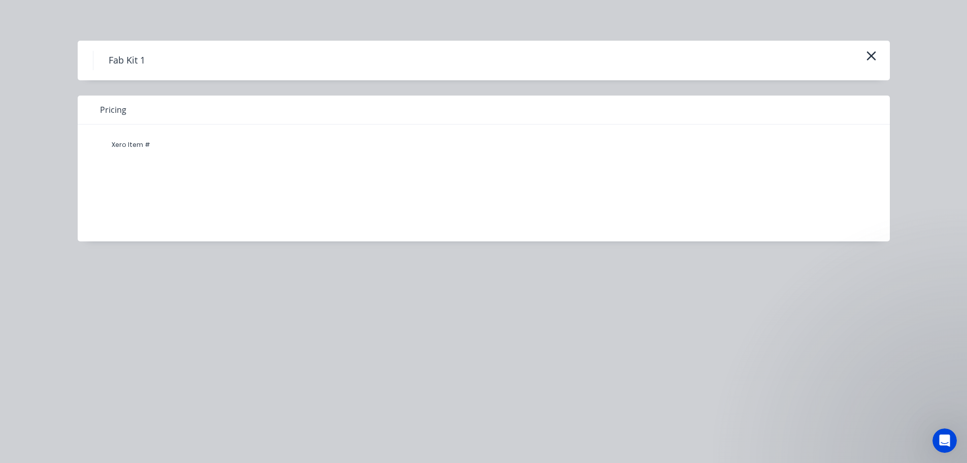
scroll to position [0, 0]
click at [127, 63] on h4 "Fab Kit 1" at bounding box center [127, 60] width 68 height 19
click at [878, 54] on button "button" at bounding box center [871, 56] width 17 height 16
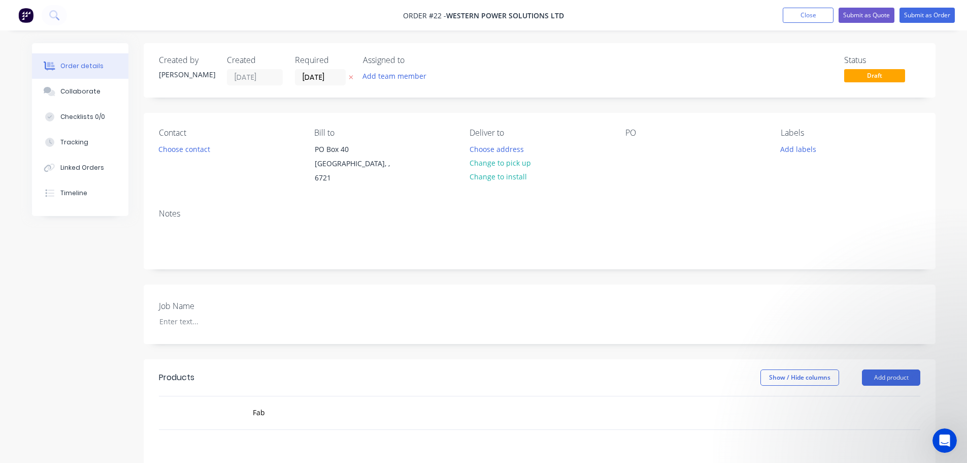
scroll to position [215, 0]
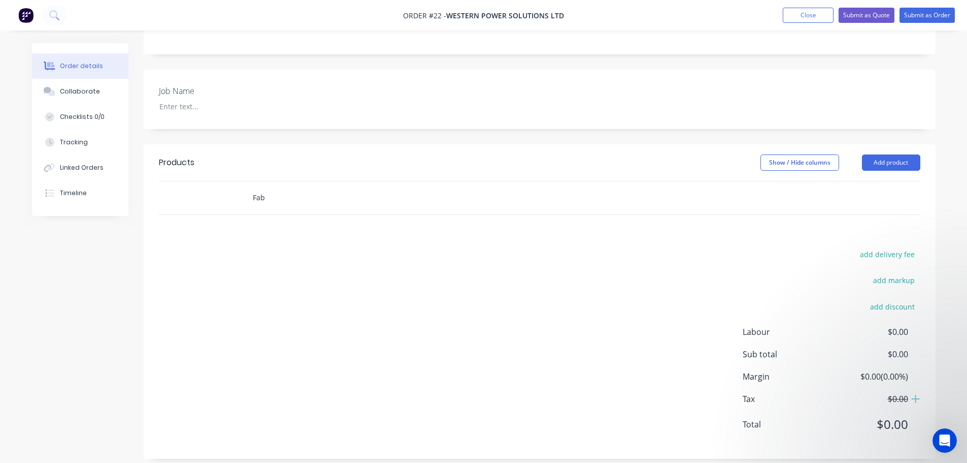
click at [282, 187] on input "Fab" at bounding box center [353, 197] width 203 height 20
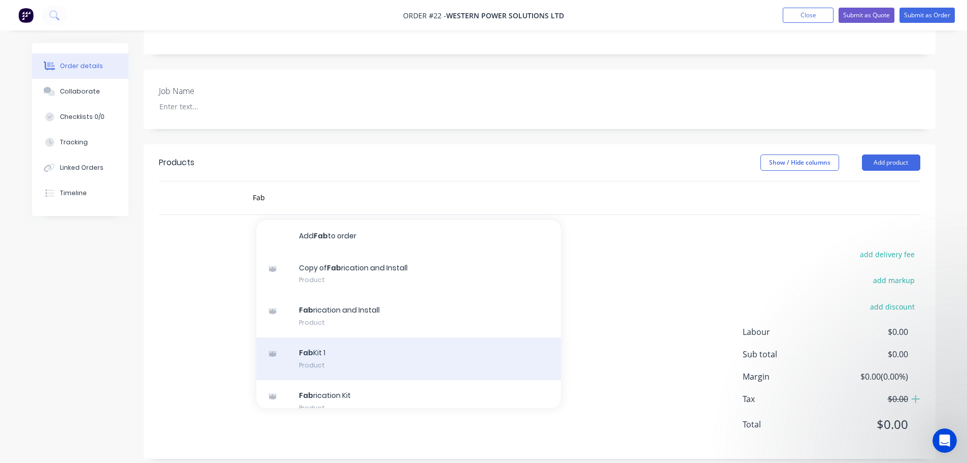
click at [316, 343] on div "Fab Kit 1 Product" at bounding box center [408, 358] width 305 height 43
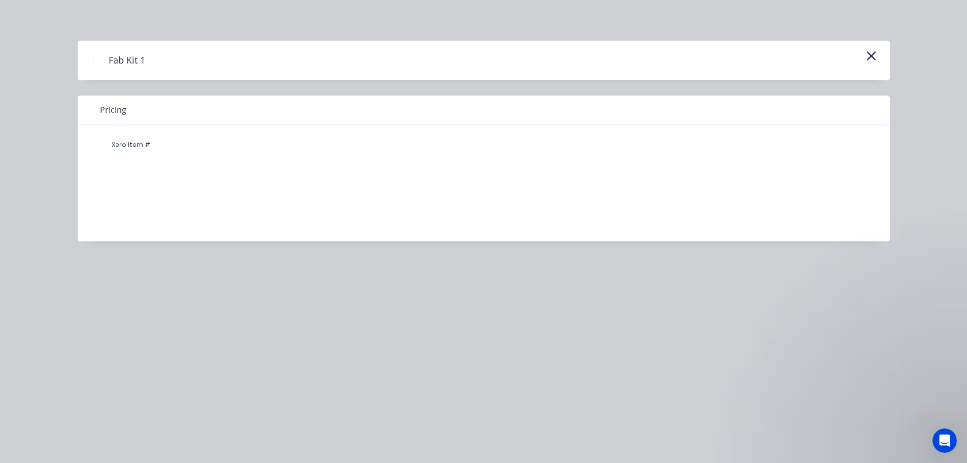
click at [210, 138] on div "Xero Item #" at bounding box center [477, 145] width 752 height 20
click at [129, 138] on div "Xero Item #" at bounding box center [131, 145] width 61 height 20
click at [112, 109] on span "Pricing" at bounding box center [113, 110] width 26 height 12
drag, startPoint x: 136, startPoint y: 140, endPoint x: 152, endPoint y: 80, distance: 62.1
click at [137, 140] on div "Xero Item #" at bounding box center [131, 145] width 61 height 20
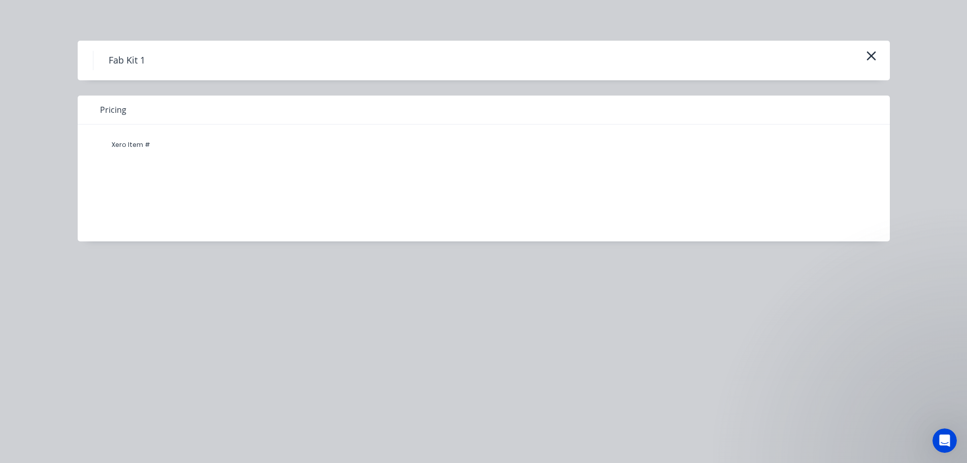
click at [139, 61] on h4 "Fab Kit 1" at bounding box center [127, 60] width 68 height 19
click at [763, 67] on div "Fab Kit 1" at bounding box center [484, 60] width 782 height 19
click at [722, 179] on div "Xero Item #" at bounding box center [476, 175] width 797 height 102
click at [899, 53] on div "Fab Kit 1 Pricing Xero Item #" at bounding box center [483, 231] width 967 height 463
click at [885, 53] on div "Fab Kit 1" at bounding box center [484, 61] width 813 height 40
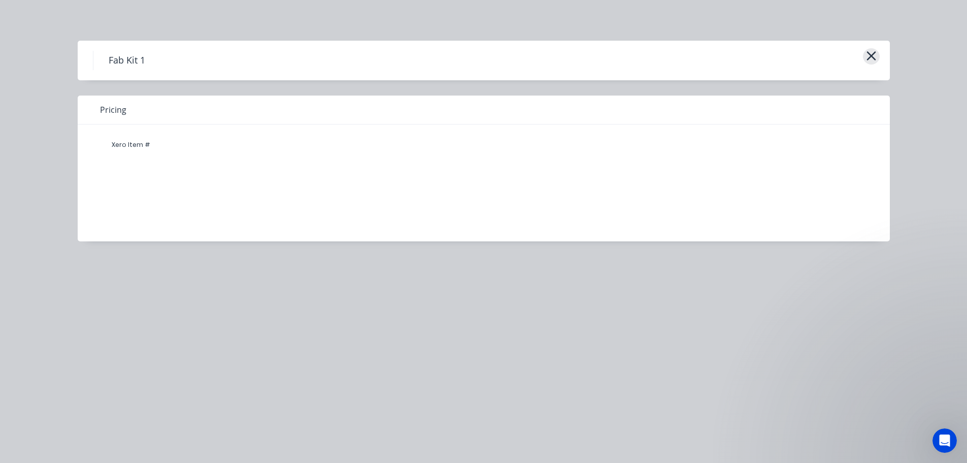
click at [877, 55] on button "button" at bounding box center [871, 56] width 17 height 16
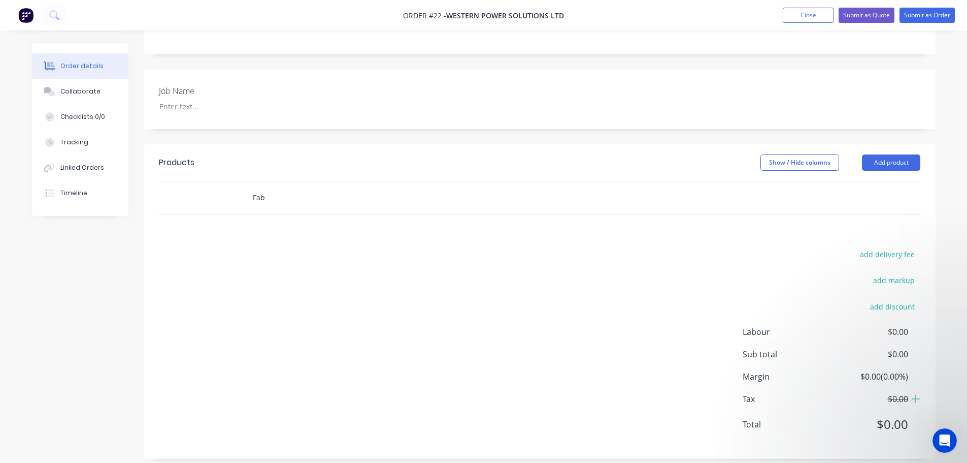
click at [282, 187] on input "Fab" at bounding box center [353, 197] width 203 height 20
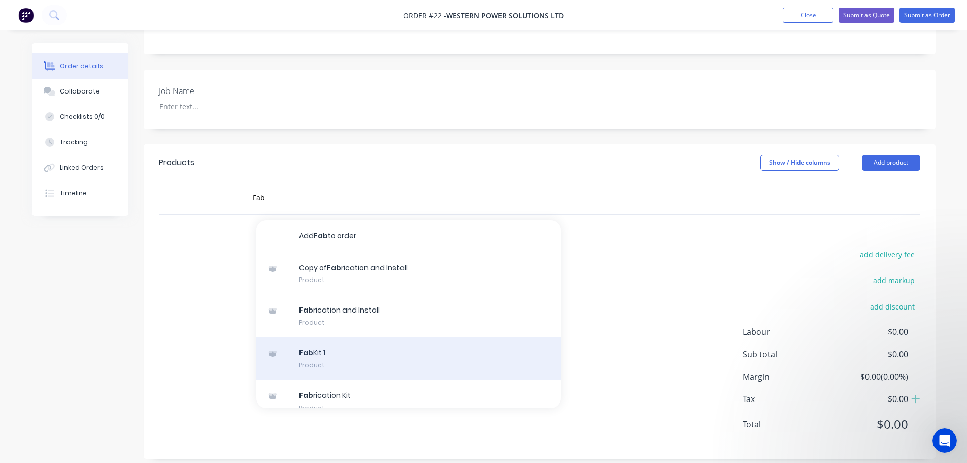
click at [320, 346] on div "Fab Kit 1 Product" at bounding box center [408, 358] width 305 height 43
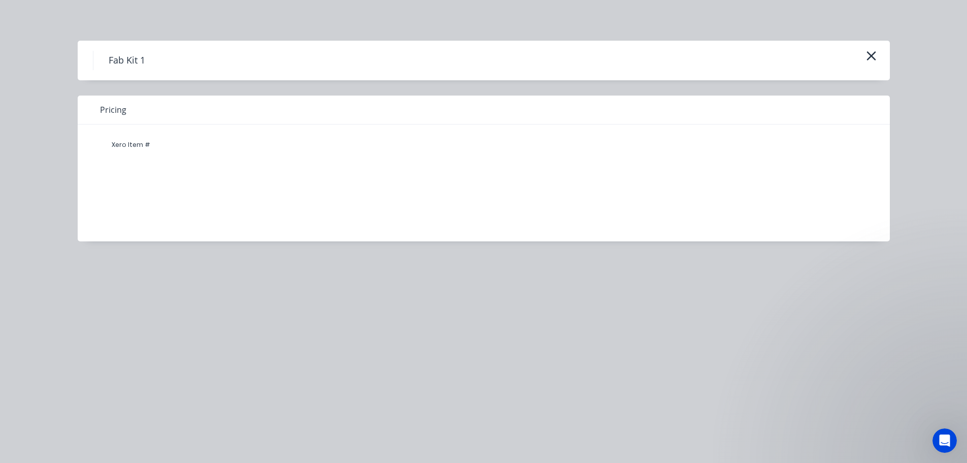
click at [148, 171] on div "Xero Item #" at bounding box center [476, 175] width 797 height 102
click at [136, 138] on div "Xero Item #" at bounding box center [131, 145] width 61 height 20
click at [121, 104] on span "Pricing" at bounding box center [113, 110] width 26 height 12
click at [208, 64] on div "Fab Kit 1" at bounding box center [484, 60] width 782 height 19
click at [619, 96] on div "Pricing" at bounding box center [484, 109] width 813 height 29
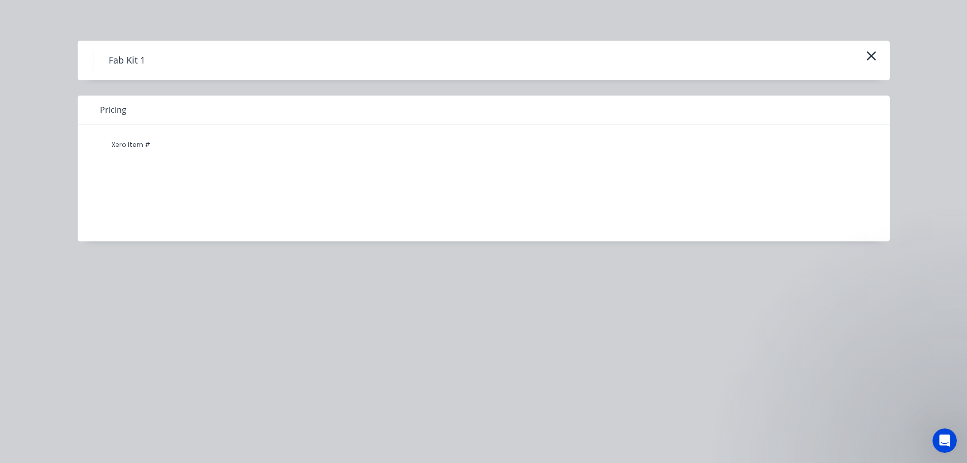
drag, startPoint x: 616, startPoint y: 187, endPoint x: 855, endPoint y: 71, distance: 266.0
click at [619, 185] on div "Xero Item #" at bounding box center [476, 175] width 797 height 102
click at [855, 71] on div "Fab Kit 1" at bounding box center [484, 61] width 813 height 40
click at [872, 56] on icon "button" at bounding box center [871, 55] width 9 height 9
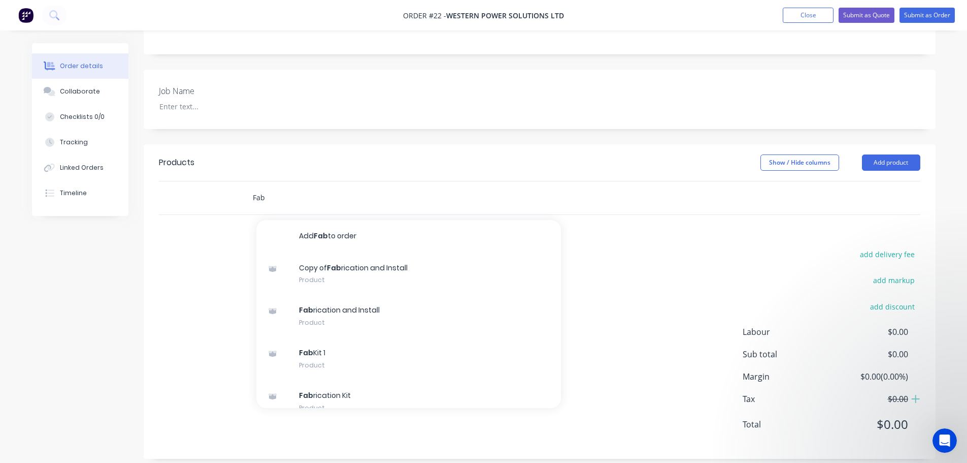
click at [271, 187] on input "Fab" at bounding box center [353, 197] width 203 height 20
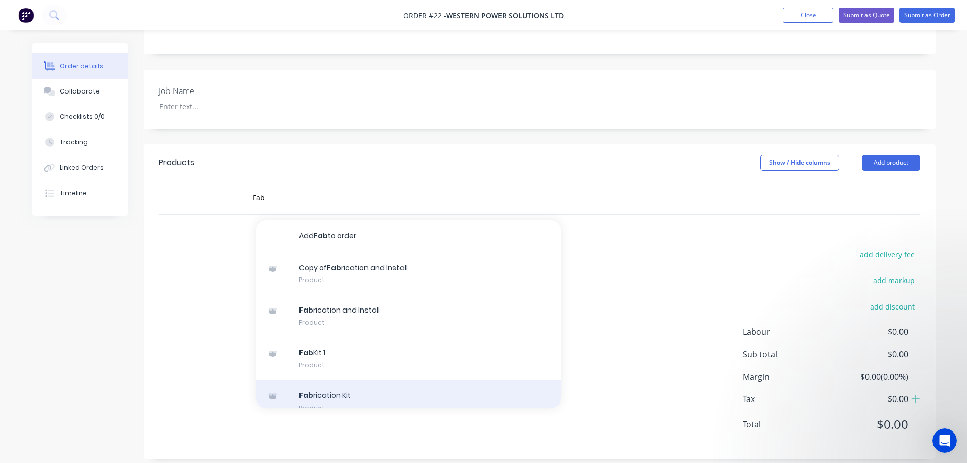
click at [332, 382] on div "Fab rication Kit Product" at bounding box center [408, 401] width 305 height 43
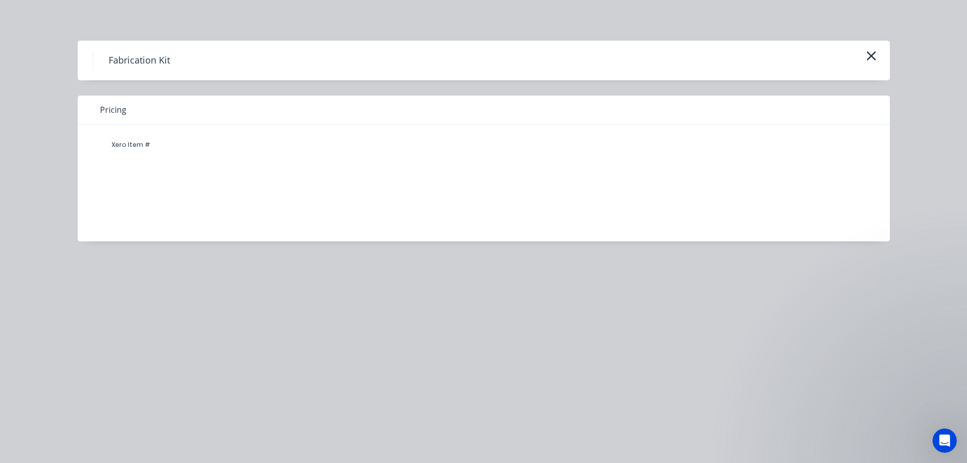
drag, startPoint x: 97, startPoint y: 141, endPoint x: 202, endPoint y: 149, distance: 104.9
click at [101, 146] on div "Xero Item #" at bounding box center [476, 175] width 797 height 102
drag, startPoint x: 293, startPoint y: 157, endPoint x: 345, endPoint y: 88, distance: 86.9
click at [294, 157] on div "Xero Item #" at bounding box center [476, 175] width 797 height 102
drag, startPoint x: 390, startPoint y: 39, endPoint x: 394, endPoint y: 43, distance: 5.4
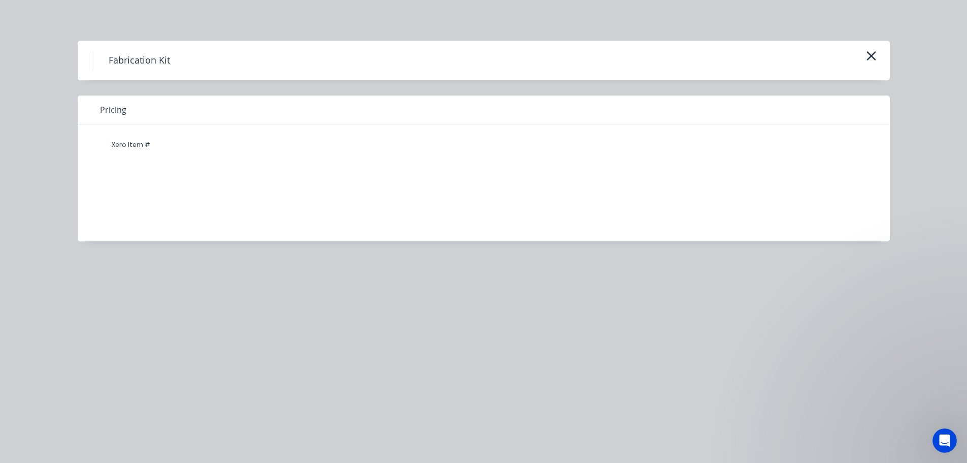
click at [388, 45] on div "Fabrication Kit Pricing Xero Item #" at bounding box center [483, 231] width 967 height 463
click at [874, 56] on icon "button" at bounding box center [871, 56] width 11 height 14
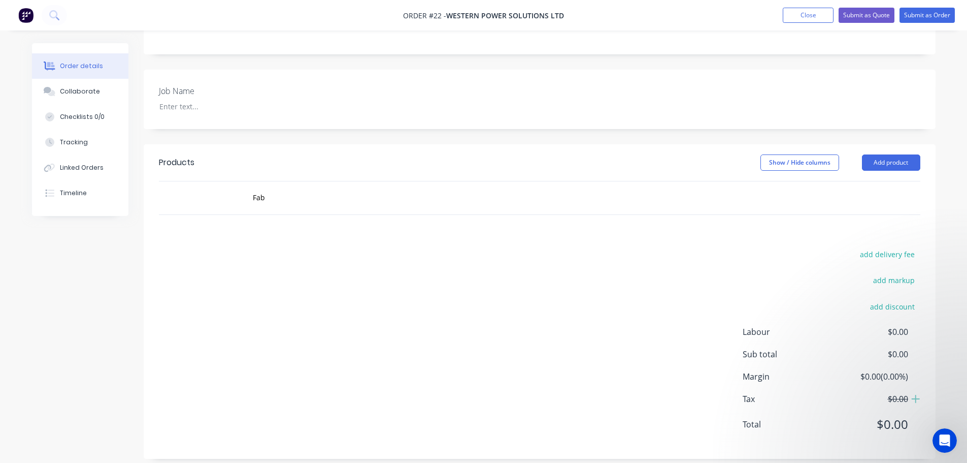
drag, startPoint x: 470, startPoint y: 197, endPoint x: 186, endPoint y: 178, distance: 284.0
click at [186, 181] on div "Fab" at bounding box center [540, 197] width 762 height 33
click at [886, 154] on button "Add product" at bounding box center [891, 162] width 58 height 16
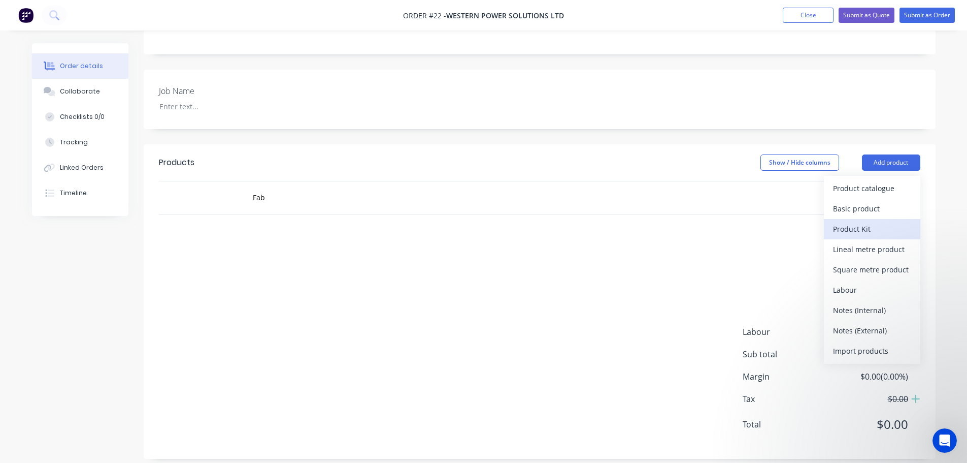
click at [859, 221] on div "Product Kit" at bounding box center [872, 228] width 78 height 15
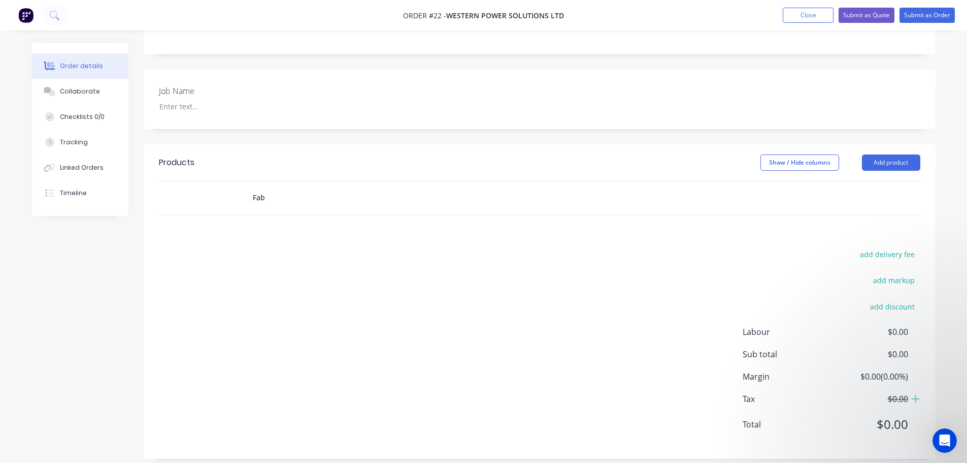
click at [892, 132] on div "Created by [PERSON_NAME] Created [DATE] Required [DATE] Assigned to Add team me…" at bounding box center [540, 143] width 792 height 630
click at [887, 154] on button "Add product" at bounding box center [891, 162] width 58 height 16
click at [845, 243] on div "Back" at bounding box center [872, 249] width 78 height 15
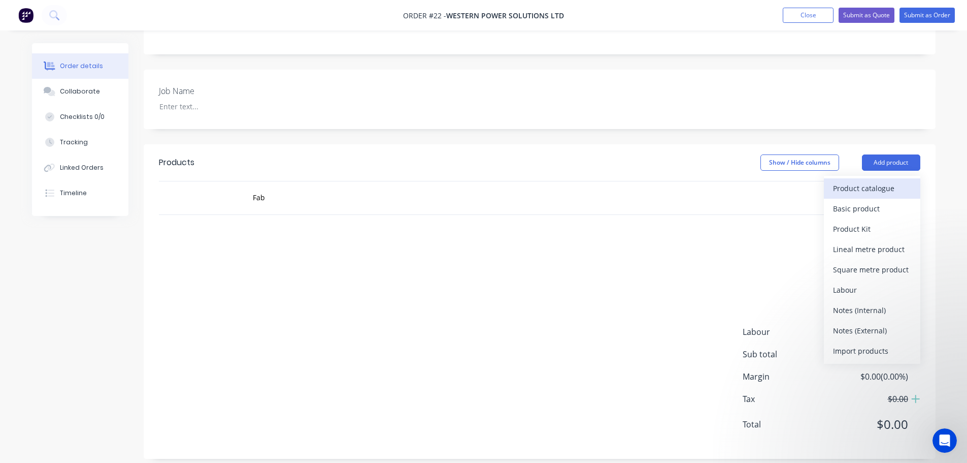
click at [851, 181] on div "Product catalogue" at bounding box center [872, 188] width 78 height 15
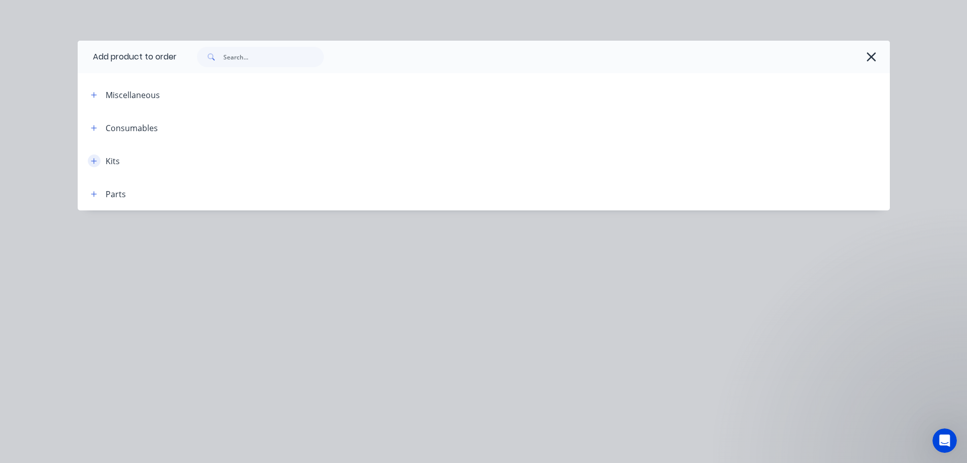
click at [87, 163] on div "Kits" at bounding box center [101, 160] width 37 height 13
click at [89, 161] on button "button" at bounding box center [94, 160] width 13 height 13
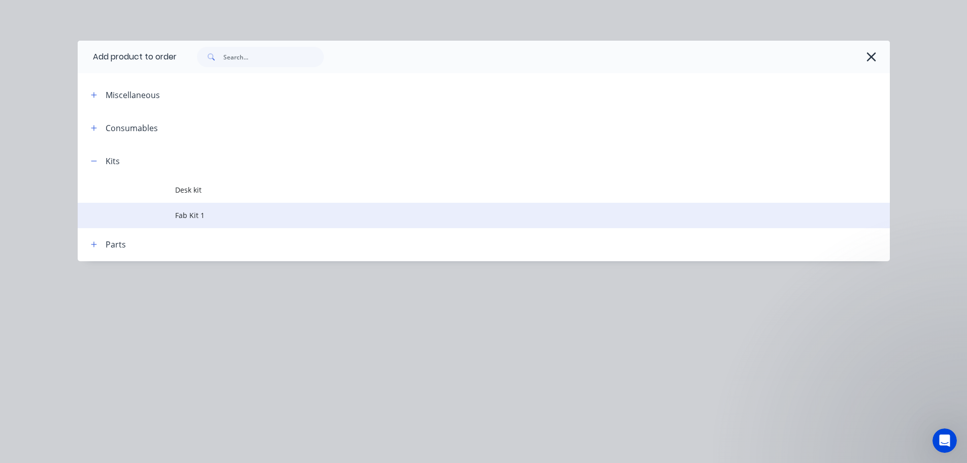
click at [194, 218] on span "Fab Kit 1" at bounding box center [461, 215] width 572 height 11
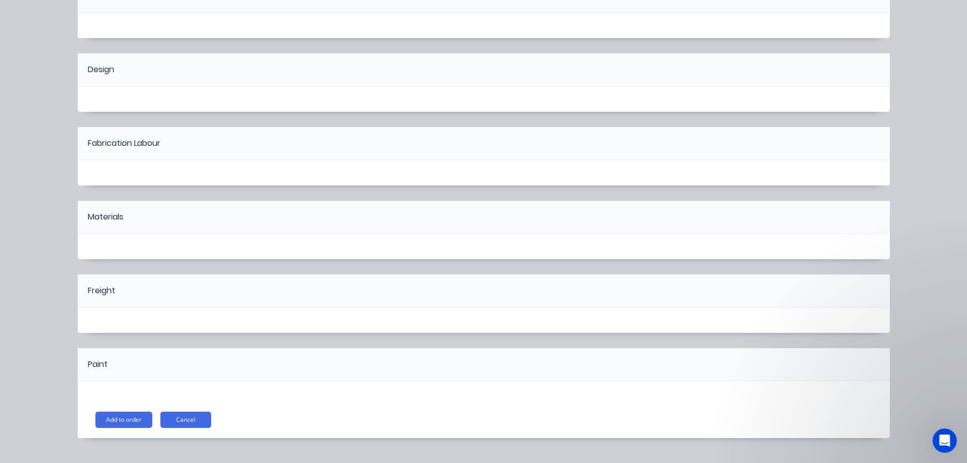
scroll to position [136, 0]
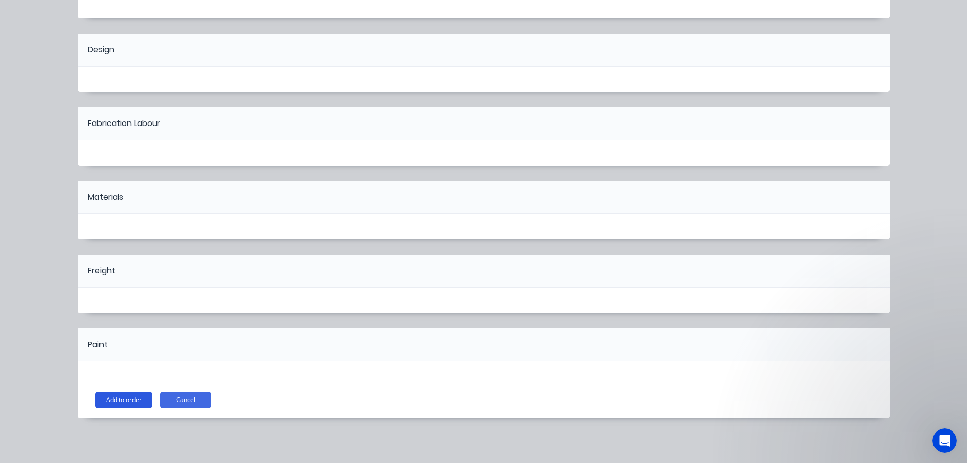
click at [114, 400] on button "Add to order" at bounding box center [123, 400] width 57 height 16
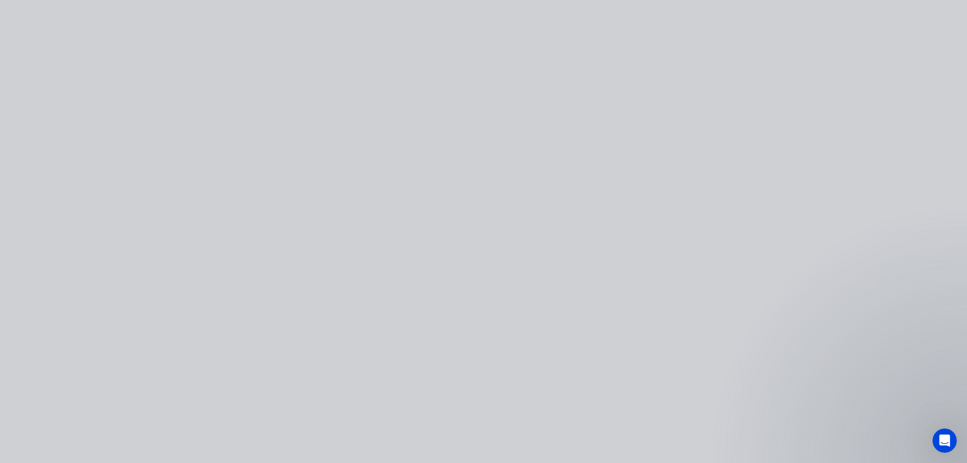
scroll to position [0, 0]
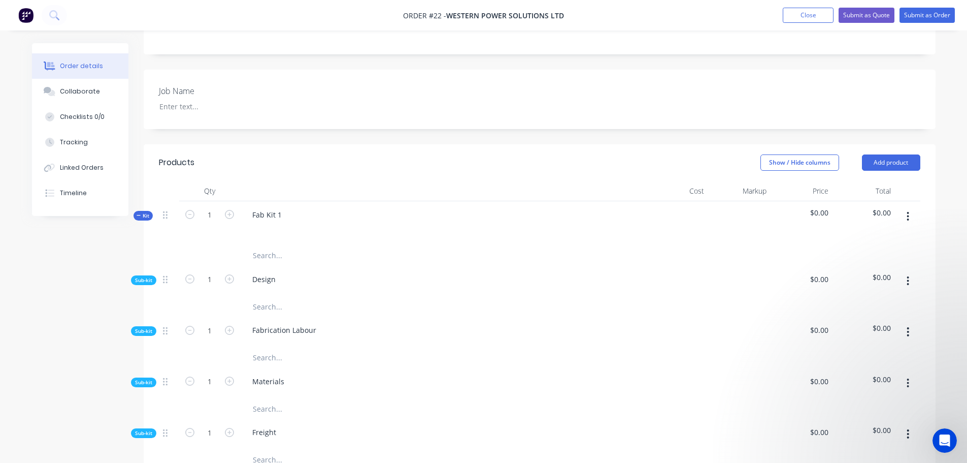
click at [263, 296] on input "text" at bounding box center [353, 306] width 203 height 20
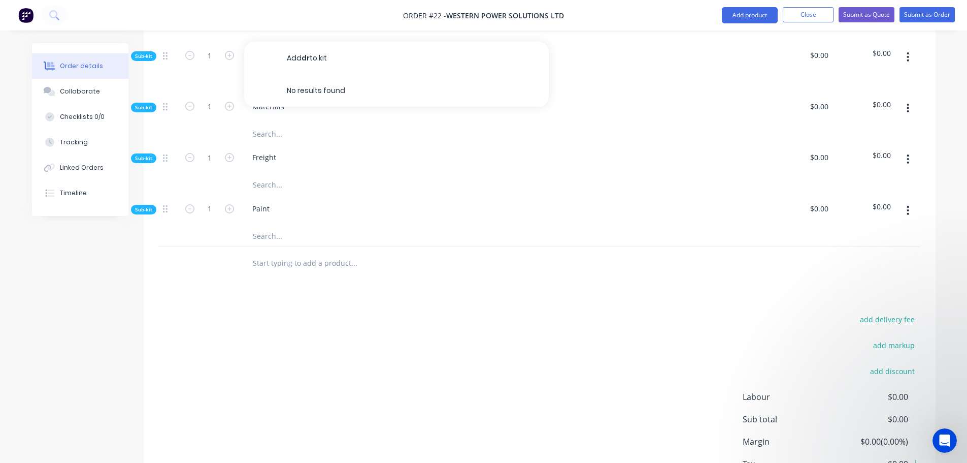
scroll to position [555, 0]
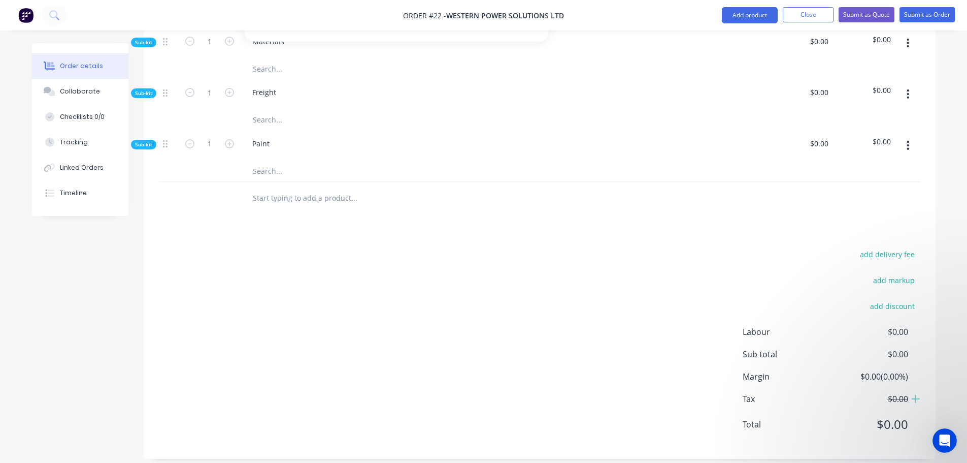
type input "dr"
click at [279, 192] on input "text" at bounding box center [353, 198] width 203 height 20
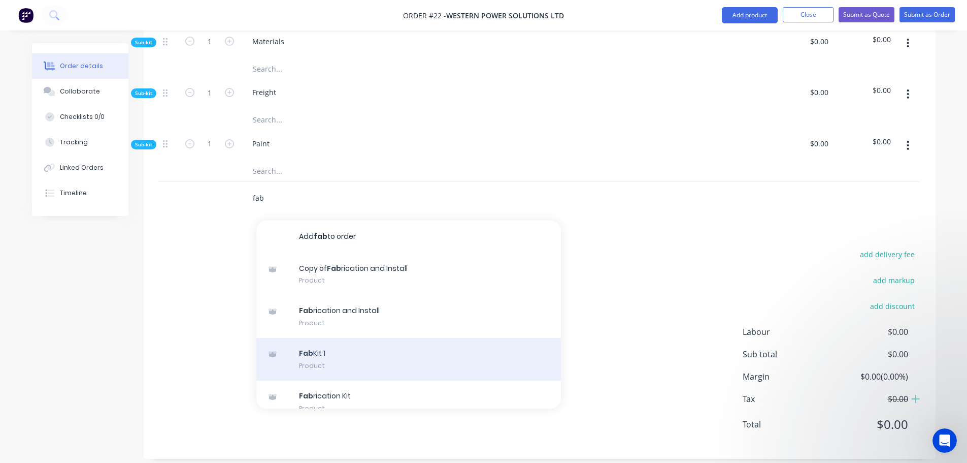
type input "fab"
click at [315, 349] on div "Fab Kit 1 Product" at bounding box center [408, 359] width 305 height 43
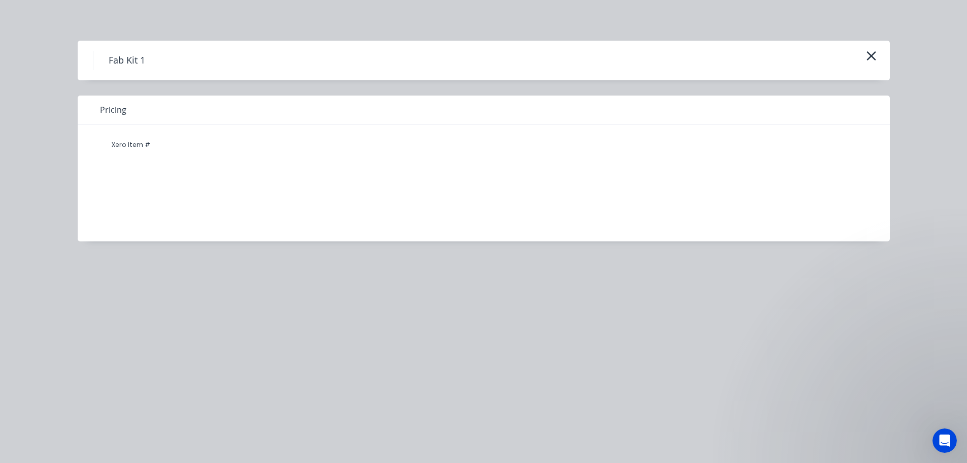
click at [162, 101] on div "Pricing" at bounding box center [484, 109] width 813 height 29
drag, startPoint x: 153, startPoint y: 49, endPoint x: 154, endPoint y: 54, distance: 5.2
click at [154, 54] on div "Fab Kit 1" at bounding box center [484, 61] width 813 height 40
click at [166, 152] on div "Xero Item #" at bounding box center [477, 145] width 752 height 20
click at [209, 72] on div "Fab Kit 1" at bounding box center [484, 61] width 813 height 40
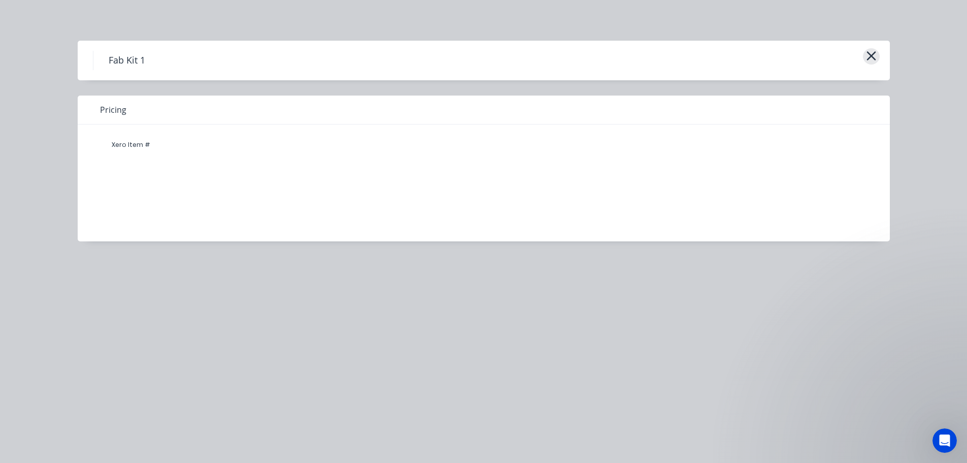
click at [874, 54] on icon "button" at bounding box center [871, 55] width 9 height 9
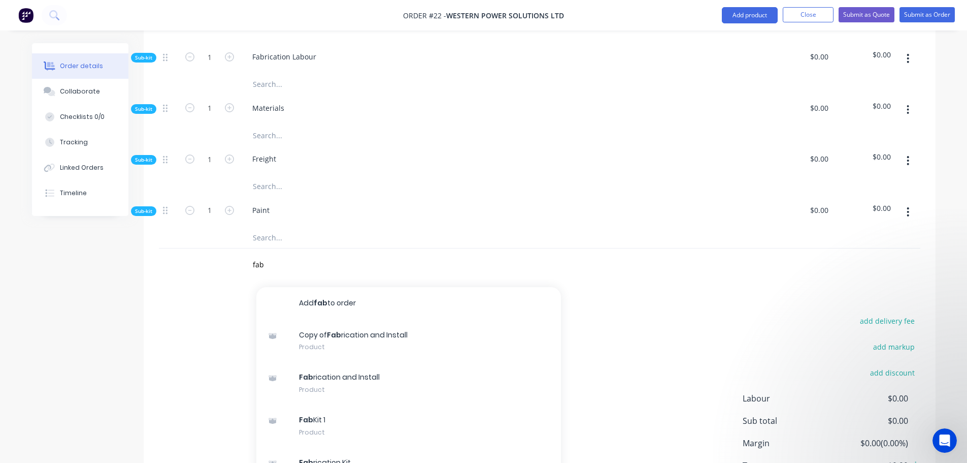
scroll to position [508, 0]
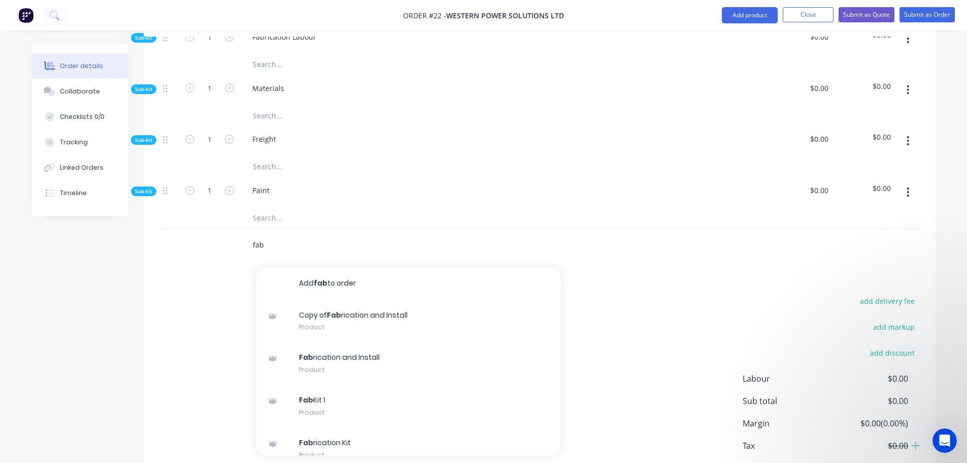
click at [281, 238] on input "fab" at bounding box center [353, 245] width 203 height 20
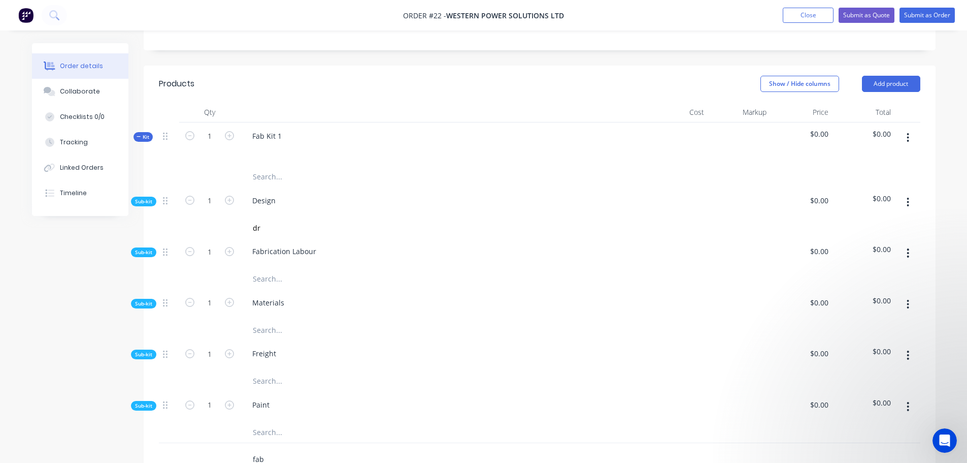
scroll to position [169, 0]
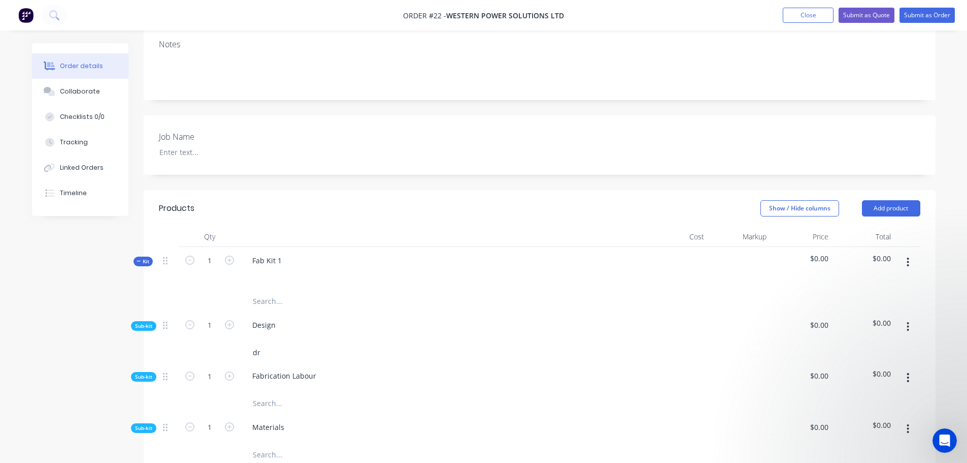
click at [270, 345] on input "dr" at bounding box center [353, 352] width 203 height 20
drag, startPoint x: 269, startPoint y: 342, endPoint x: 236, endPoint y: 341, distance: 33.0
click at [236, 342] on div "dr" at bounding box center [540, 352] width 762 height 20
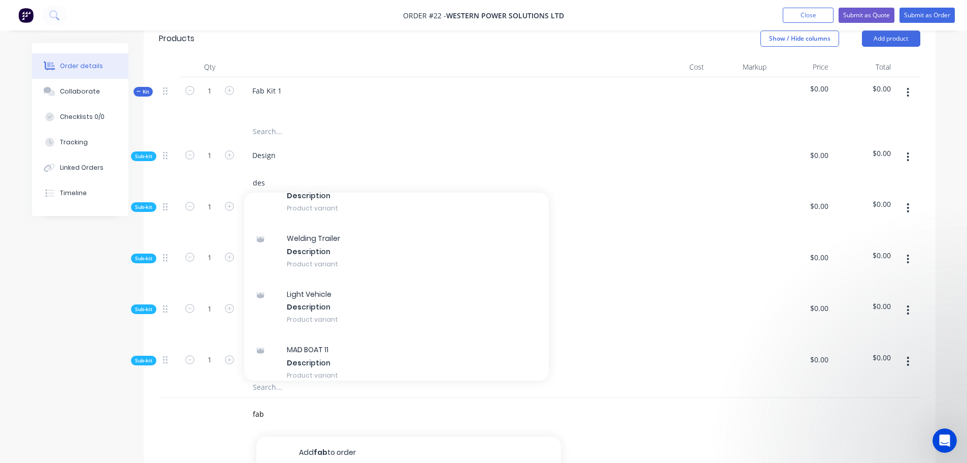
type input "des"
click at [290, 172] on input "des" at bounding box center [353, 182] width 203 height 20
click at [288, 175] on input "des" at bounding box center [353, 182] width 203 height 20
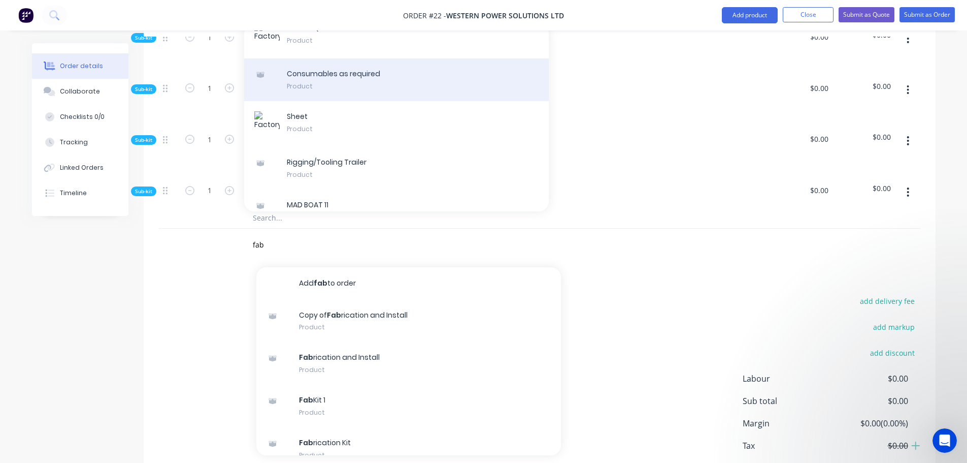
scroll to position [637, 0]
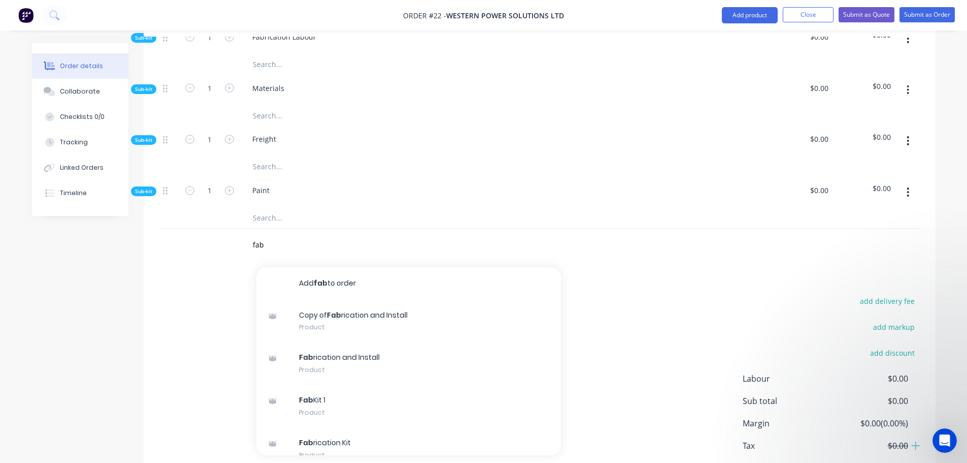
click at [164, 308] on div "add delivery fee add markup add discount Labour $0.00 Sub total $0.00 Margin $0…" at bounding box center [540, 392] width 762 height 196
drag, startPoint x: 259, startPoint y: 237, endPoint x: 215, endPoint y: 237, distance: 43.7
click at [215, 237] on div "fab Add fab to order Copy of Fab rication and Install Product Fab rication and …" at bounding box center [540, 245] width 762 height 33
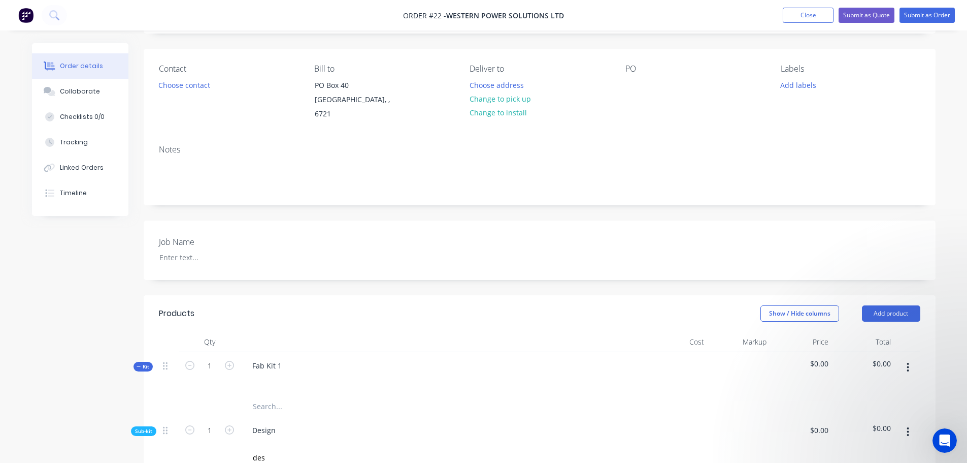
scroll to position [0, 0]
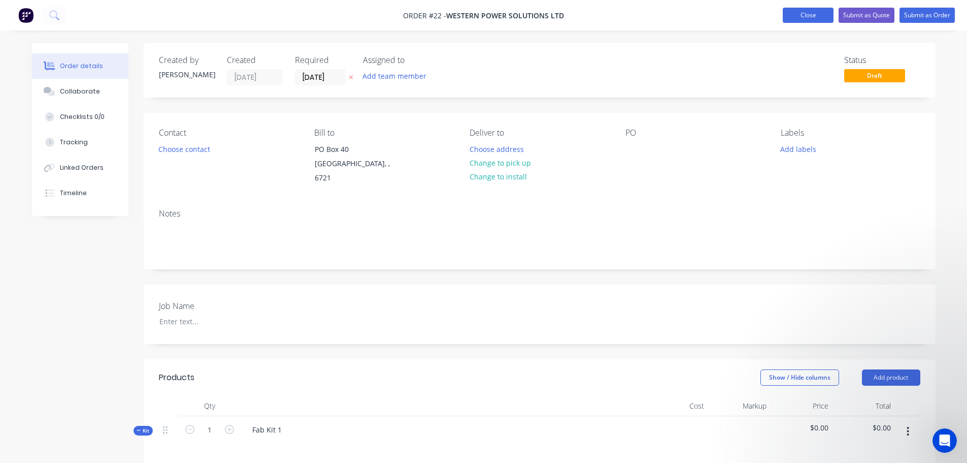
click at [809, 15] on button "Close" at bounding box center [808, 15] width 51 height 15
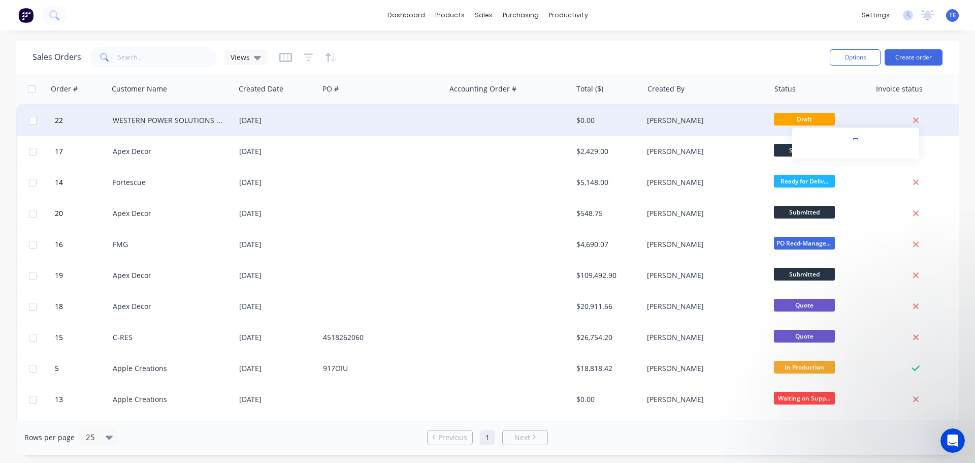
click at [916, 118] on icon at bounding box center [916, 120] width 7 height 9
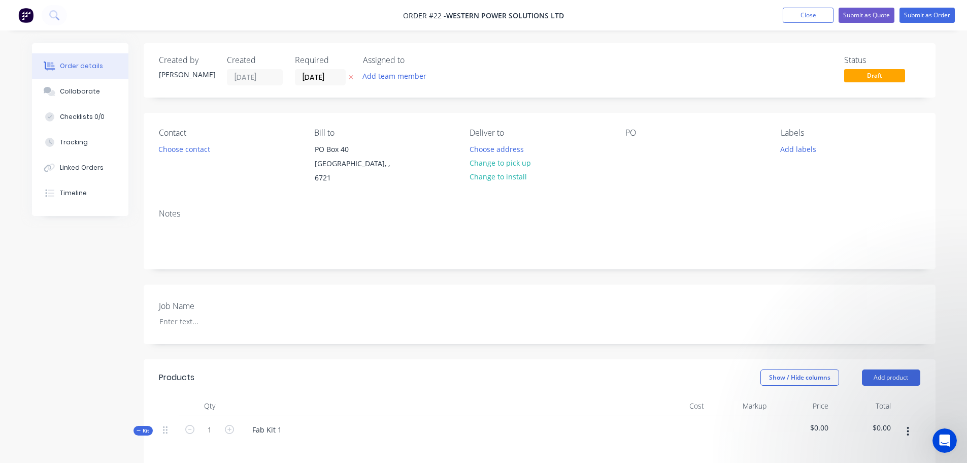
click at [492, 14] on span "WESTERN POWER SOLUTIONS LTD" at bounding box center [505, 16] width 118 height 10
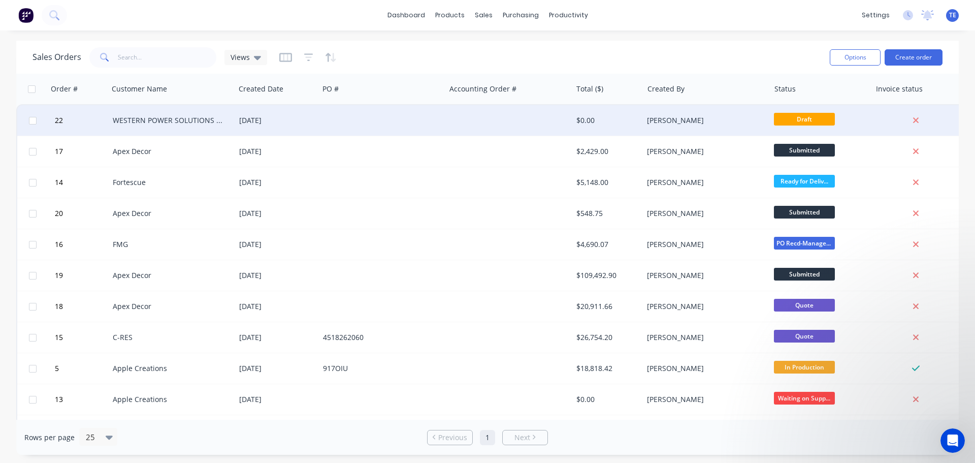
click at [34, 120] on input "checkbox" at bounding box center [33, 121] width 8 height 8
checkbox input "true"
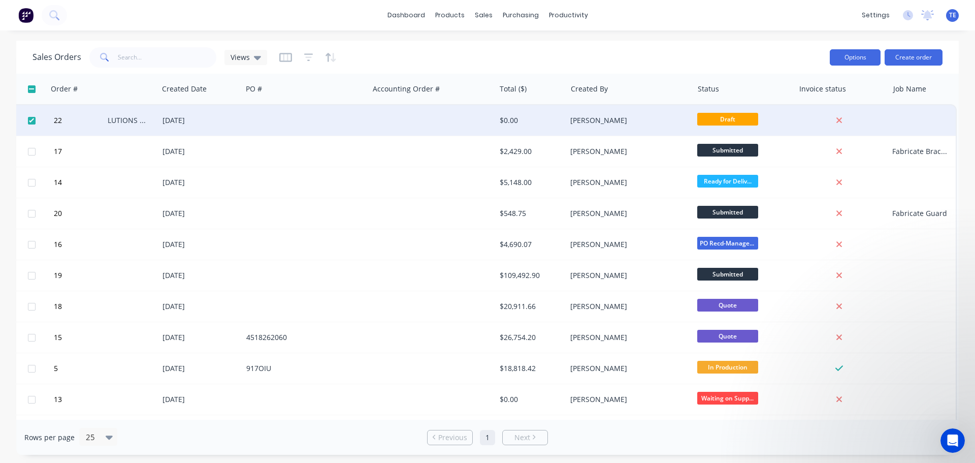
click at [856, 60] on button "Options" at bounding box center [855, 57] width 51 height 16
click at [798, 102] on div "Archive" at bounding box center [824, 103] width 93 height 15
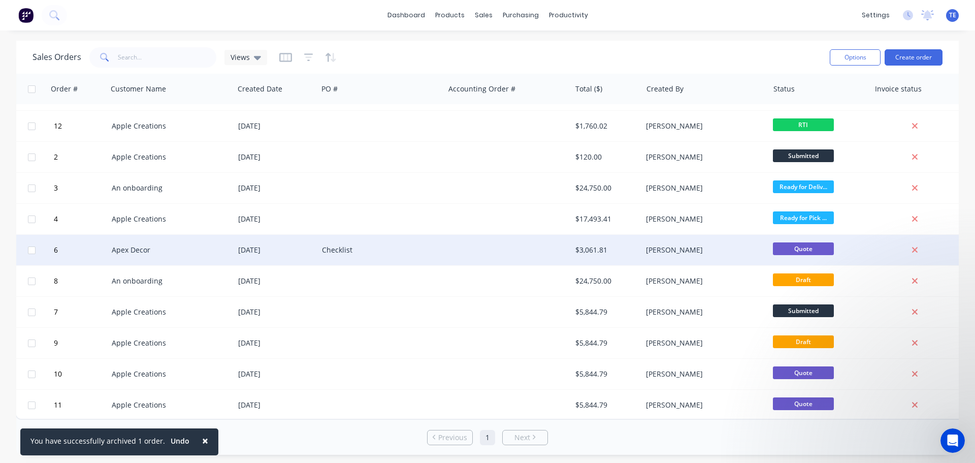
scroll to position [278, 0]
